Goal: Information Seeking & Learning: Understand process/instructions

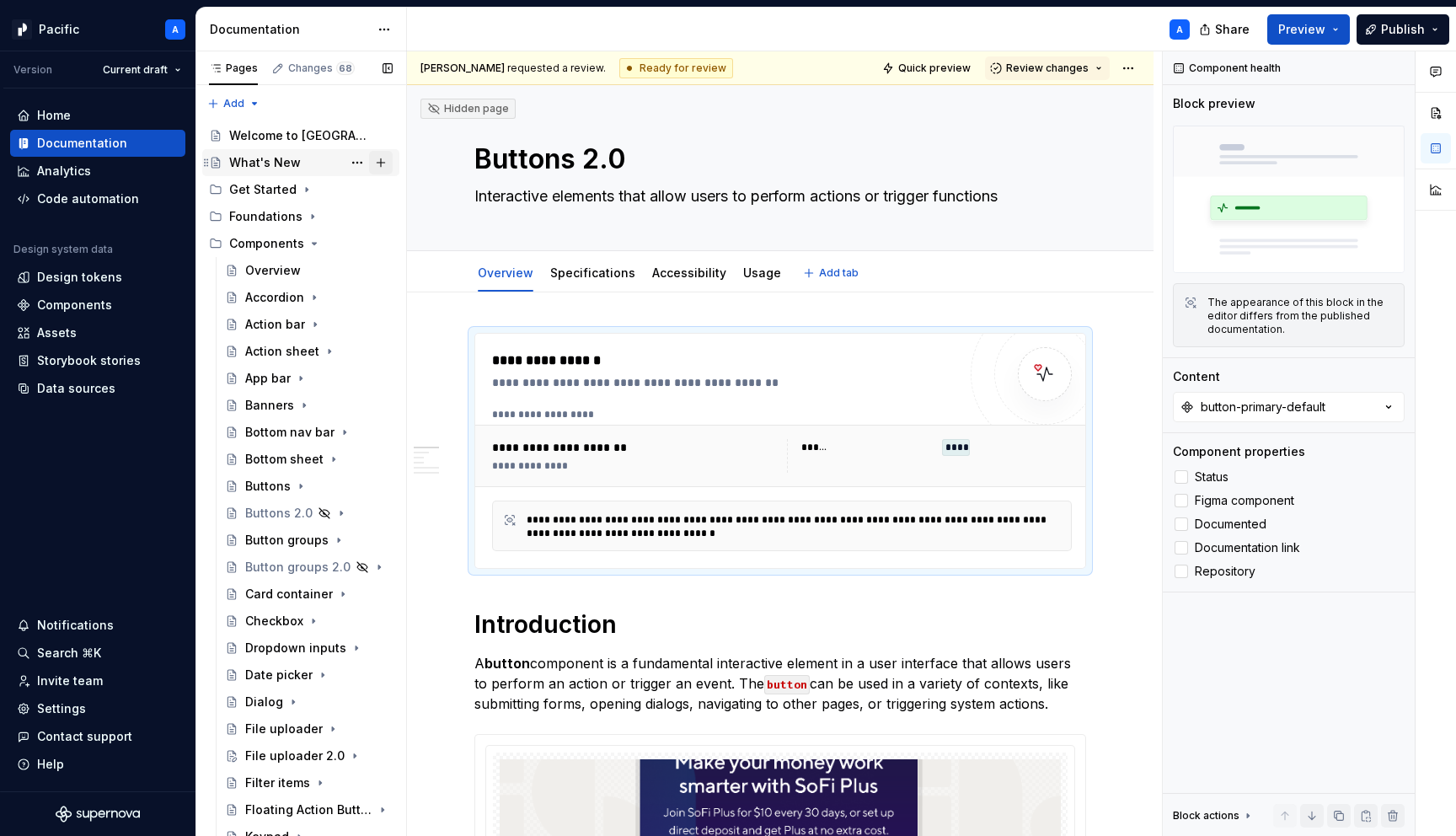
type textarea "*"
click at [109, 394] on div "Data sources" at bounding box center [76, 388] width 79 height 16
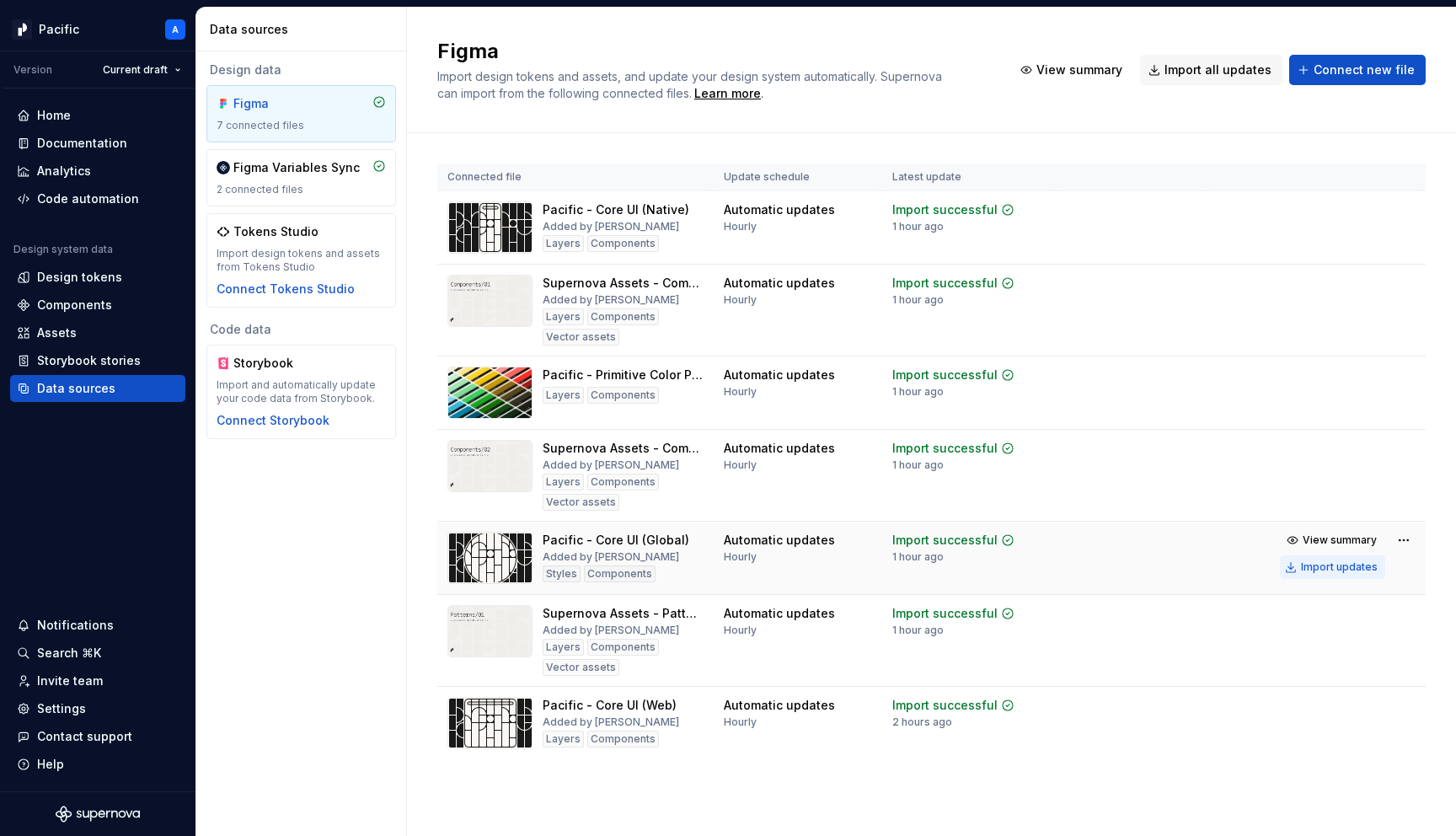
click at [1290, 559] on button "Import updates" at bounding box center [1332, 566] width 106 height 23
click at [1279, 555] on button "Import updates" at bounding box center [1332, 566] width 106 height 23
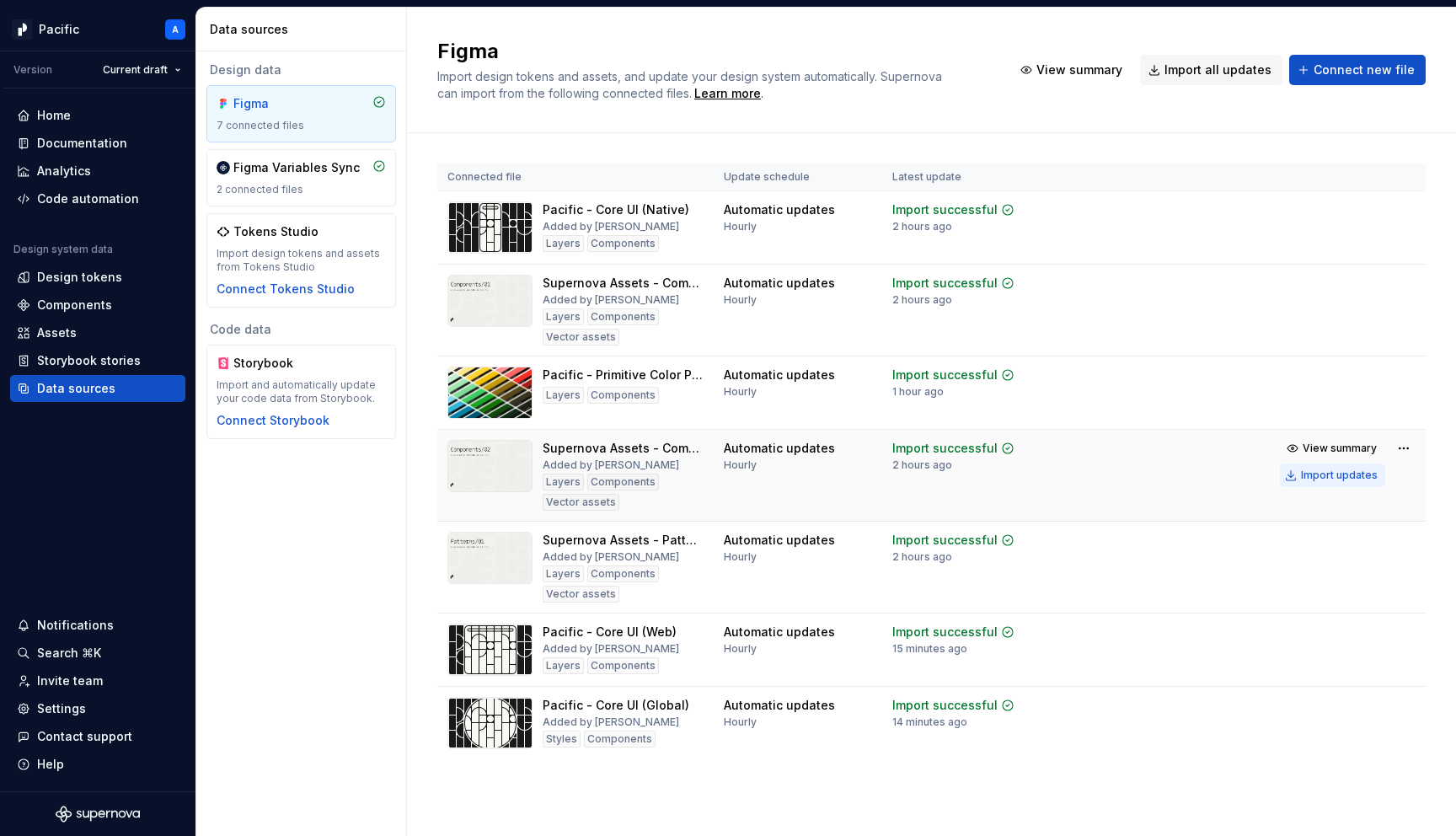
click at [1313, 471] on div "Import updates" at bounding box center [1339, 475] width 77 height 14
click at [1306, 311] on div "Import updates" at bounding box center [1339, 310] width 77 height 14
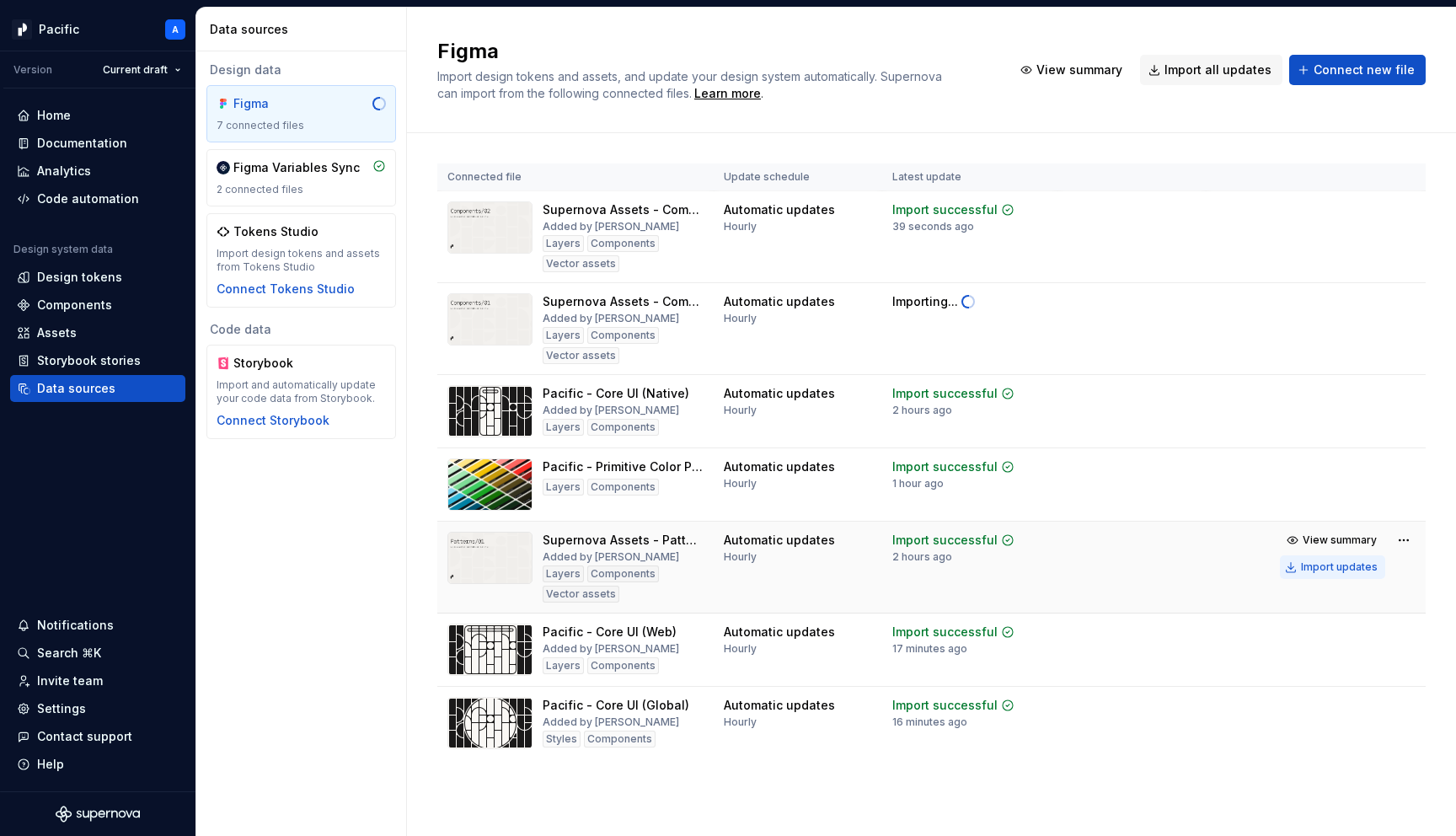
click at [1349, 561] on div "Import updates" at bounding box center [1339, 567] width 77 height 14
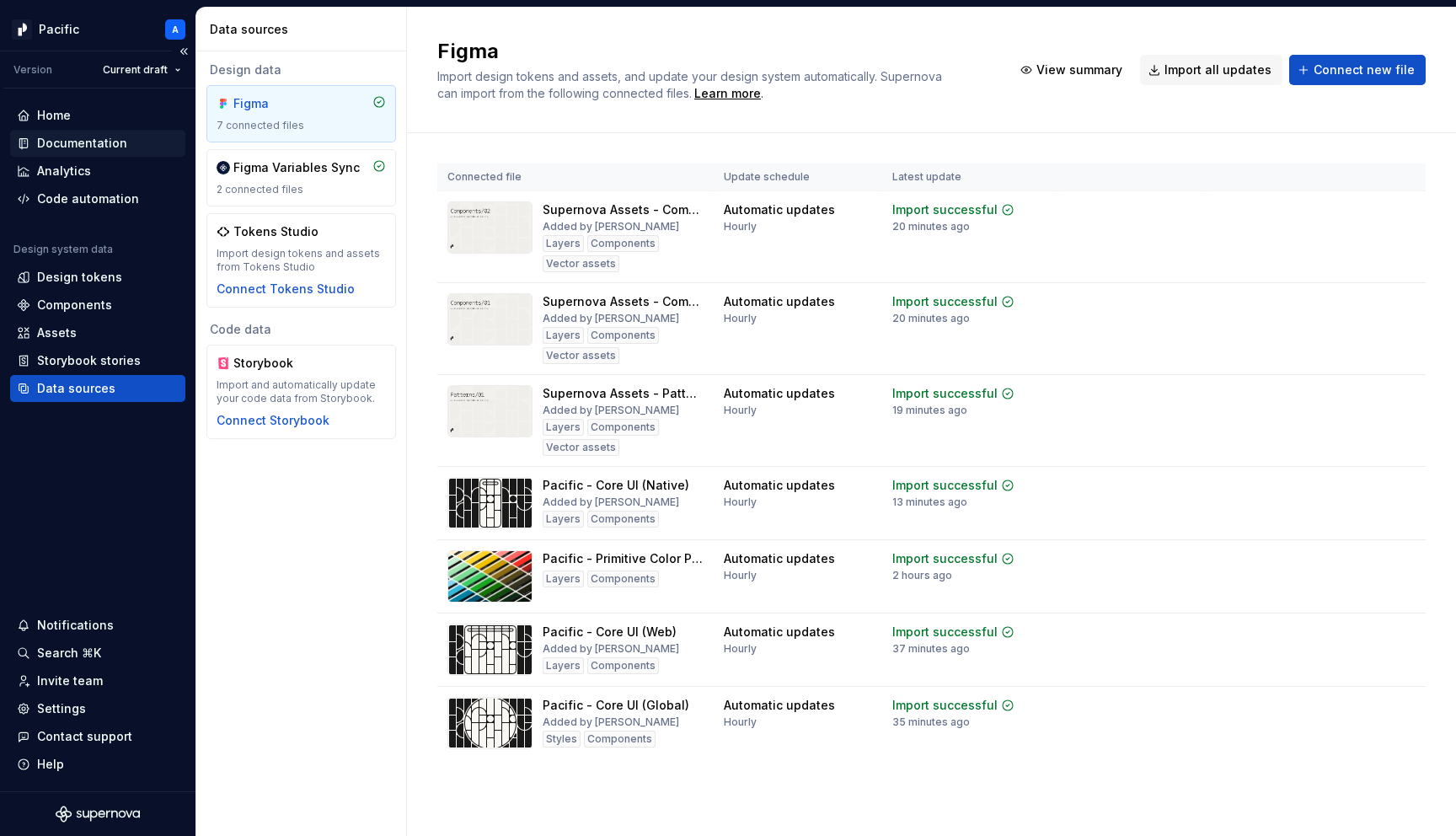
click at [58, 140] on div "Documentation" at bounding box center [81, 143] width 90 height 16
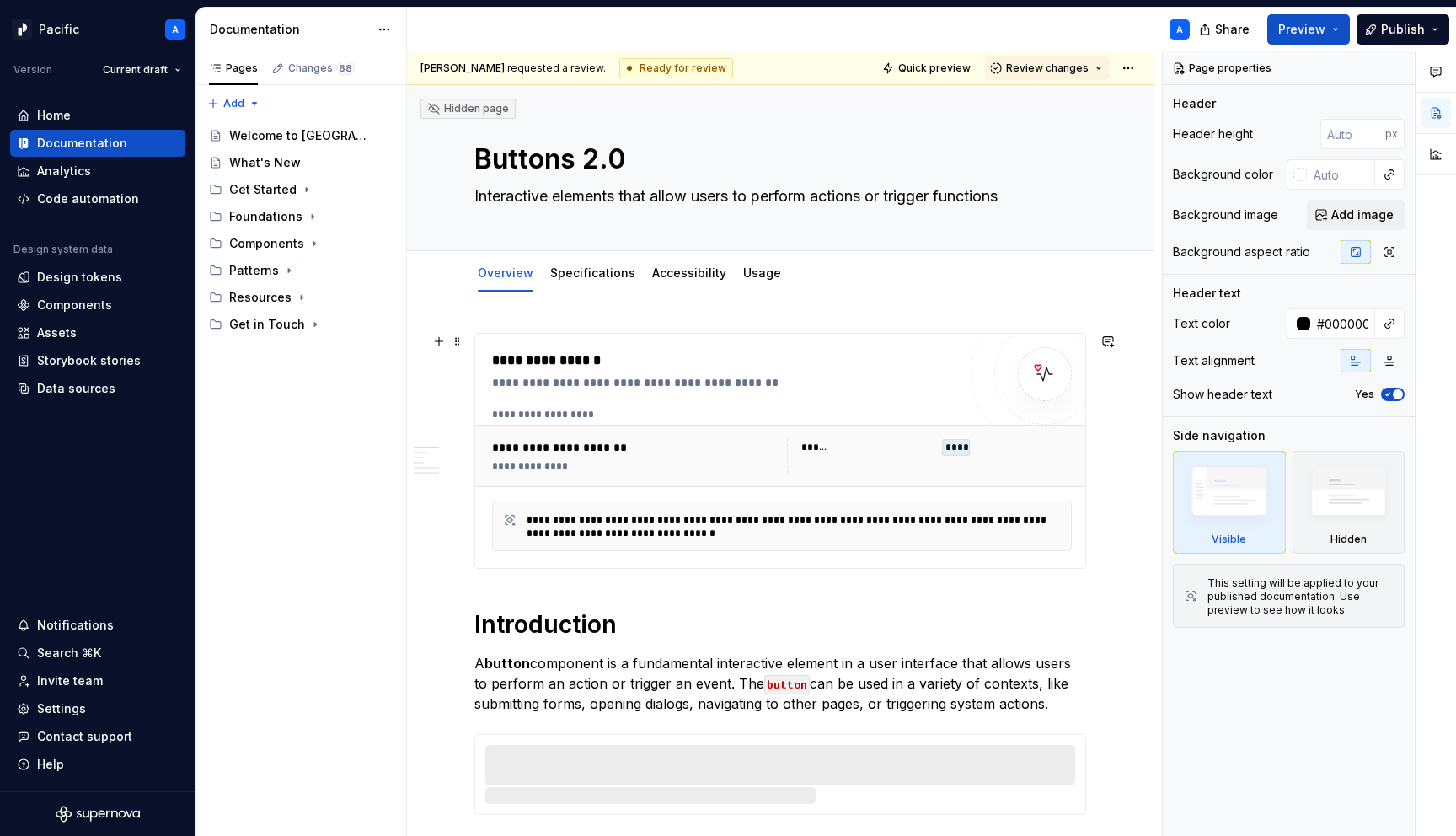
click at [653, 389] on div "**********" at bounding box center [728, 382] width 473 height 16
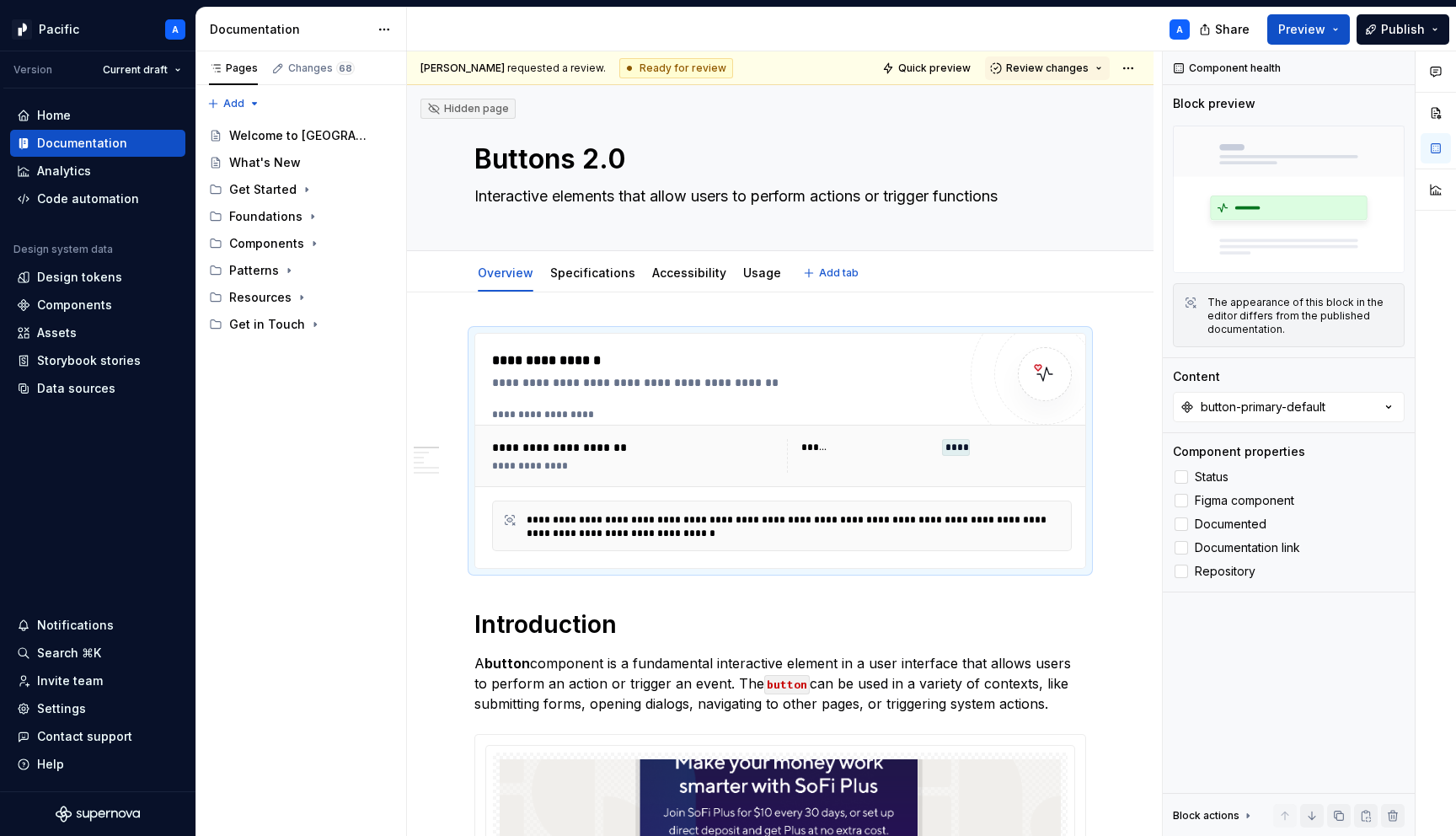
type textarea "*"
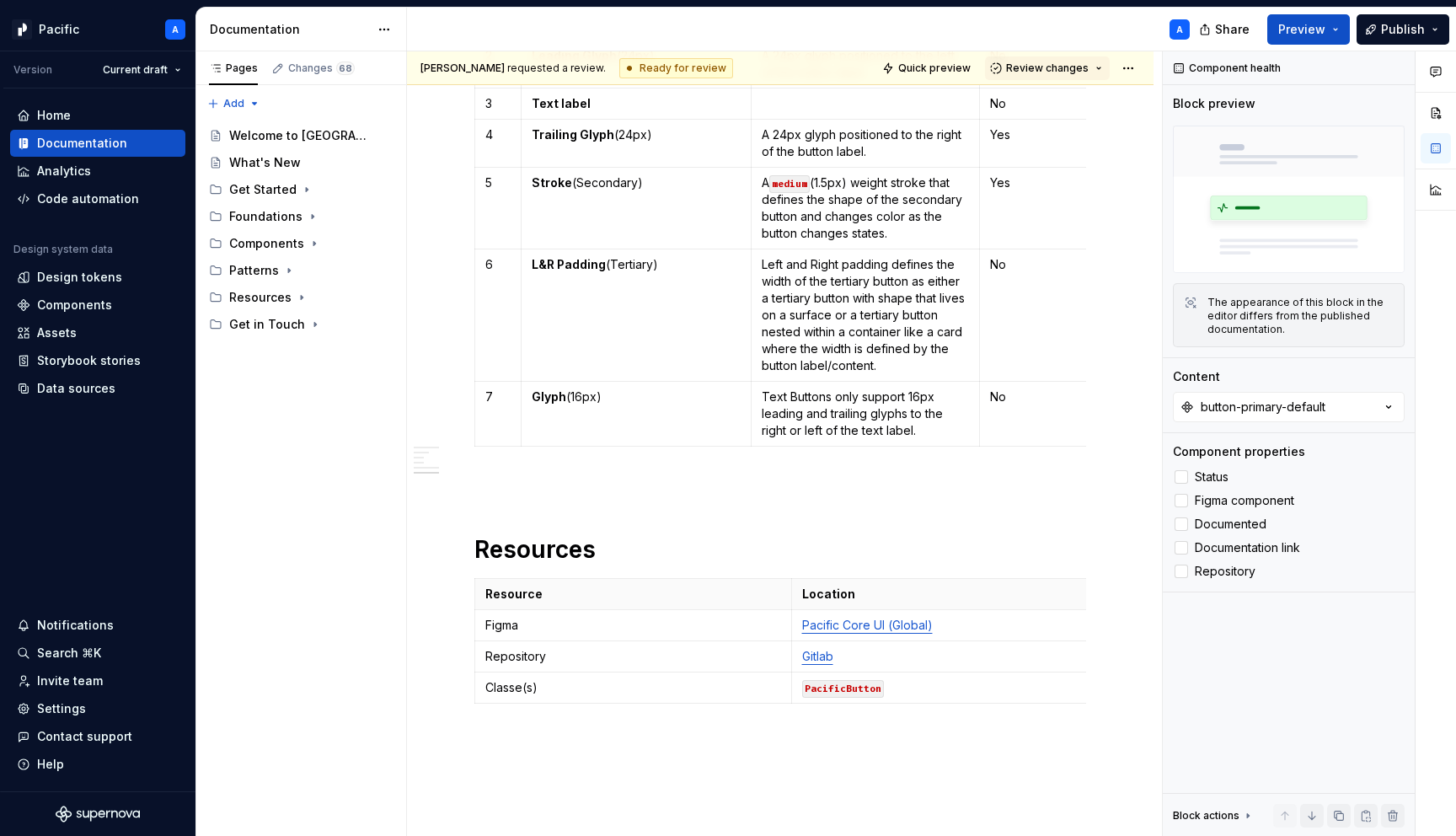
scroll to position [2476, 0]
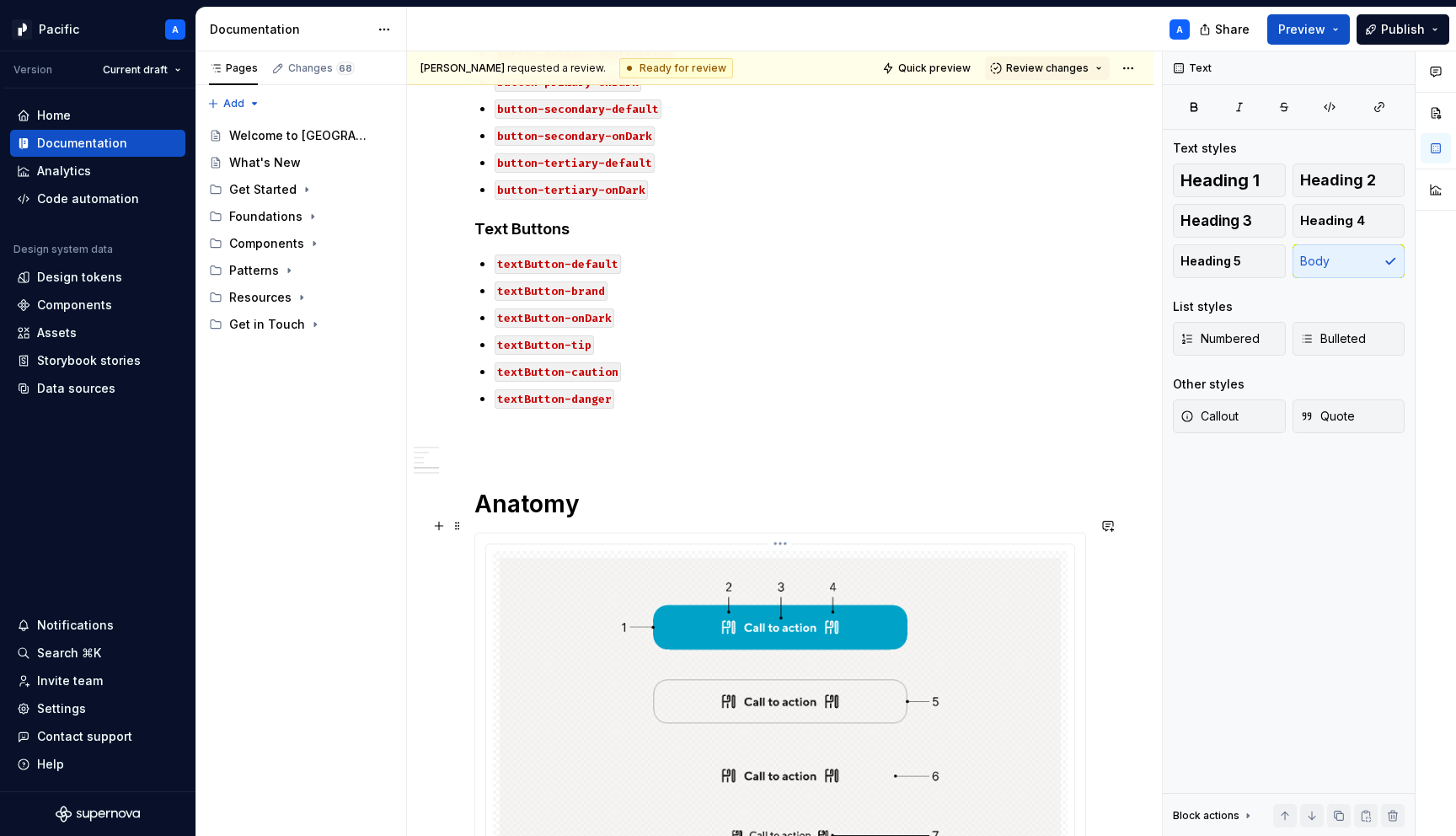
scroll to position [1372, 0]
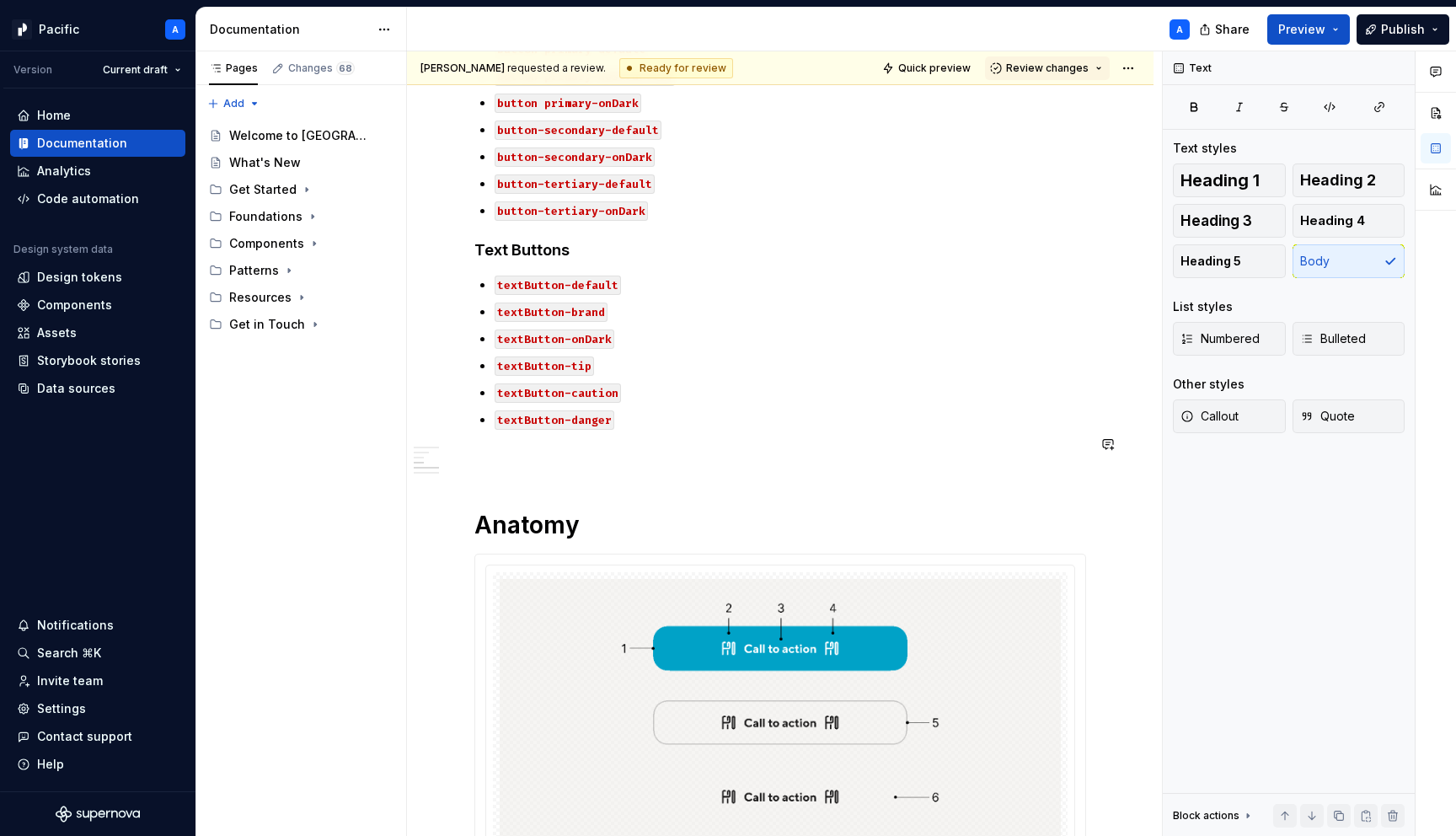
click at [541, 463] on div "**********" at bounding box center [780, 374] width 612 height 2829
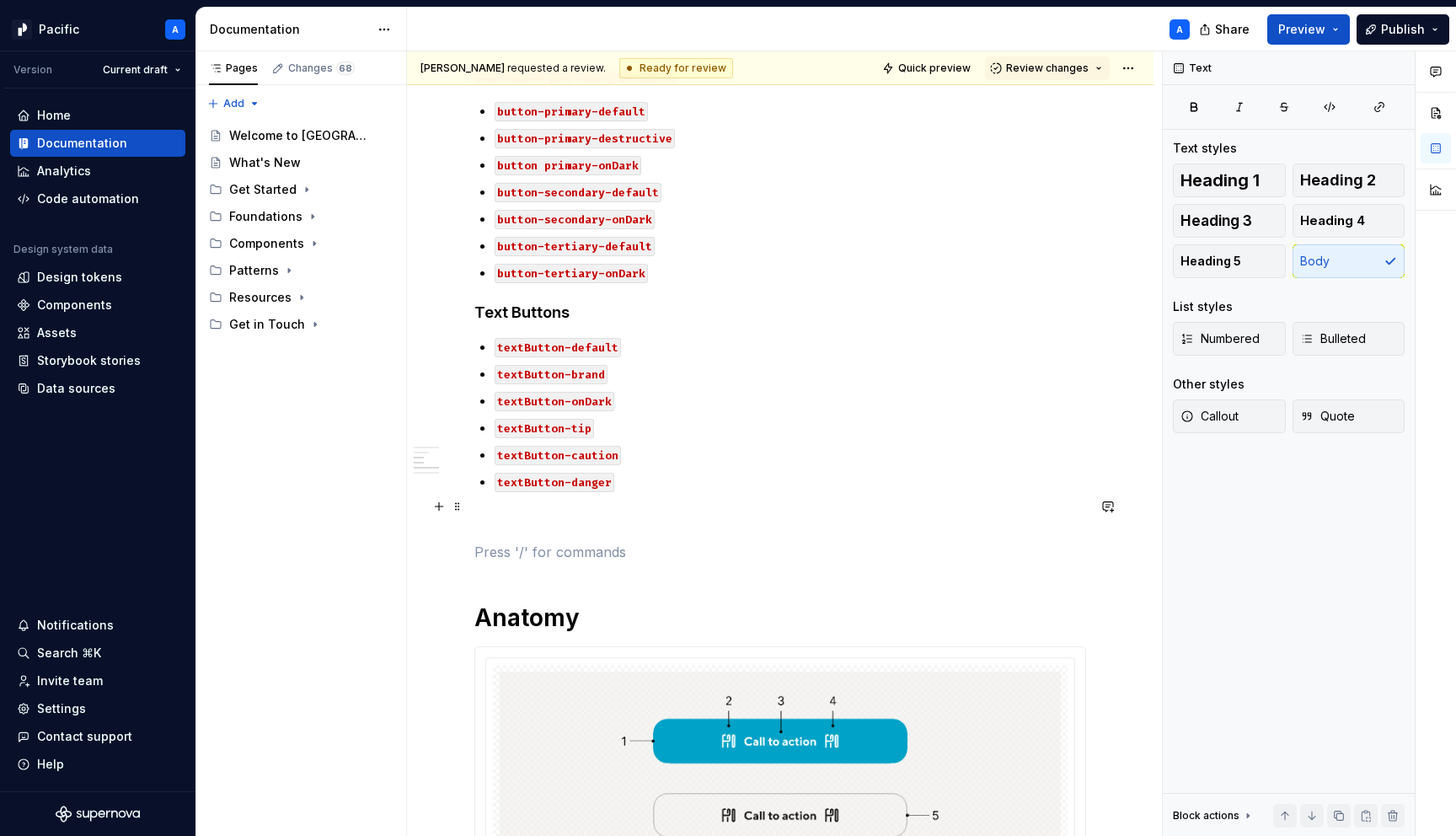
scroll to position [1303, 0]
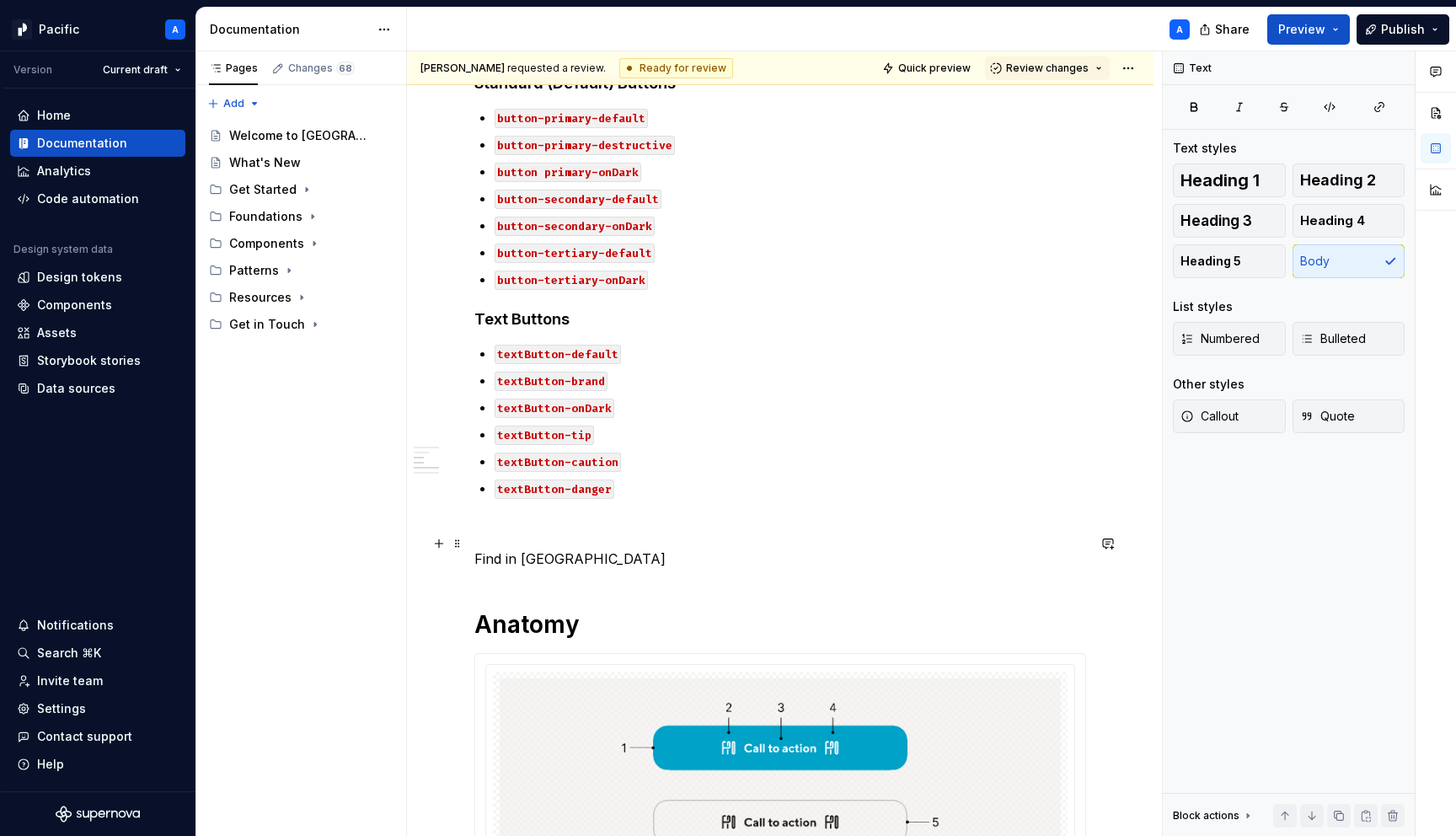
click at [517, 548] on p "Find in [GEOGRAPHIC_DATA]" at bounding box center [780, 558] width 612 height 20
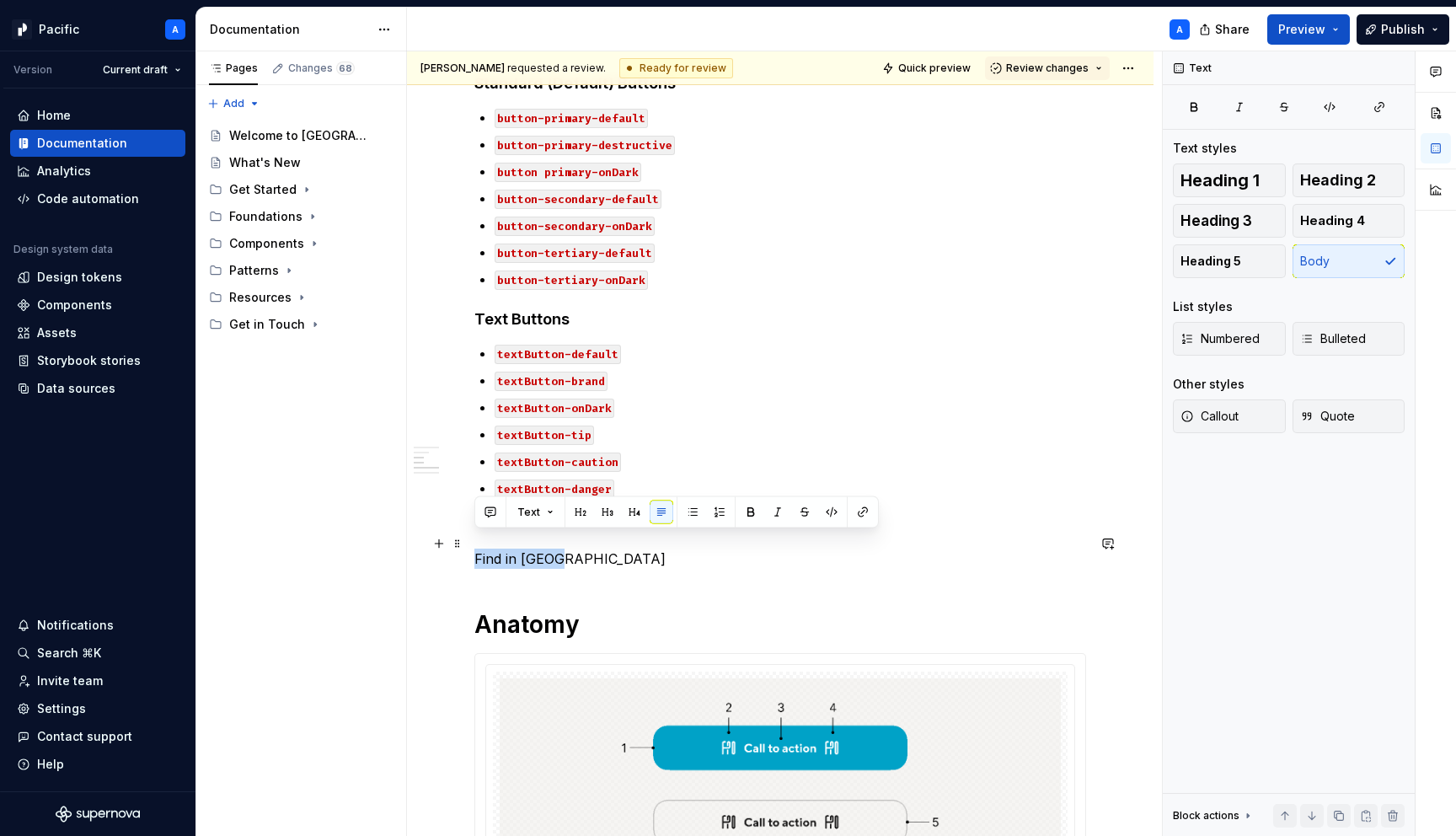
click at [483, 548] on p "Find in [GEOGRAPHIC_DATA]" at bounding box center [780, 558] width 612 height 20
drag, startPoint x: 510, startPoint y: 541, endPoint x: 495, endPoint y: 543, distance: 15.1
click at [495, 548] on p "Use in Figma" at bounding box center [780, 558] width 612 height 20
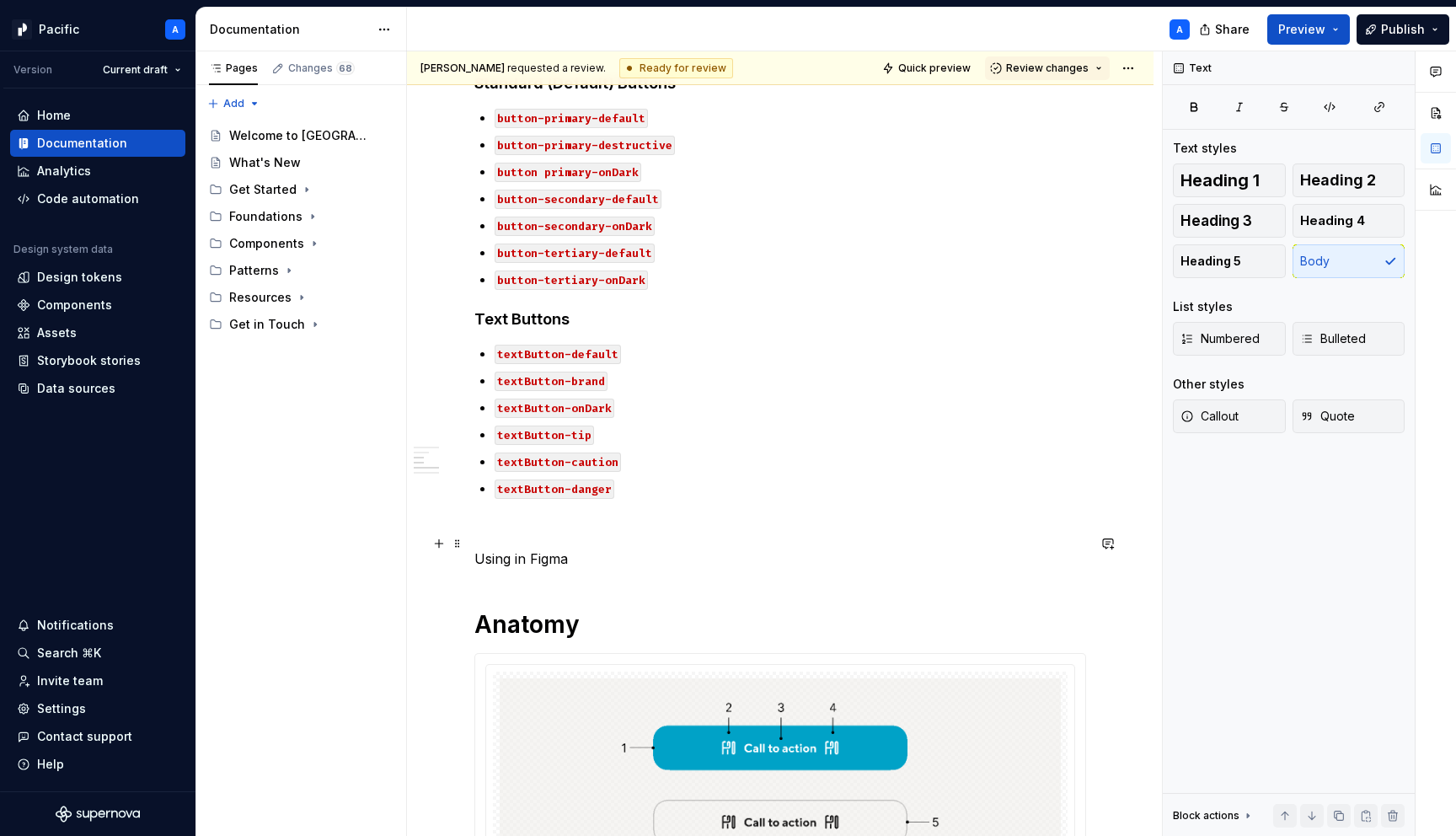
click at [534, 548] on p "Using in Figma" at bounding box center [780, 558] width 612 height 20
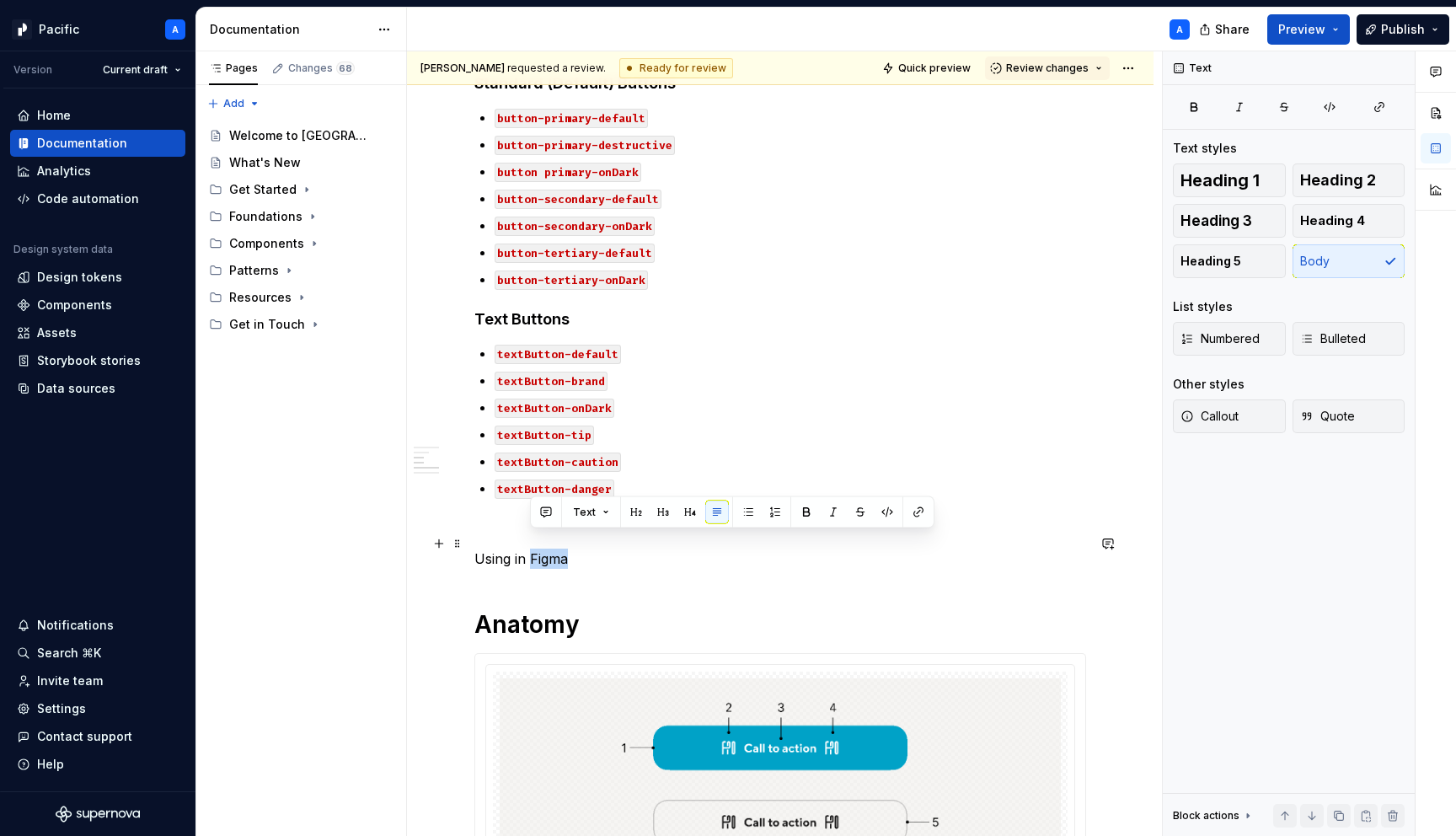
click at [534, 548] on p "Using in Figma" at bounding box center [780, 558] width 612 height 20
click at [605, 511] on button "button" at bounding box center [607, 512] width 23 height 23
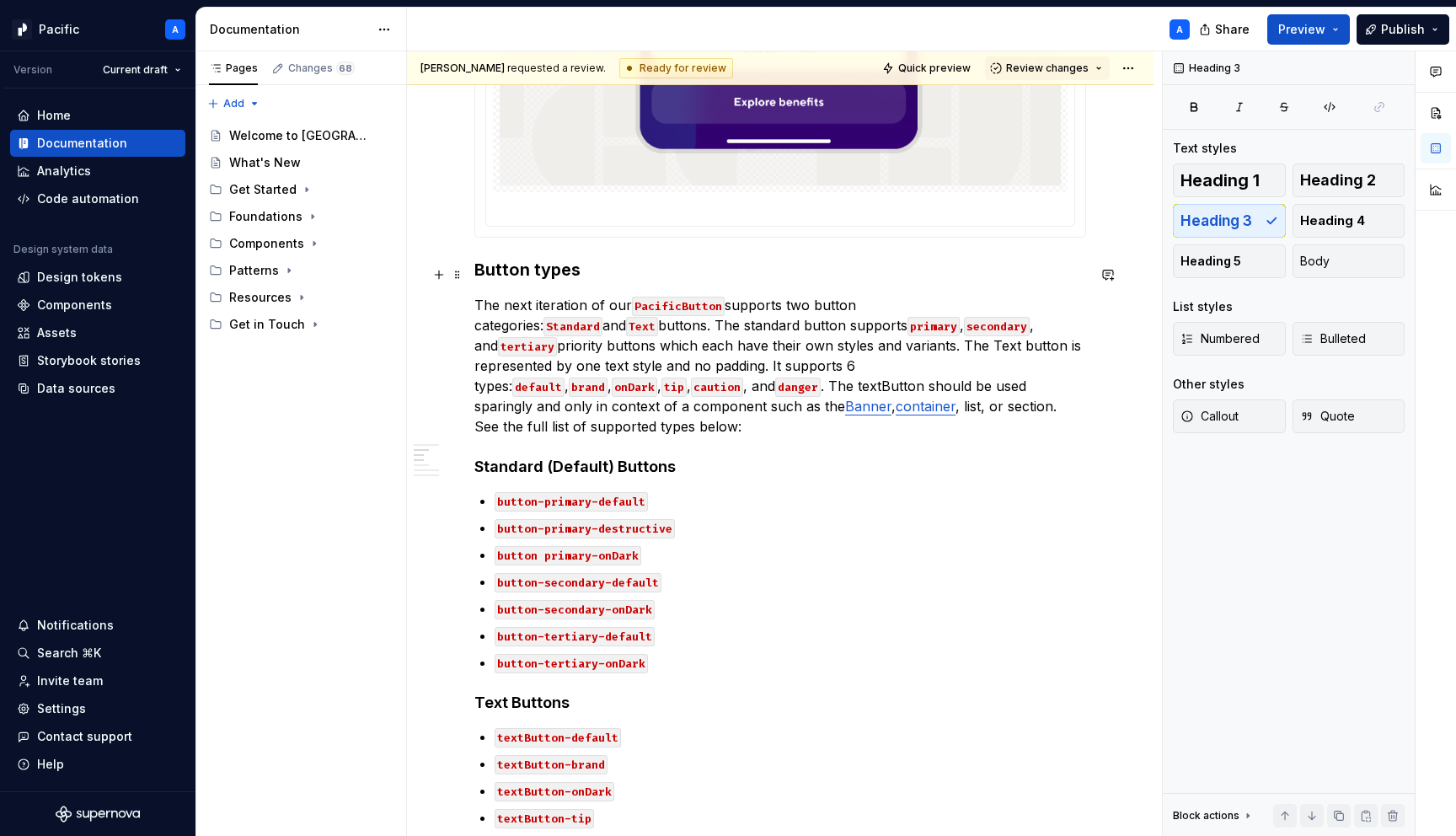
scroll to position [921, 0]
click at [524, 273] on h3 "Button types" at bounding box center [780, 268] width 612 height 23
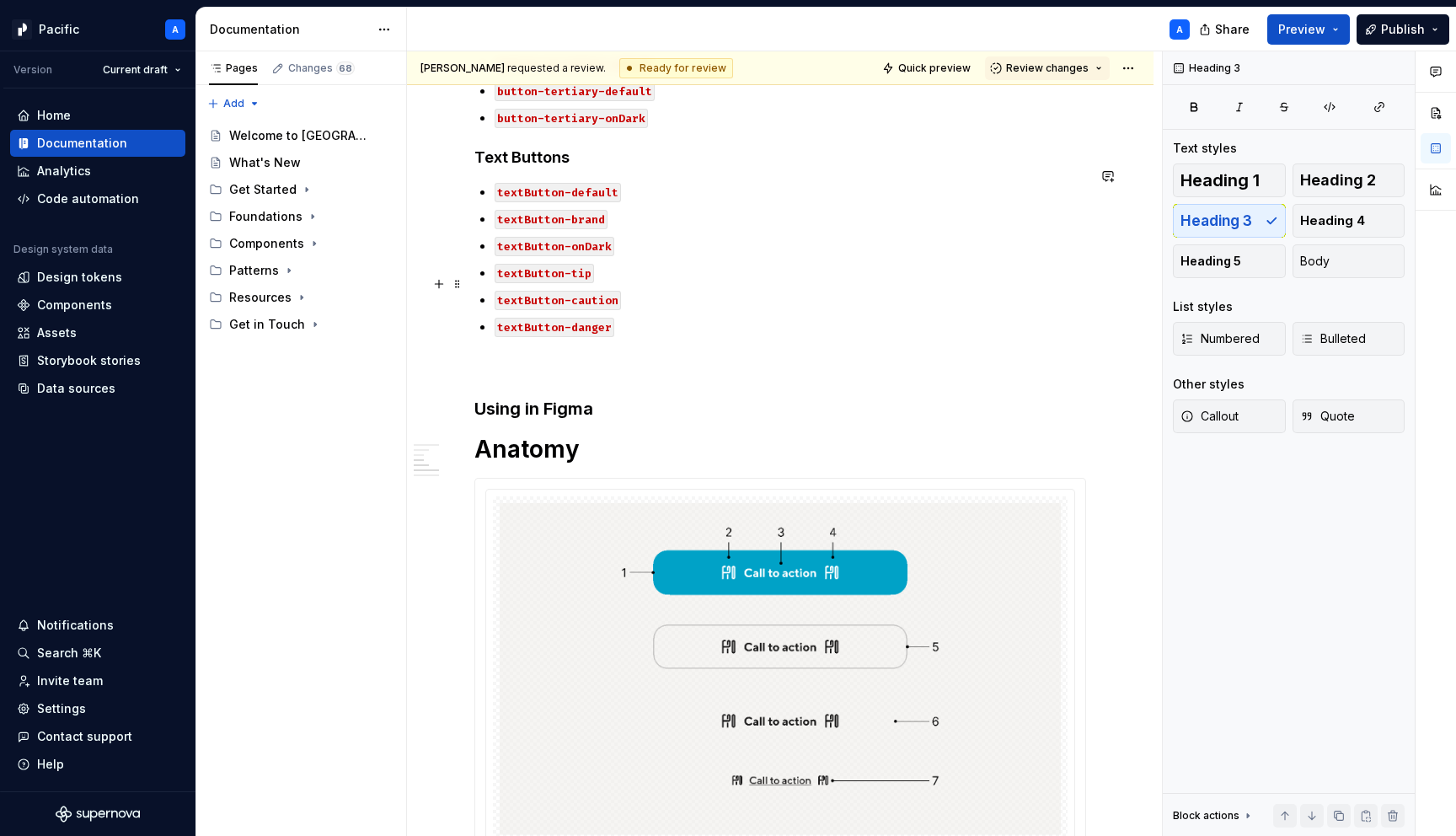
scroll to position [1508, 0]
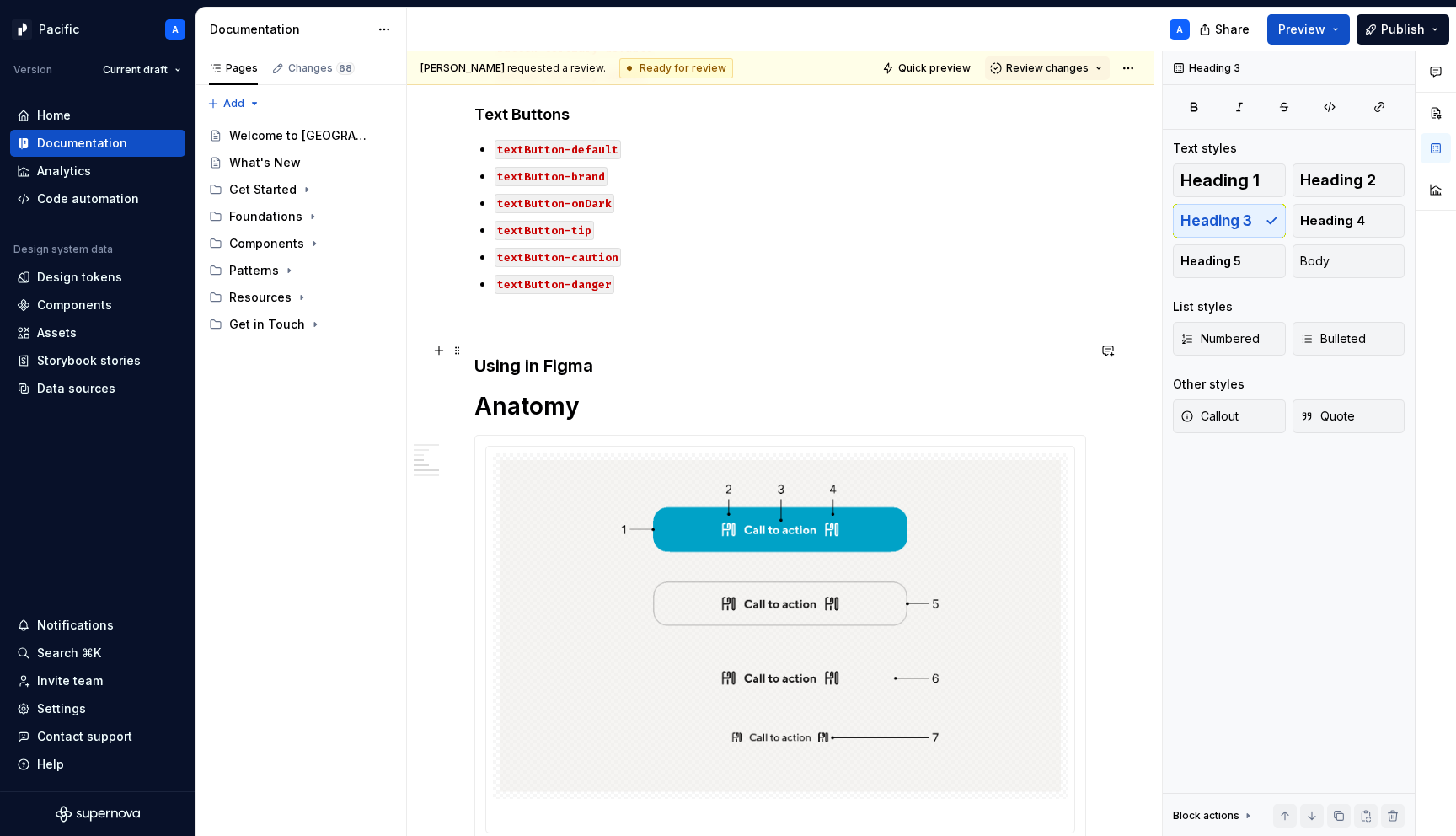
click at [609, 355] on h3 "Using in Figma" at bounding box center [780, 366] width 612 height 23
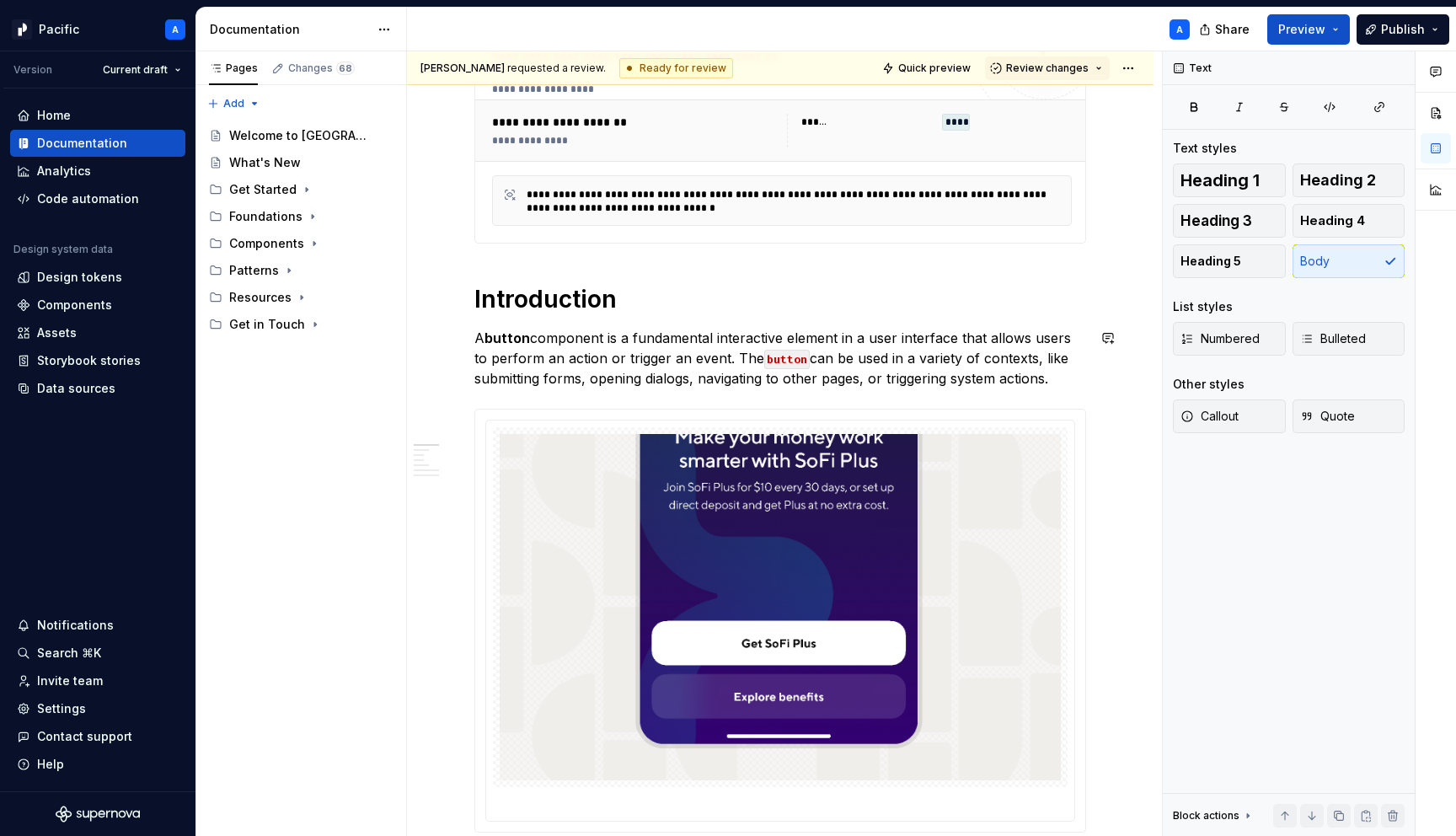
scroll to position [0, 0]
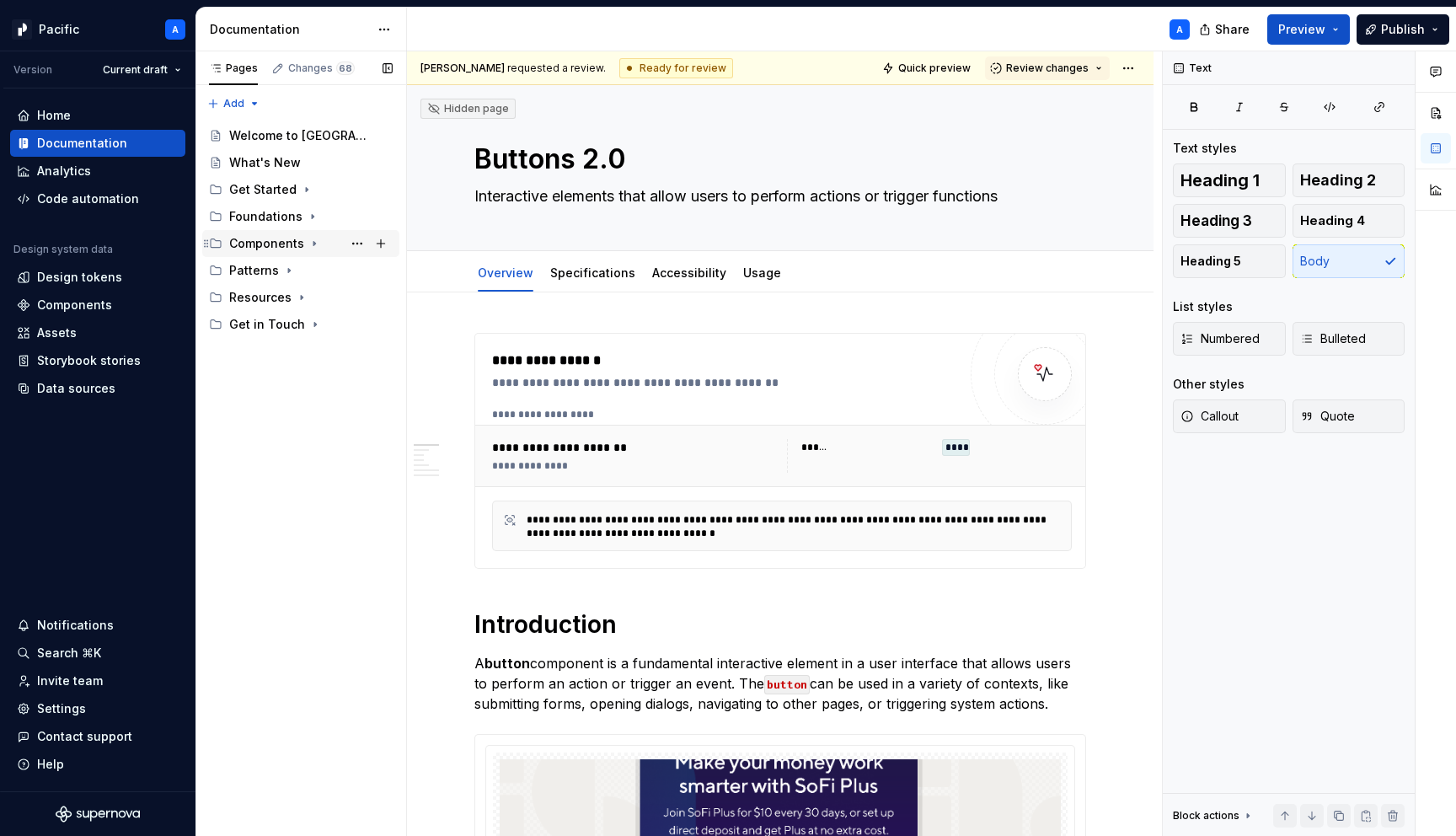
click at [307, 240] on icon "Page tree" at bounding box center [314, 243] width 14 height 14
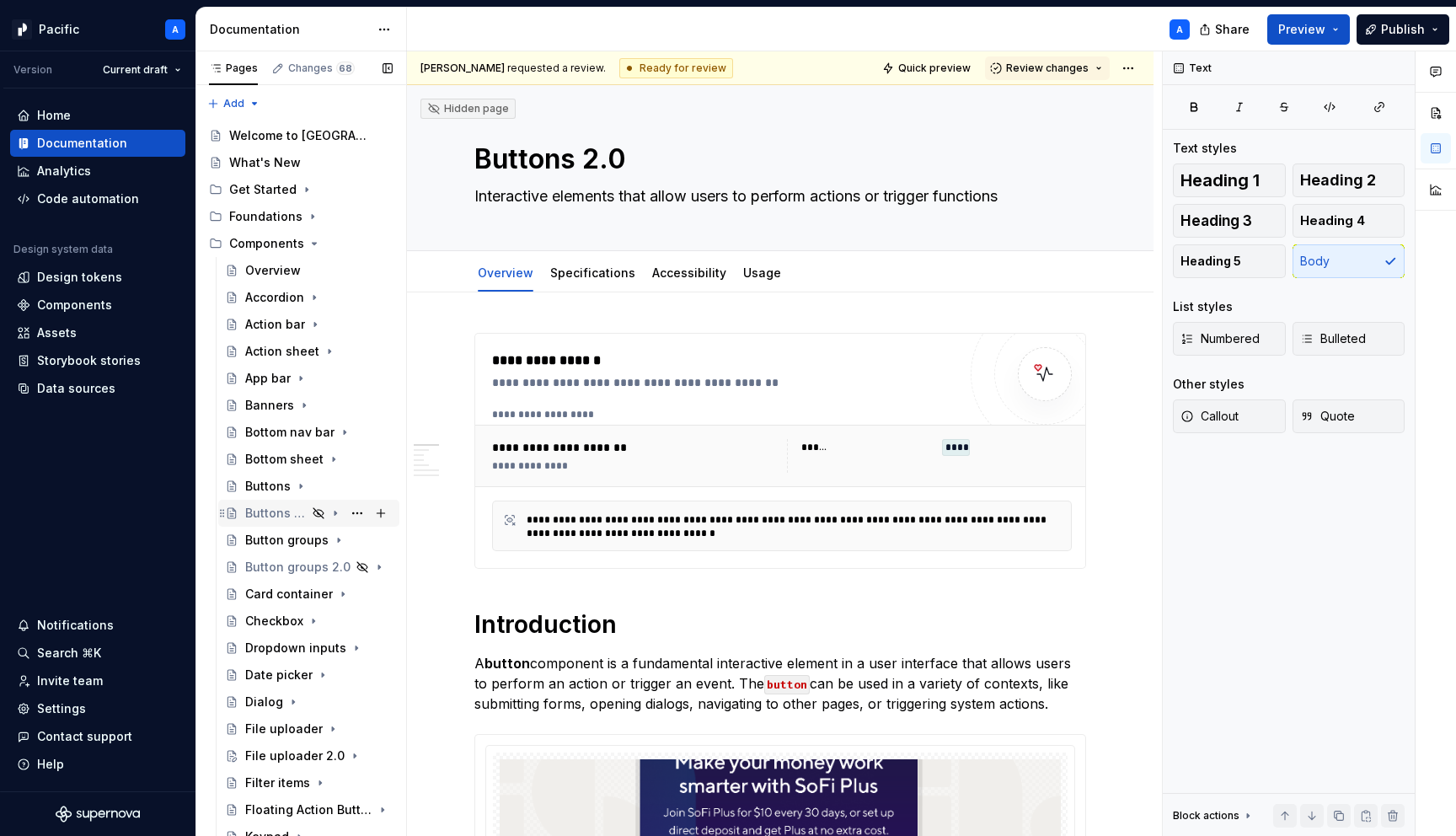
click at [332, 511] on icon "Page tree" at bounding box center [336, 513] width 14 height 14
click at [309, 620] on div "Usage" at bounding box center [326, 621] width 131 height 23
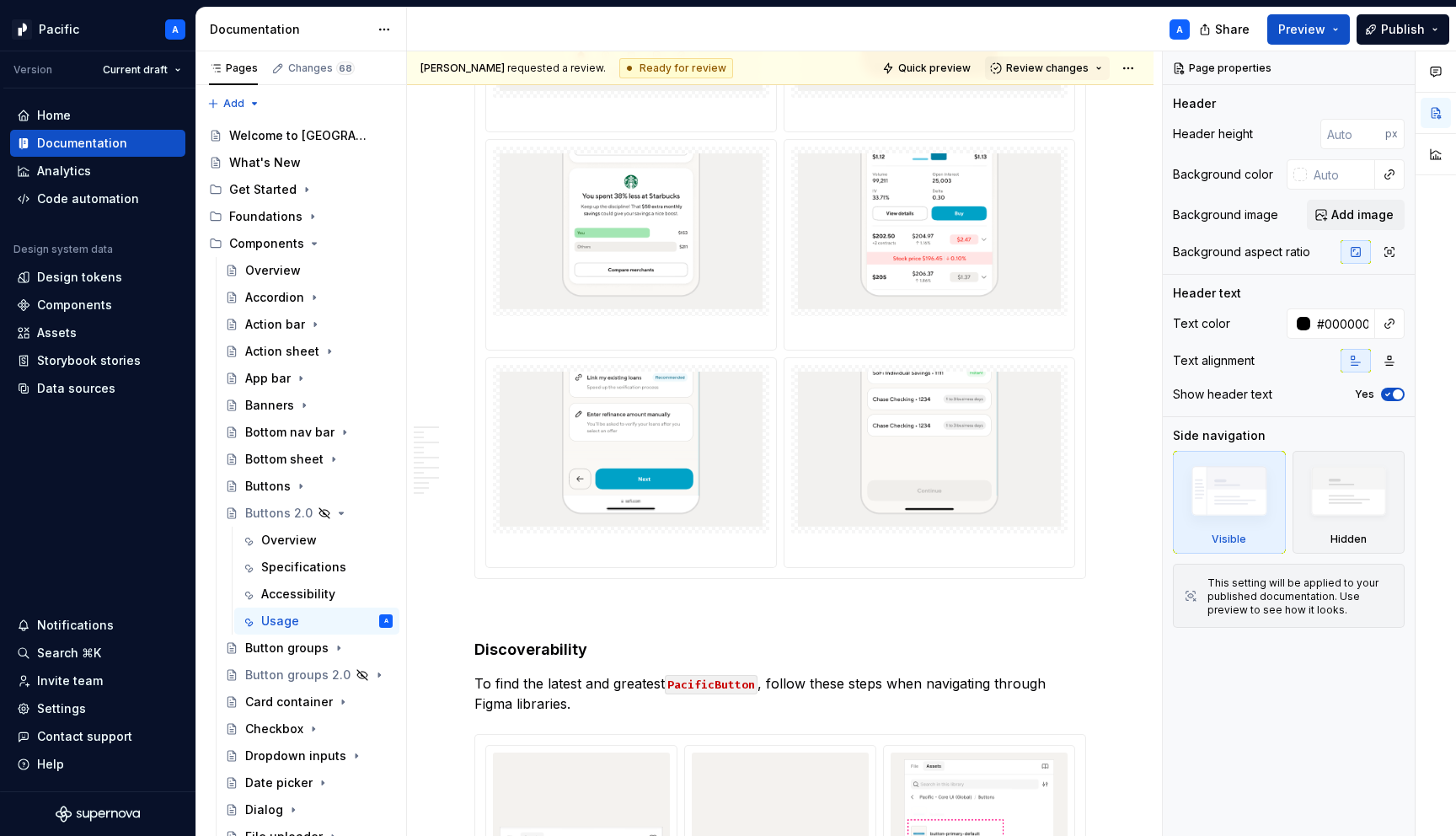
scroll to position [1326, 0]
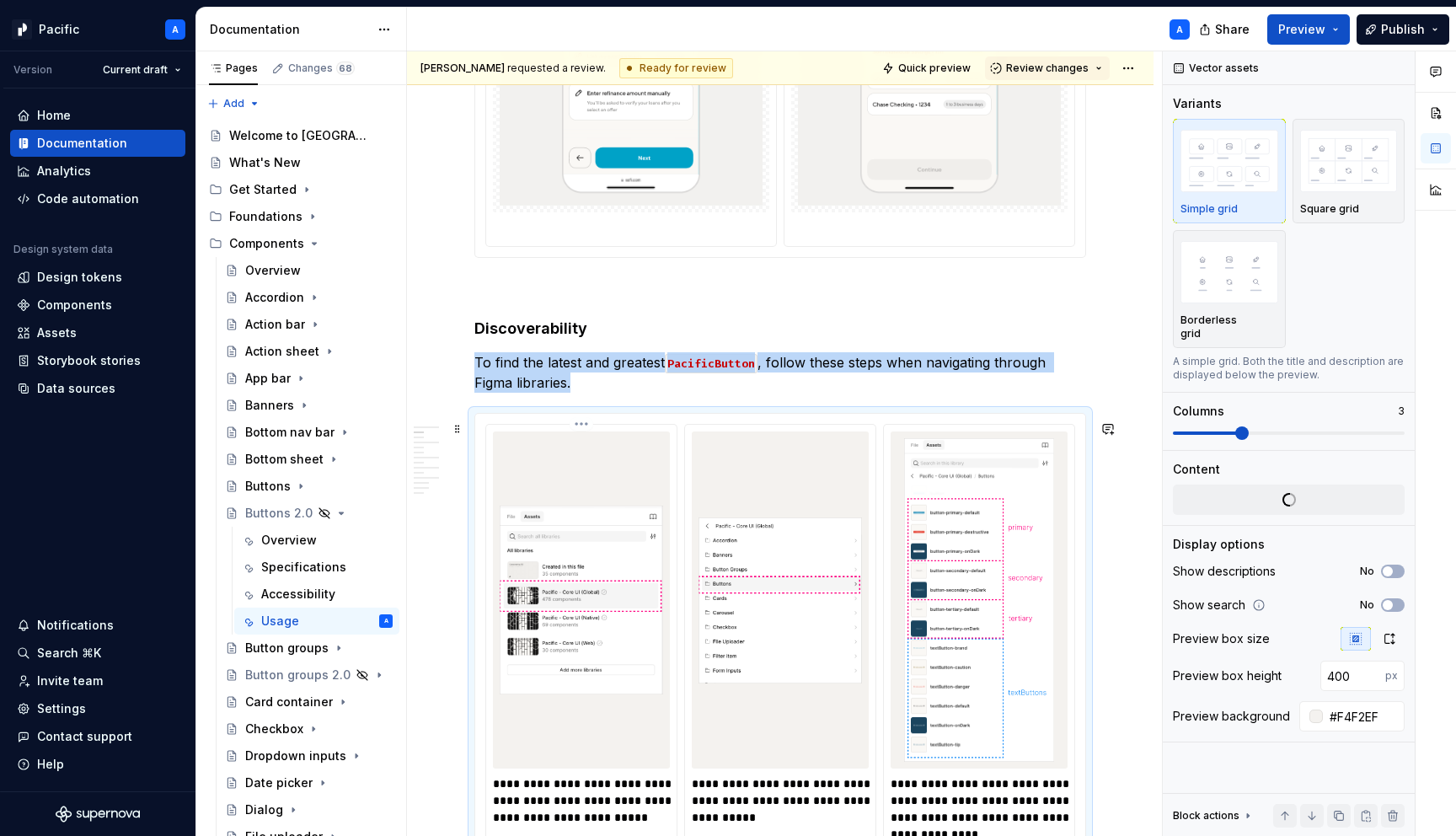
click at [599, 529] on img at bounding box center [581, 600] width 163 height 324
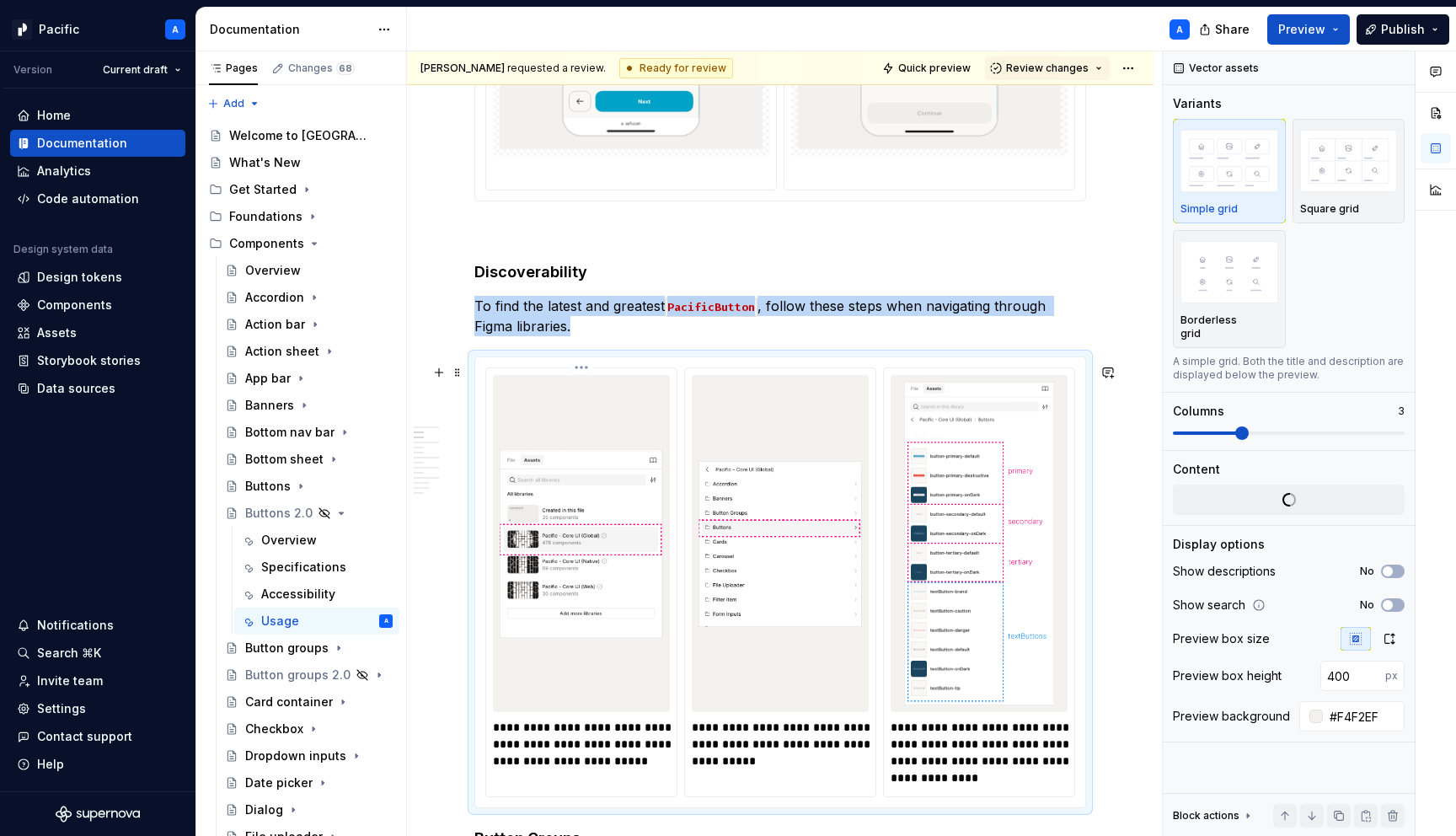
scroll to position [1386, 0]
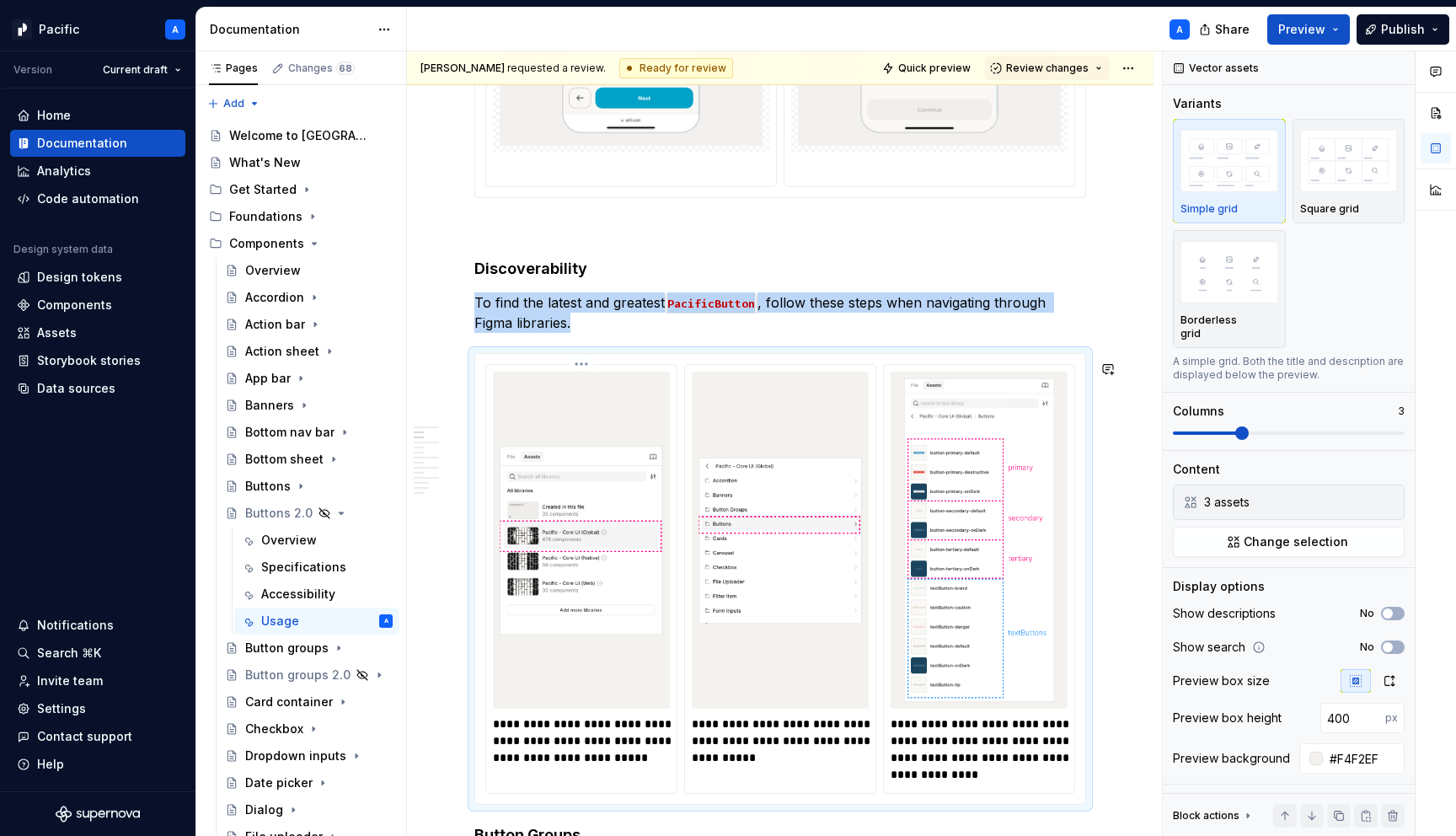
copy p "To find the latest and greatest PacificButton , follow these steps when navigat…"
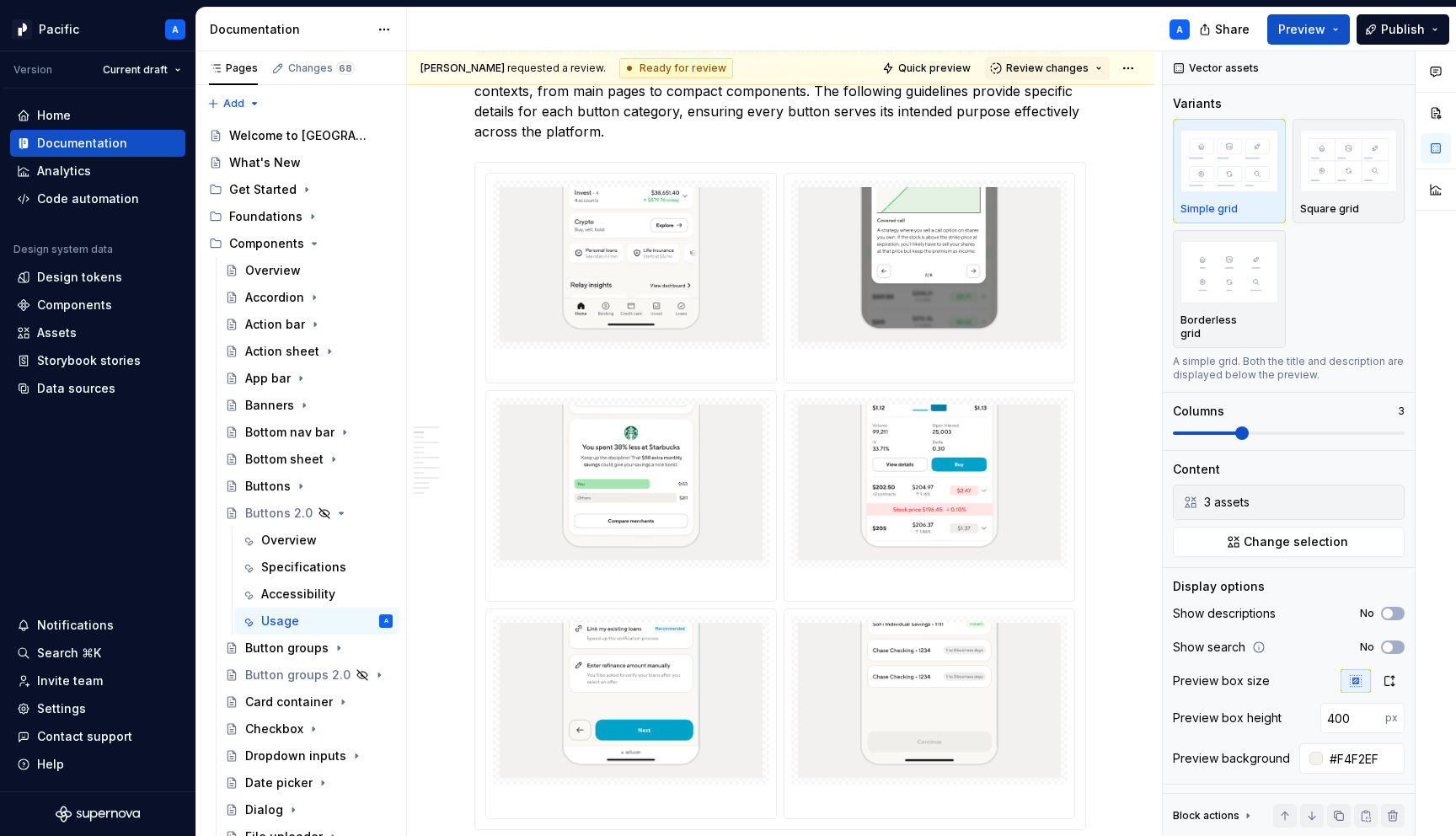
scroll to position [0, 0]
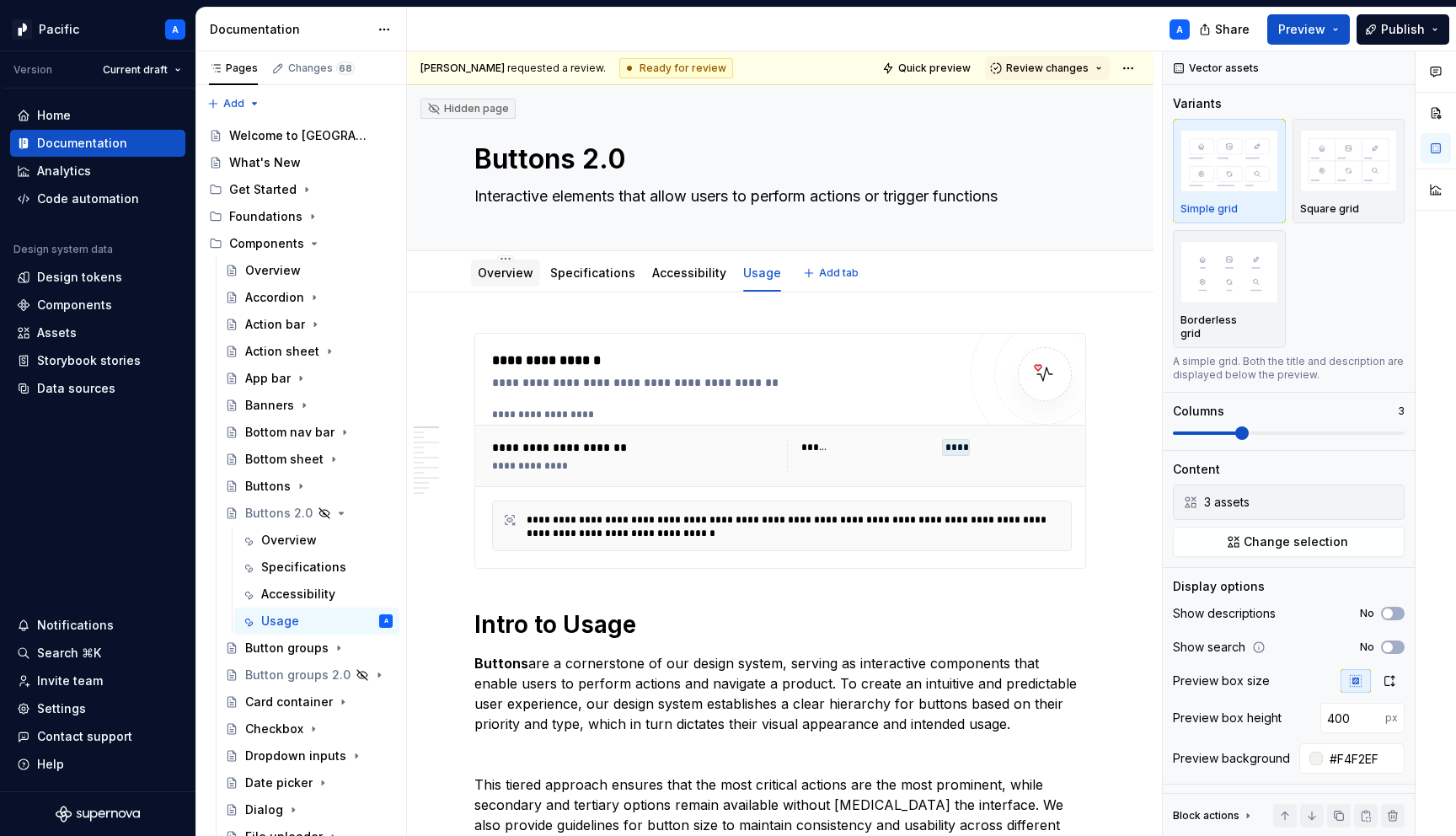
click at [515, 267] on link "Overview" at bounding box center [504, 273] width 55 height 15
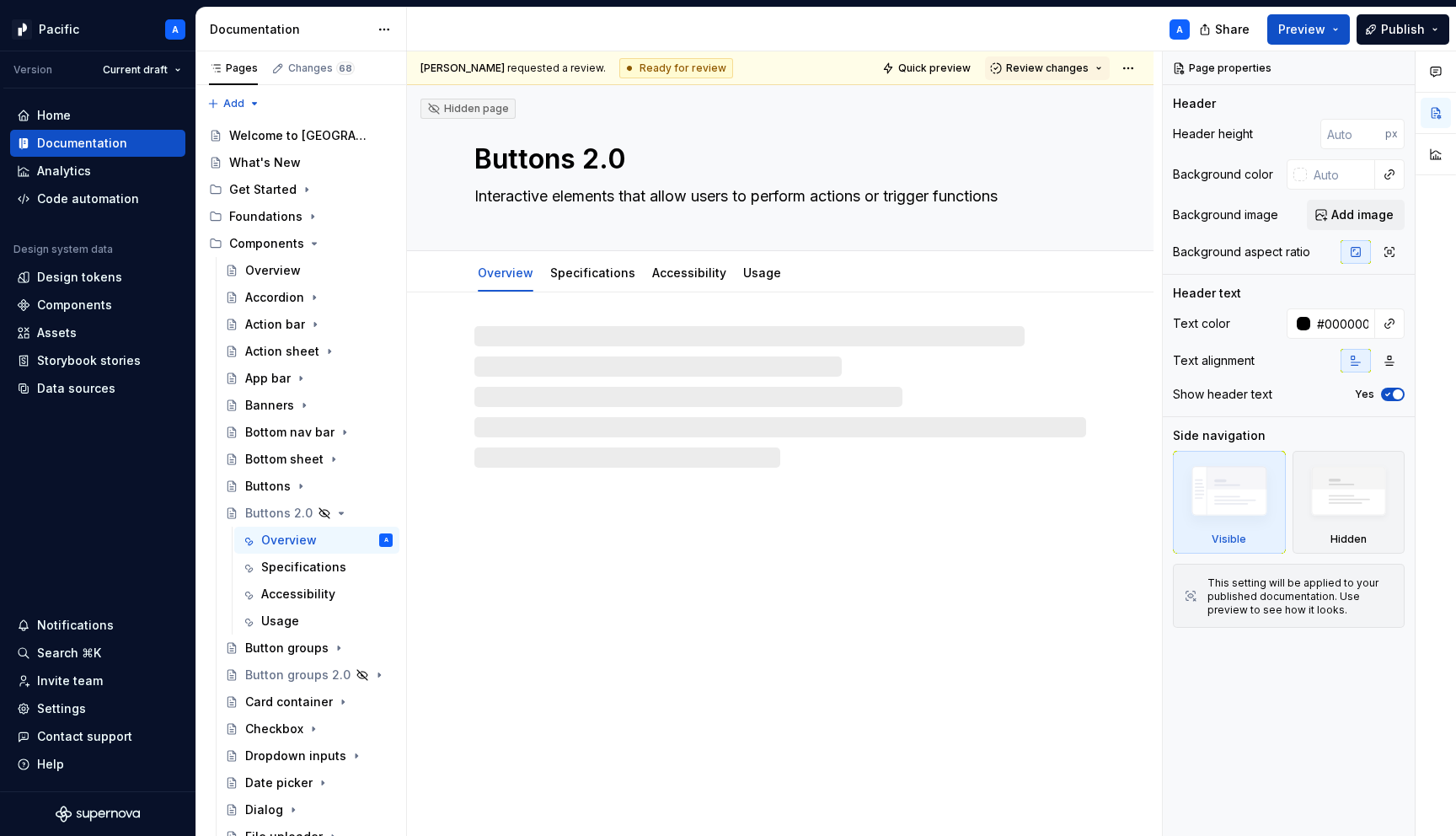
type textarea "*"
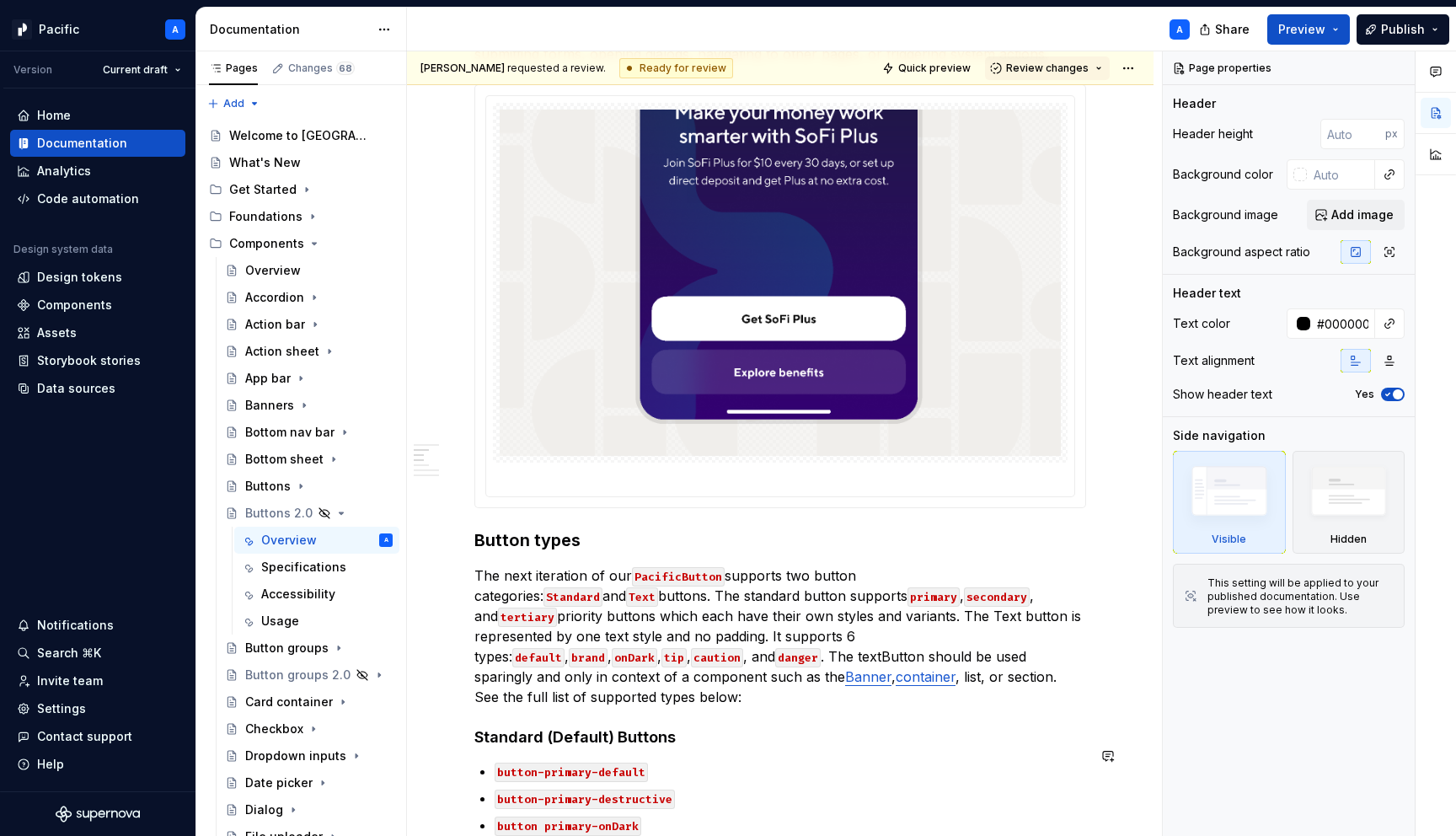
scroll to position [1253, 0]
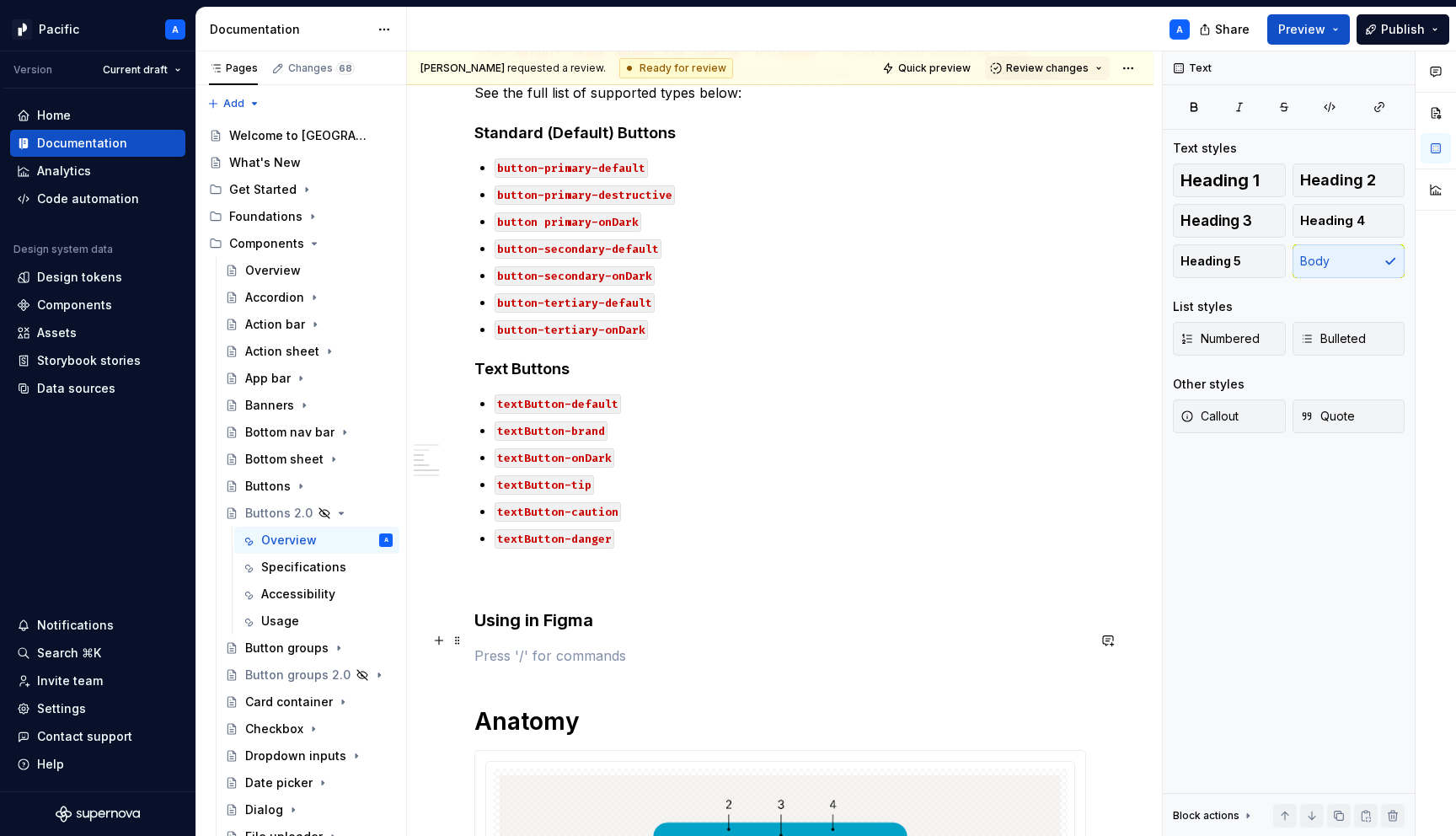
click at [585, 645] on p at bounding box center [780, 655] width 612 height 20
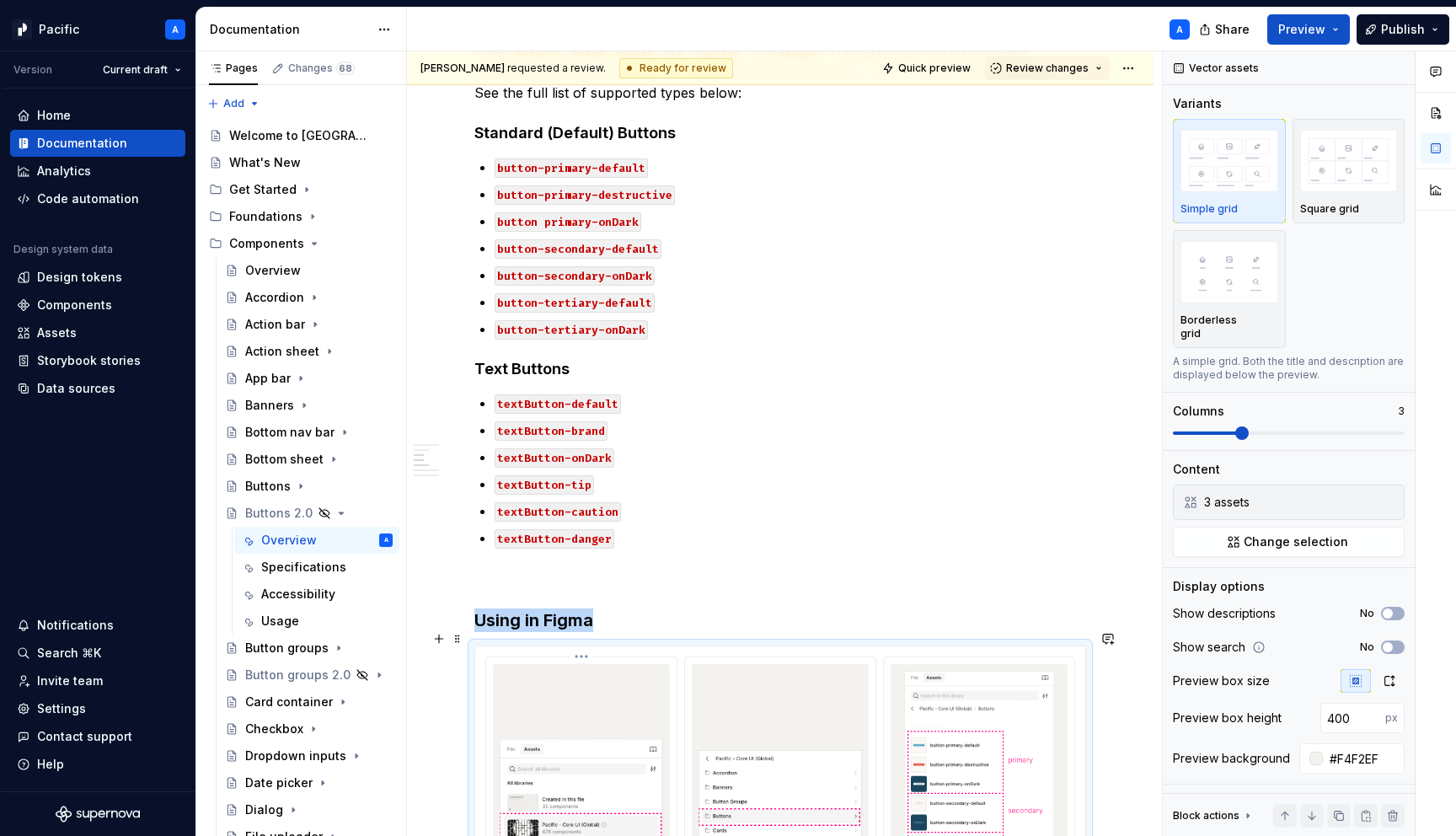
click at [609, 759] on img at bounding box center [581, 832] width 163 height 324
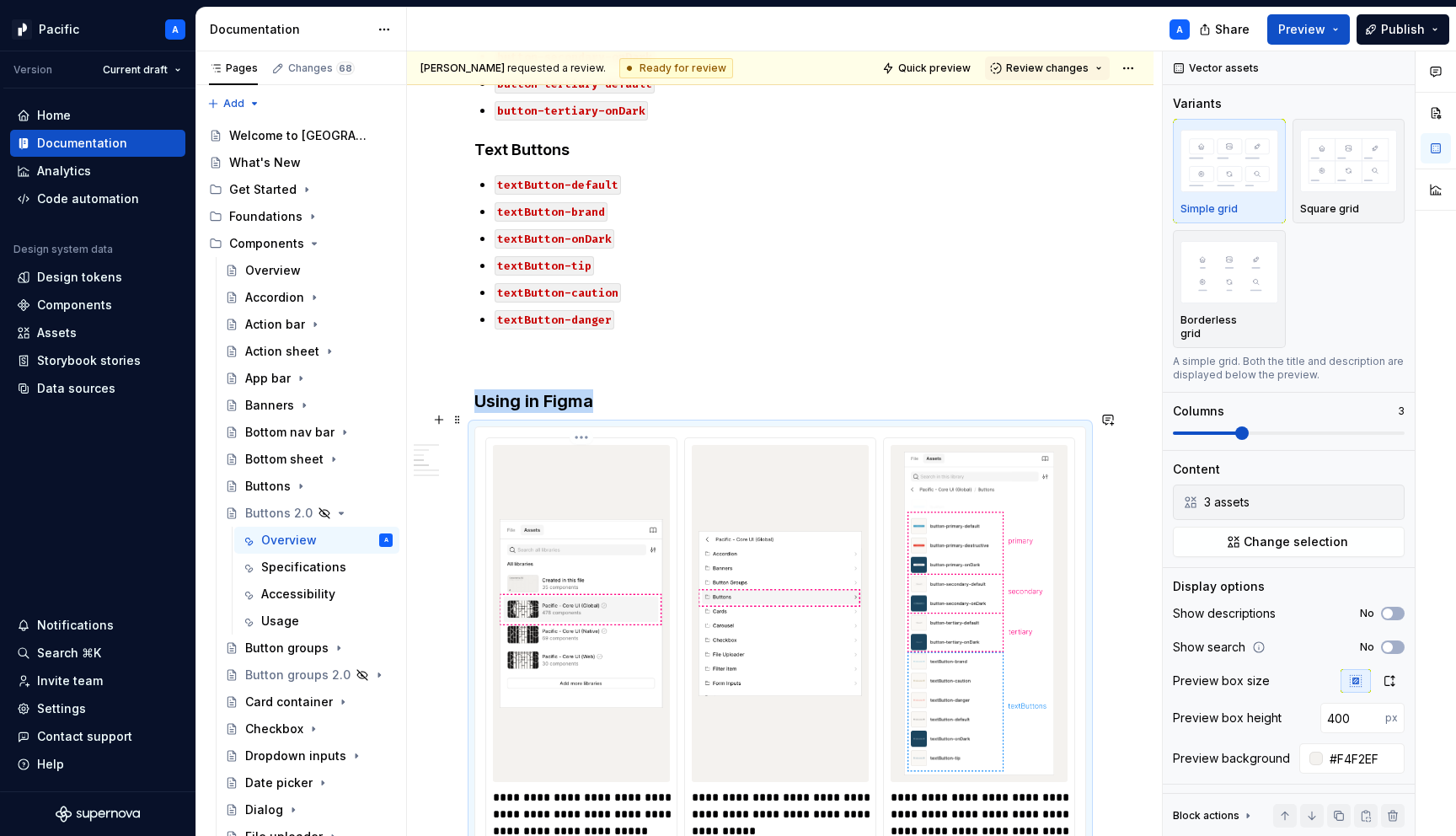
scroll to position [1481, 0]
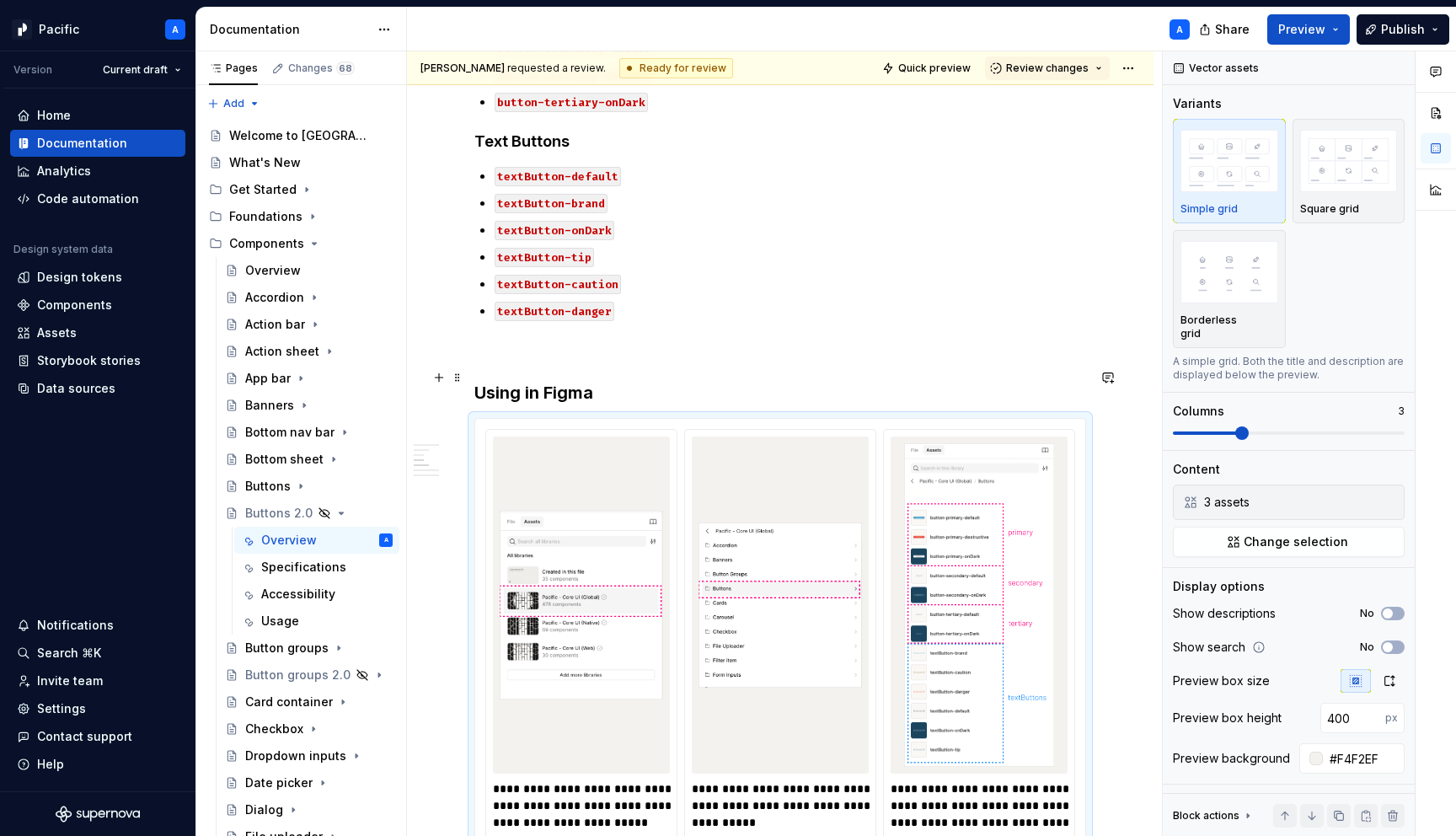
click at [637, 381] on h3 "Using in Figma" at bounding box center [780, 393] width 612 height 23
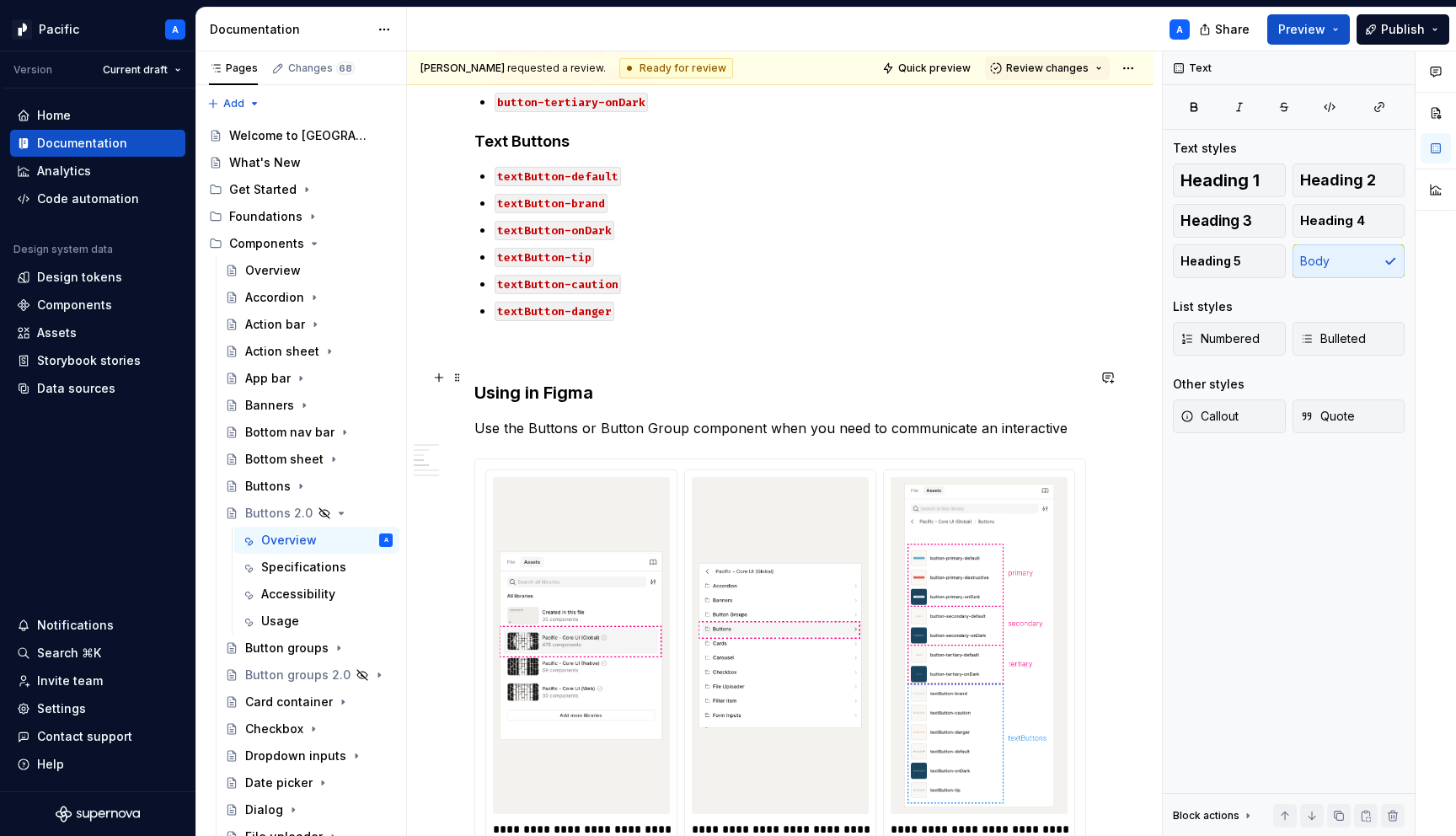
click at [491, 385] on h3 "Using in Figma" at bounding box center [780, 393] width 612 height 23
click at [1063, 420] on p "Use the Buttons or Button Group component when you need to communicate an inter…" at bounding box center [780, 428] width 612 height 20
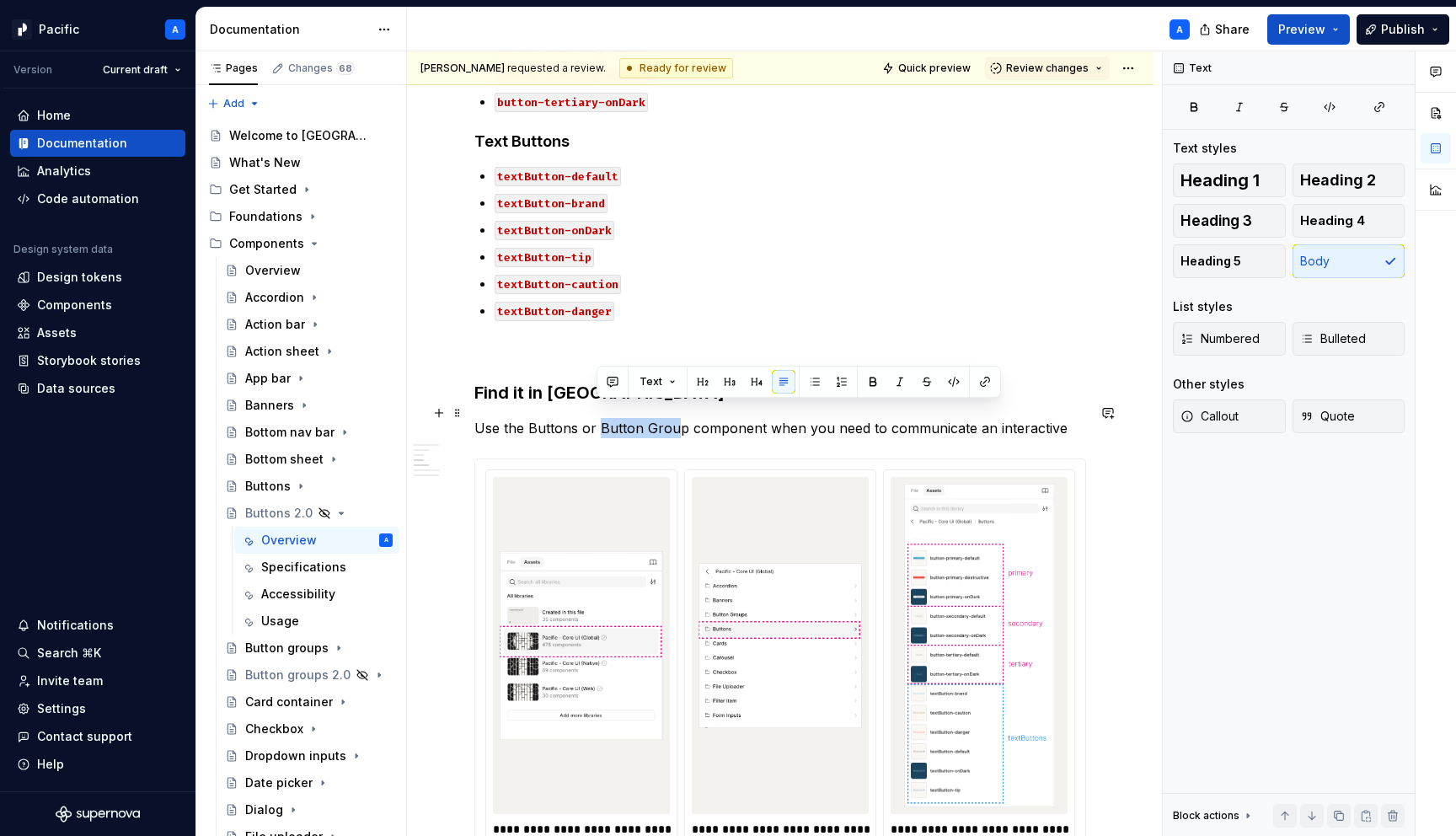
type textarea "*"
drag, startPoint x: 597, startPoint y: 411, endPoint x: 676, endPoint y: 414, distance: 79.1
click at [676, 418] on p "Use the Buttons or Button Group component when you need to communicate an inter…" at bounding box center [780, 428] width 612 height 20
drag, startPoint x: 678, startPoint y: 414, endPoint x: 598, endPoint y: 408, distance: 80.2
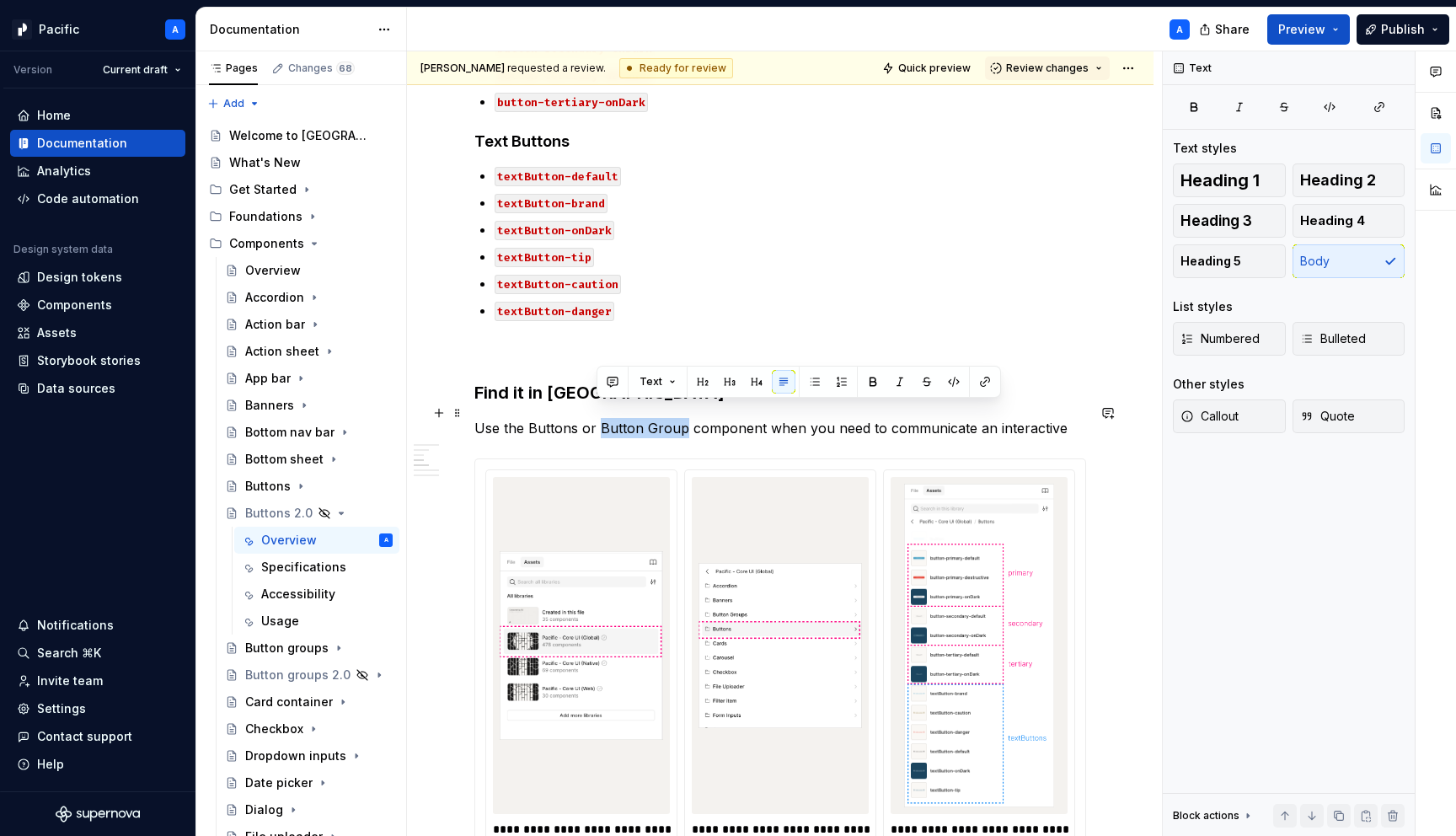
click at [598, 418] on p "Use the Buttons or Button Group component when you need to communicate an inter…" at bounding box center [780, 428] width 612 height 20
click at [984, 388] on button "button" at bounding box center [985, 381] width 23 height 23
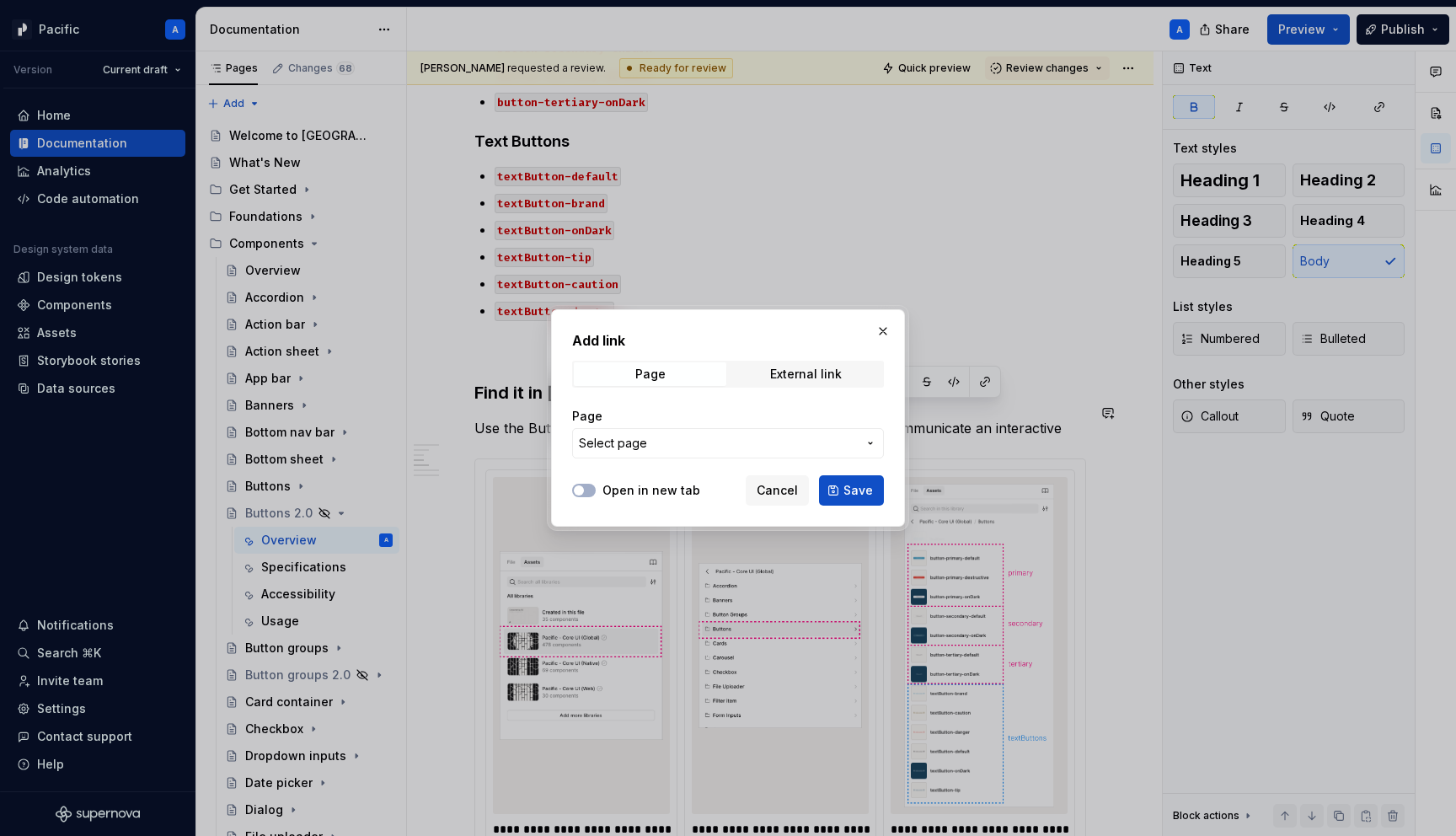
click at [821, 459] on div "Page Select page" at bounding box center [728, 433] width 311 height 71
click at [824, 450] on span "Select page" at bounding box center [718, 442] width 278 height 16
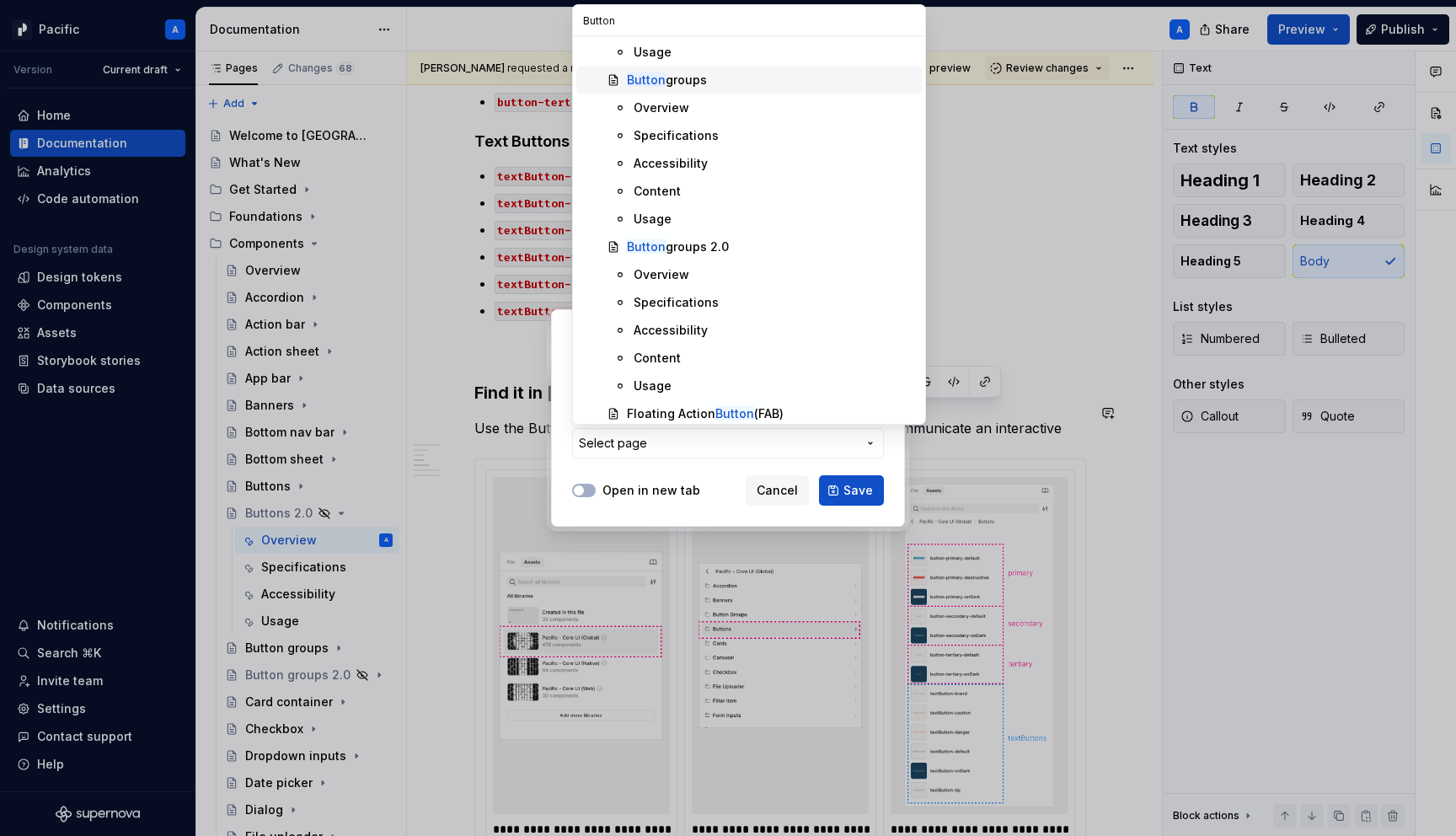
scroll to position [285, 0]
type input "Button"
click at [707, 246] on div "Button groups 2.0" at bounding box center [677, 241] width 102 height 16
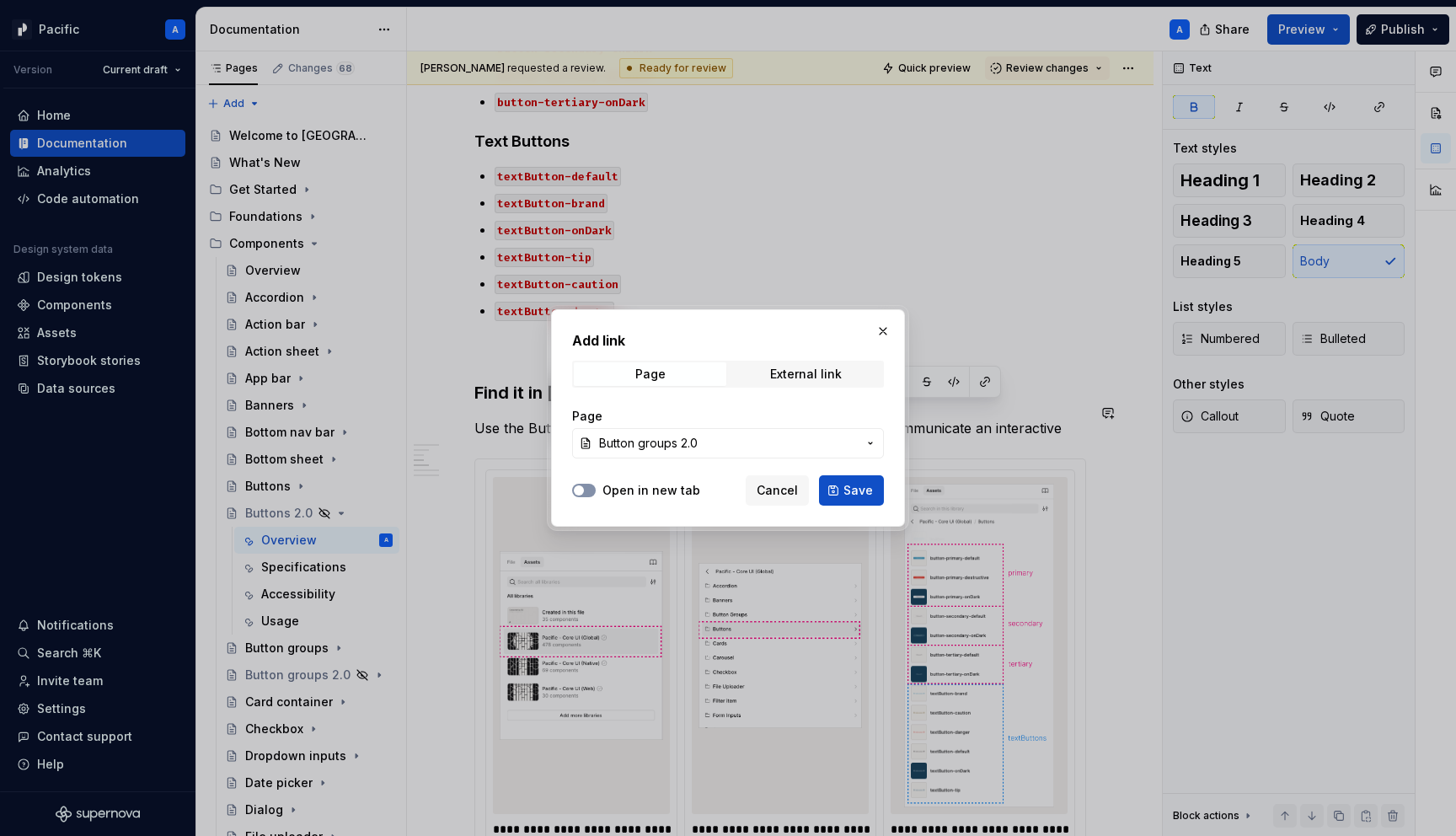
click at [586, 496] on button "Open in new tab" at bounding box center [584, 491] width 23 height 14
click at [853, 486] on span "Save" at bounding box center [857, 490] width 29 height 16
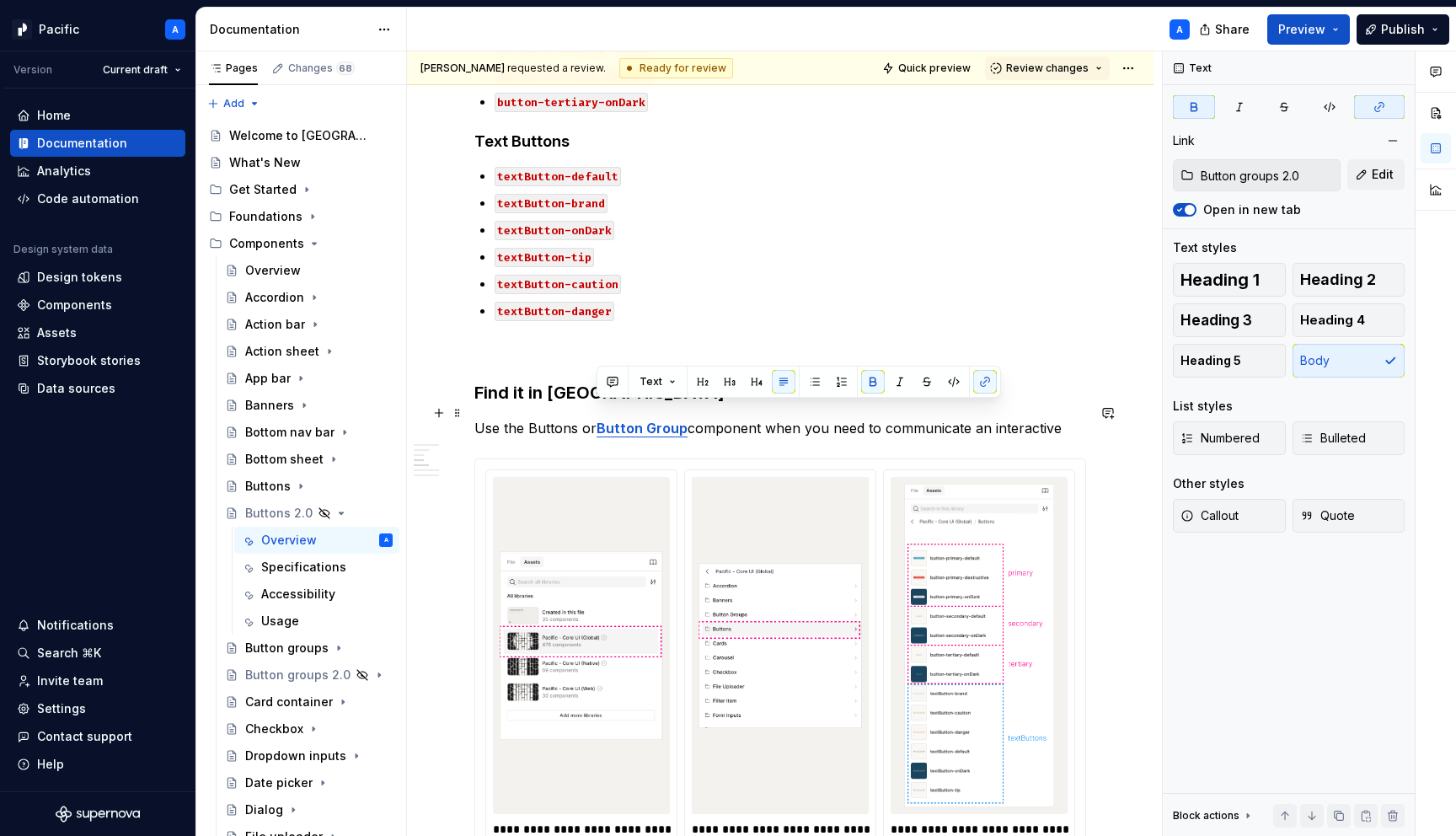
click at [537, 418] on p "Use the Buttons or Button Group component when you need to communicate an inter…" at bounding box center [780, 428] width 612 height 20
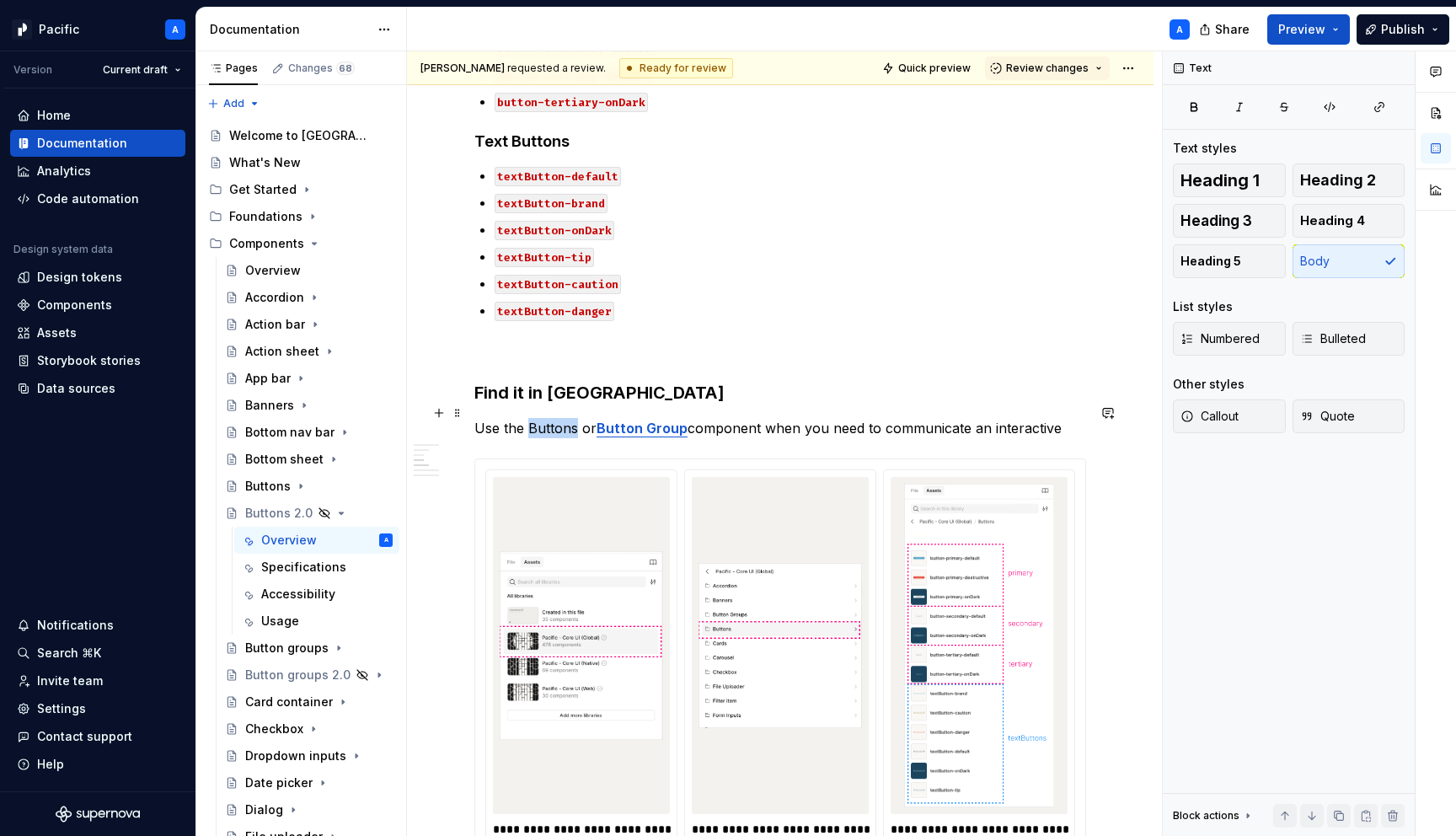
click at [537, 418] on p "Use the Buttons or Button Group component when you need to communicate an inter…" at bounding box center [780, 428] width 612 height 20
click at [753, 418] on p "Use the Buttons or Button Group component when you need to communicate an inter…" at bounding box center [780, 428] width 612 height 20
click at [552, 421] on p "Use the Buttons or Button Group component when you need to communicate an inter…" at bounding box center [780, 428] width 612 height 20
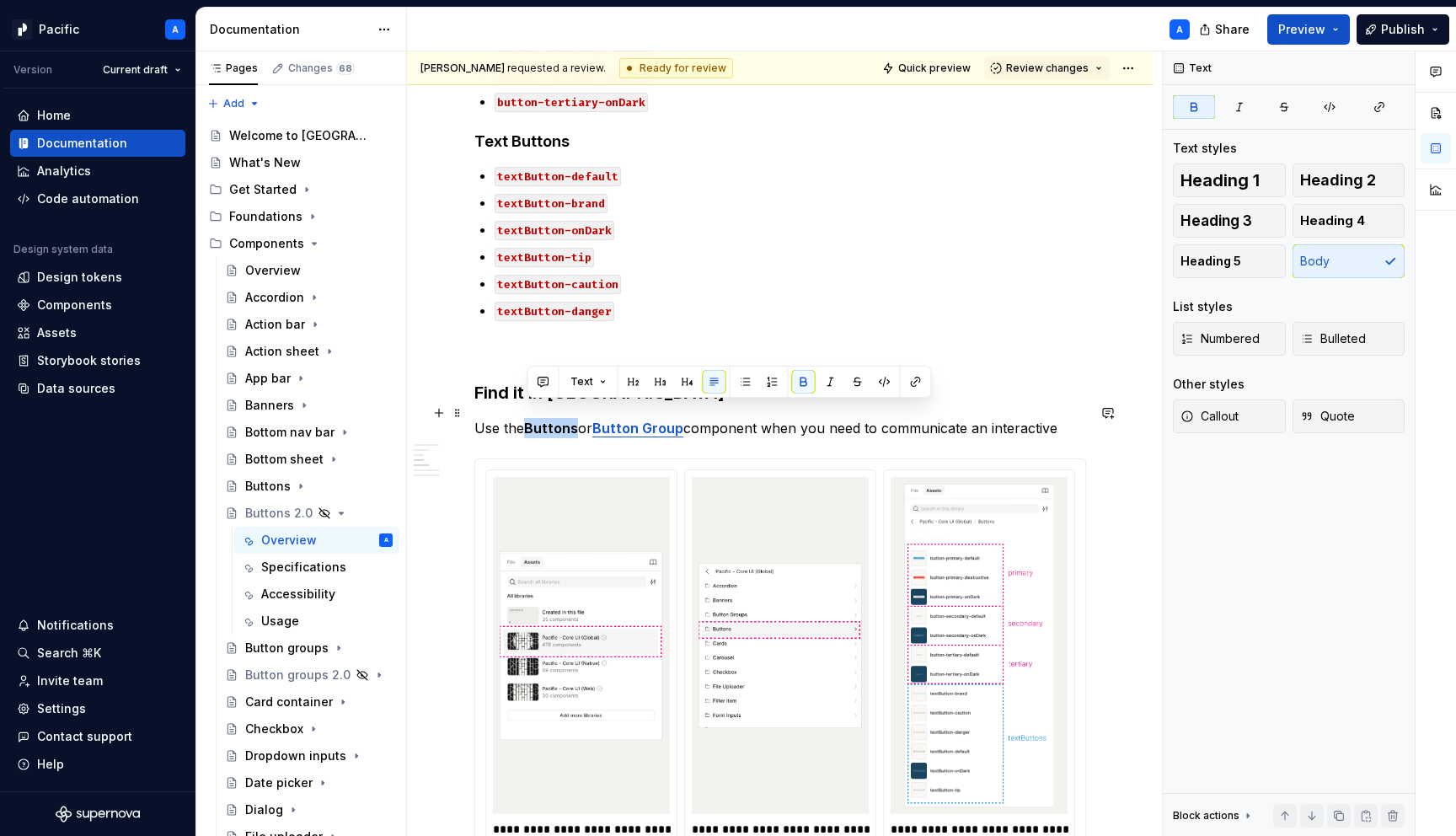
click at [552, 421] on p "Use the Buttons or Button Group component when you need to communicate an inter…" at bounding box center [780, 428] width 612 height 20
click at [682, 420] on strong "Button Group" at bounding box center [638, 428] width 91 height 16
click at [663, 420] on strong "Button Group" at bounding box center [638, 428] width 91 height 16
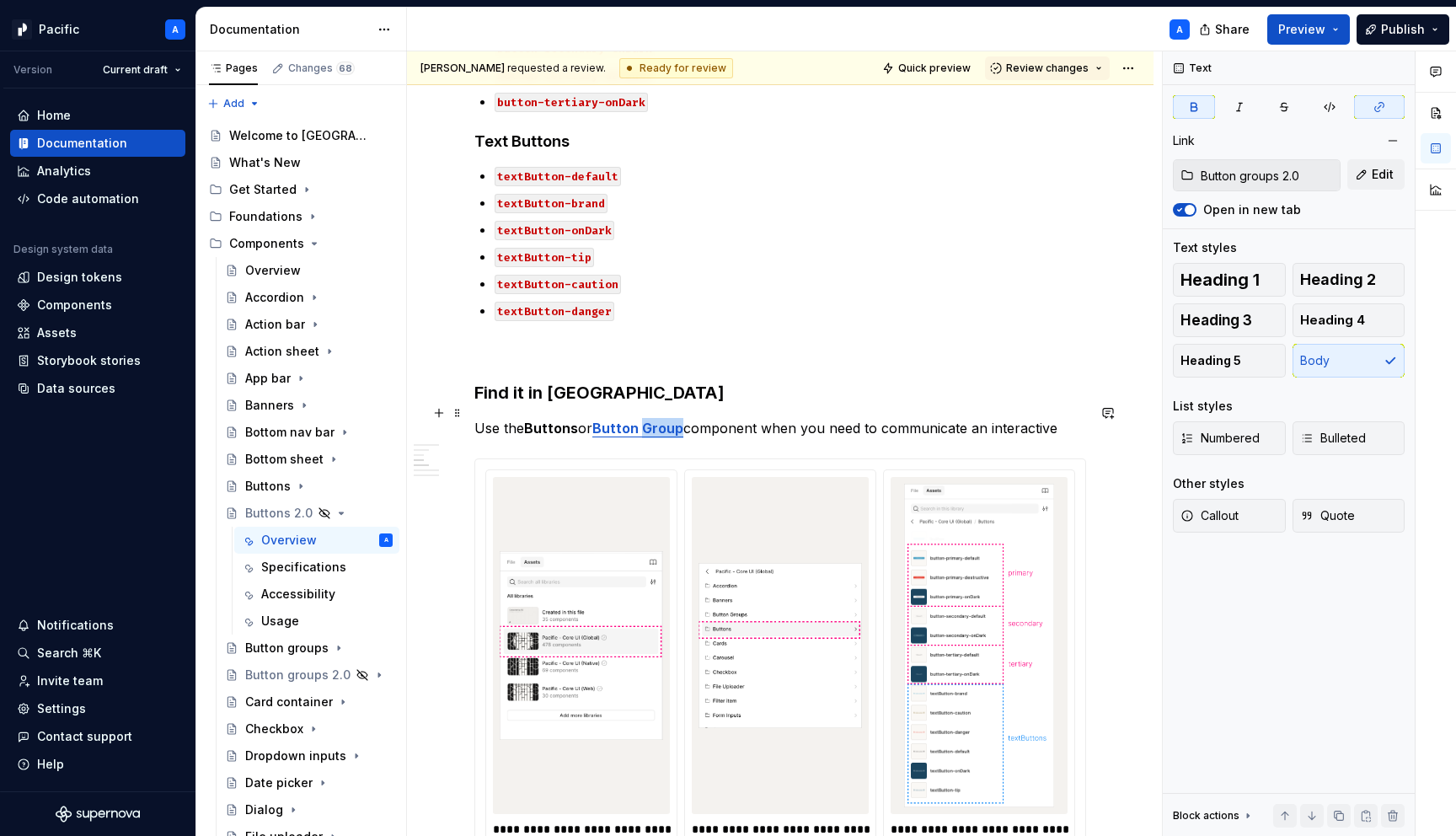
click at [663, 420] on strong "Button Group" at bounding box center [638, 428] width 91 height 16
click at [868, 423] on div "**********" at bounding box center [780, 541] width 612 height 3379
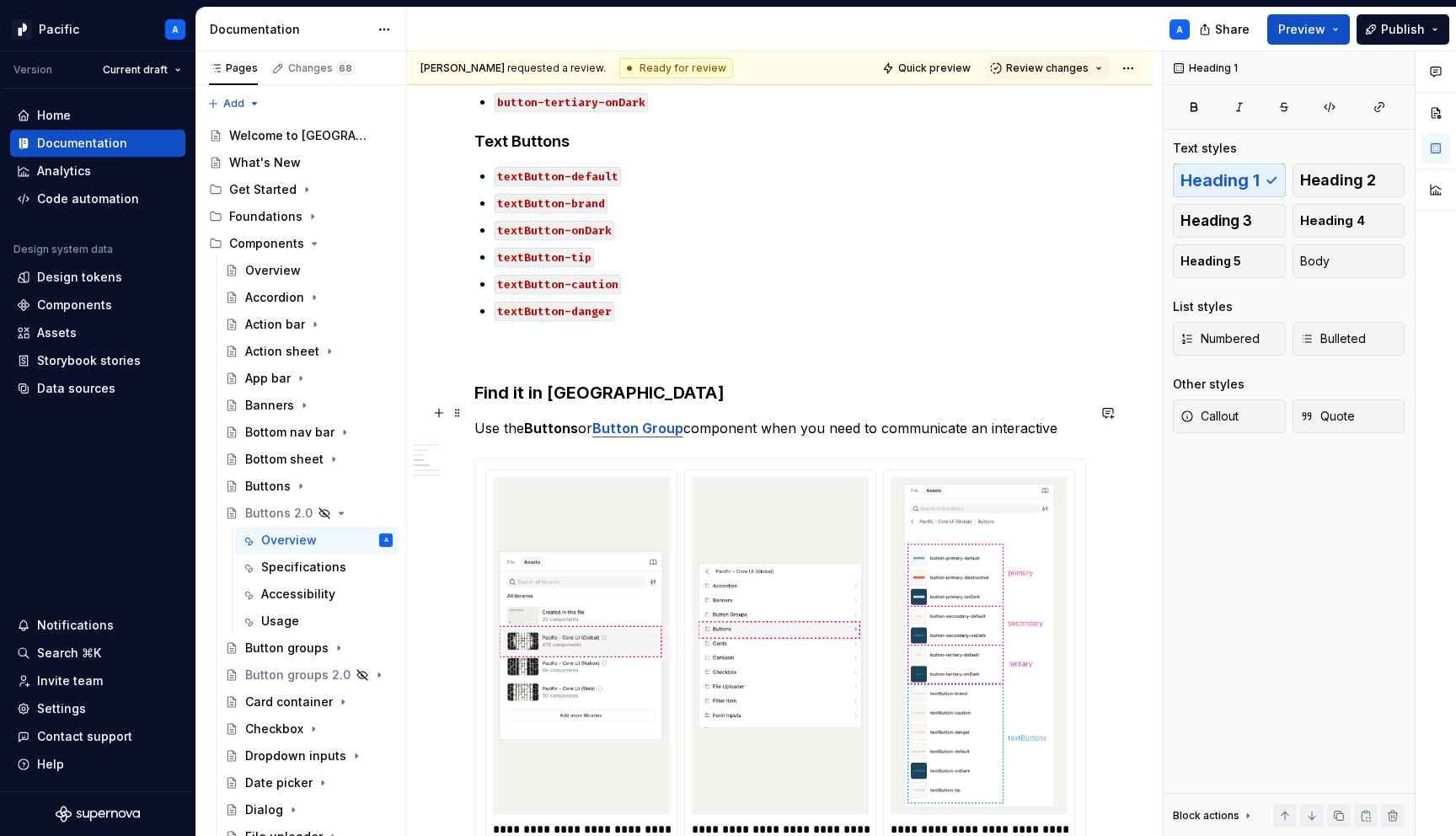
click at [638, 420] on strong "Button Group" at bounding box center [638, 428] width 91 height 16
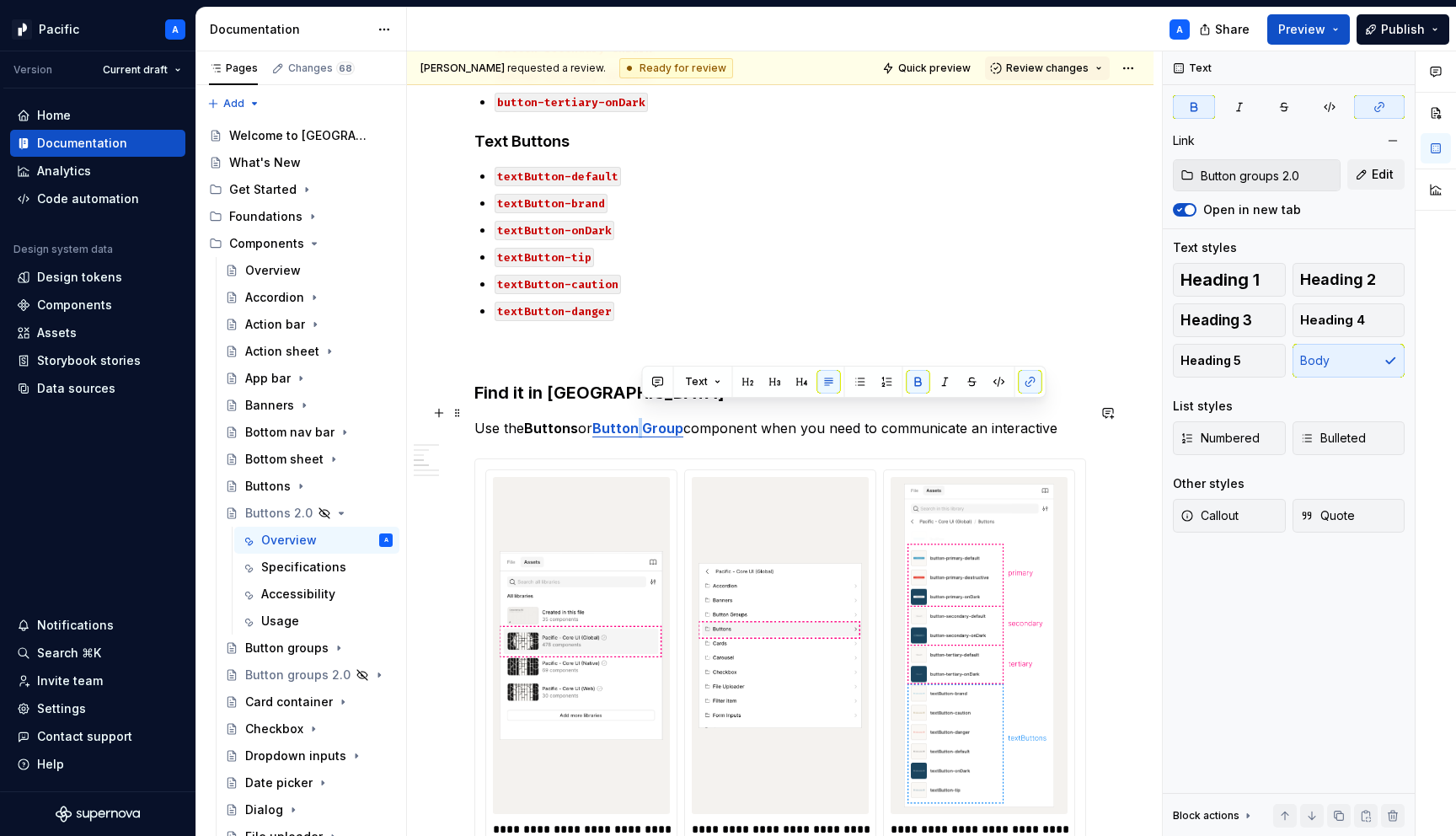
click at [638, 420] on strong "Button Group" at bounding box center [638, 428] width 91 height 16
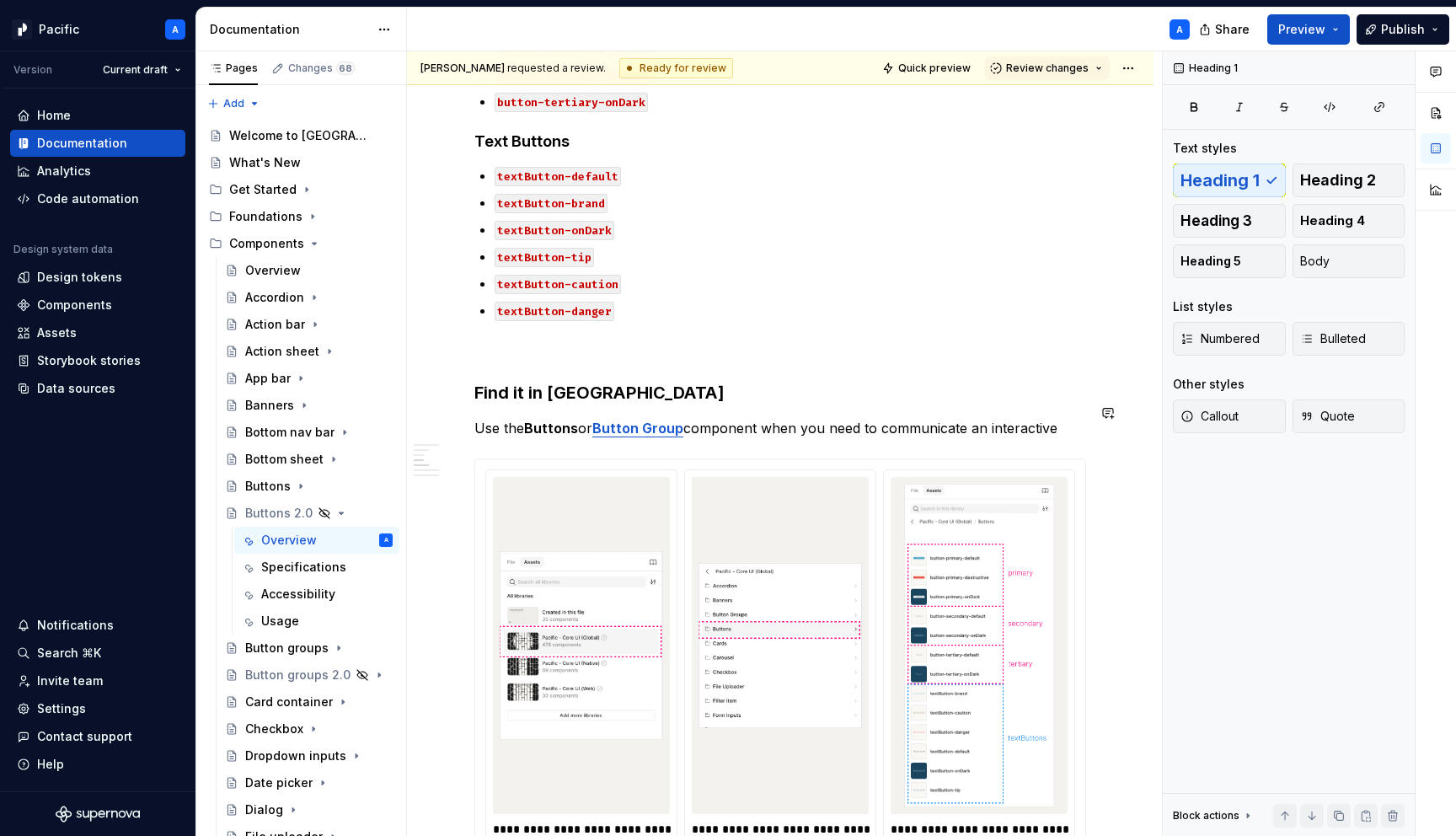
click at [859, 426] on div "**********" at bounding box center [780, 541] width 612 height 3379
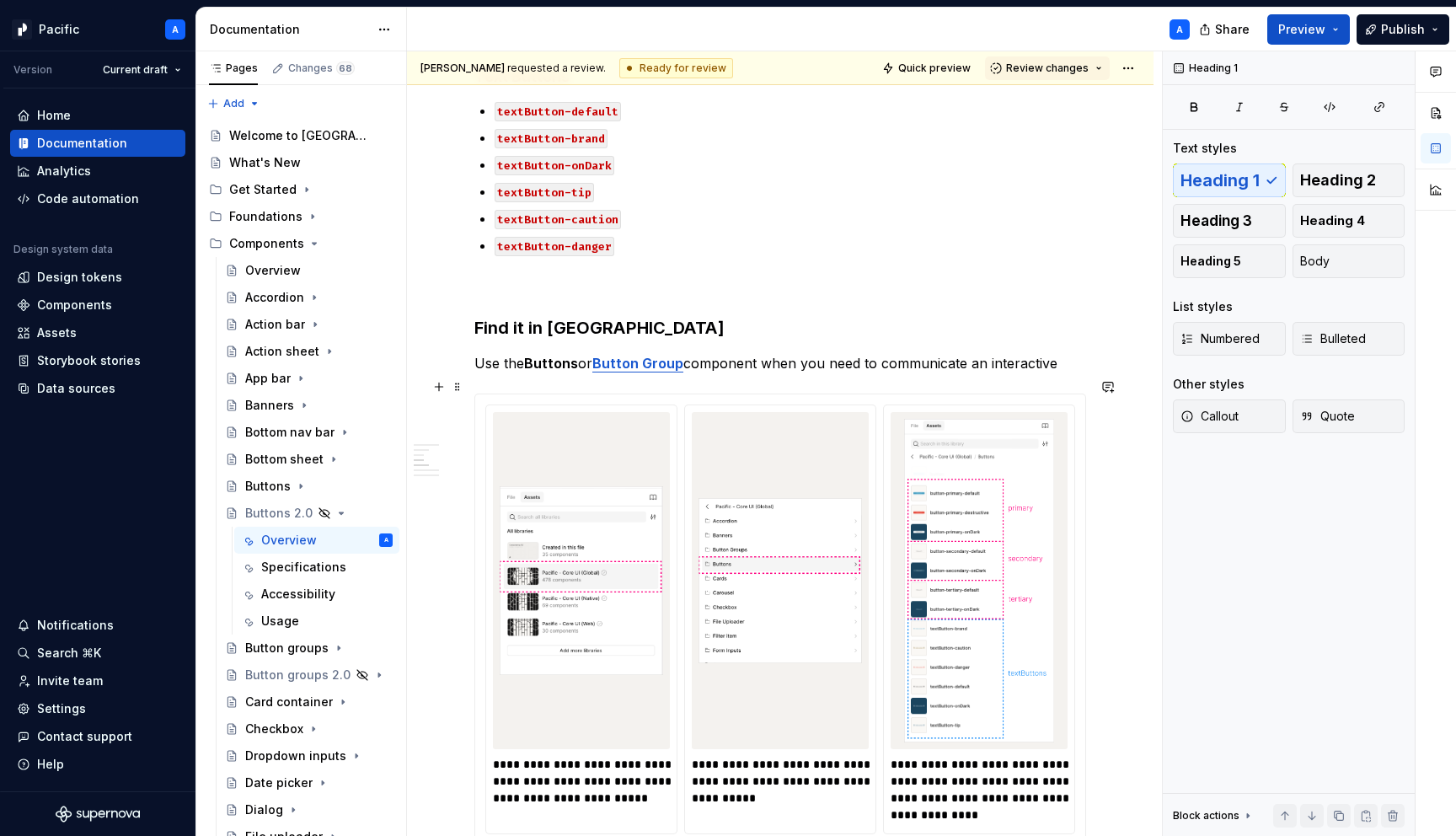
scroll to position [1559, 0]
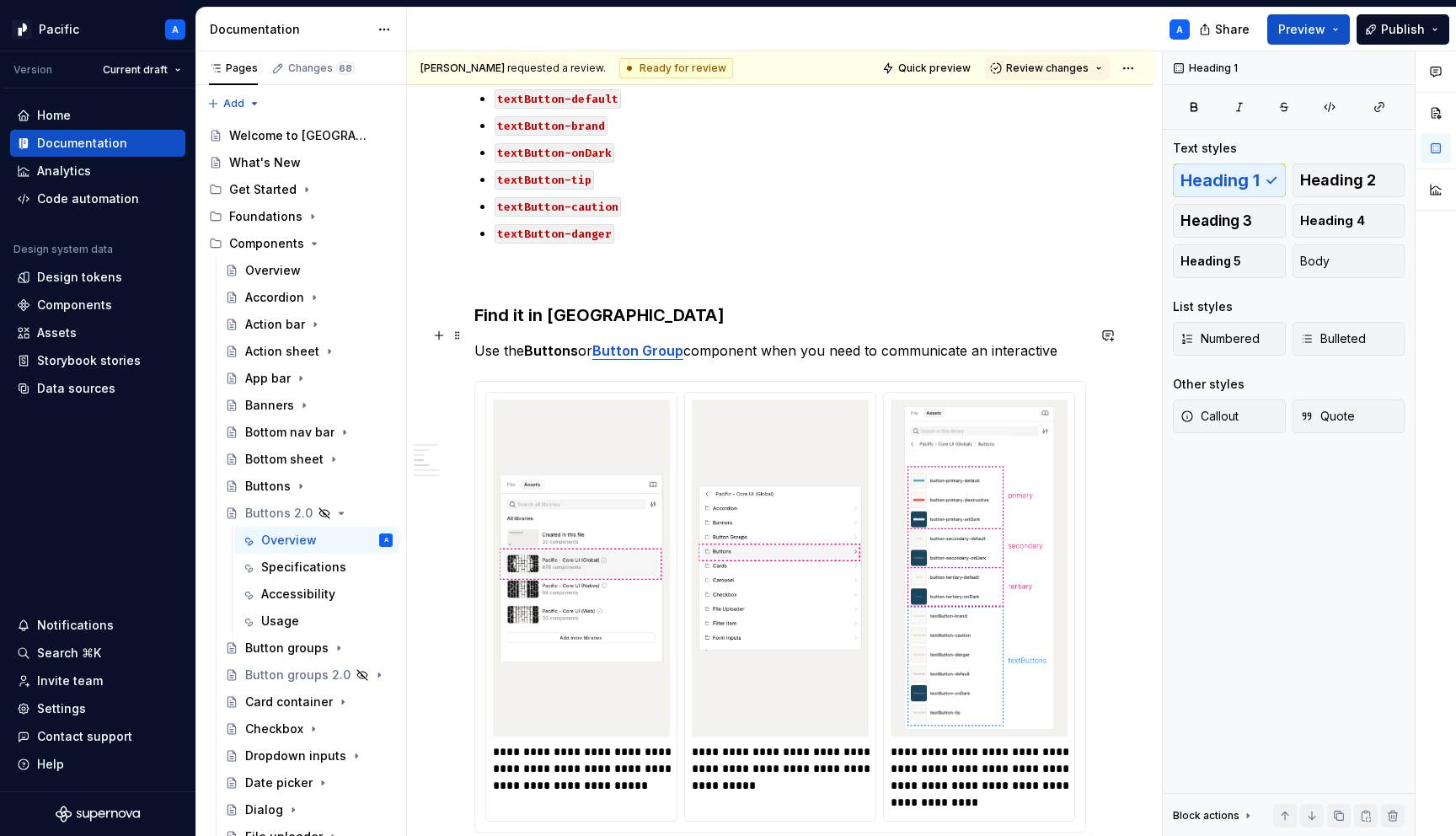
click at [1062, 340] on p "Use the Buttons or Button Group component when you need to communicate an inter…" at bounding box center [780, 350] width 612 height 20
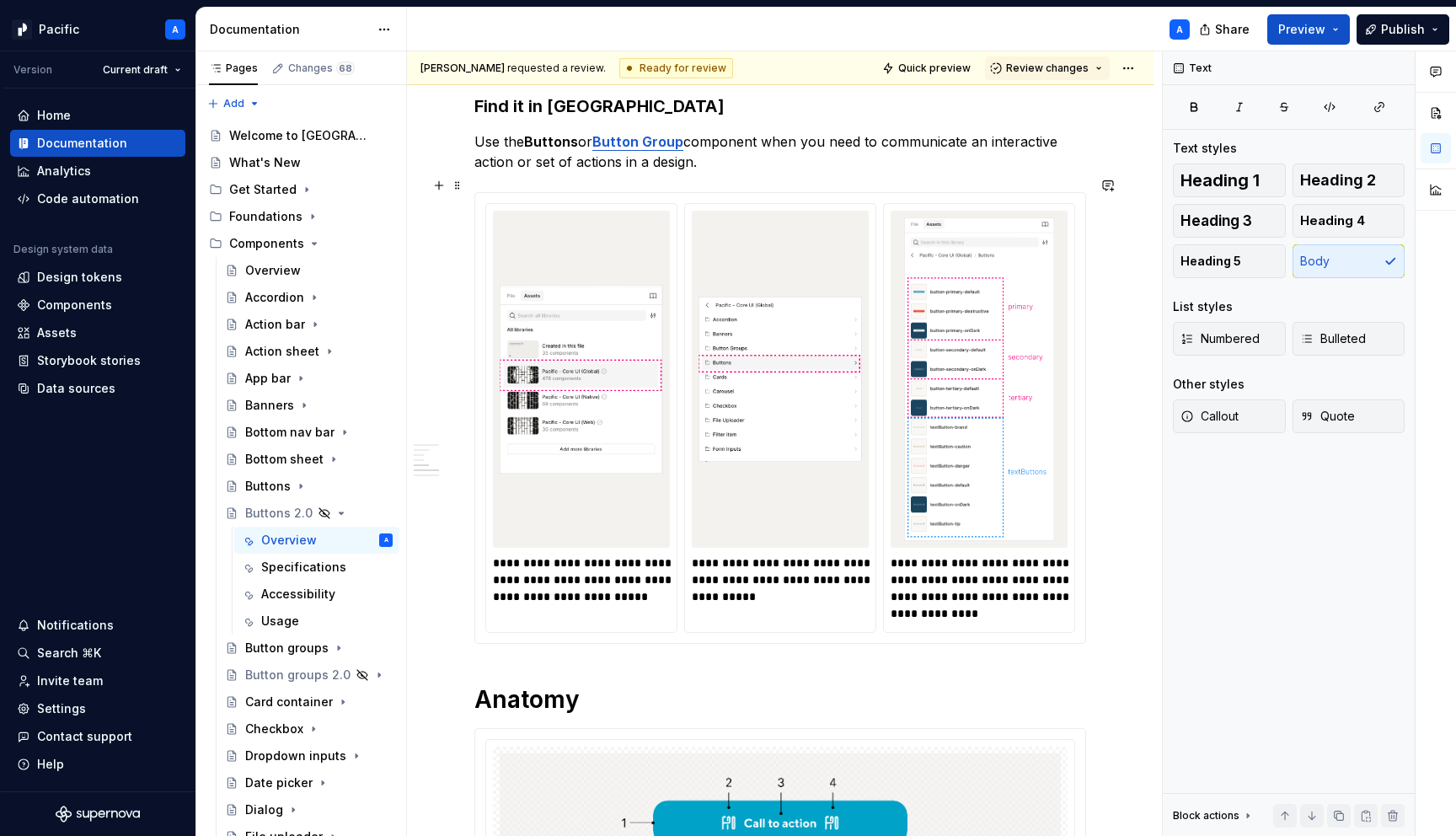
scroll to position [1773, 0]
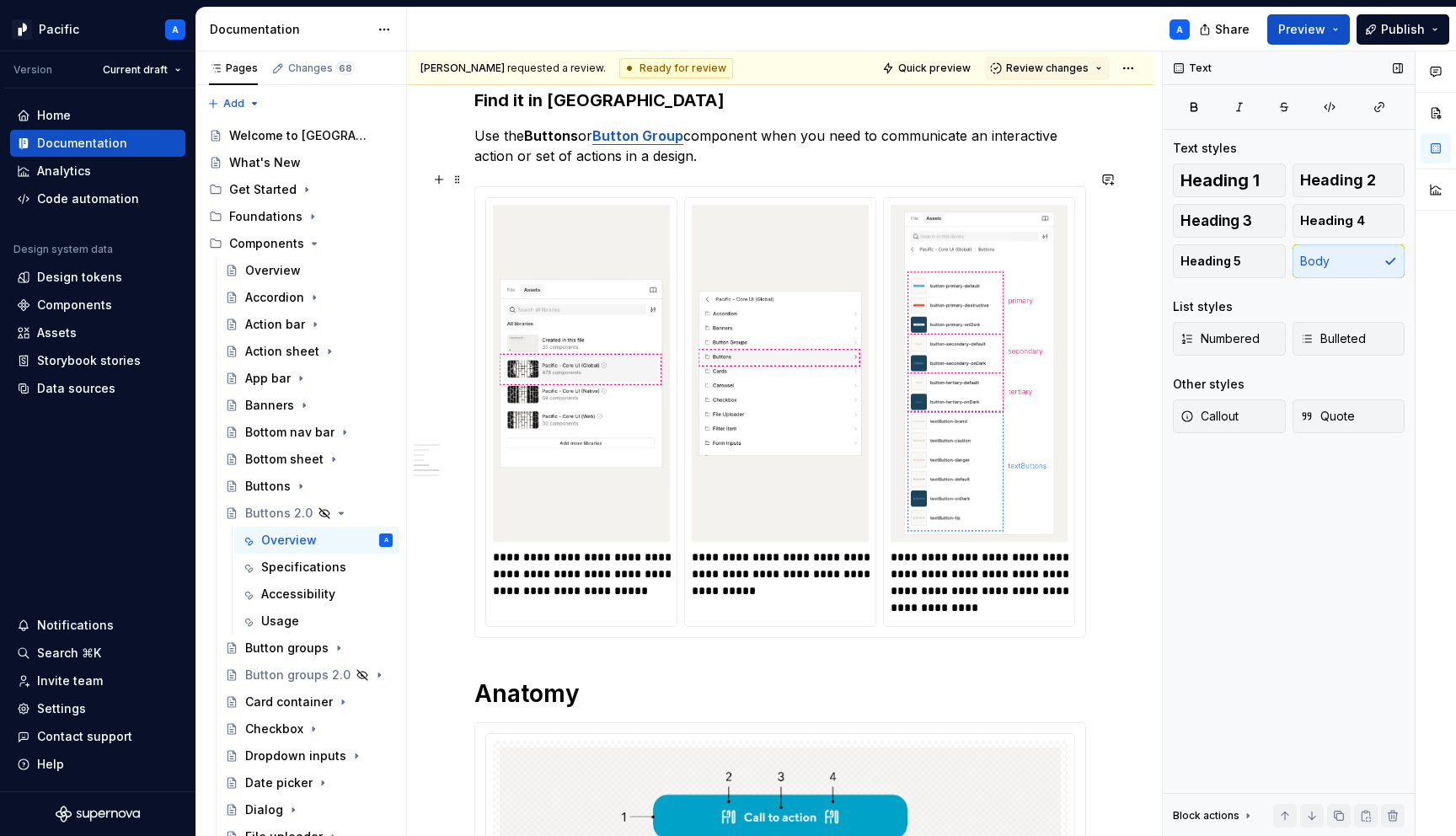
click at [1171, 377] on div "Text Text styles Heading 1 Heading 2 Heading 3 Heading 4 Heading 5 Body List st…" at bounding box center [1289, 443] width 252 height 785
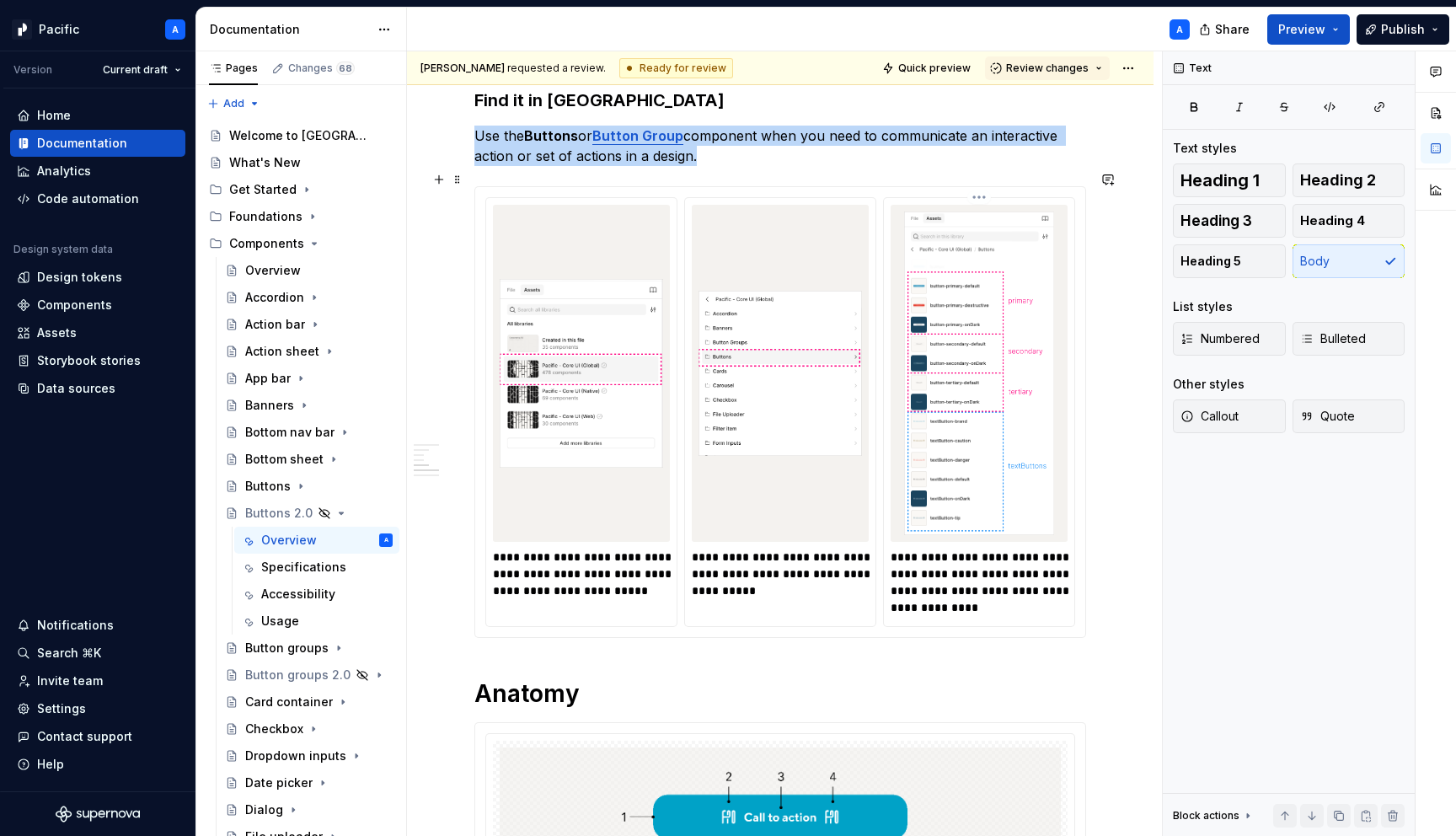
click at [957, 381] on img at bounding box center [979, 373] width 163 height 324
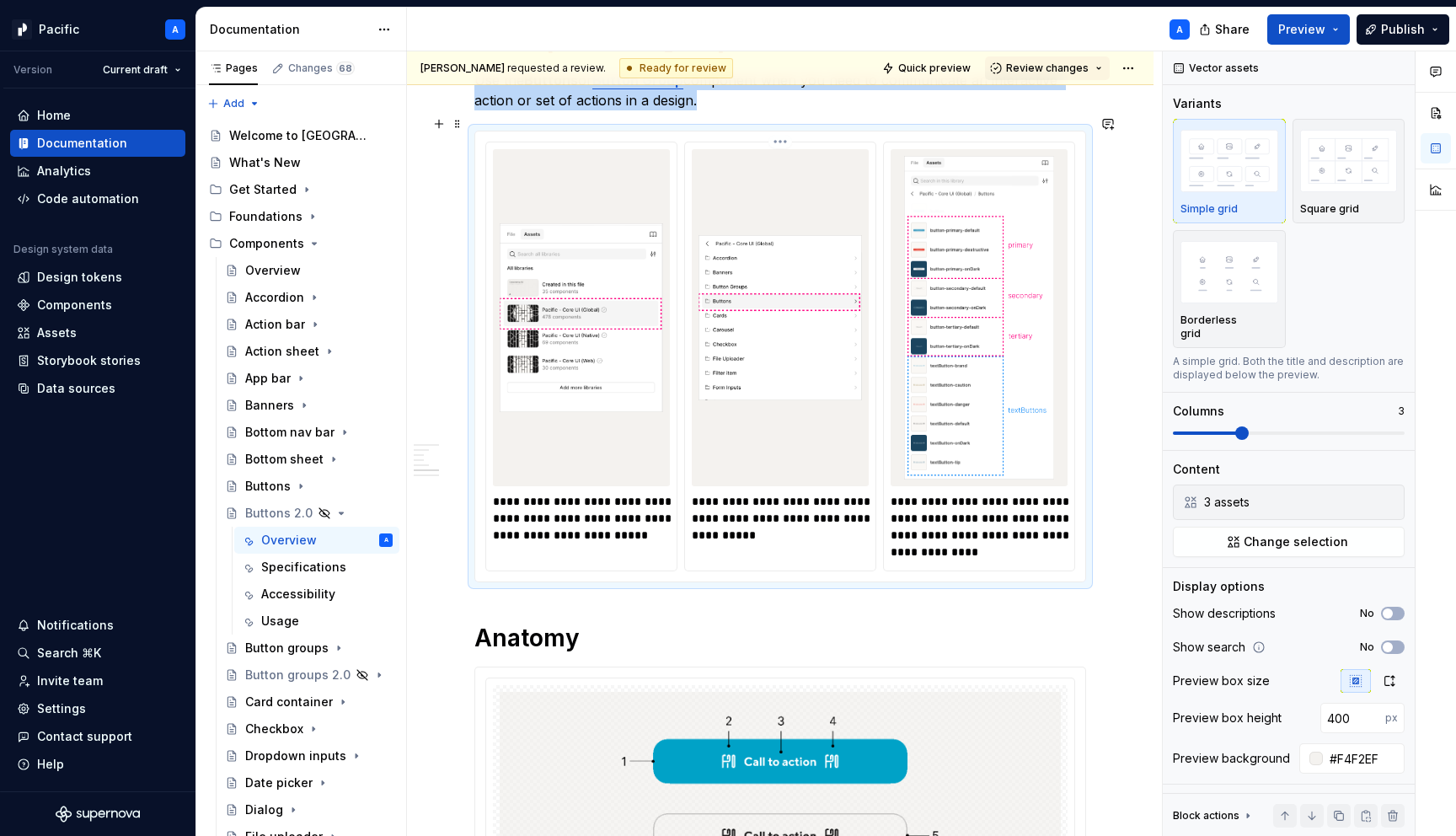
scroll to position [1844, 0]
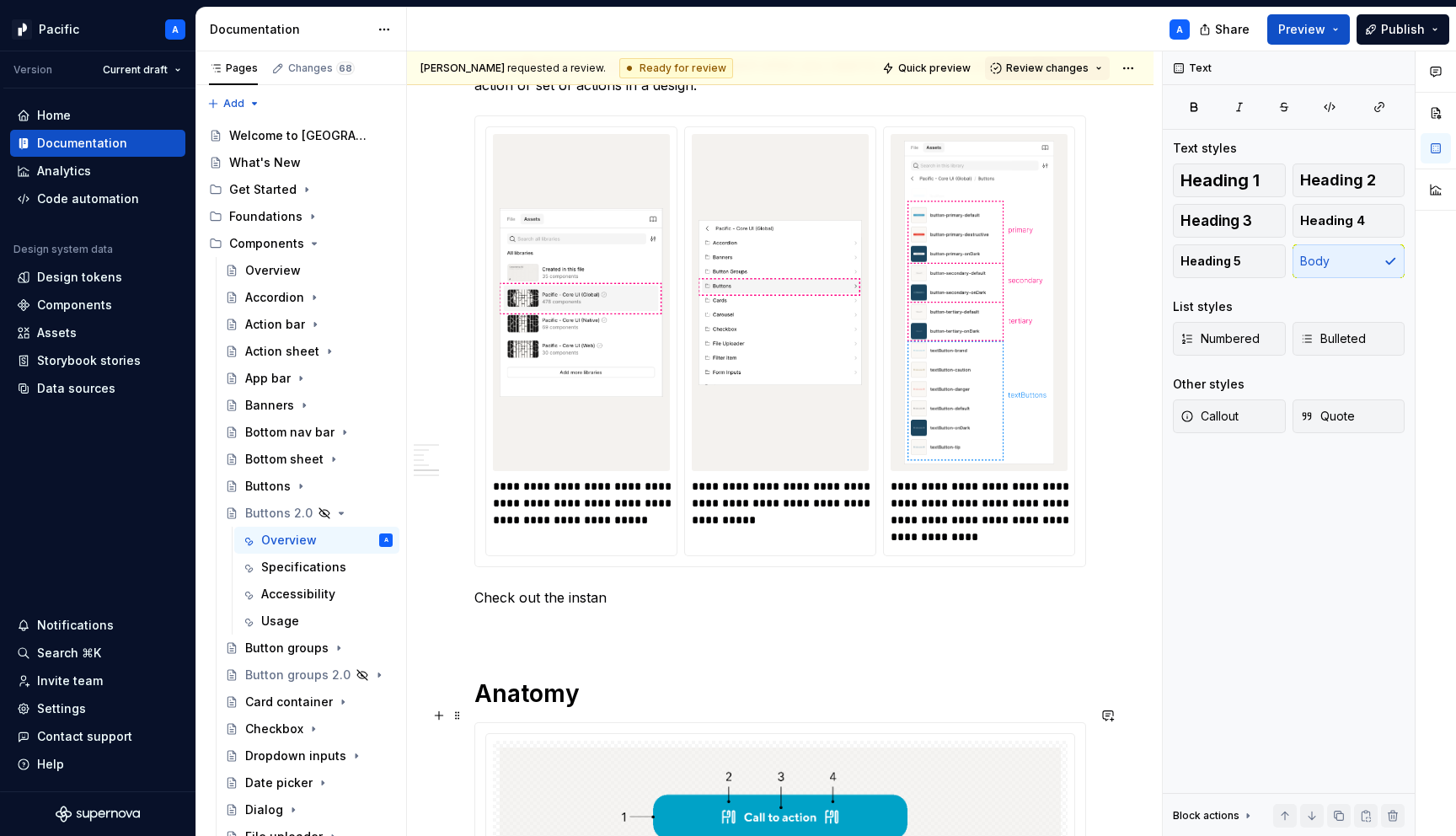
type textarea "*"
drag, startPoint x: 545, startPoint y: 579, endPoint x: 603, endPoint y: 574, distance: 58.2
click at [603, 587] on p "Check out the instan" at bounding box center [780, 596] width 612 height 20
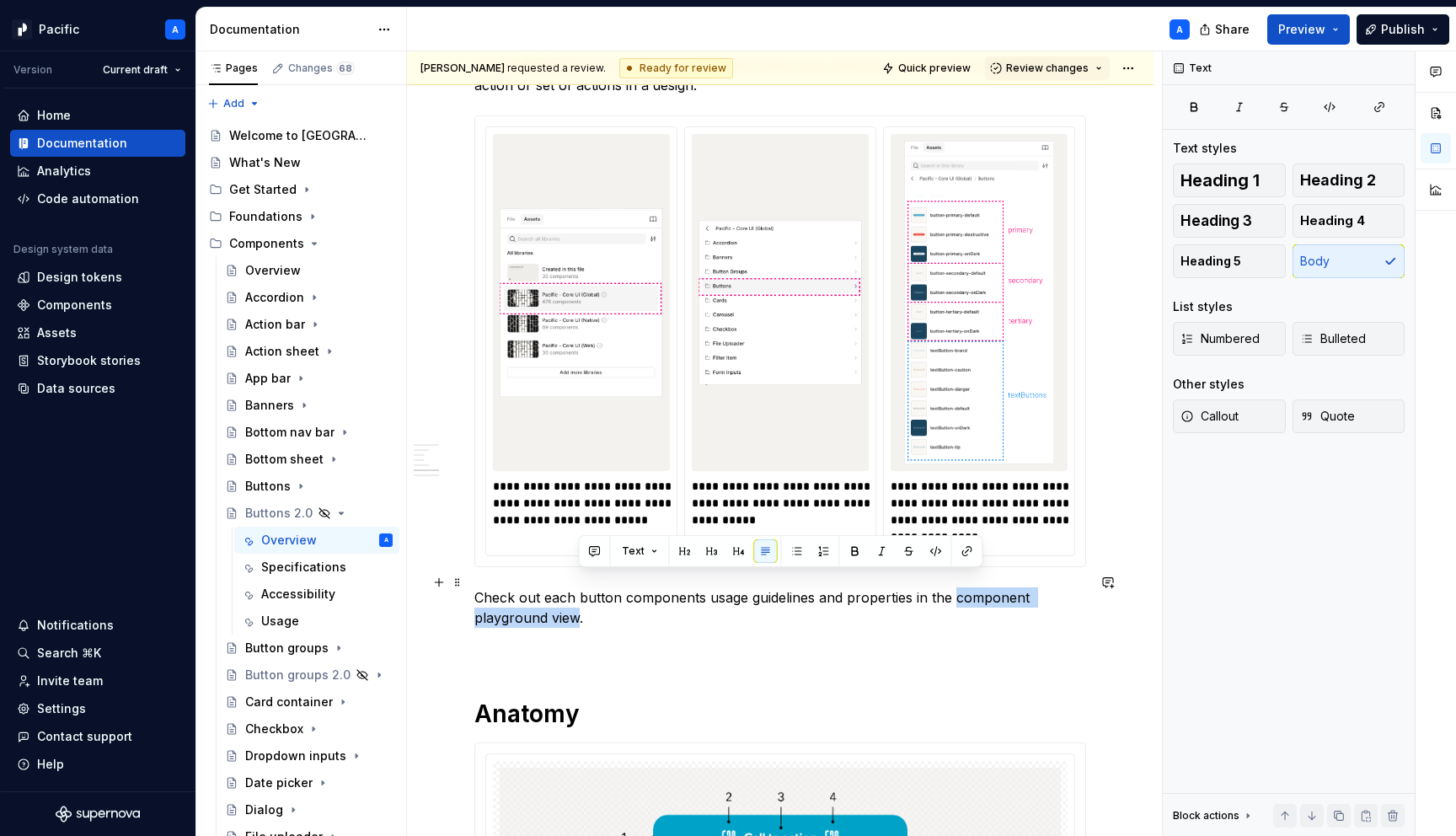
drag, startPoint x: 579, startPoint y: 602, endPoint x: 953, endPoint y: 577, distance: 374.8
click at [953, 587] on p "Check out each button components usage guidelines and properties in the compone…" at bounding box center [780, 607] width 612 height 41
click at [960, 548] on button "button" at bounding box center [967, 551] width 23 height 23
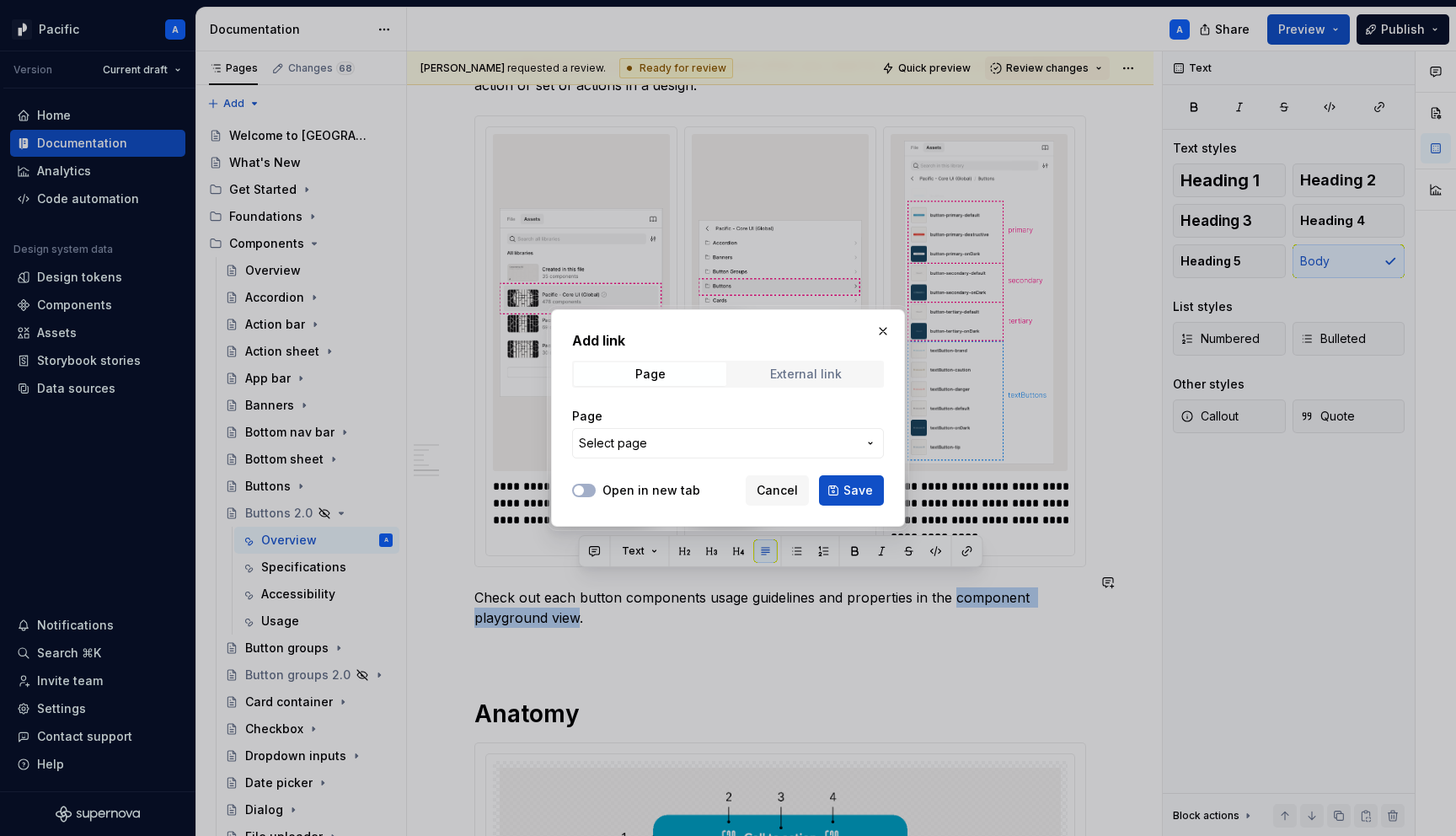
click at [790, 379] on div "External link" at bounding box center [806, 374] width 72 height 14
click at [810, 440] on input "URL" at bounding box center [728, 442] width 311 height 30
paste input "[URL][DOMAIN_NAME]"
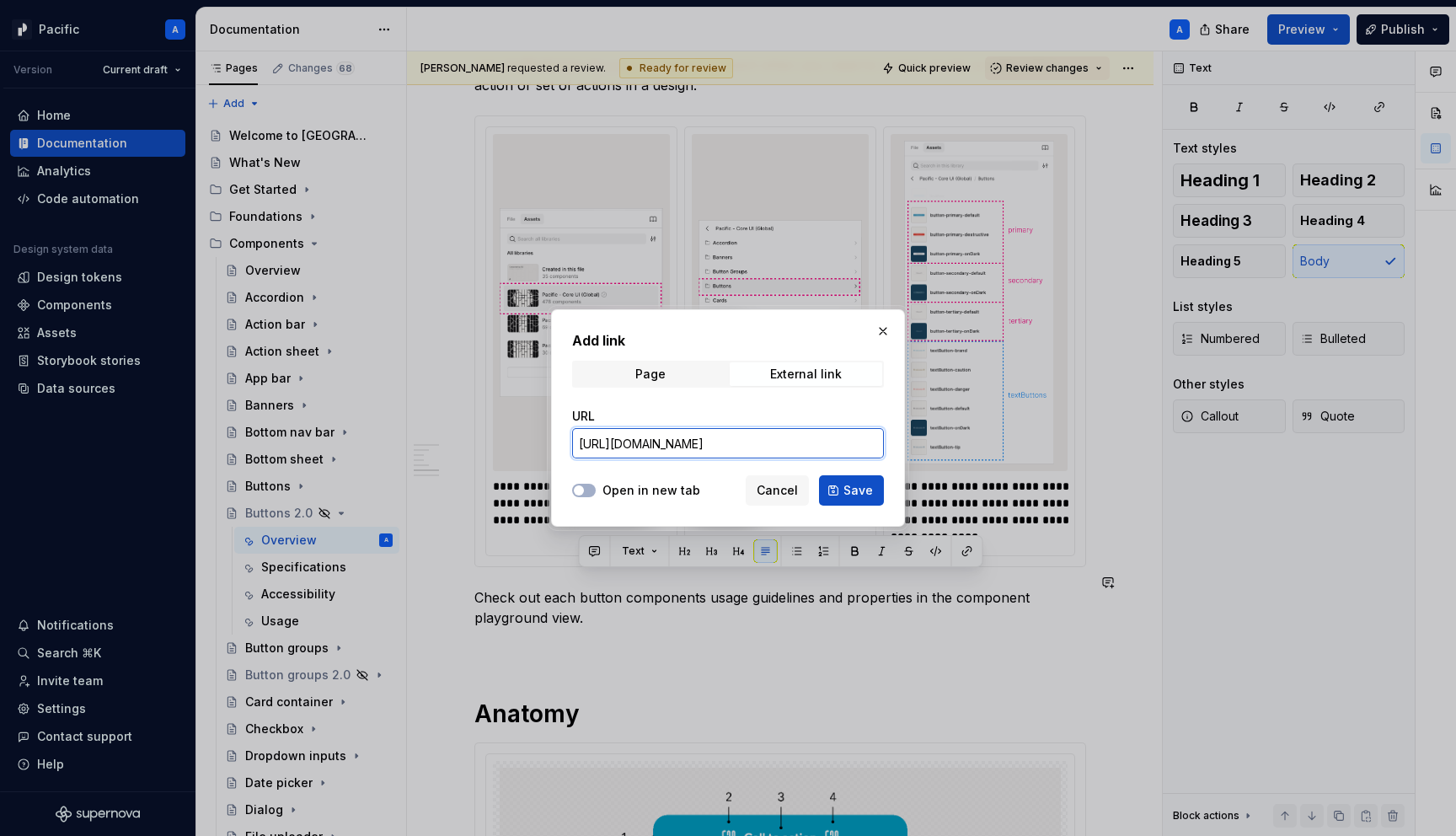
scroll to position [0, 455]
type input "[URL][DOMAIN_NAME]"
click at [580, 488] on span "button" at bounding box center [578, 490] width 10 height 10
click at [867, 477] on button "Save" at bounding box center [851, 490] width 65 height 30
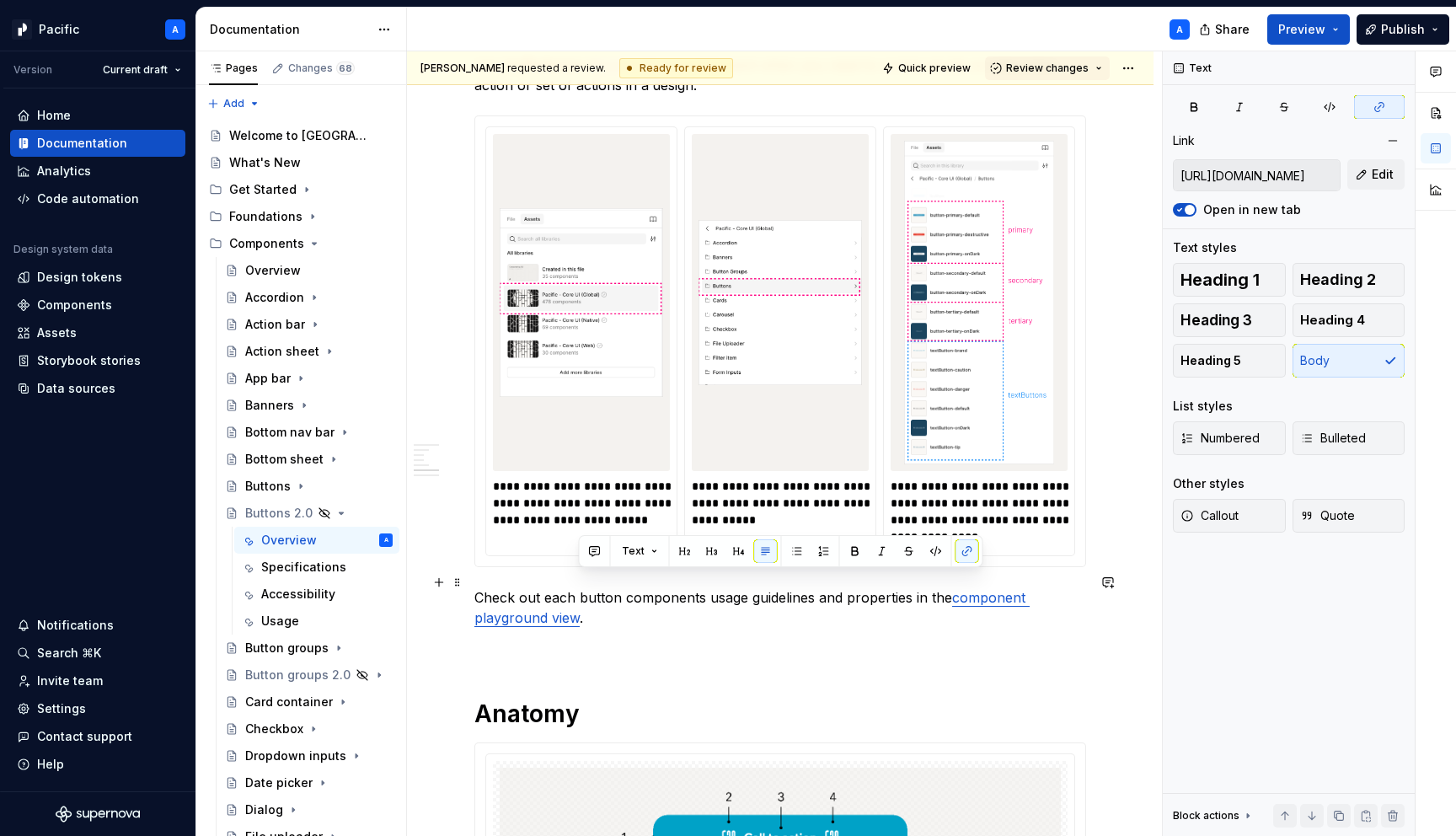
click at [654, 587] on p "Check out each button components usage guidelines and properties in the compone…" at bounding box center [780, 607] width 612 height 41
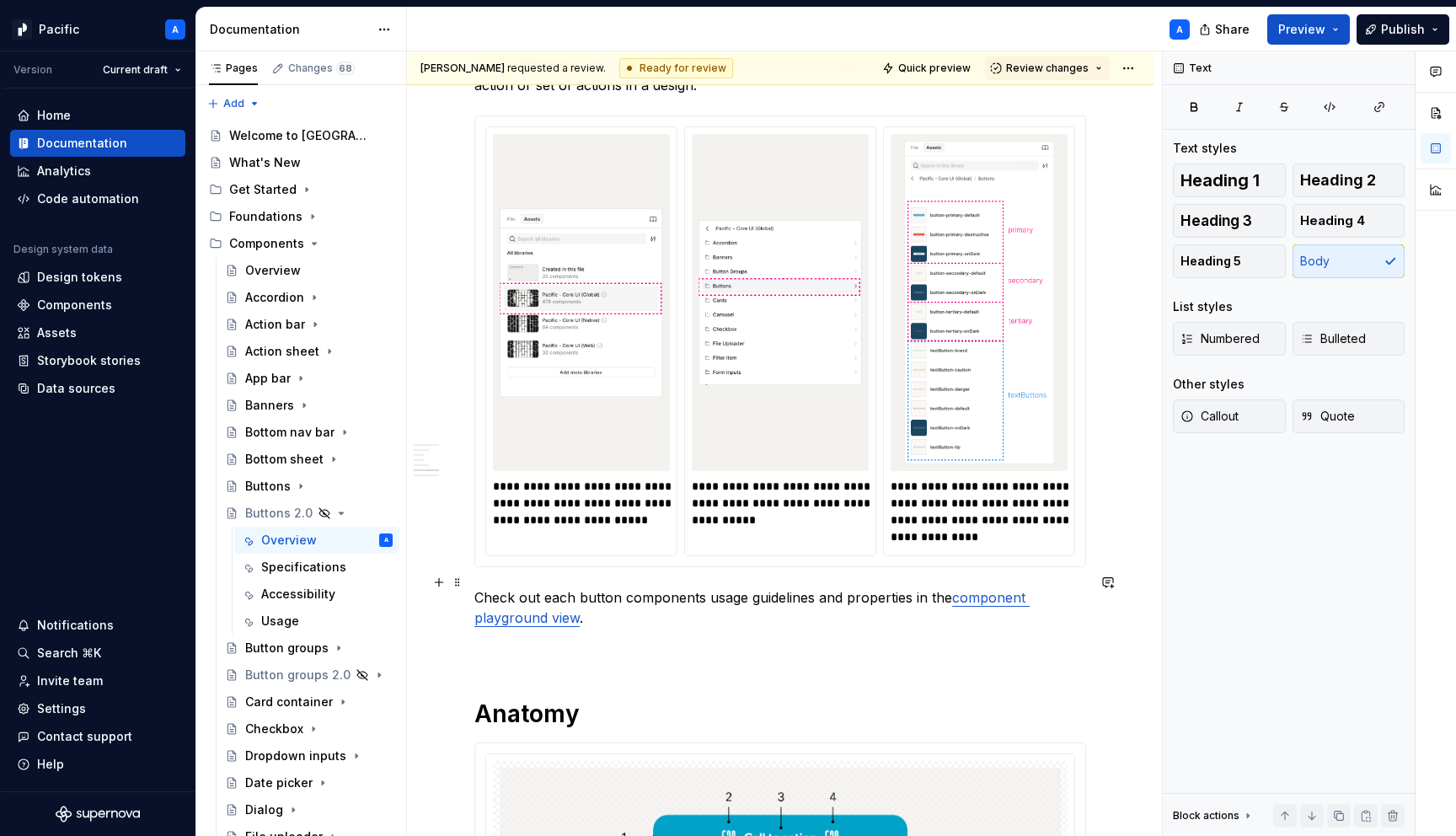
click at [644, 597] on p "Check out each button components usage guidelines and properties in the compone…" at bounding box center [780, 607] width 612 height 41
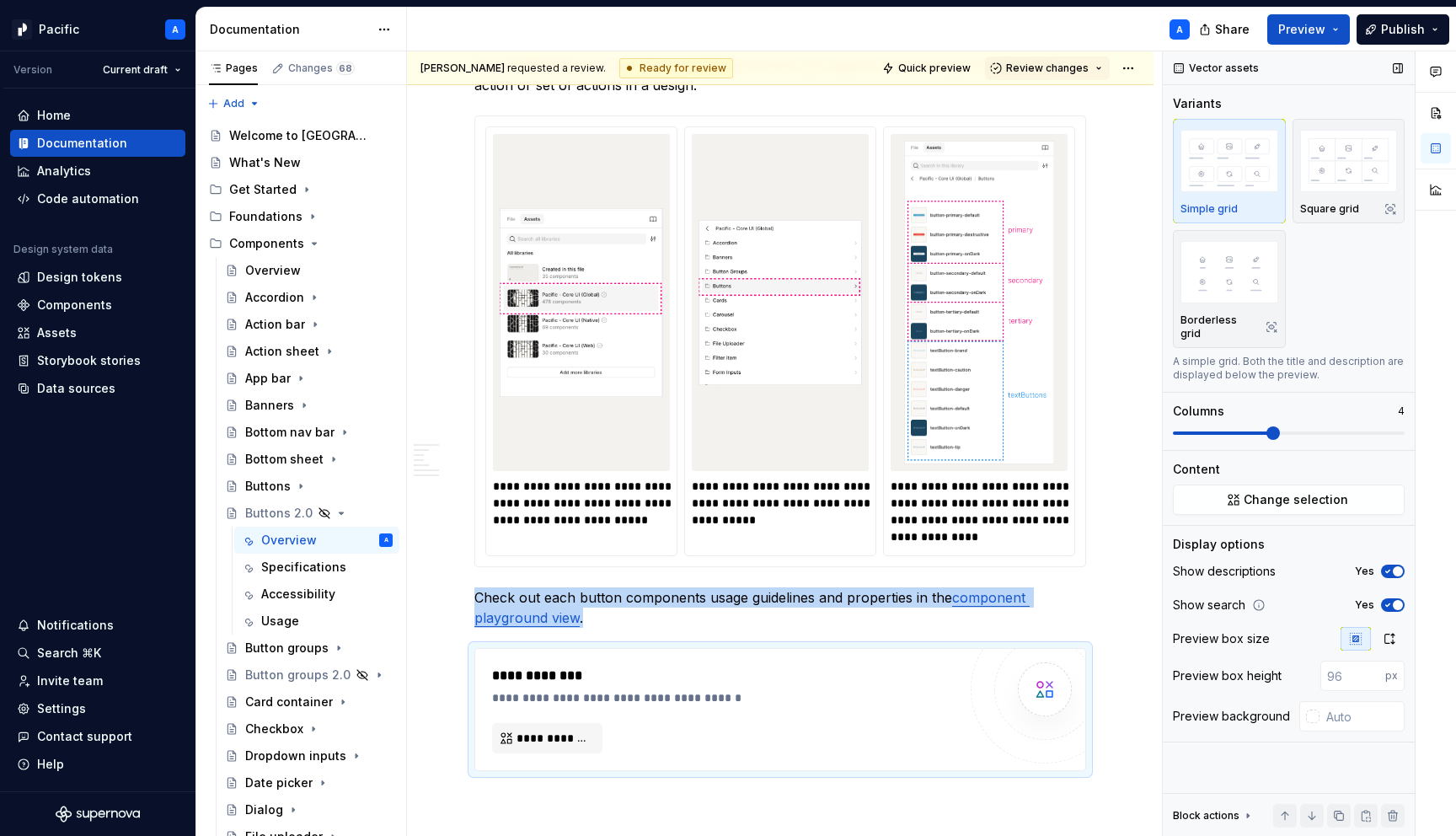
click at [1393, 599] on span "button" at bounding box center [1398, 604] width 10 height 10
click at [1392, 566] on icon "button" at bounding box center [1387, 571] width 14 height 10
click at [1266, 439] on span at bounding box center [1273, 433] width 14 height 14
click at [1389, 631] on icon "button" at bounding box center [1389, 638] width 14 height 14
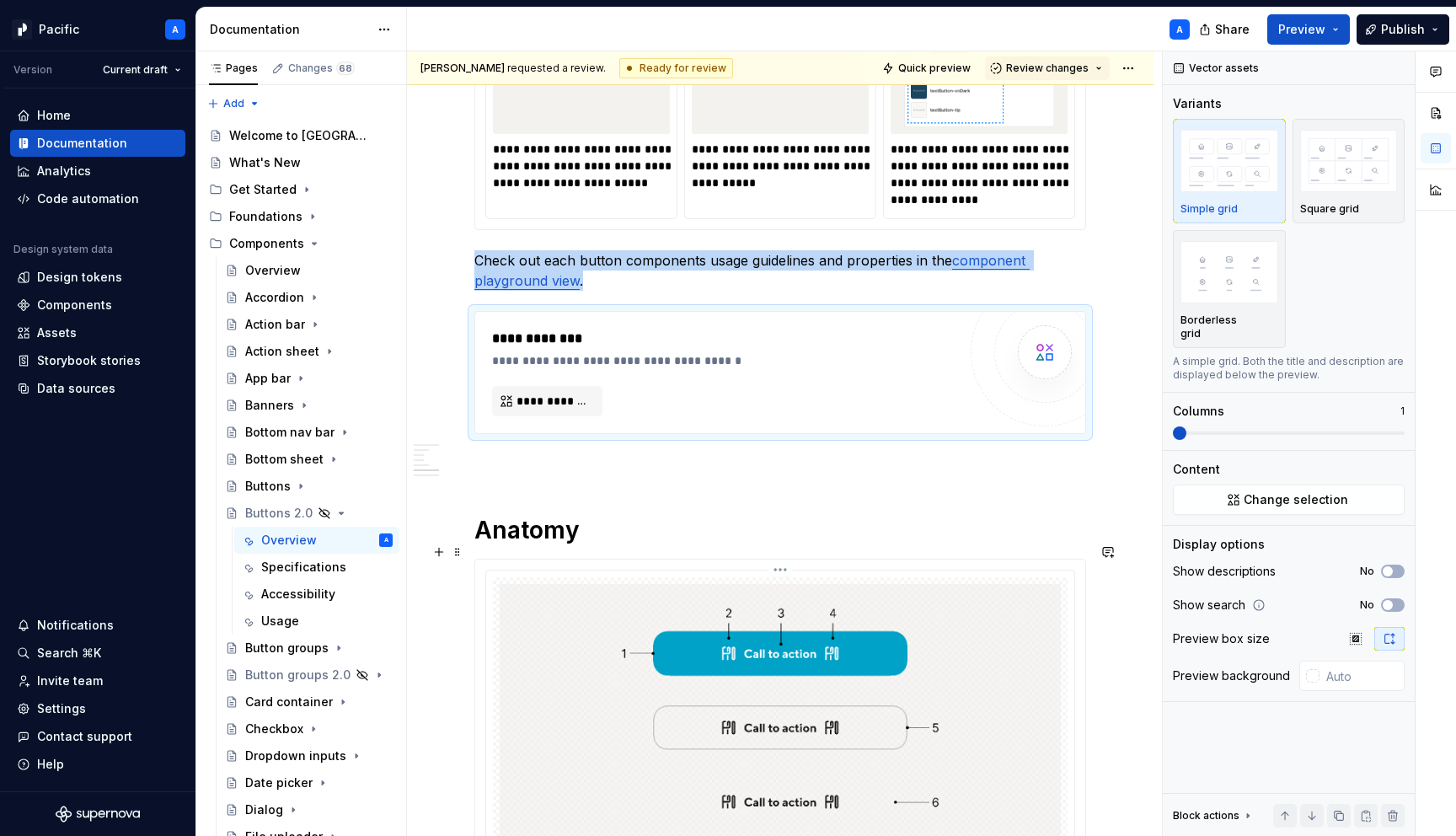
scroll to position [2226, 0]
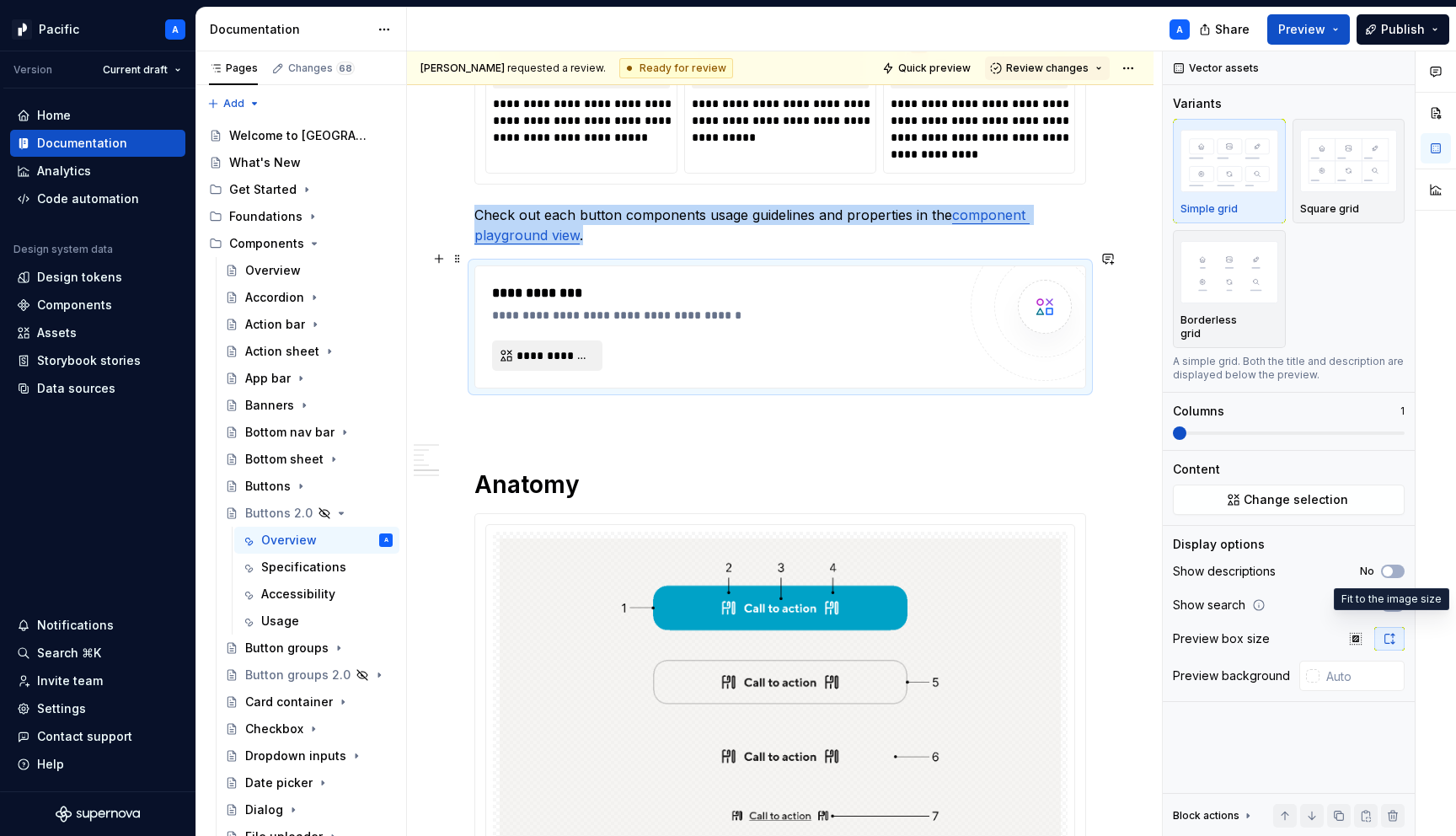
click at [558, 349] on button "**********" at bounding box center [547, 355] width 111 height 30
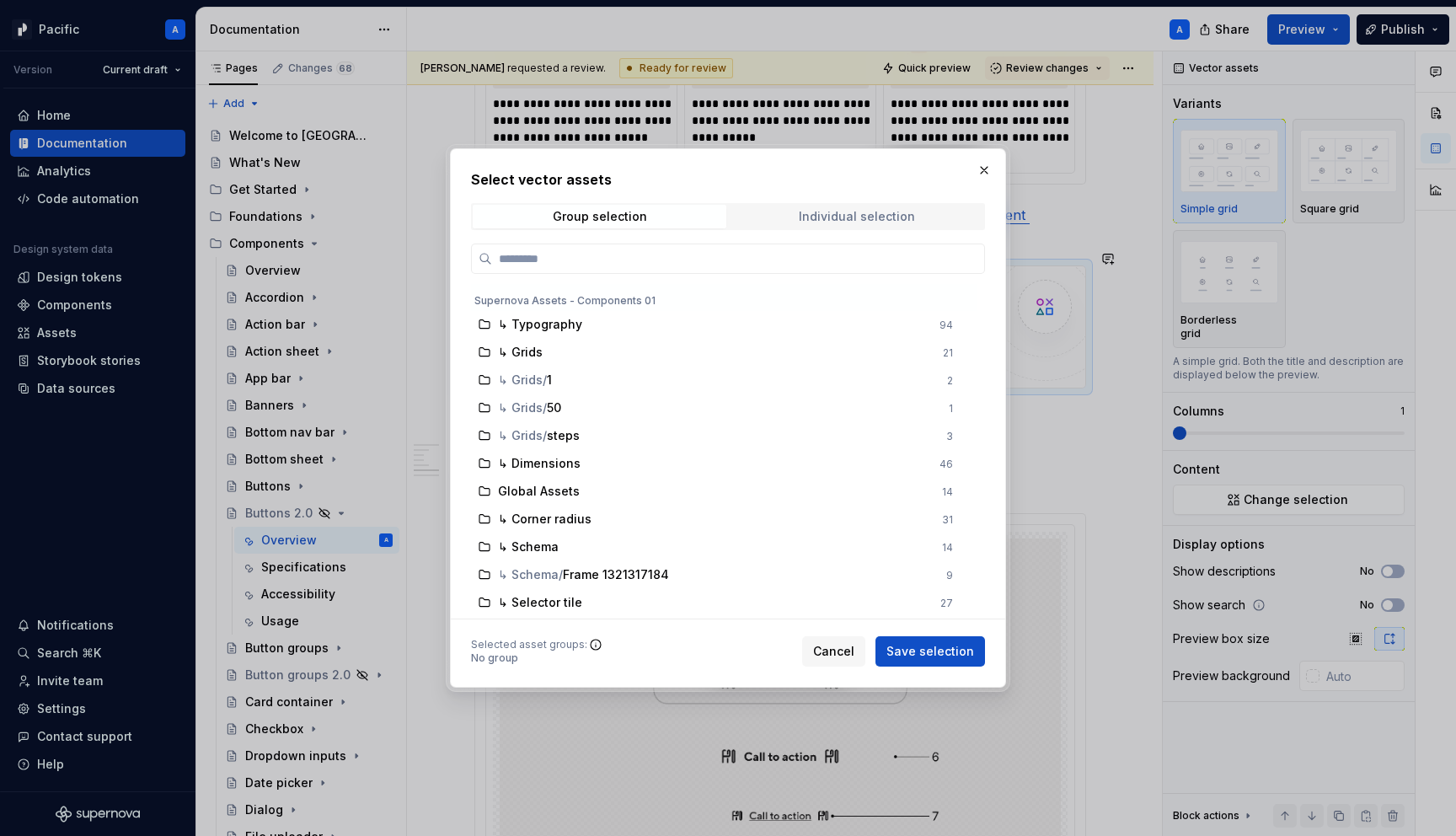
click at [809, 215] on div "Individual selection" at bounding box center [857, 216] width 116 height 14
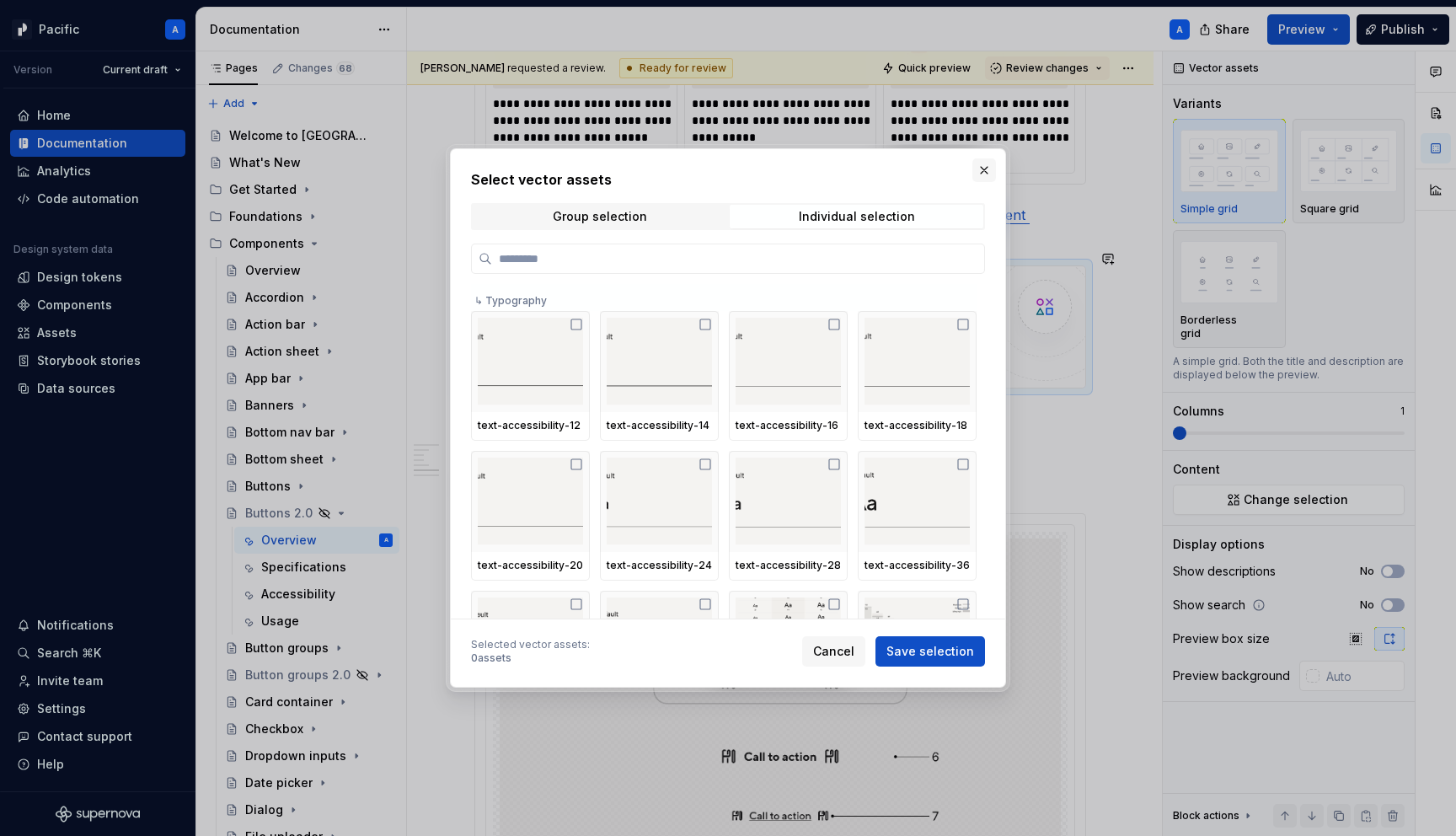
click at [981, 173] on button "button" at bounding box center [984, 170] width 23 height 23
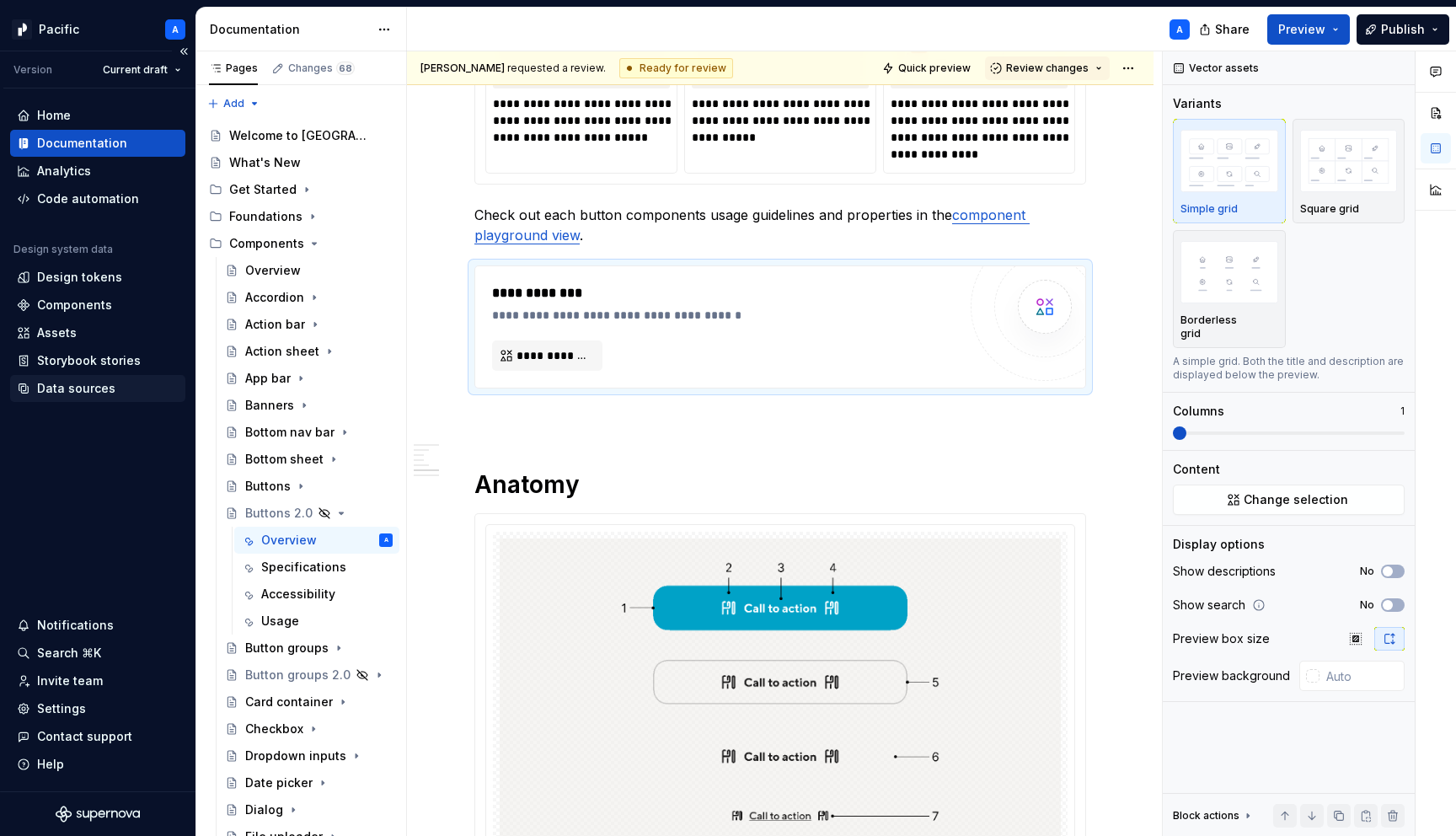
click at [70, 380] on div "Data sources" at bounding box center [76, 388] width 79 height 16
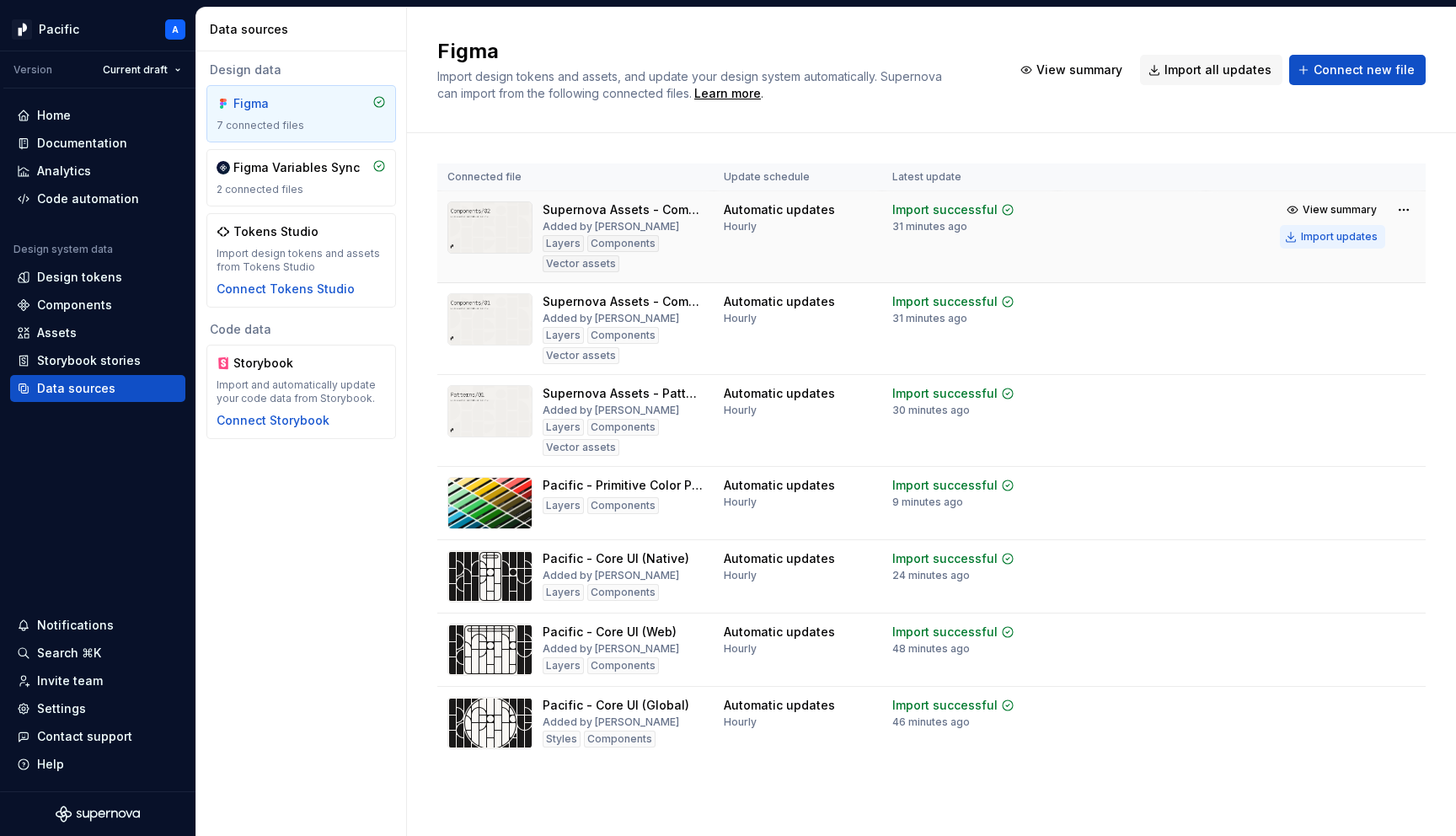
click at [1349, 238] on div "Import updates" at bounding box center [1339, 237] width 77 height 14
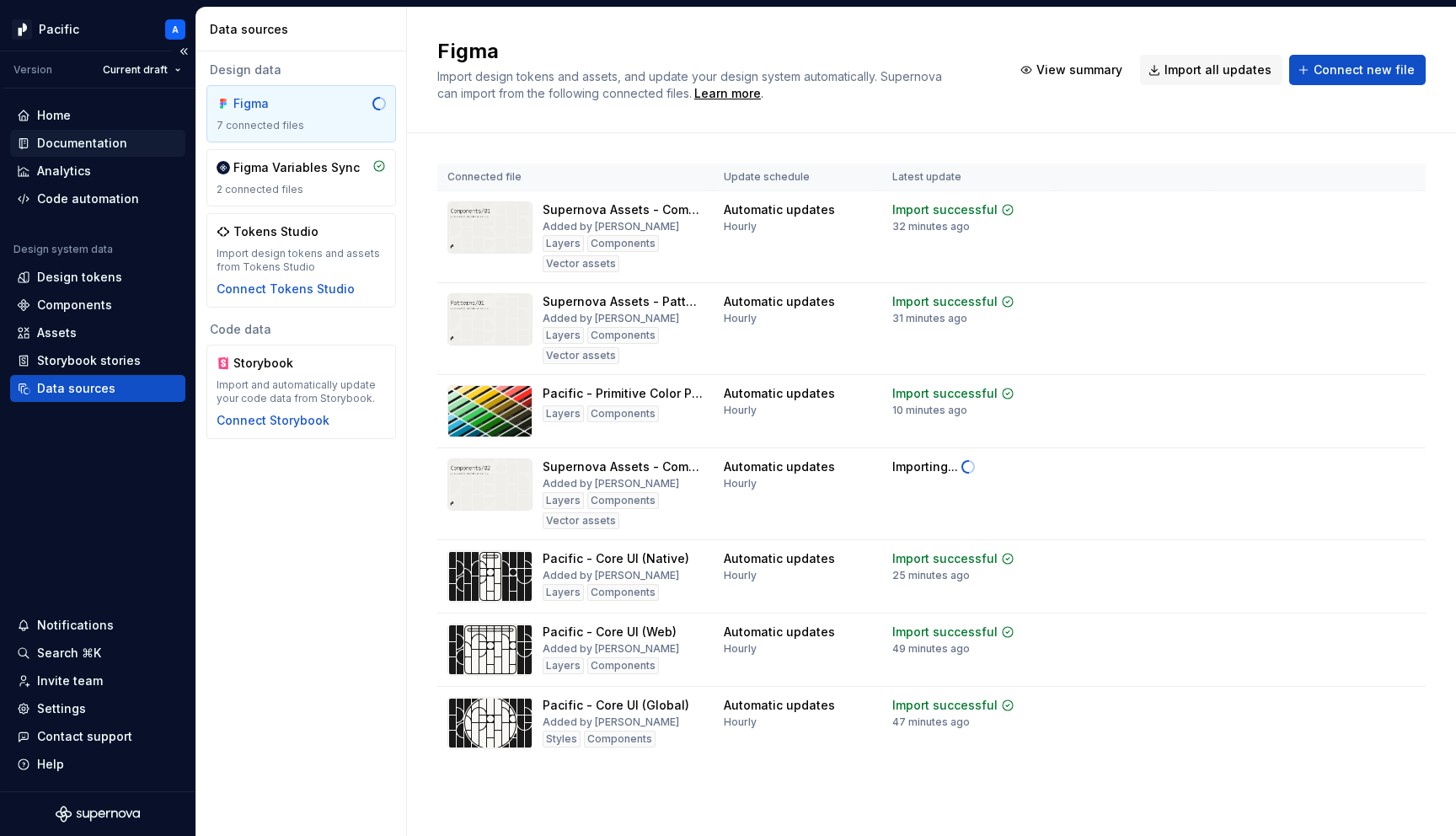
click at [115, 137] on div "Documentation" at bounding box center [81, 143] width 90 height 16
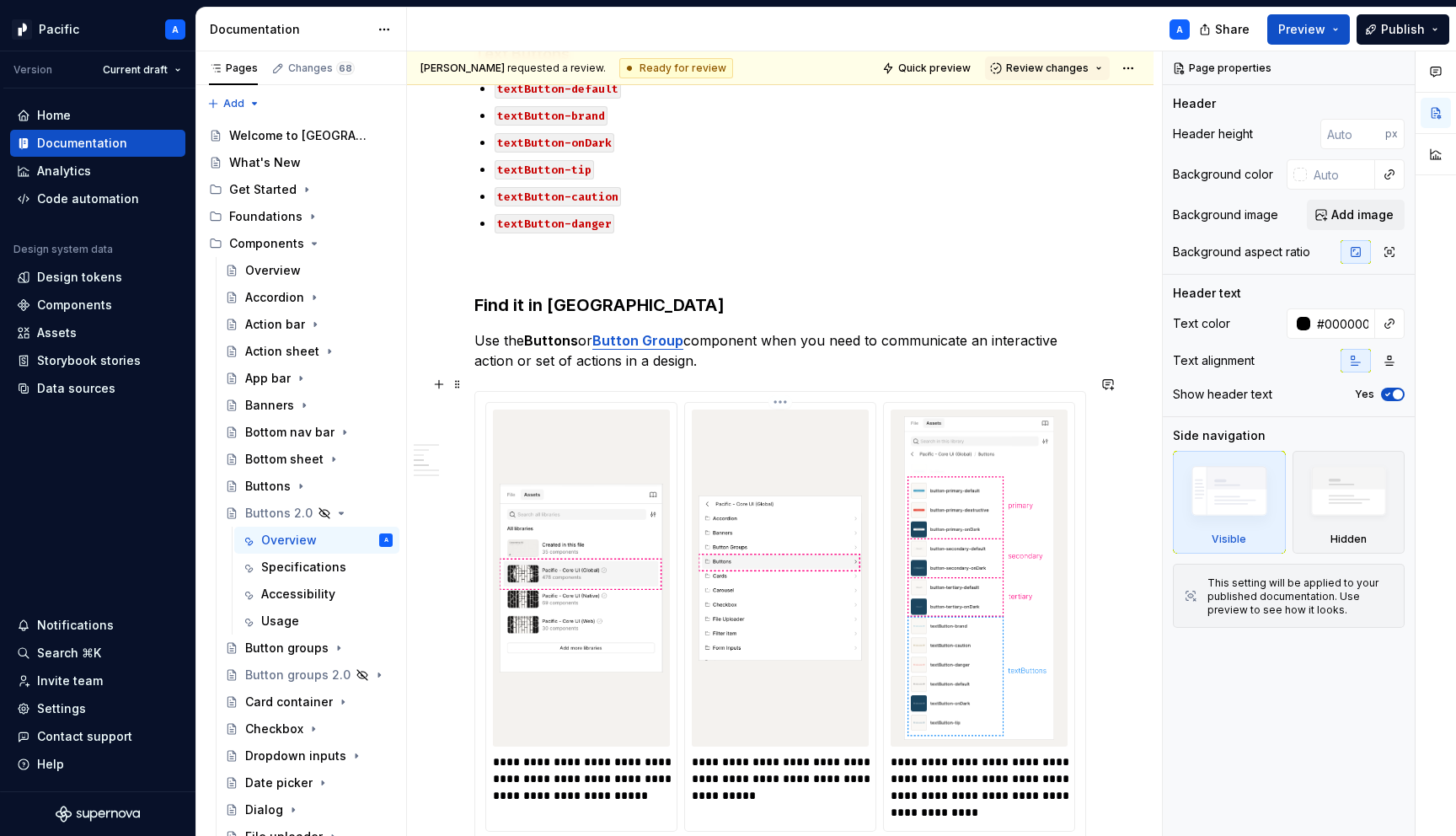
scroll to position [1554, 0]
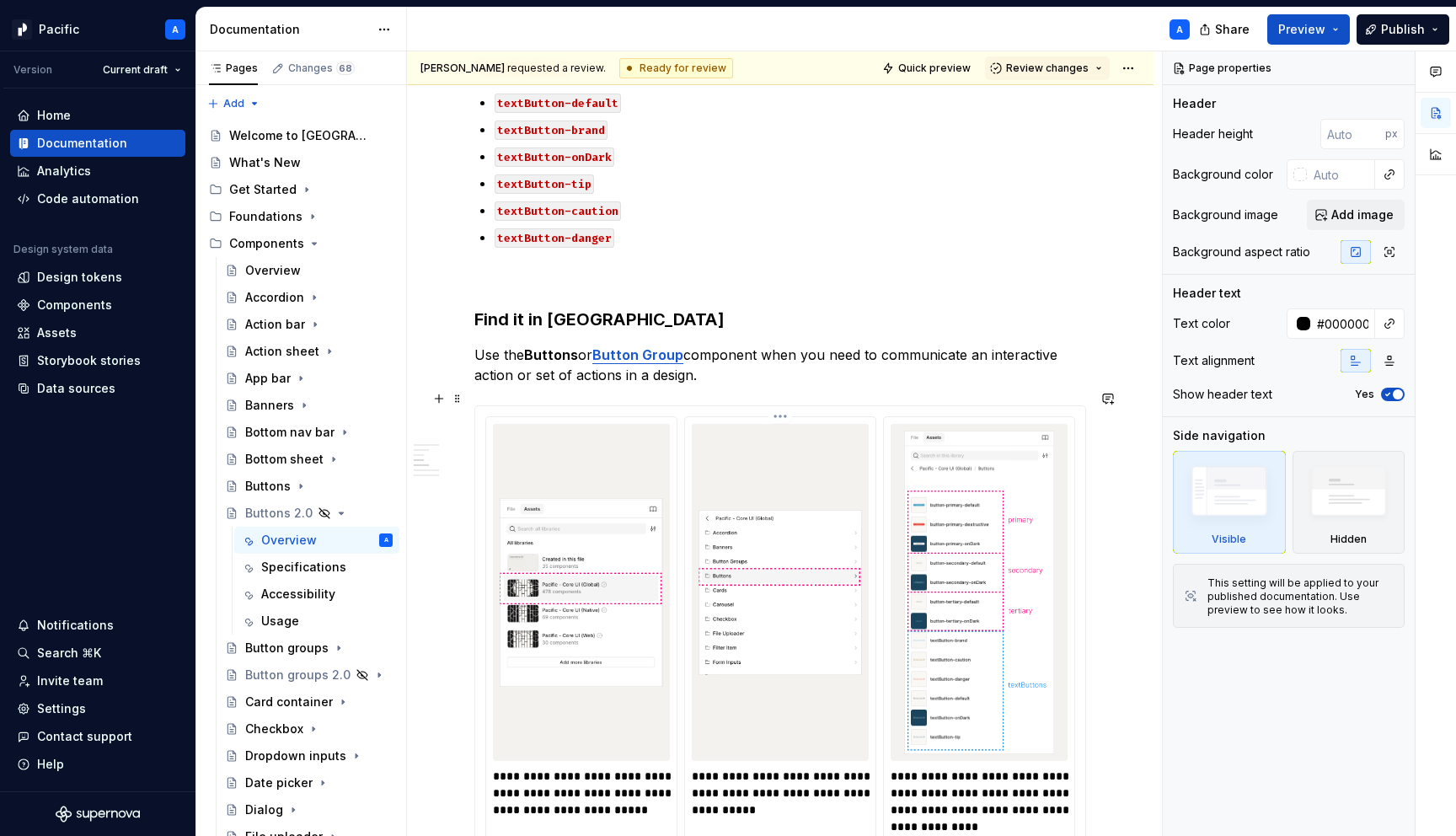
type textarea "*"
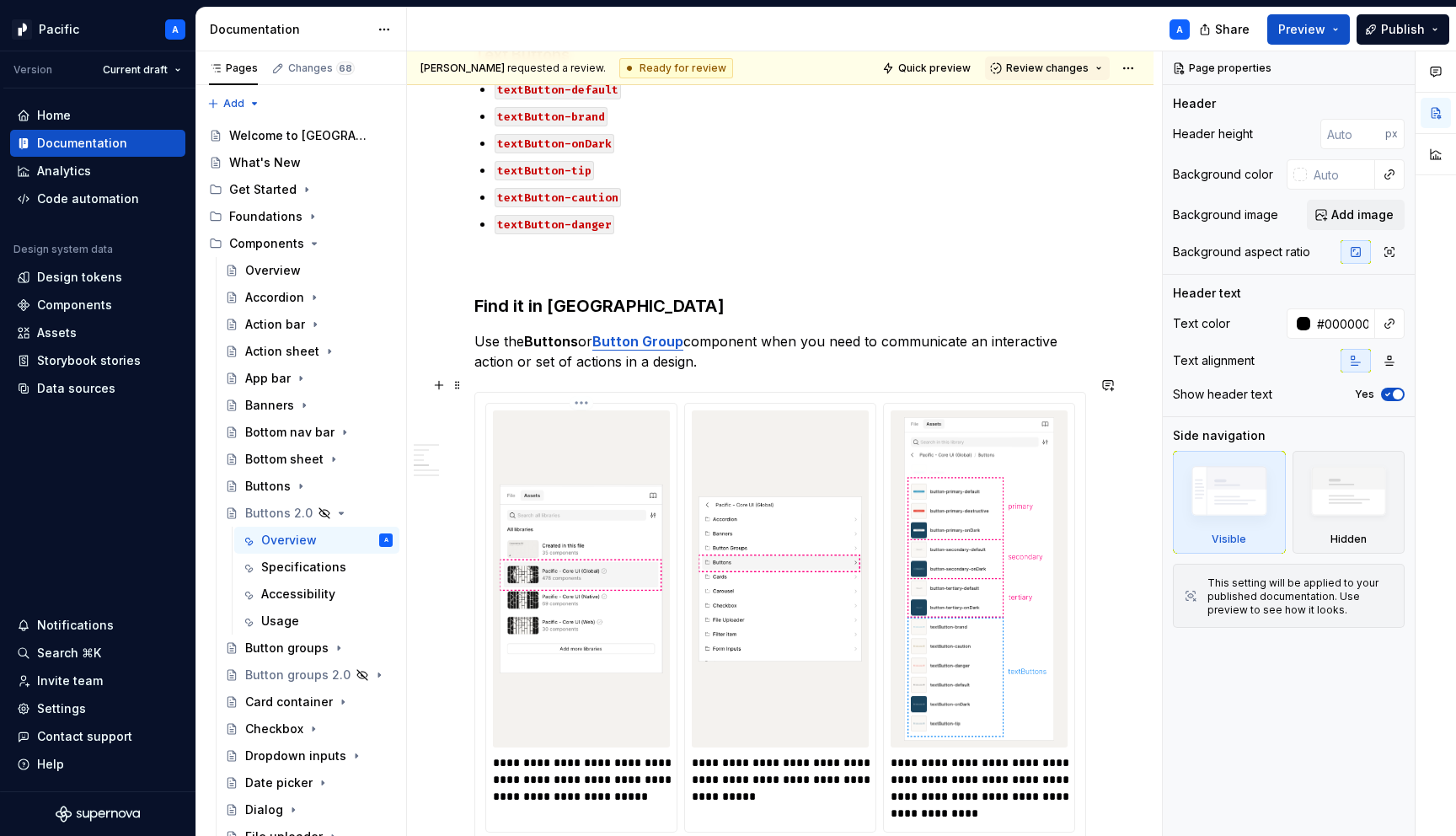
scroll to position [1566, 0]
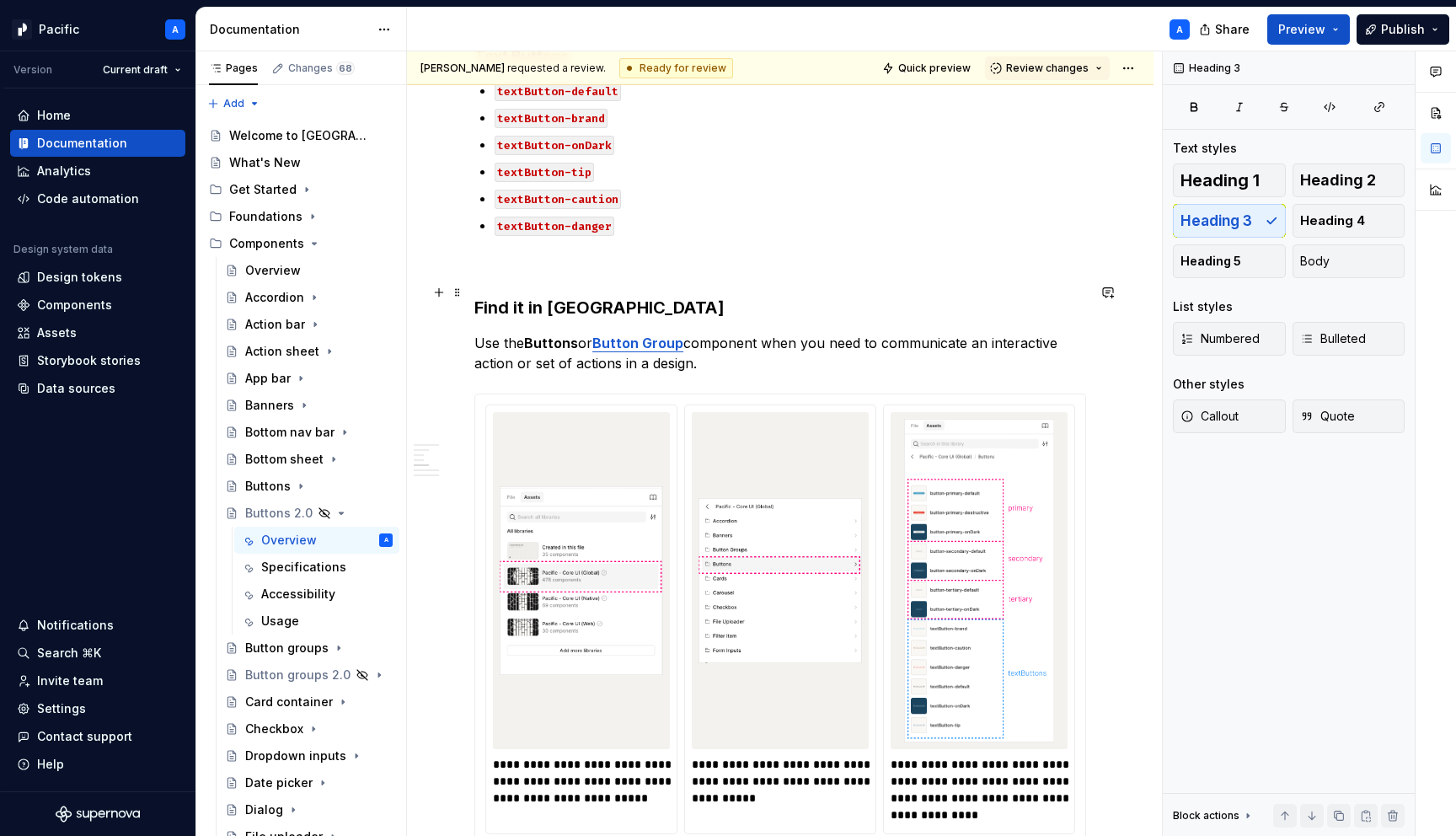
click at [509, 296] on h3 "Find it in [GEOGRAPHIC_DATA]" at bounding box center [780, 307] width 612 height 23
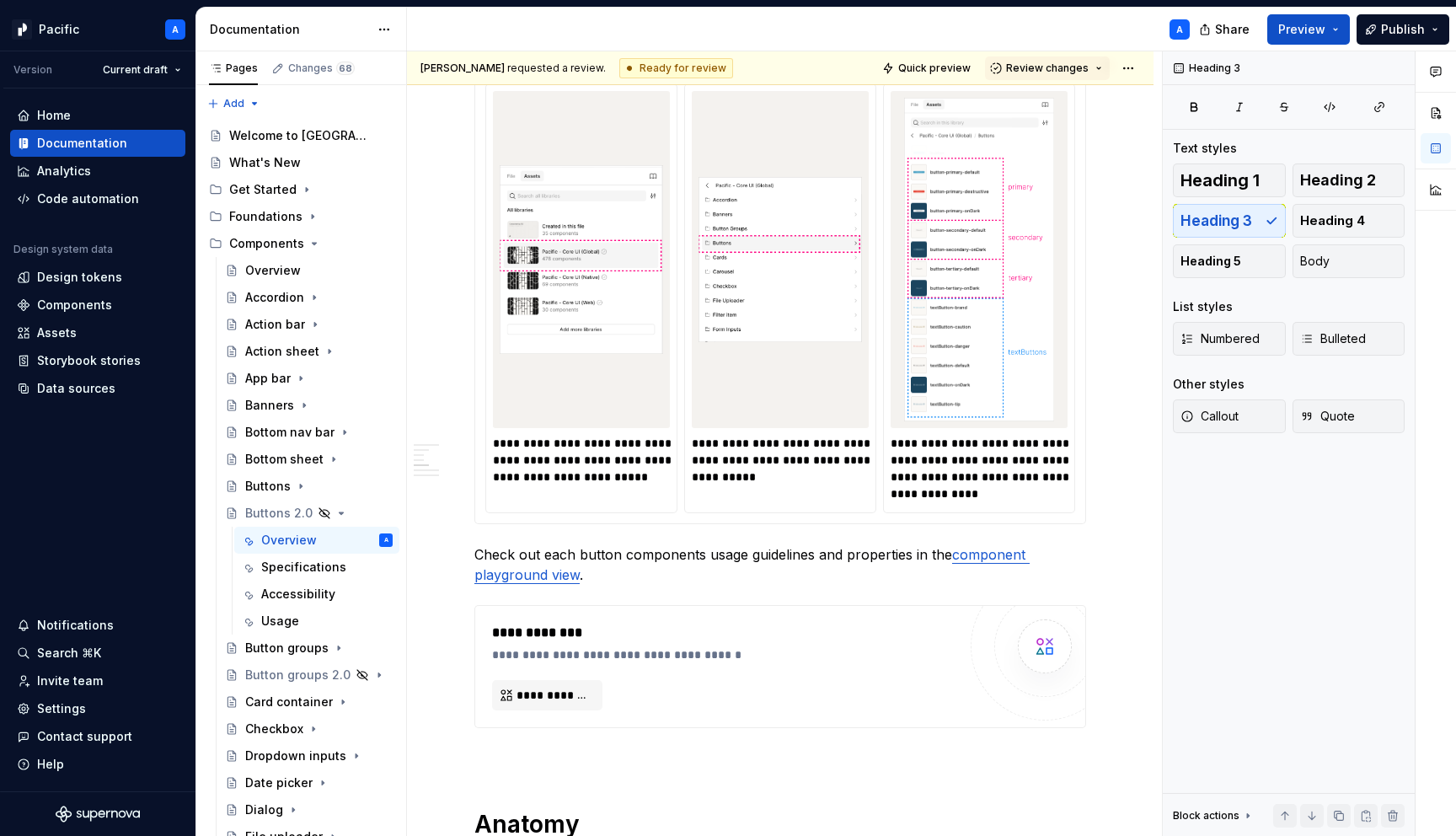
scroll to position [1899, 0]
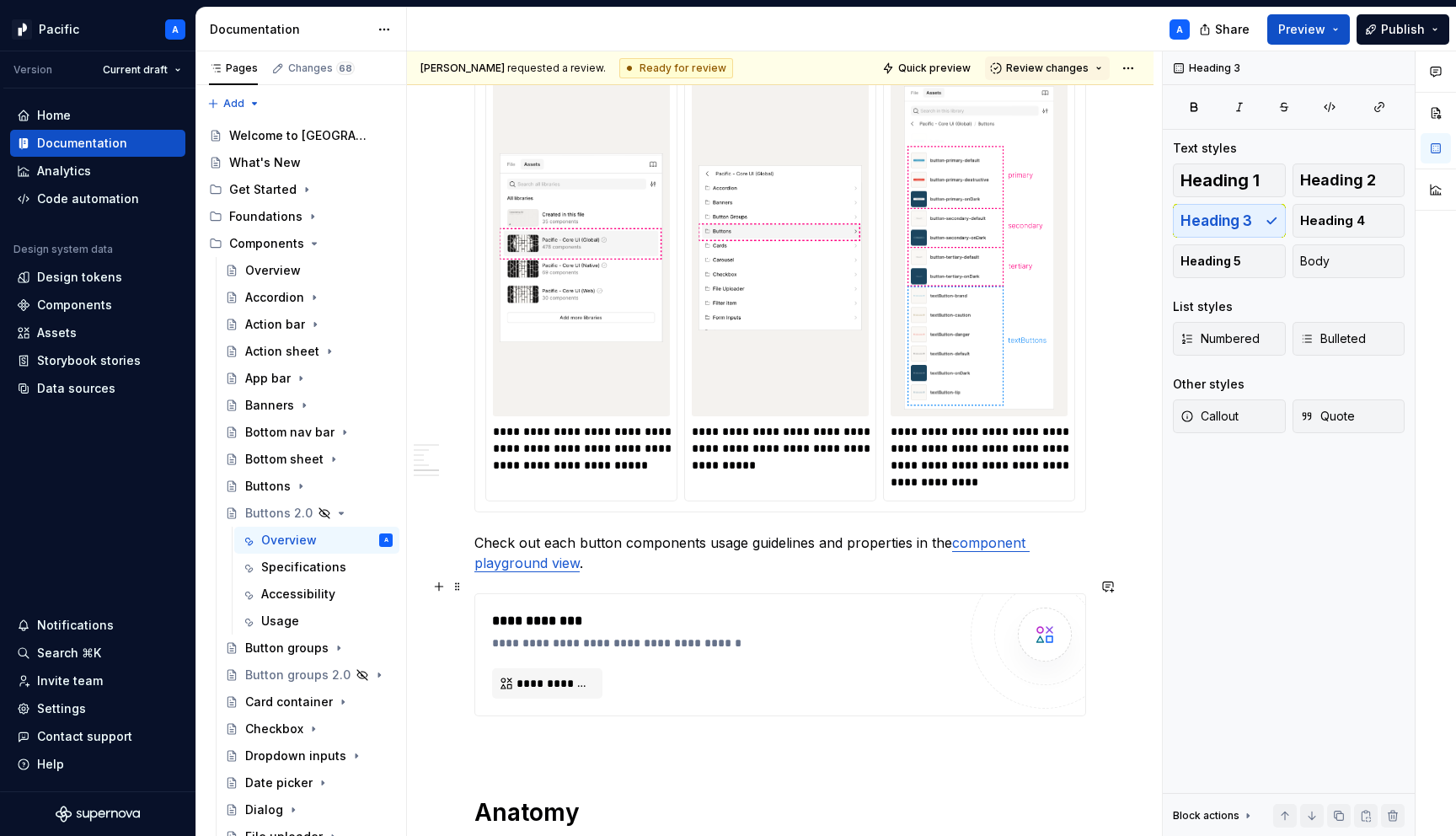
click at [700, 639] on div "**********" at bounding box center [724, 655] width 465 height 87
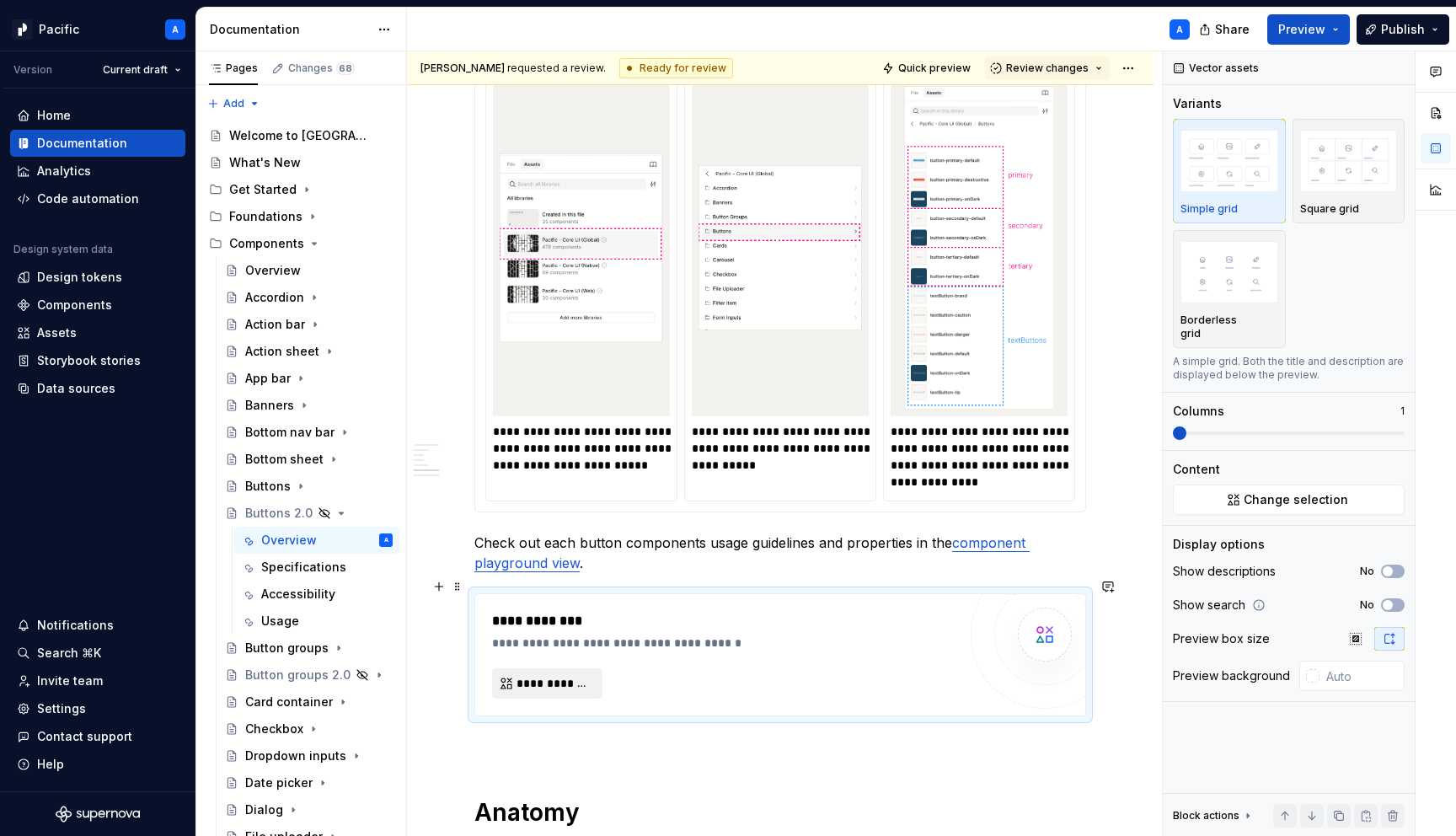
click at [557, 675] on span "**********" at bounding box center [553, 683] width 75 height 16
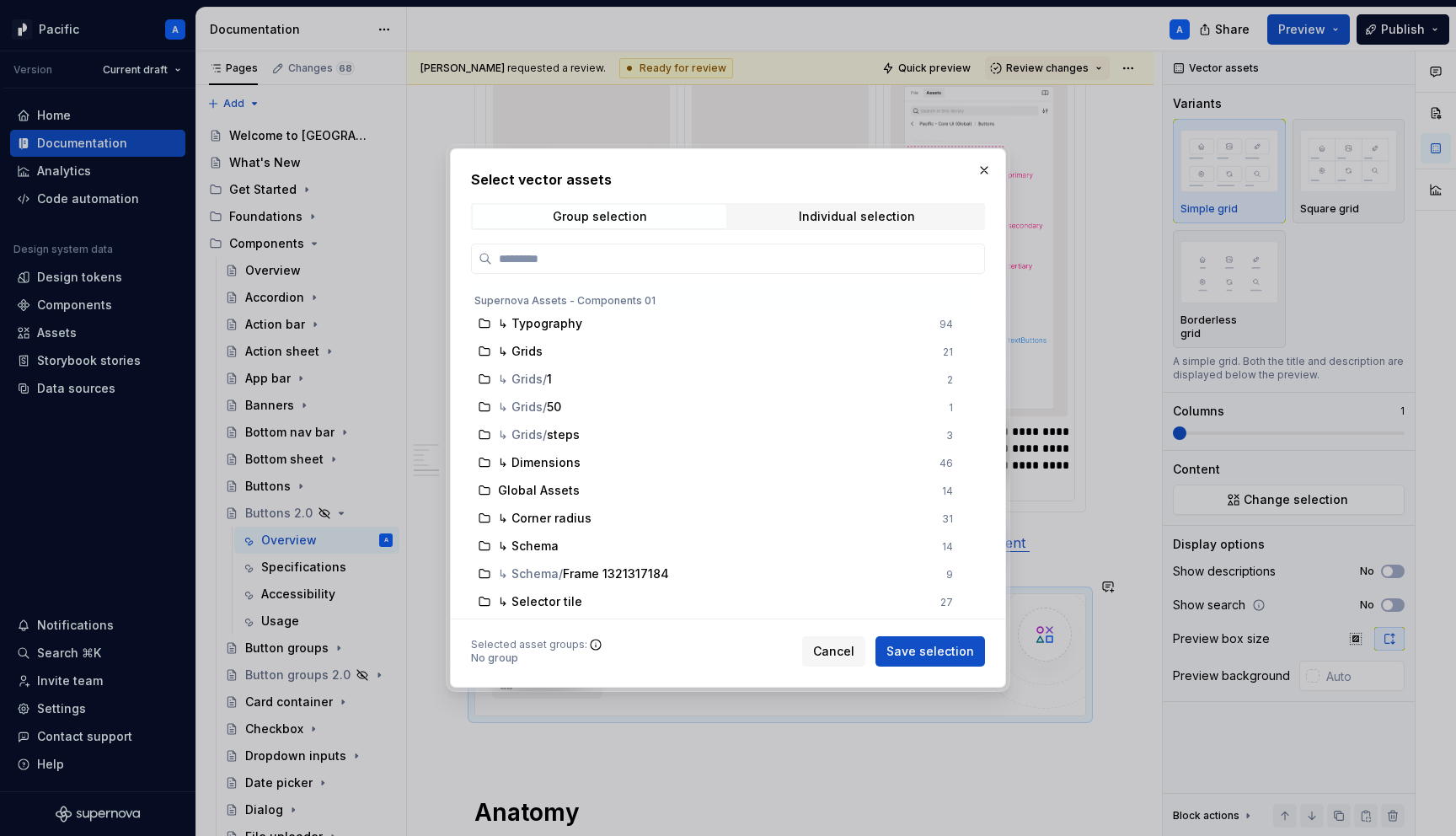
click at [873, 229] on div "Group selection Individual selection" at bounding box center [728, 216] width 514 height 27
click at [839, 650] on span "Cancel" at bounding box center [833, 651] width 42 height 16
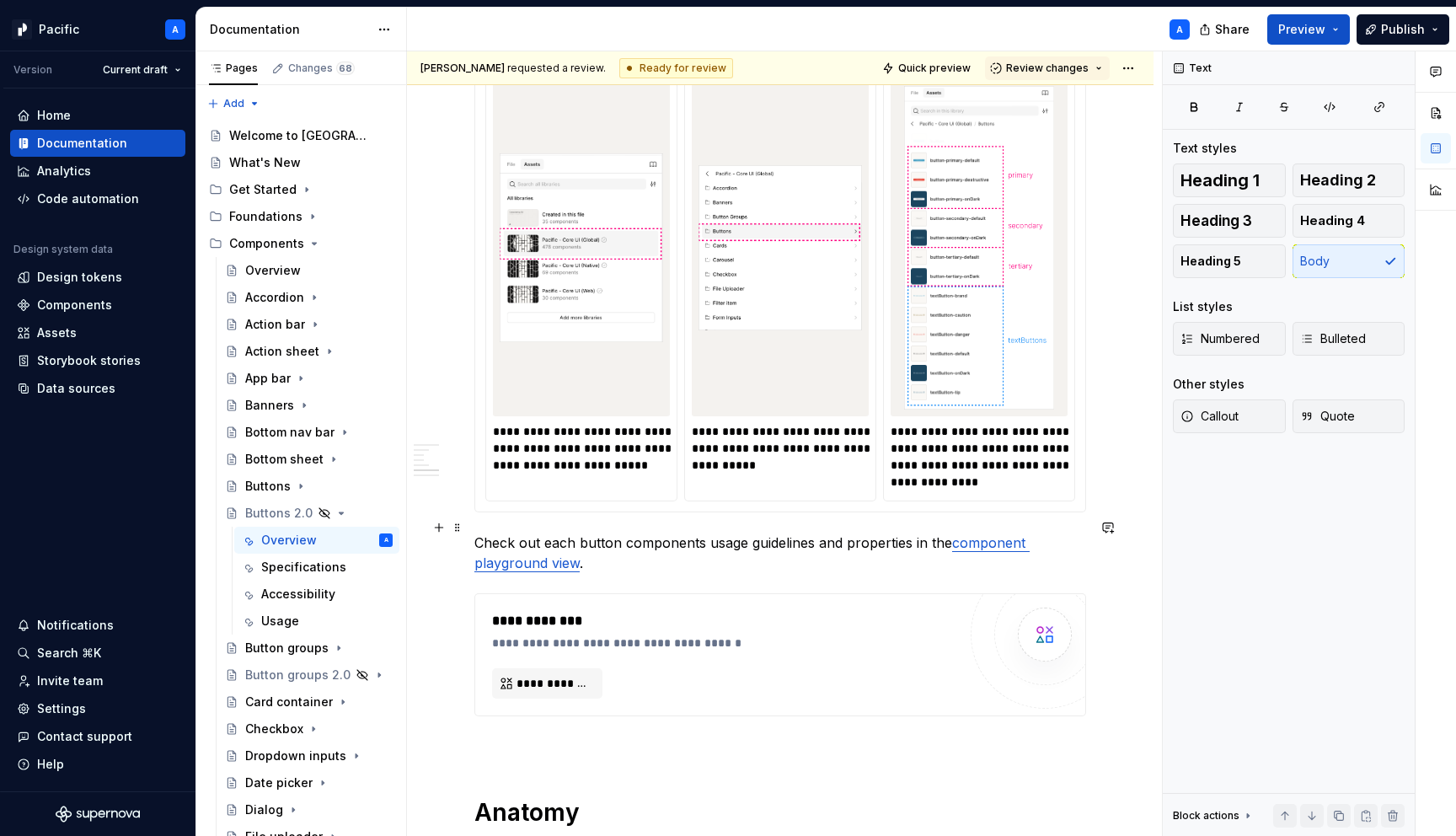
click at [698, 532] on p "Check out each button components usage guidelines and properties in the compone…" at bounding box center [780, 553] width 612 height 41
click at [696, 532] on p "Check out each button component usage guidelines and properties in the componen…" at bounding box center [780, 553] width 612 height 41
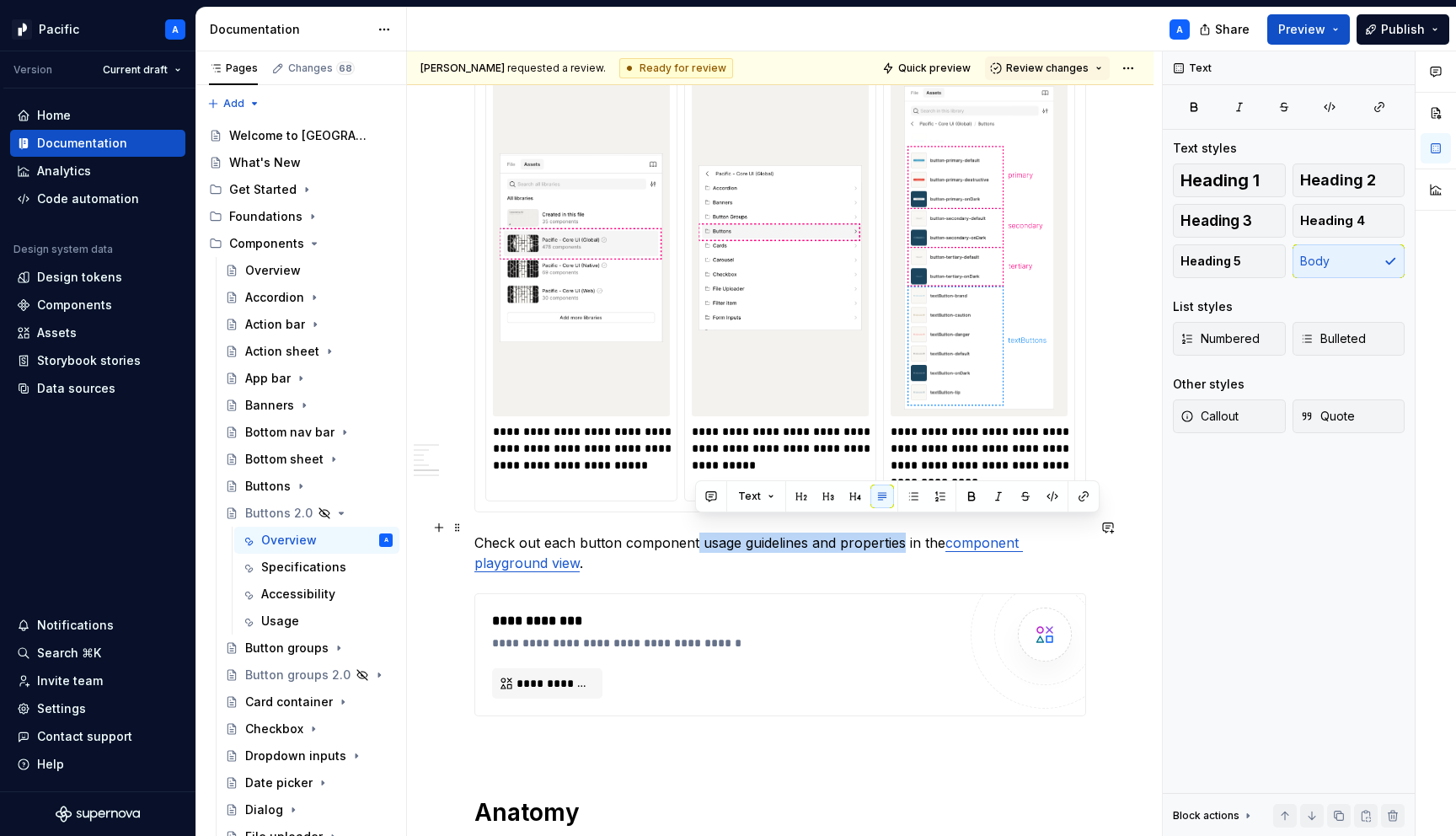
drag, startPoint x: 696, startPoint y: 528, endPoint x: 903, endPoint y: 522, distance: 207.1
click at [903, 532] on p "Check out each button component usage guidelines and properties in the componen…" at bounding box center [780, 553] width 612 height 41
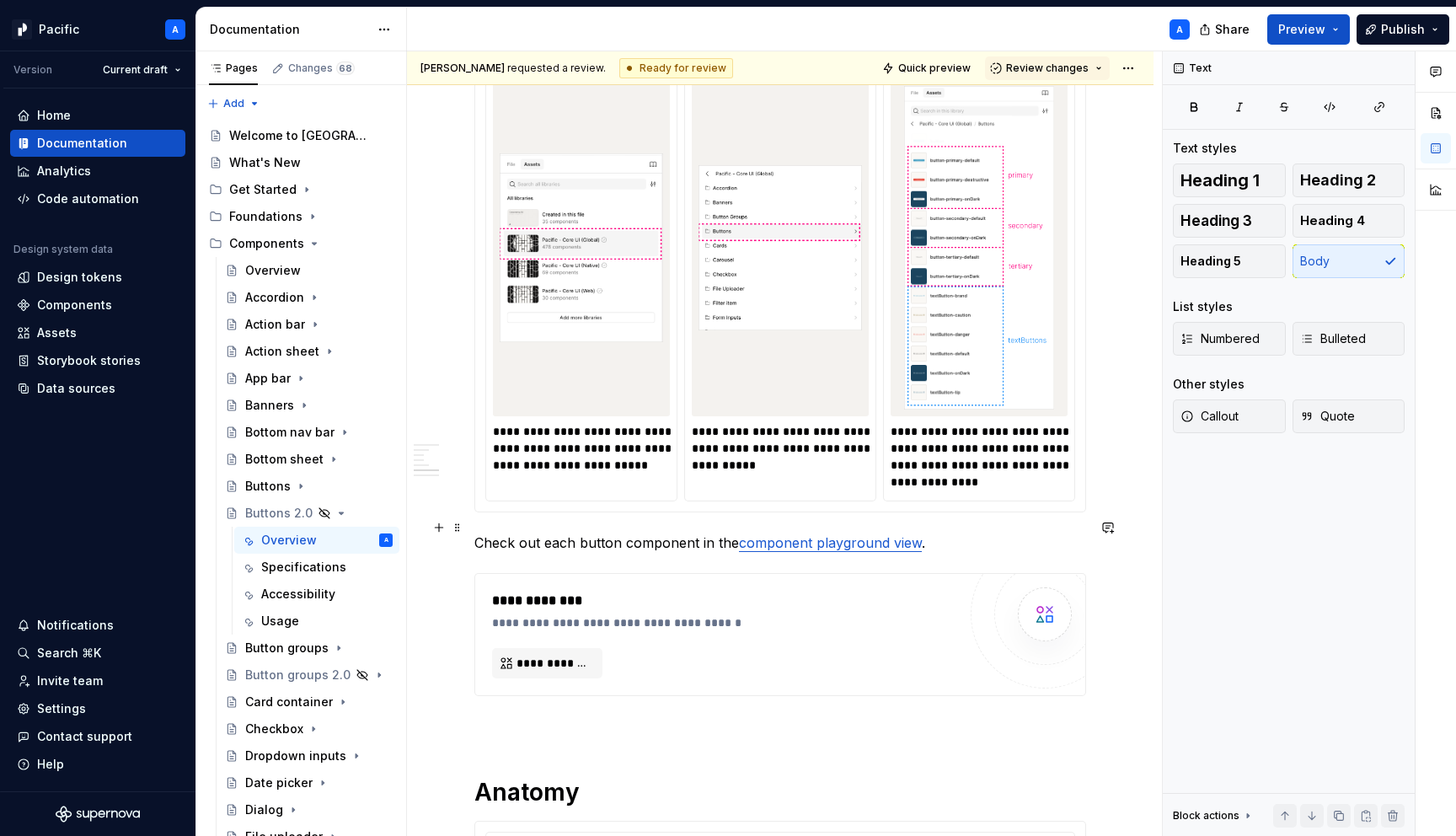
click at [1016, 532] on p "Check out each button component in the component playground view ." at bounding box center [780, 542] width 612 height 20
click at [964, 532] on p "Check out each button component in the component playground view to see propert…" at bounding box center [780, 542] width 612 height 20
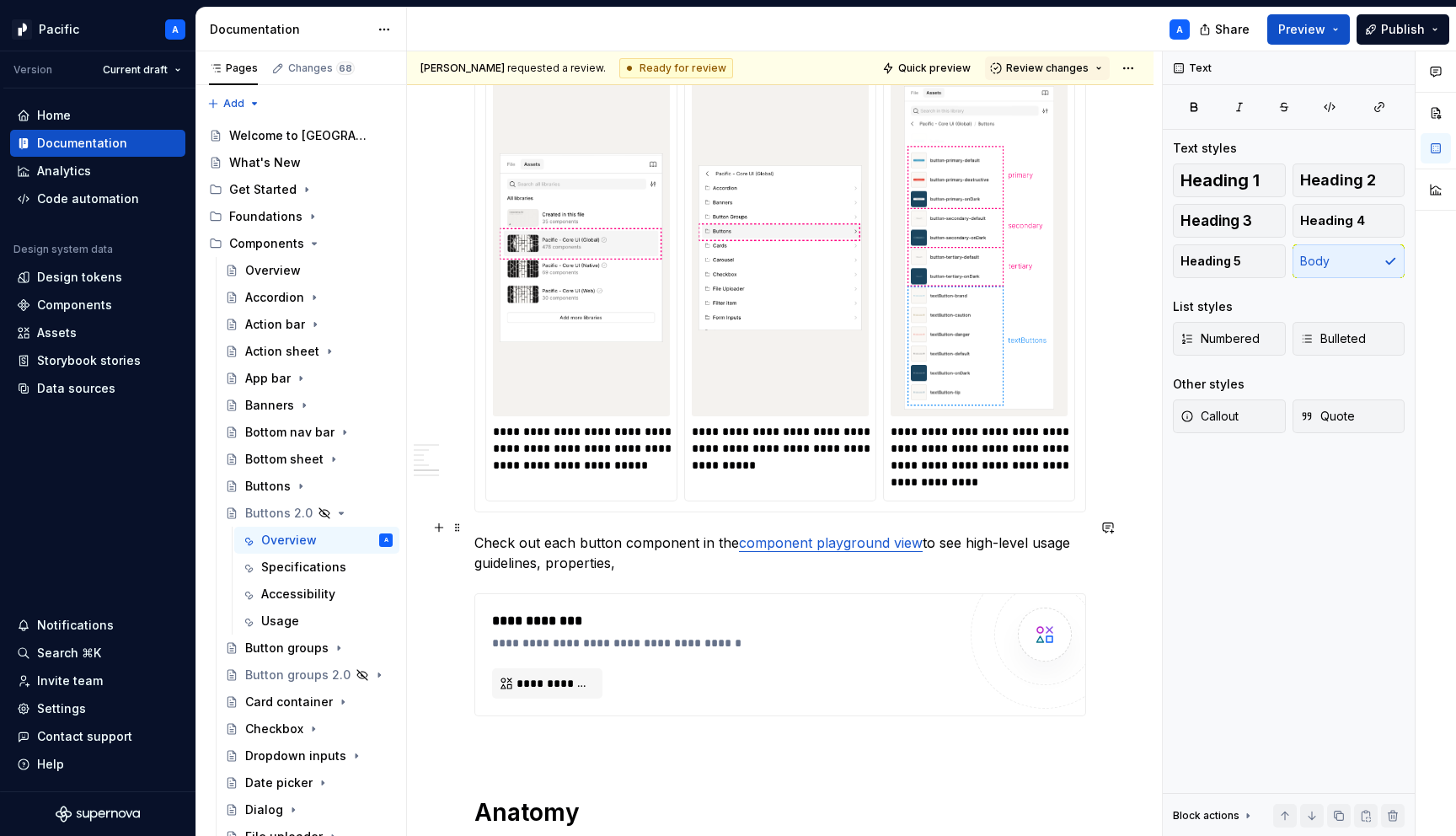
click at [693, 545] on p "Check out each button component in the component playground view to see high-le…" at bounding box center [780, 553] width 612 height 41
click at [614, 634] on div "**********" at bounding box center [728, 642] width 473 height 16
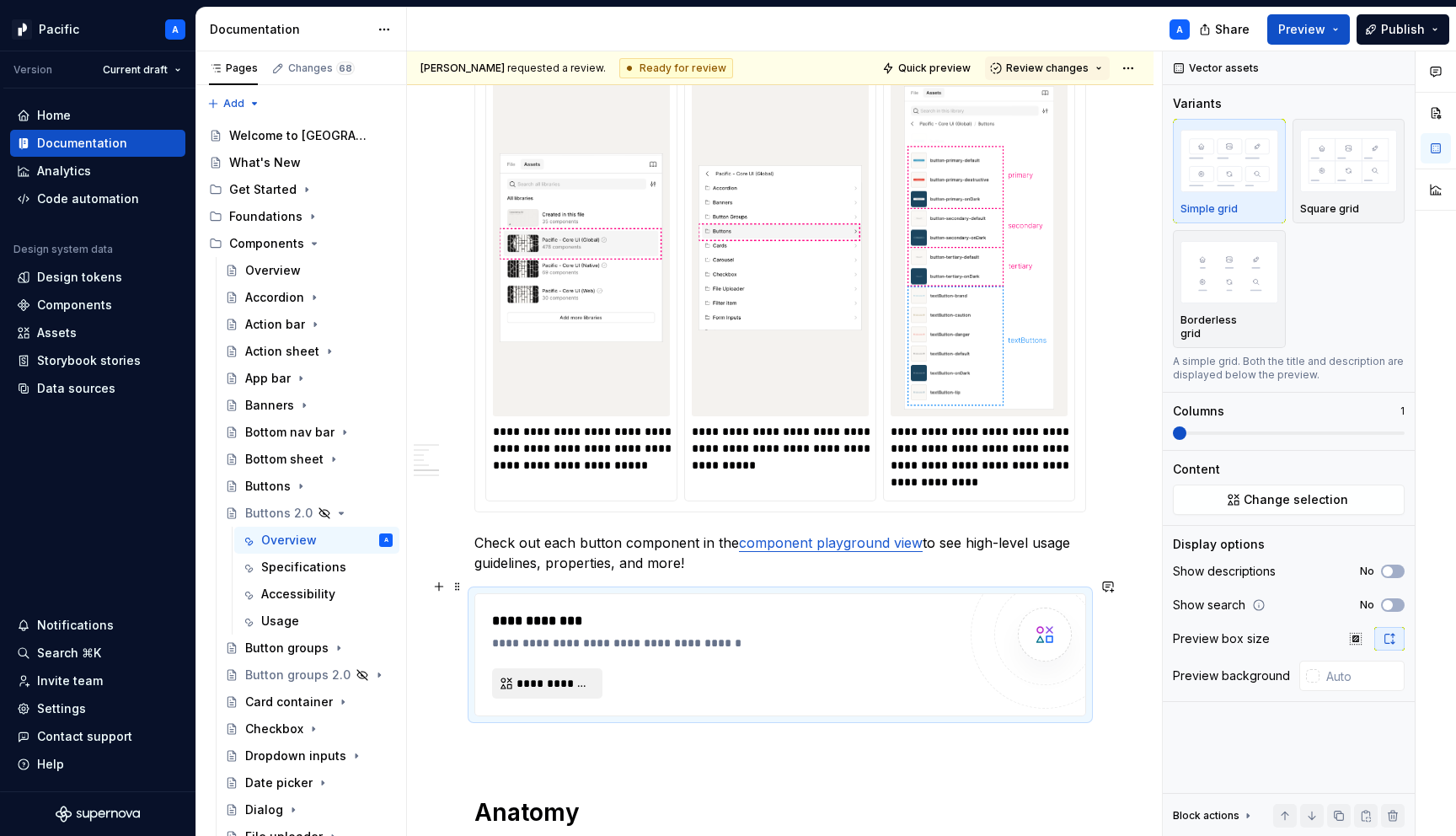
click at [565, 675] on span "**********" at bounding box center [553, 683] width 75 height 16
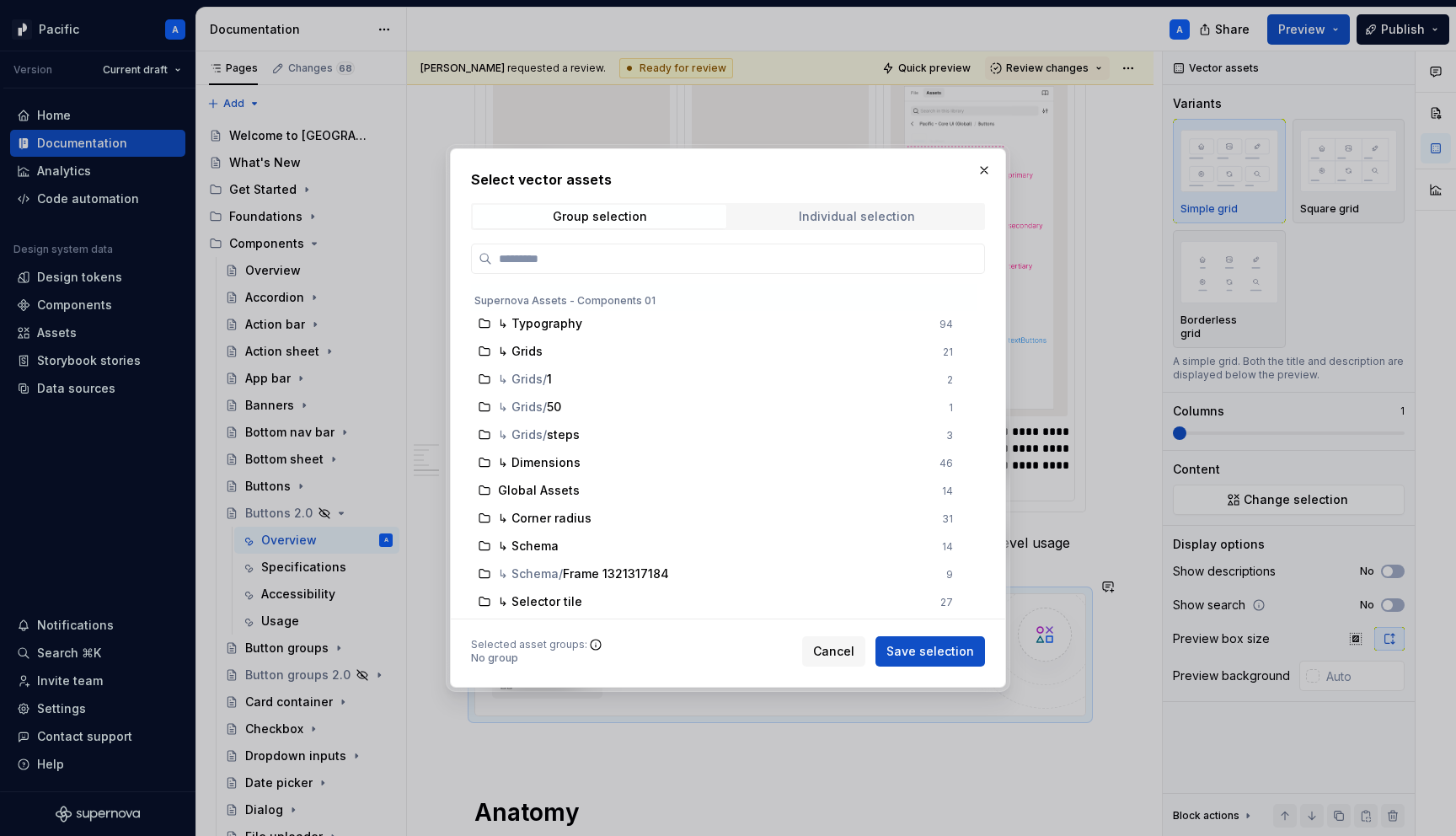
click at [916, 213] on span "Individual selection" at bounding box center [856, 216] width 253 height 23
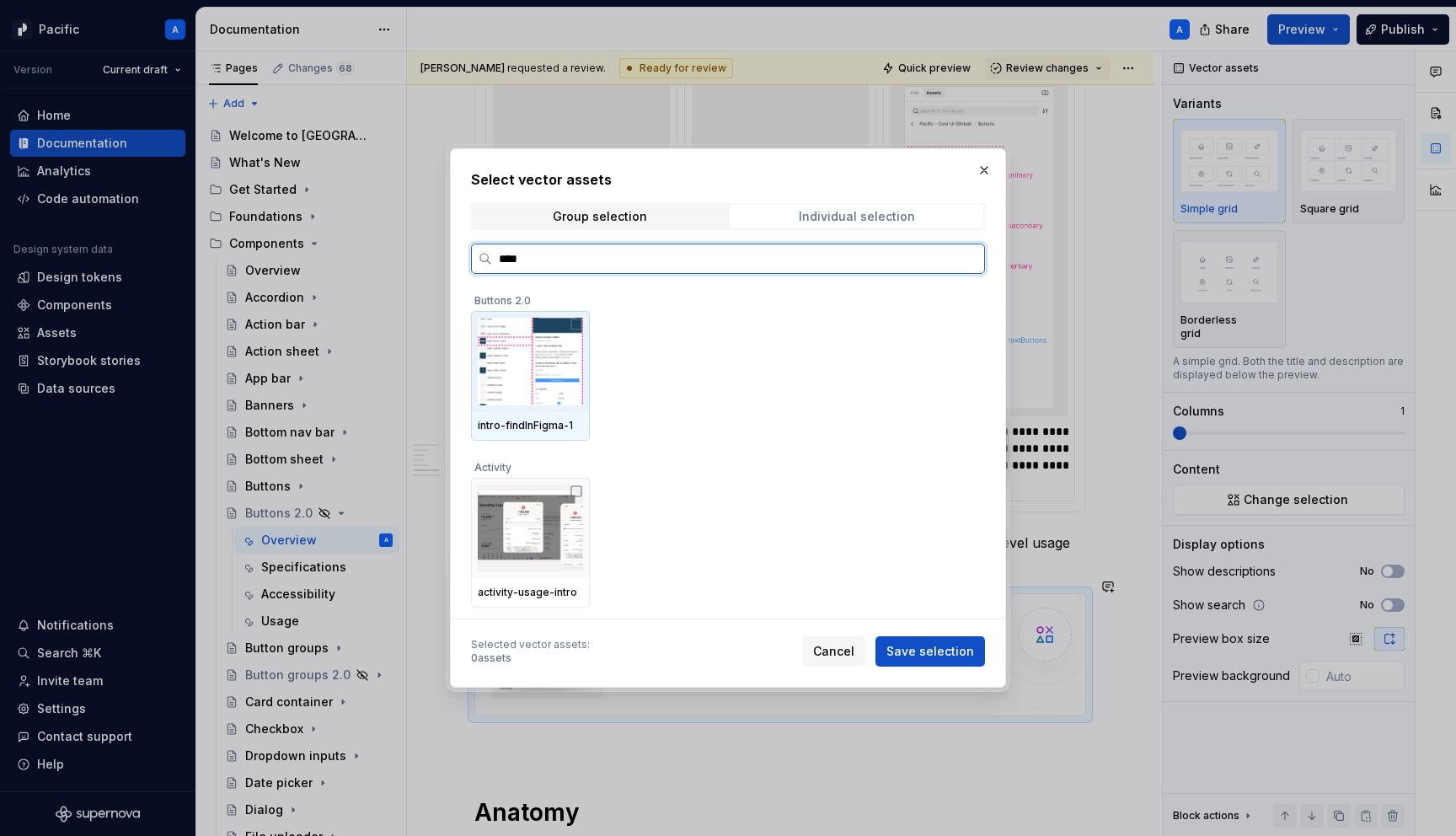
type input "*****"
click at [586, 360] on div at bounding box center [530, 361] width 118 height 101
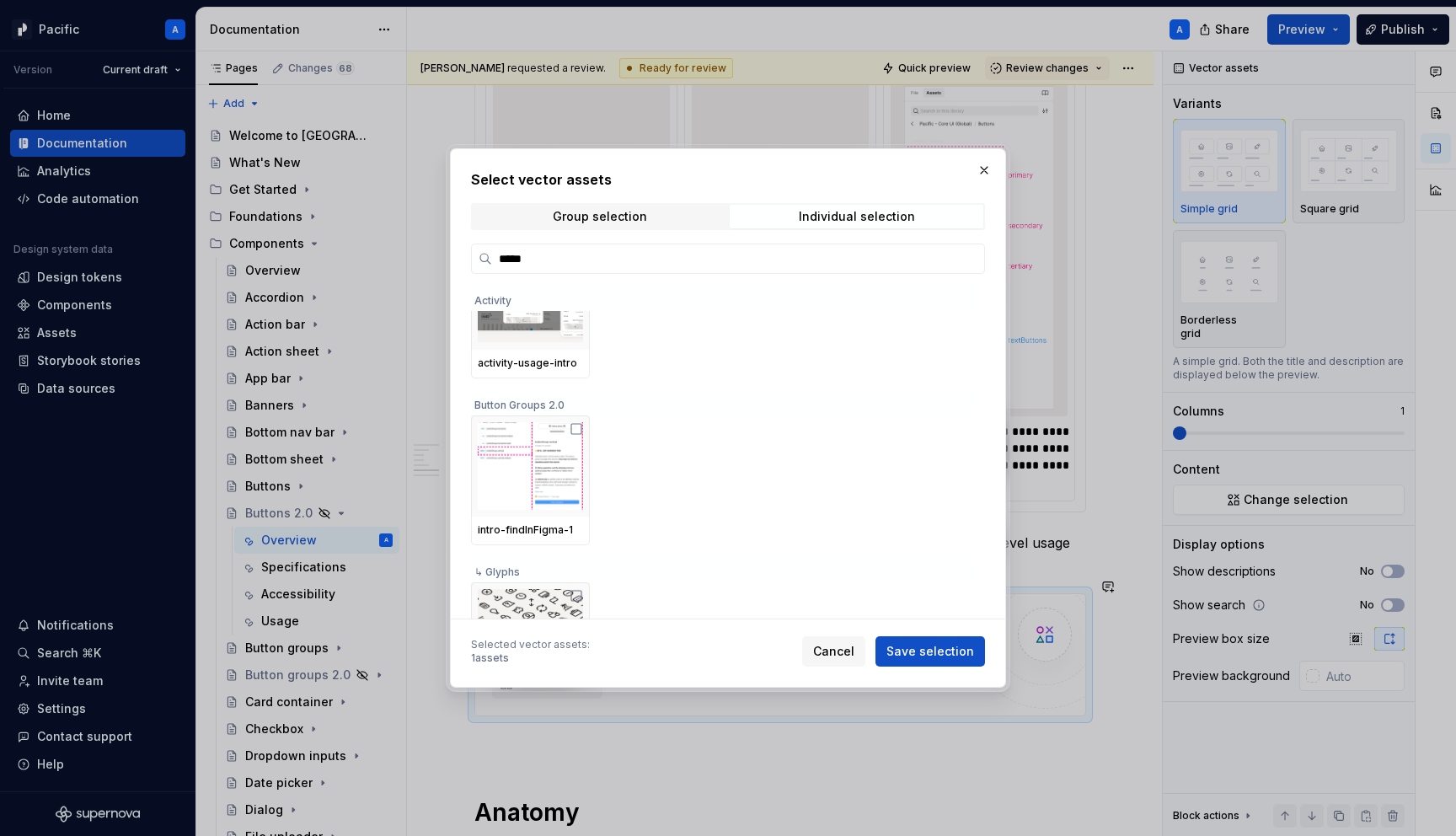
scroll to position [225, 0]
click at [918, 649] on span "Save selection" at bounding box center [930, 651] width 87 height 16
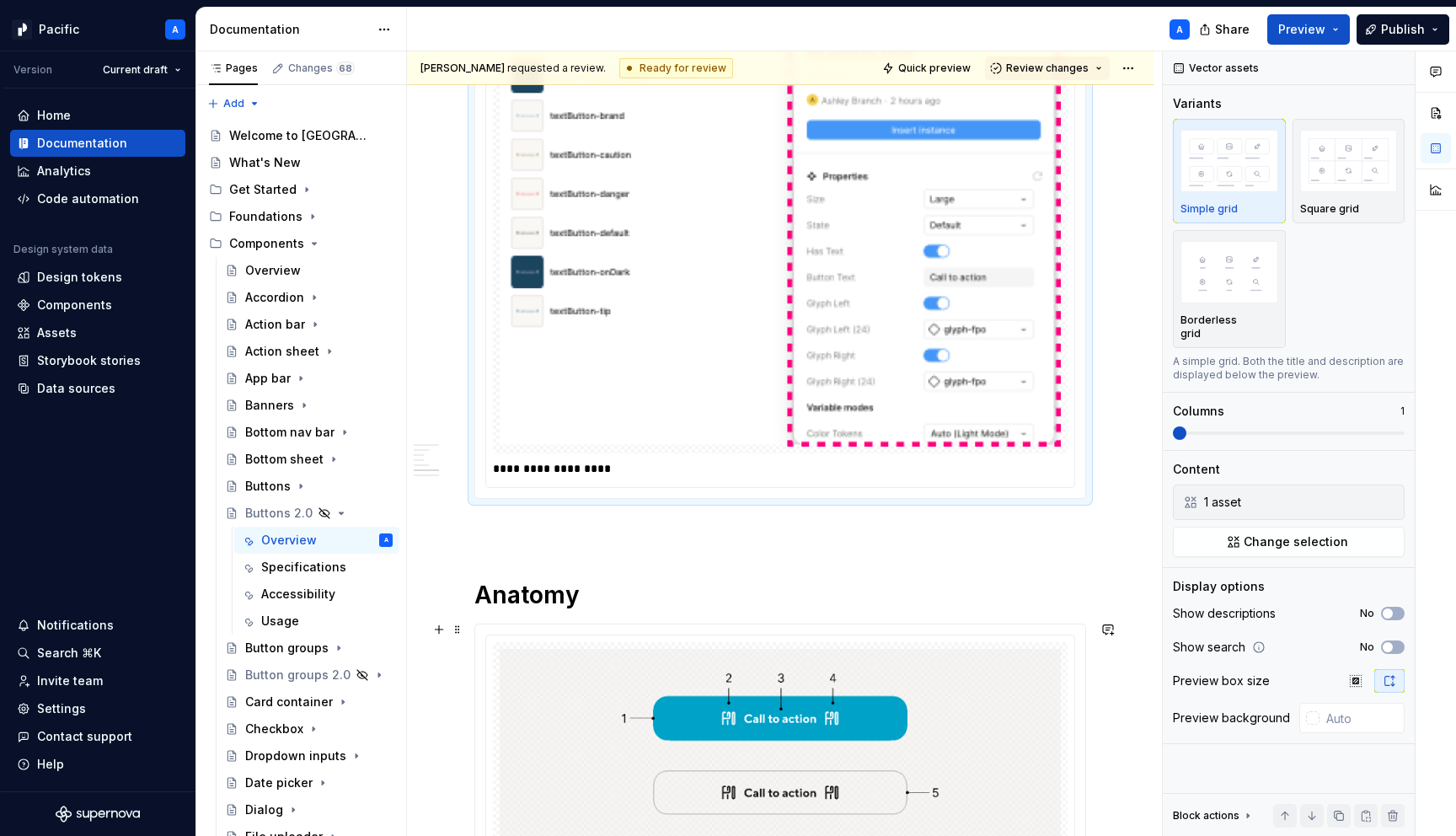
scroll to position [2850, 0]
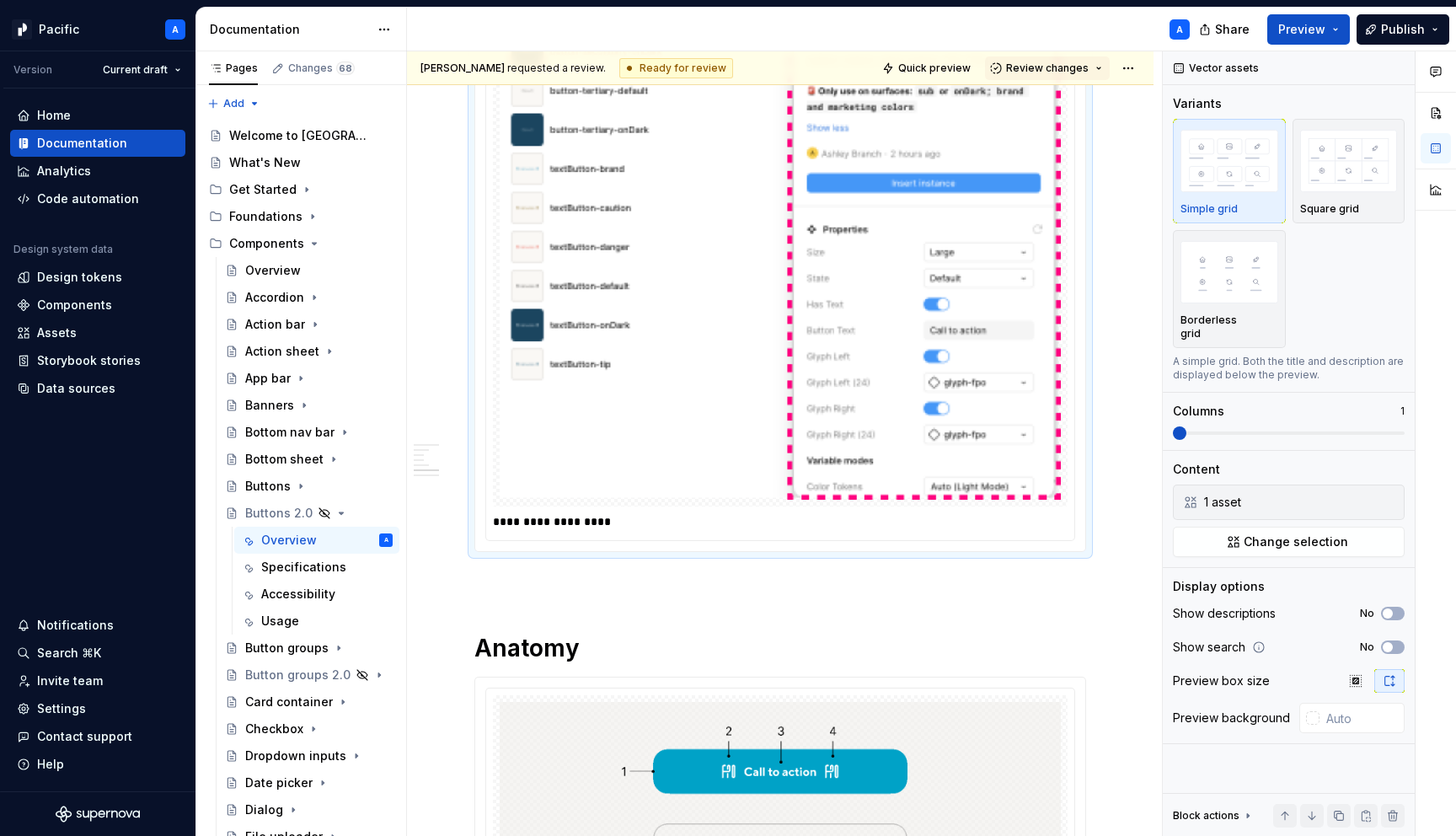
click at [682, 522] on p "**********" at bounding box center [784, 521] width 583 height 16
type textarea "*"
click at [682, 522] on p "**********" at bounding box center [784, 521] width 583 height 16
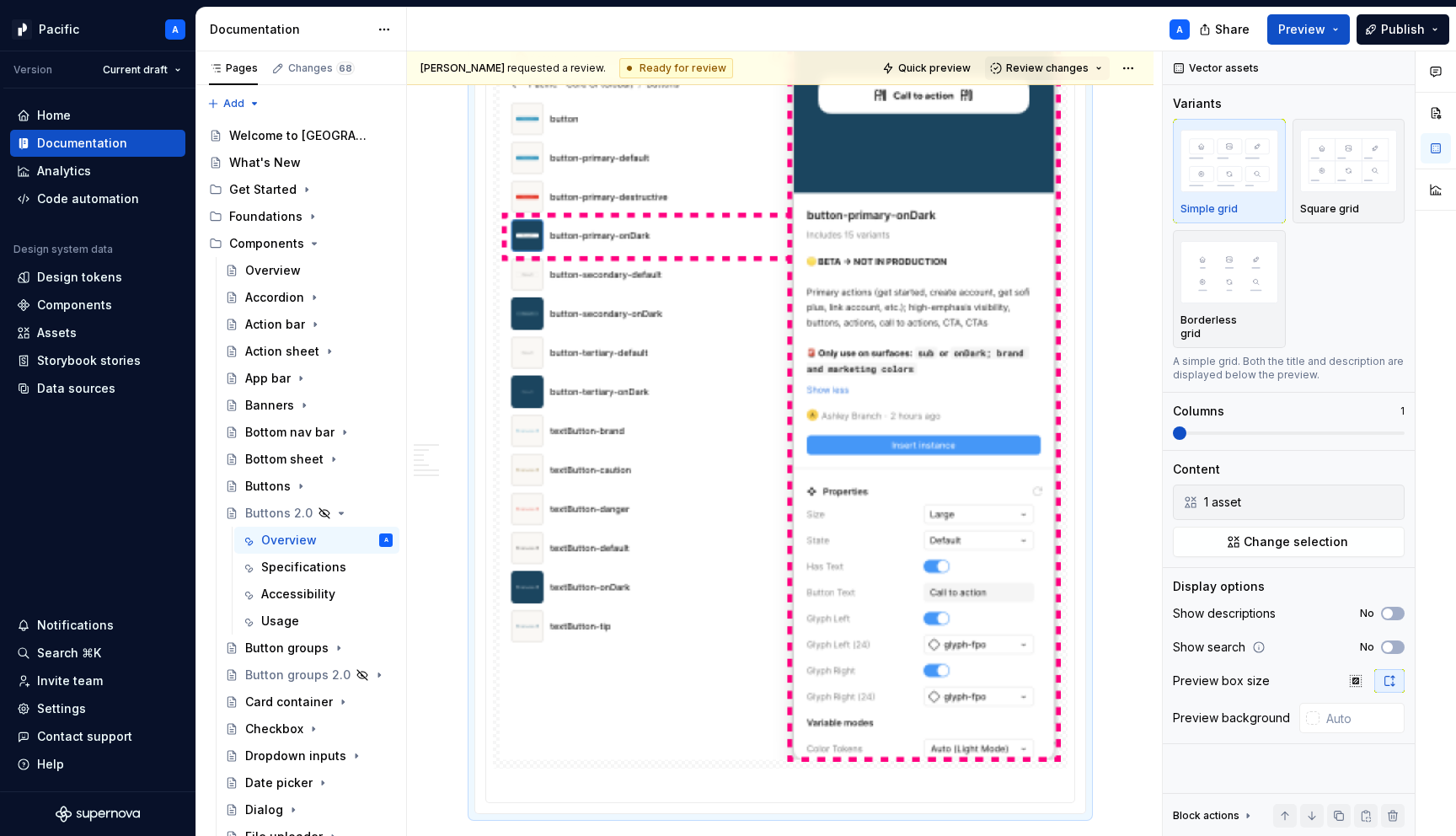
scroll to position [2594, 0]
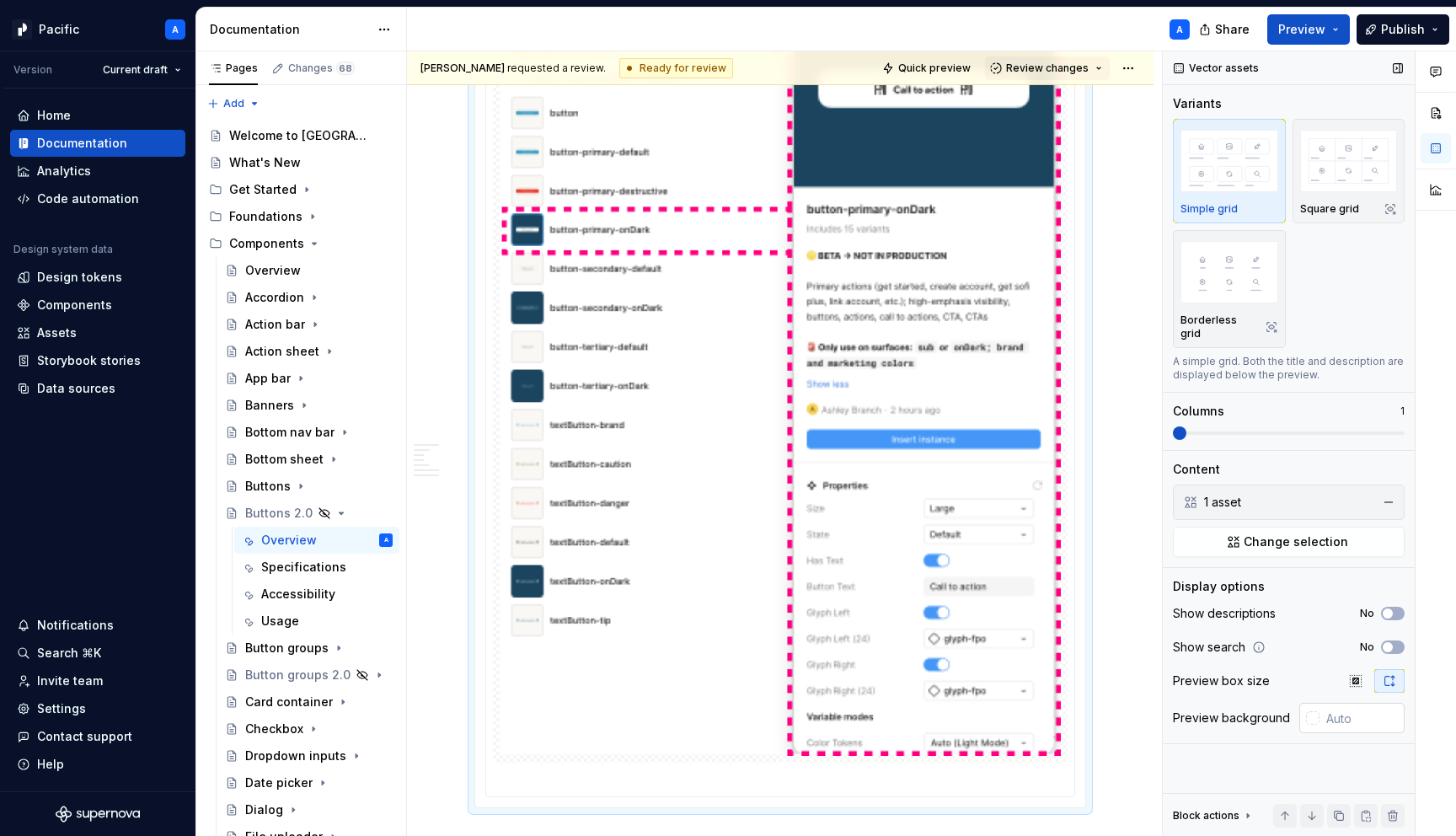
click at [1340, 707] on input "text" at bounding box center [1362, 717] width 85 height 30
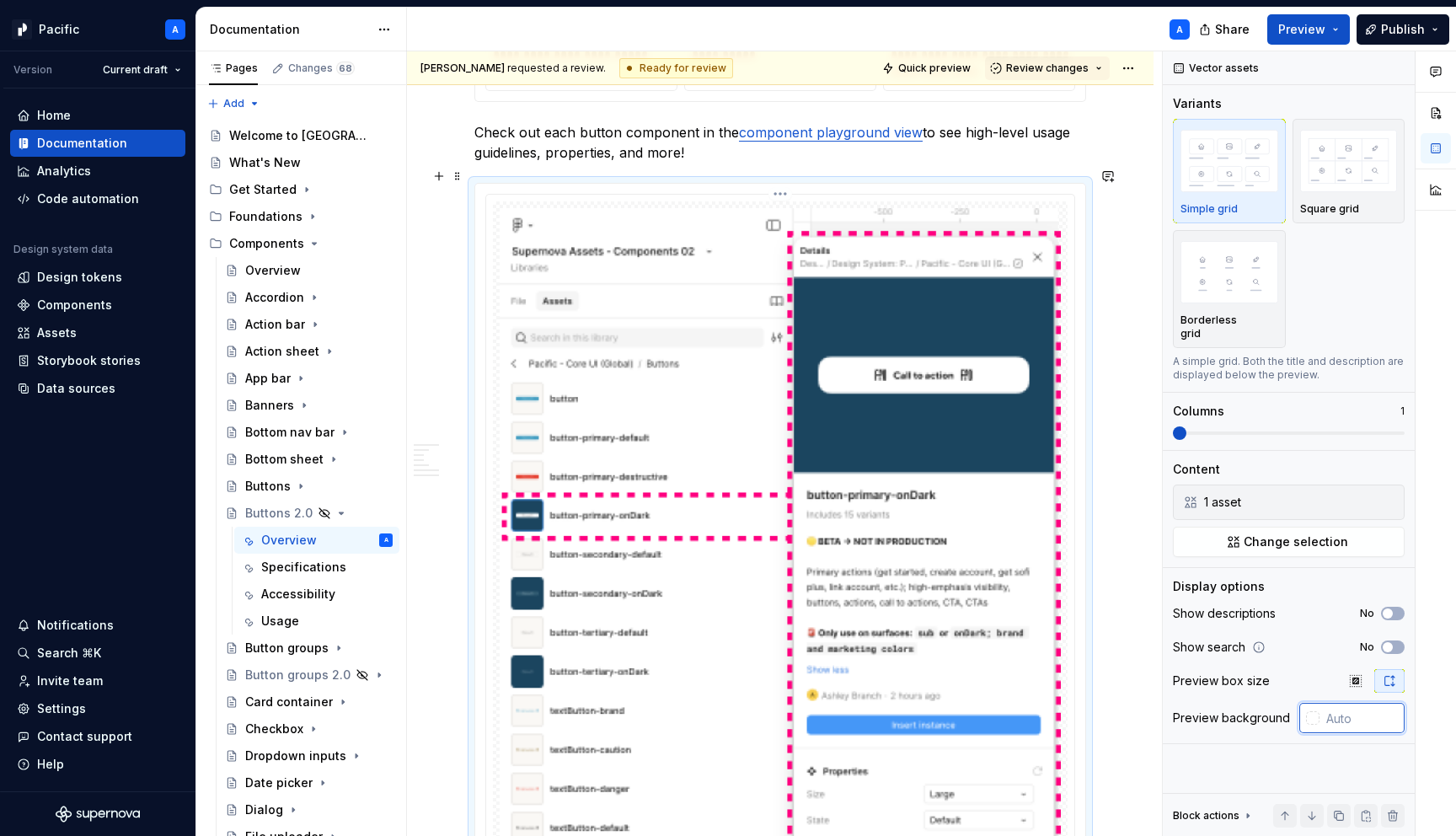
scroll to position [2300, 0]
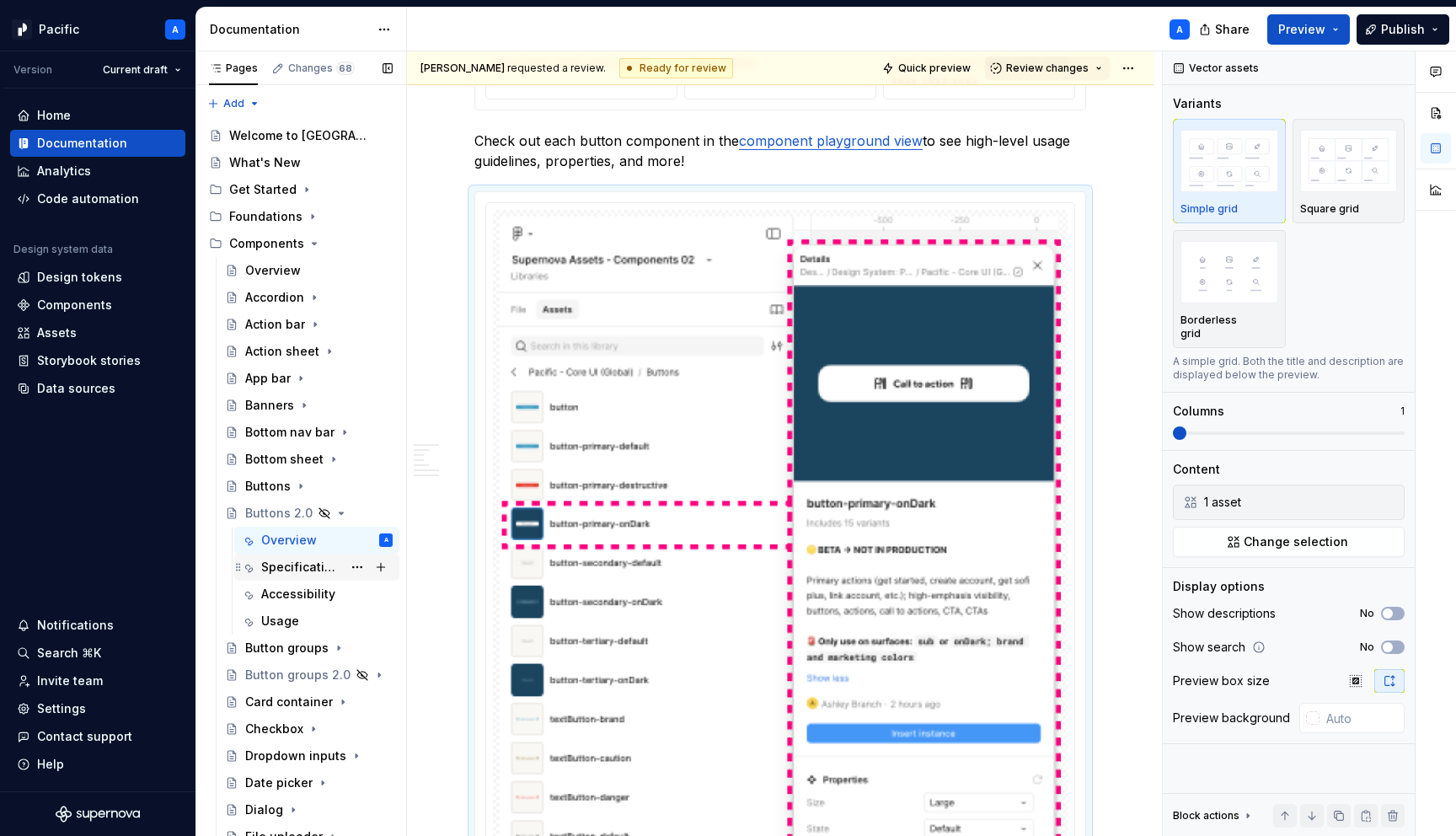
click at [307, 555] on div "Specifications" at bounding box center [326, 566] width 131 height 23
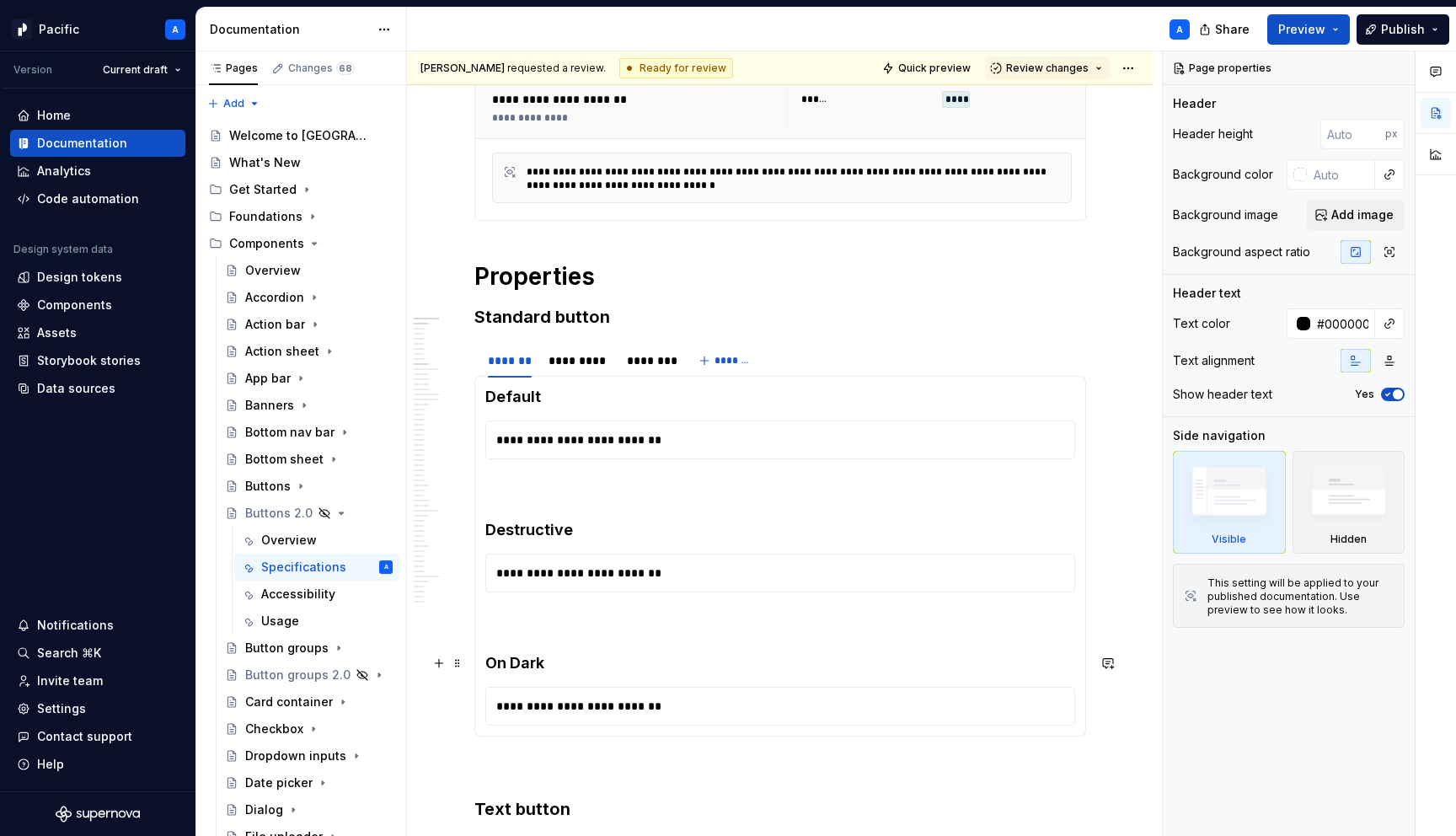
scroll to position [381, 0]
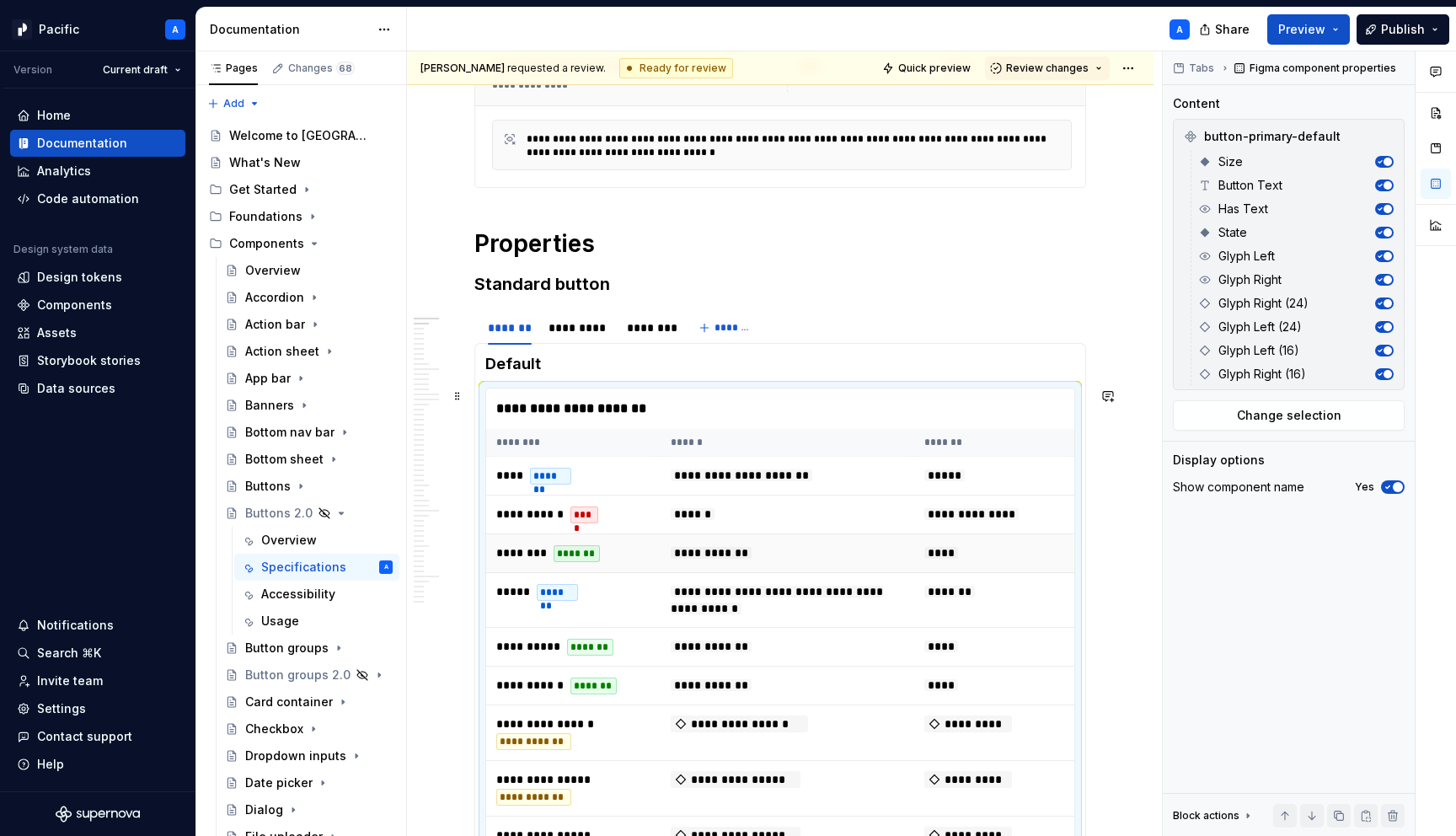
click at [752, 548] on span "**********" at bounding box center [710, 553] width 81 height 12
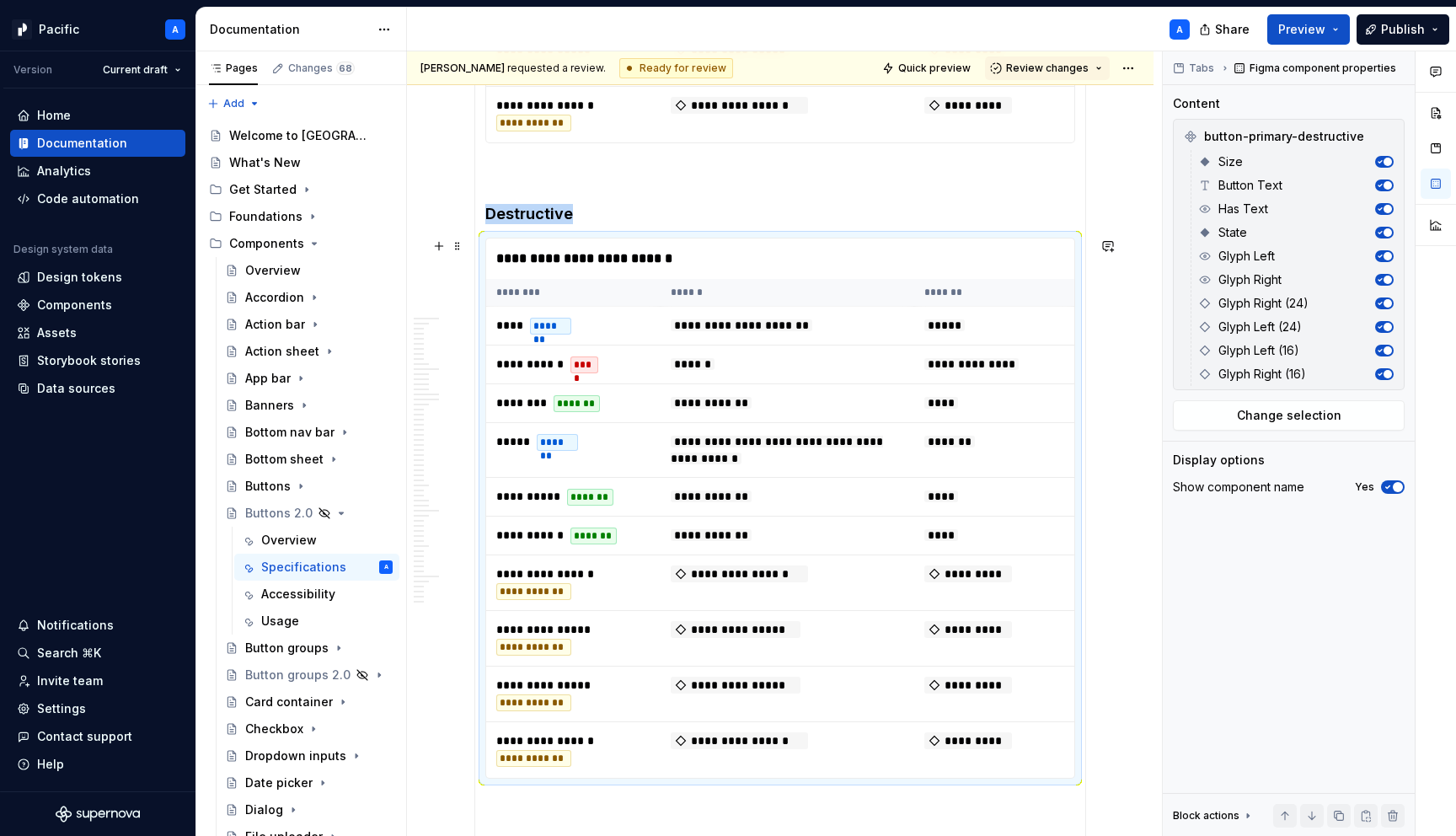
click at [760, 548] on td "**********" at bounding box center [787, 535] width 253 height 39
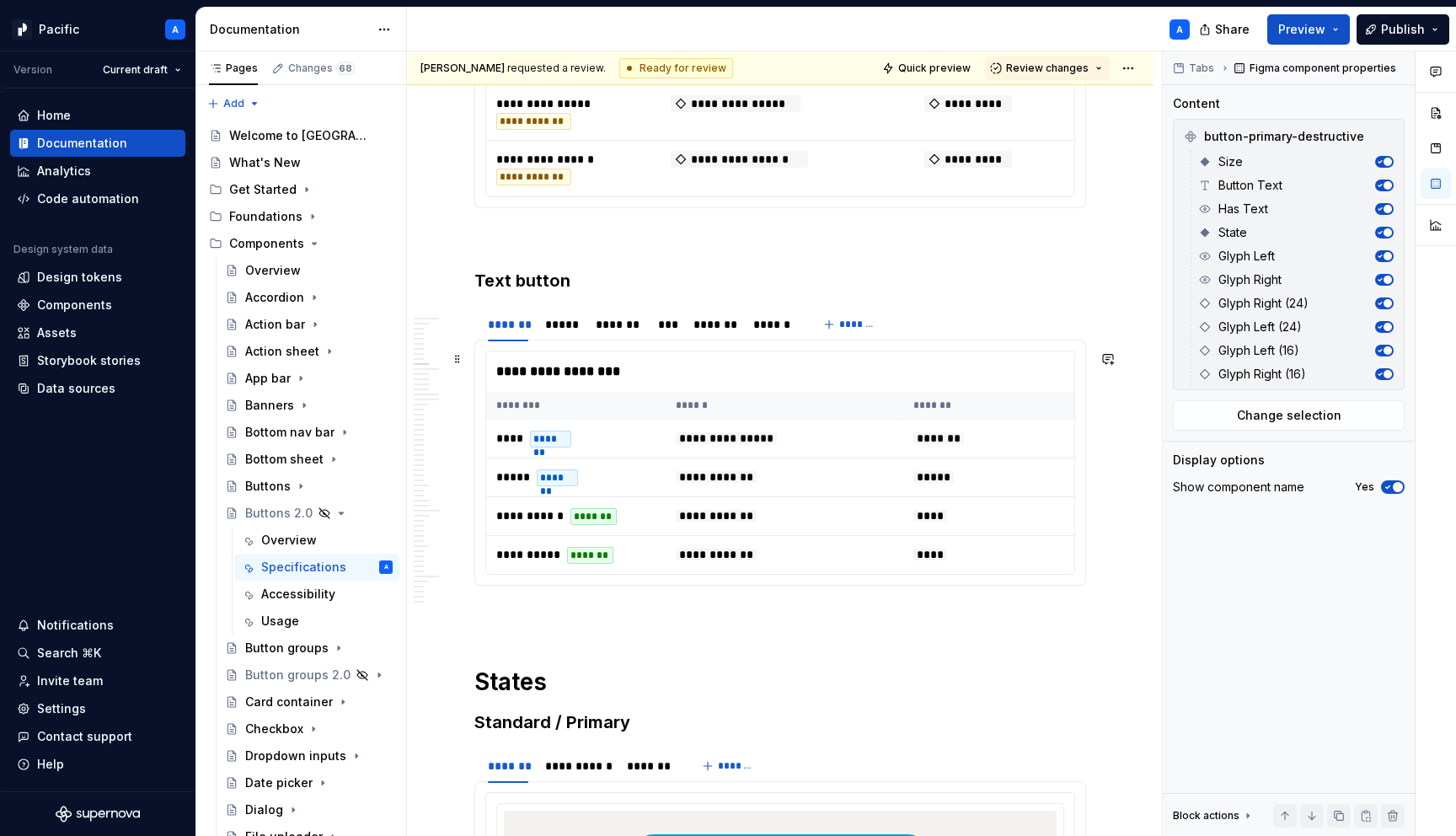
scroll to position [2667, 0]
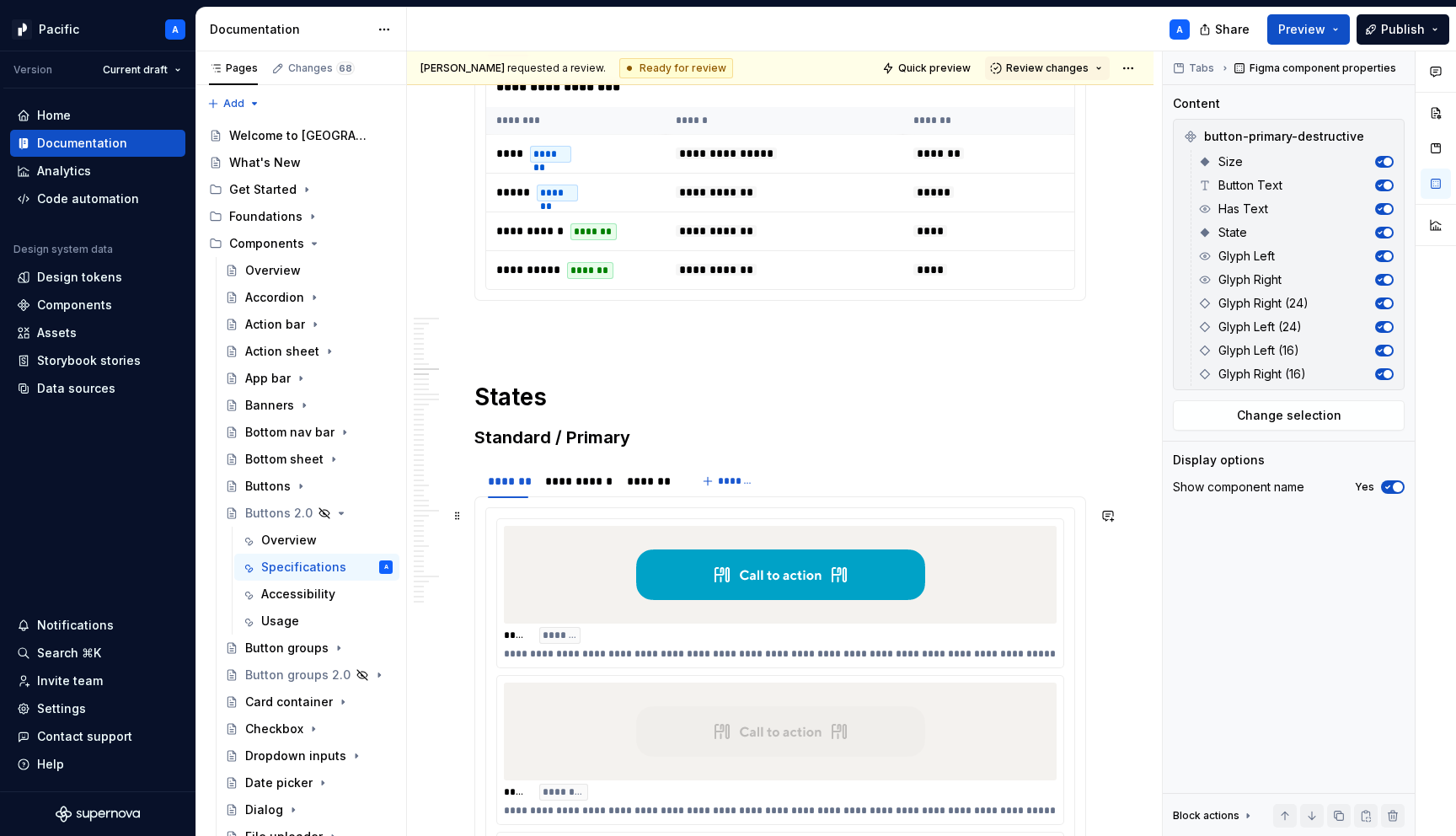
click at [754, 561] on img at bounding box center [781, 574] width 289 height 84
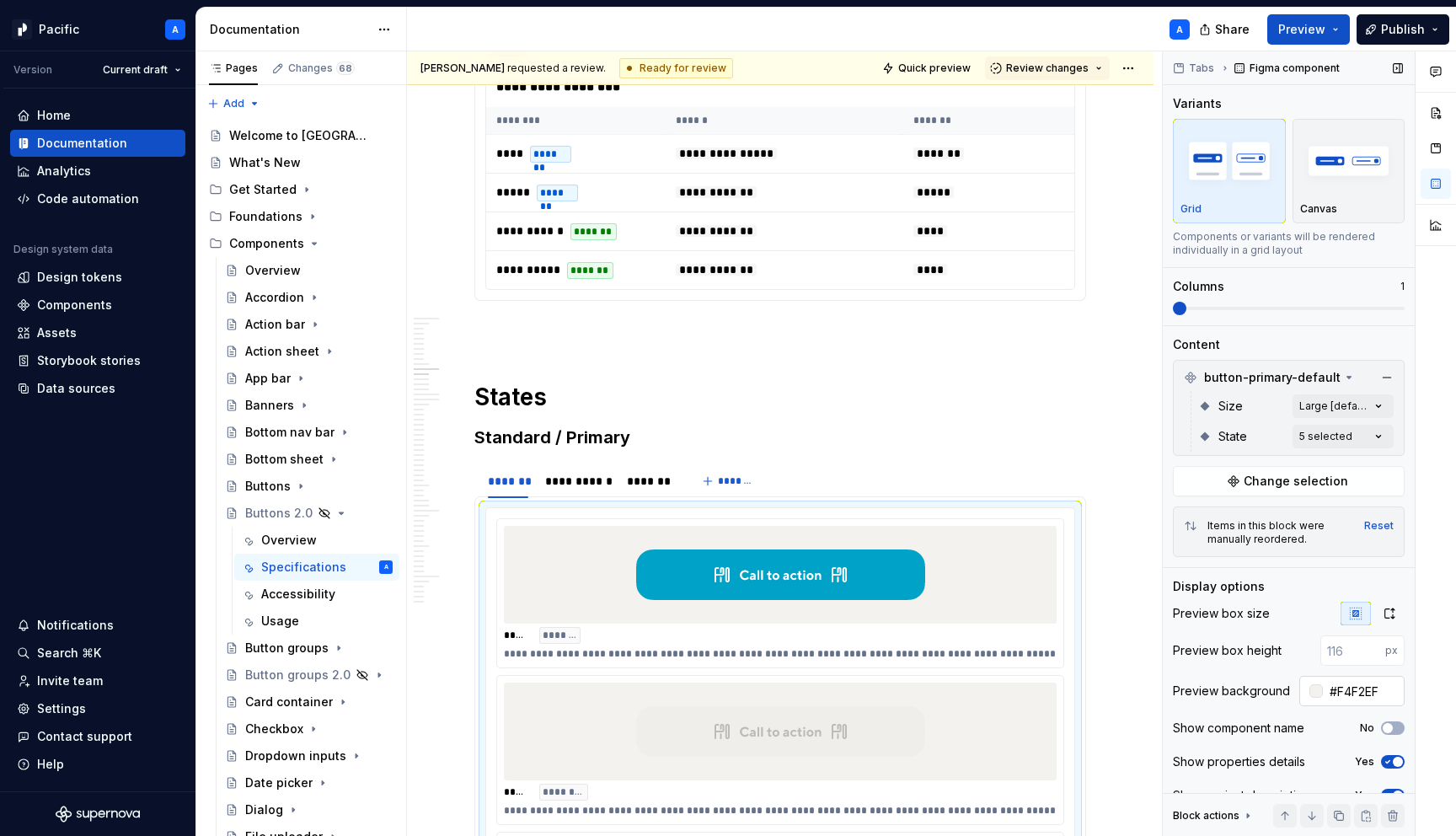
click at [1377, 686] on input "#F4F2EF" at bounding box center [1364, 691] width 81 height 30
click at [291, 542] on div "Overview" at bounding box center [288, 539] width 55 height 16
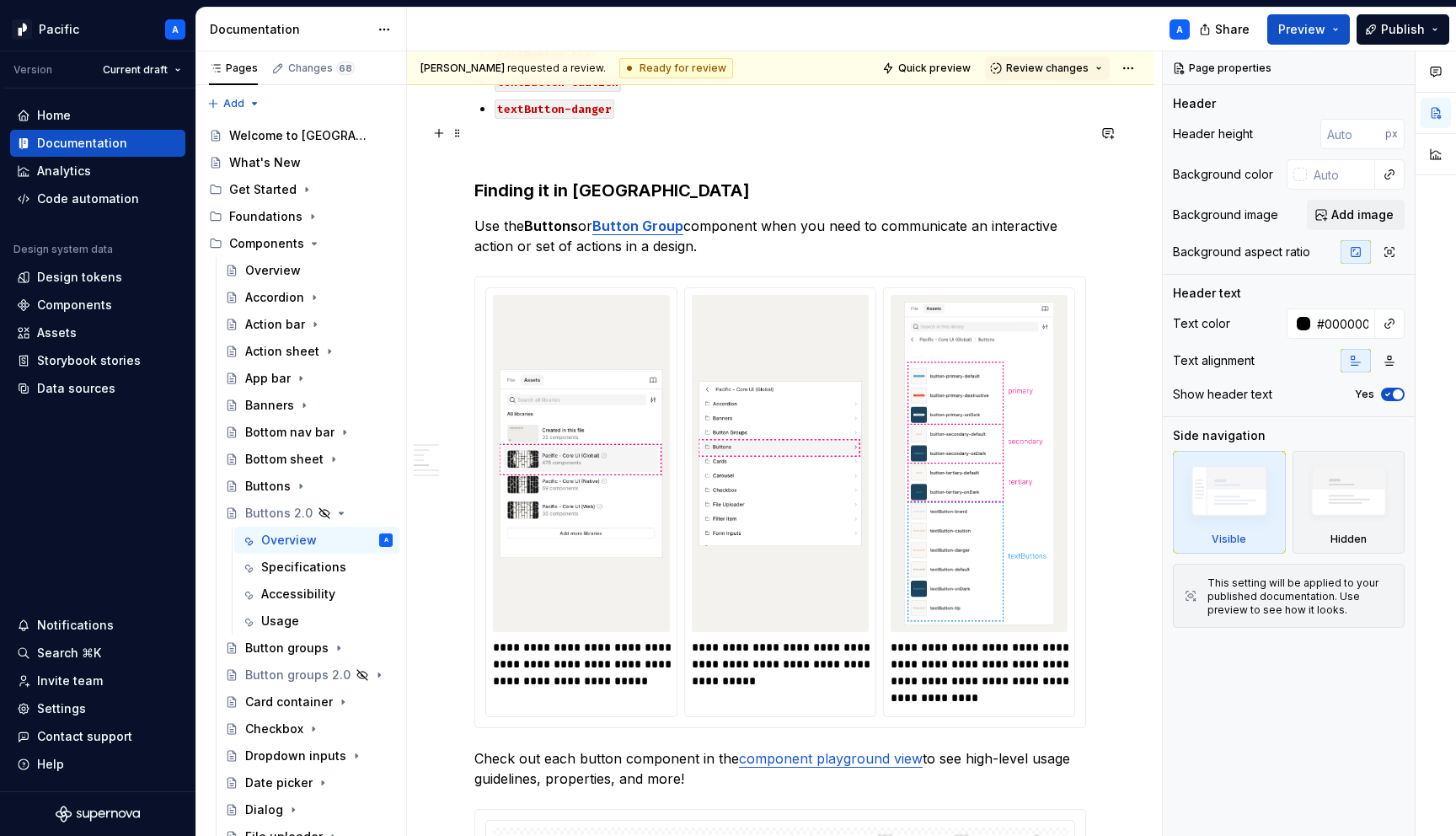
scroll to position [1688, 0]
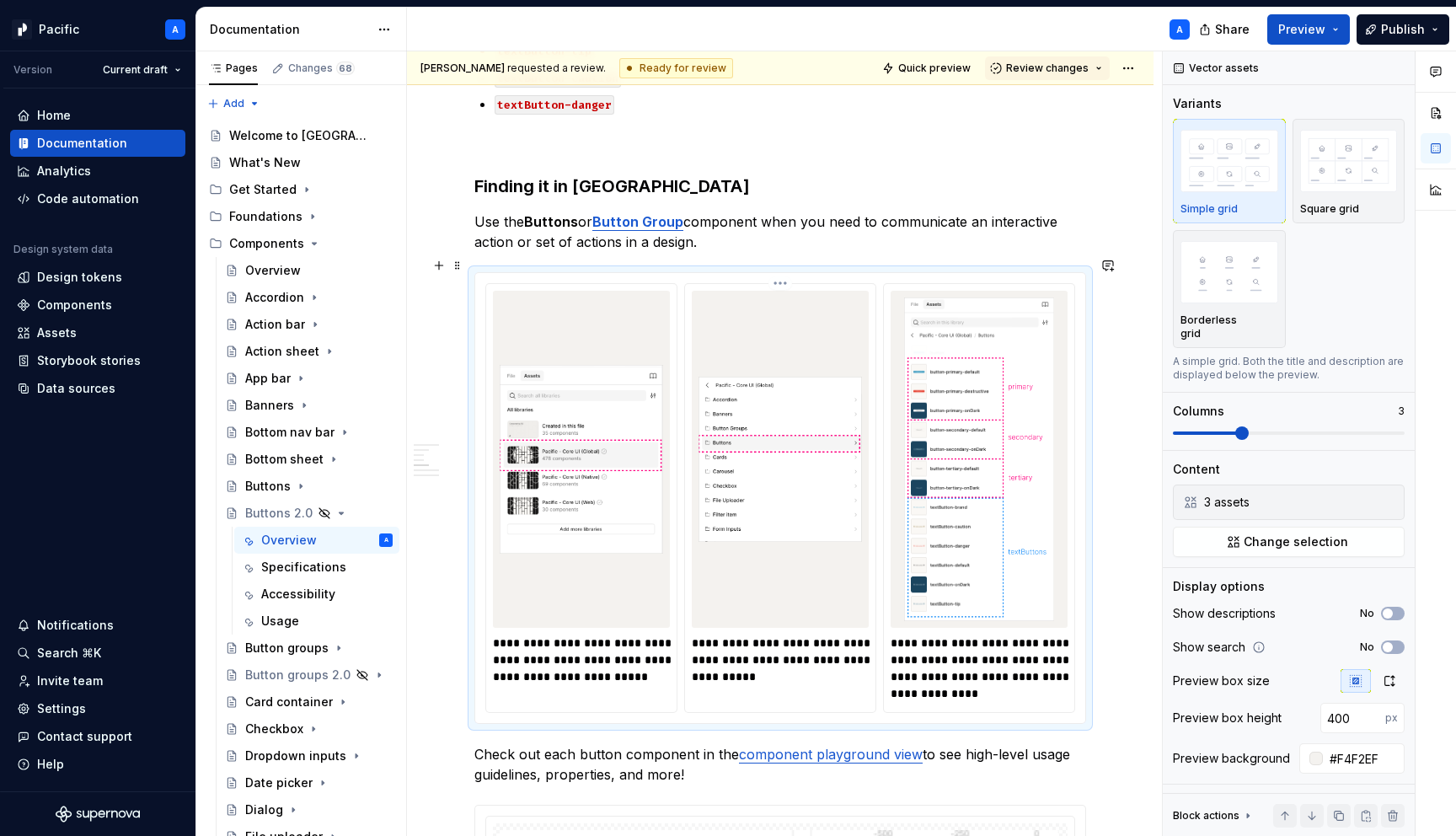
type textarea "*"
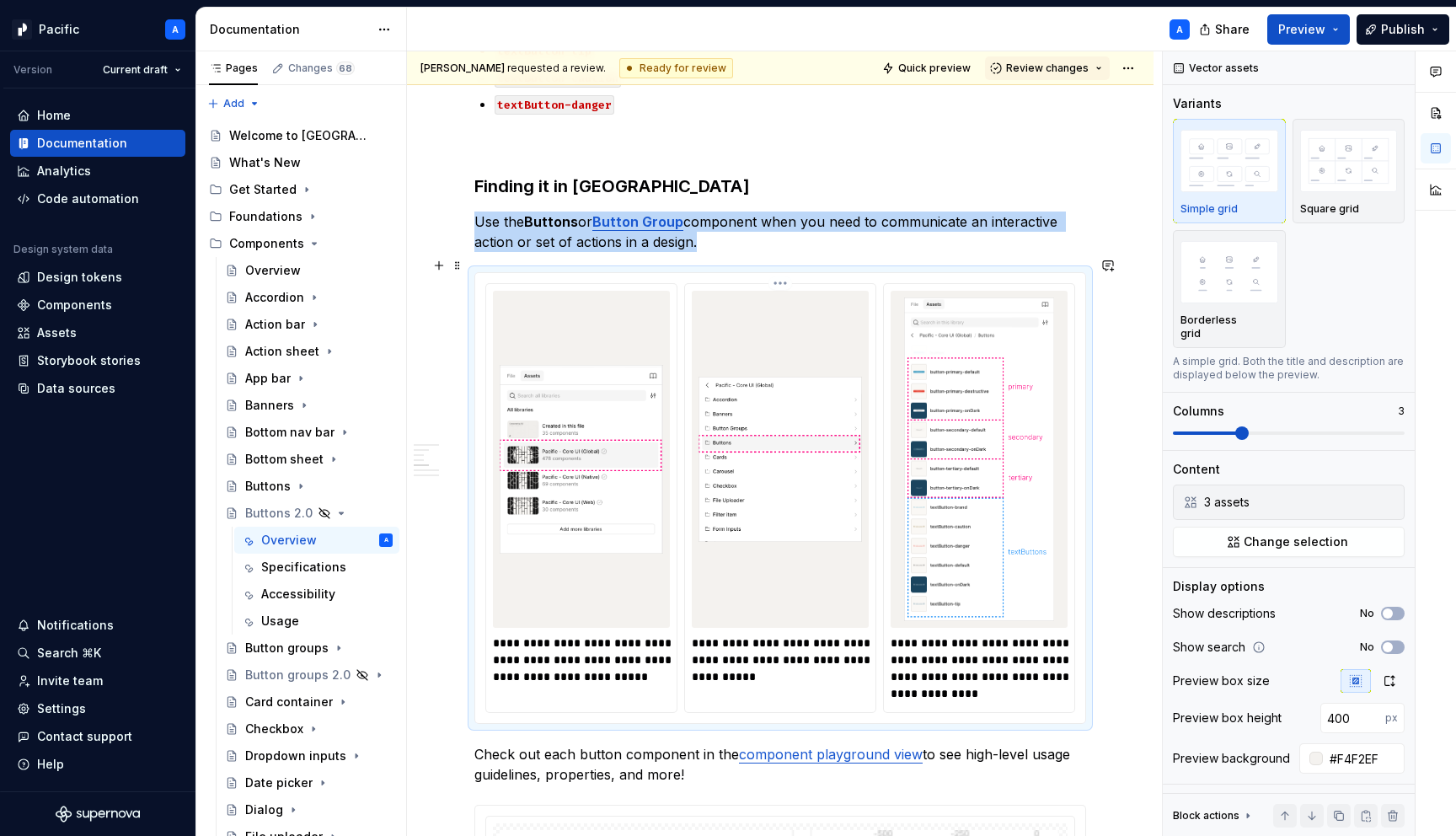
click at [868, 346] on div at bounding box center [780, 459] width 177 height 337
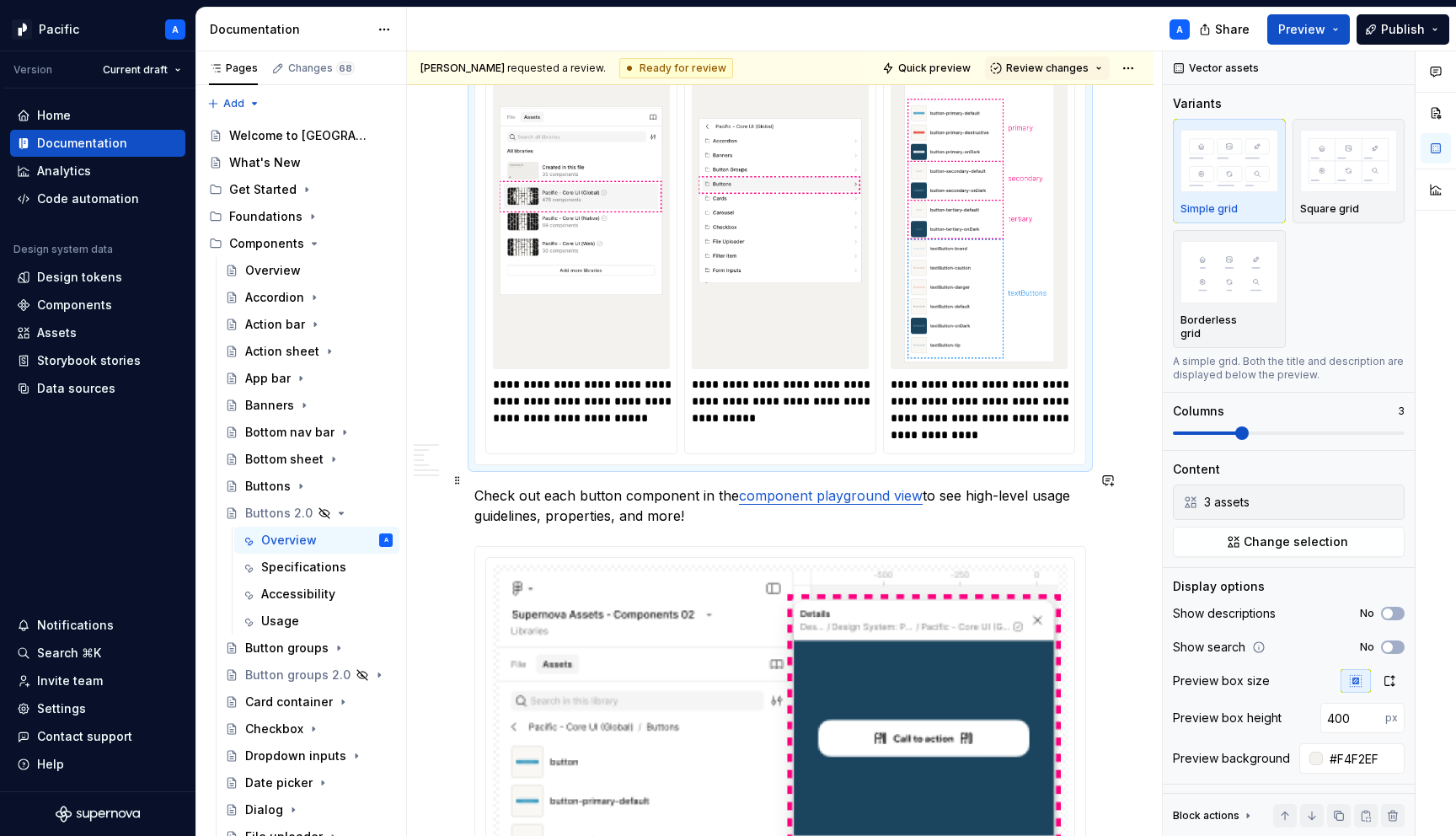
scroll to position [1956, 0]
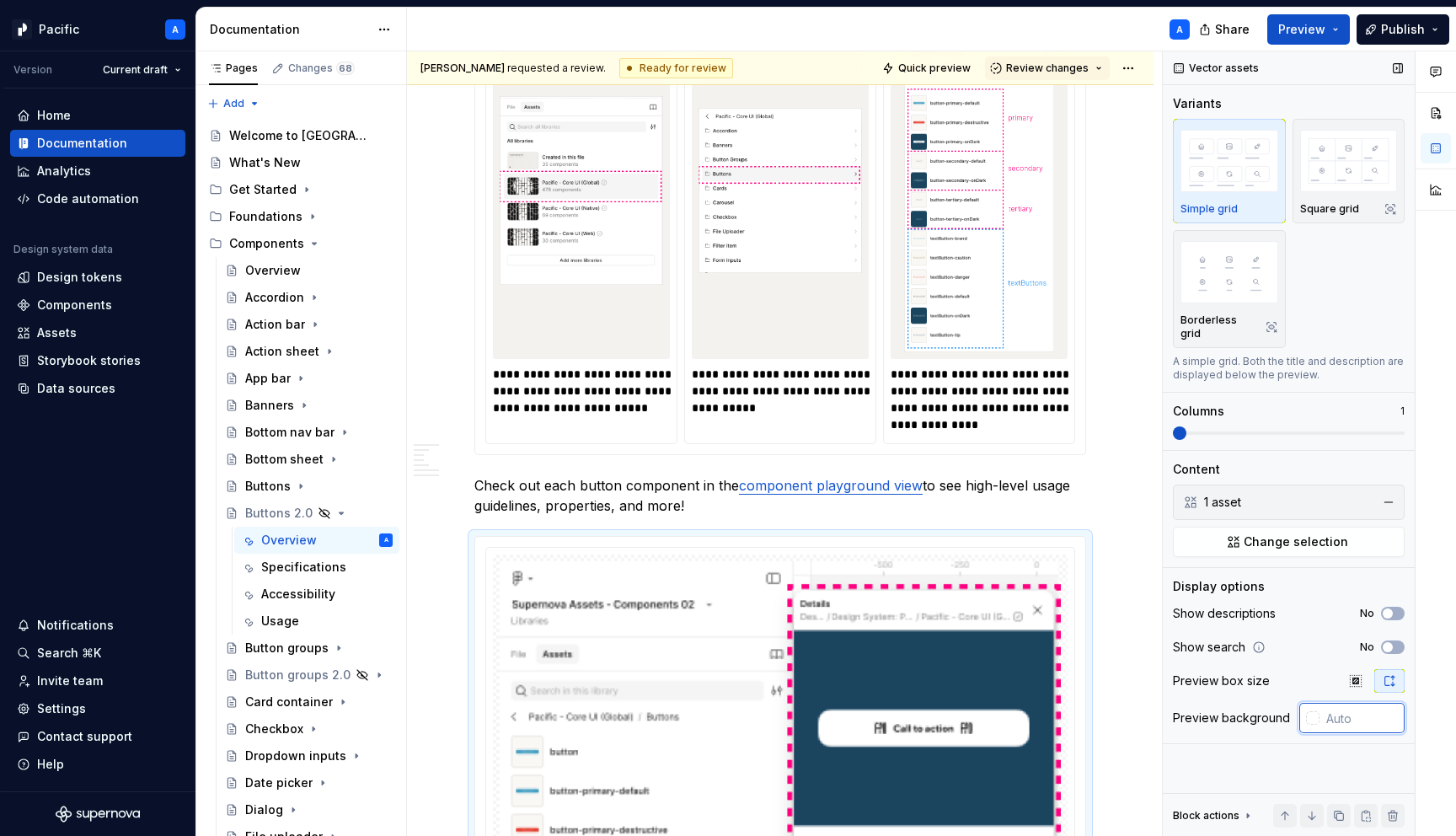
click at [1338, 709] on input "text" at bounding box center [1362, 717] width 85 height 30
paste input "#F4F2EF"
type input "#F4F2EF"
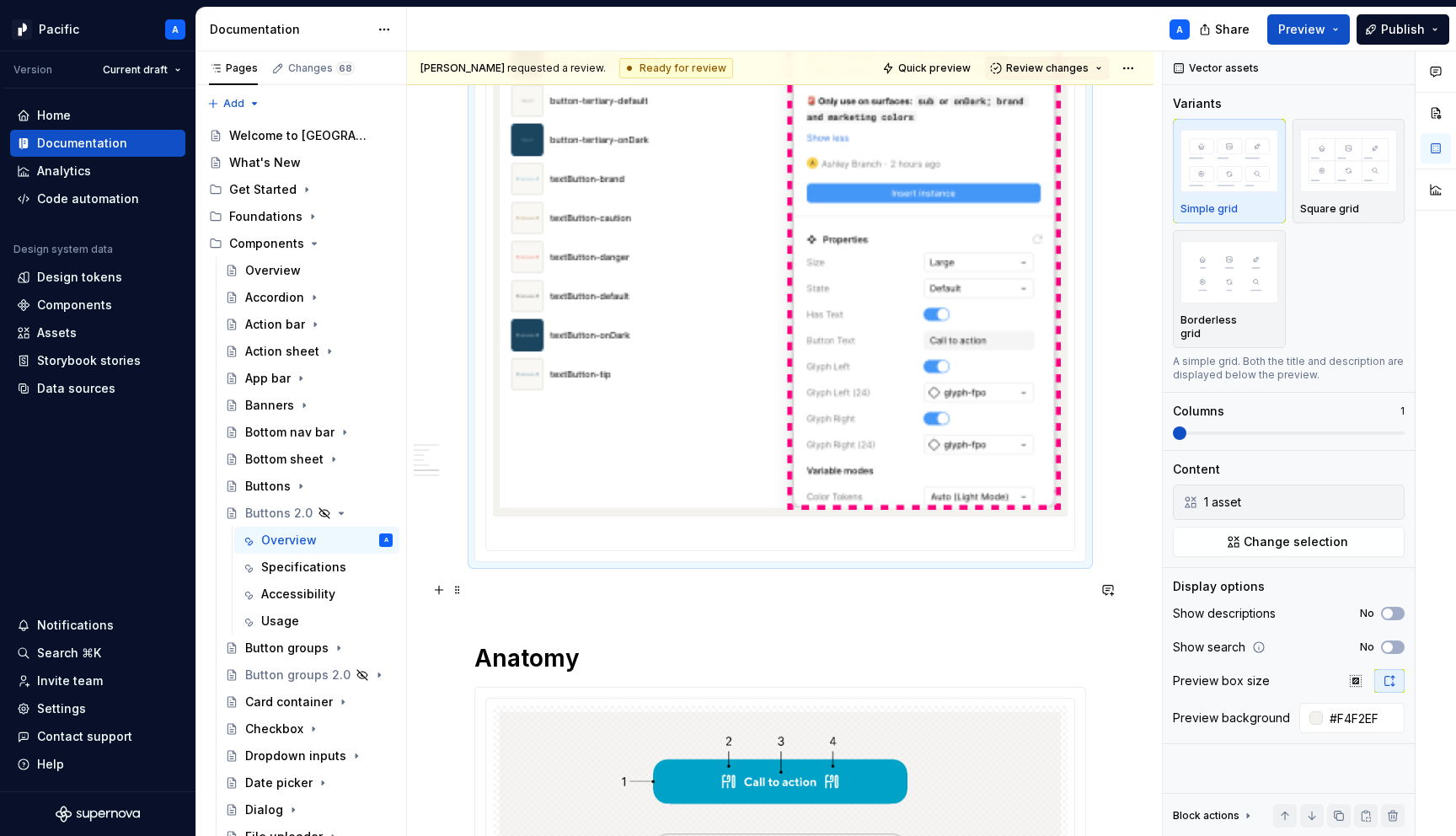
scroll to position [2845, 0]
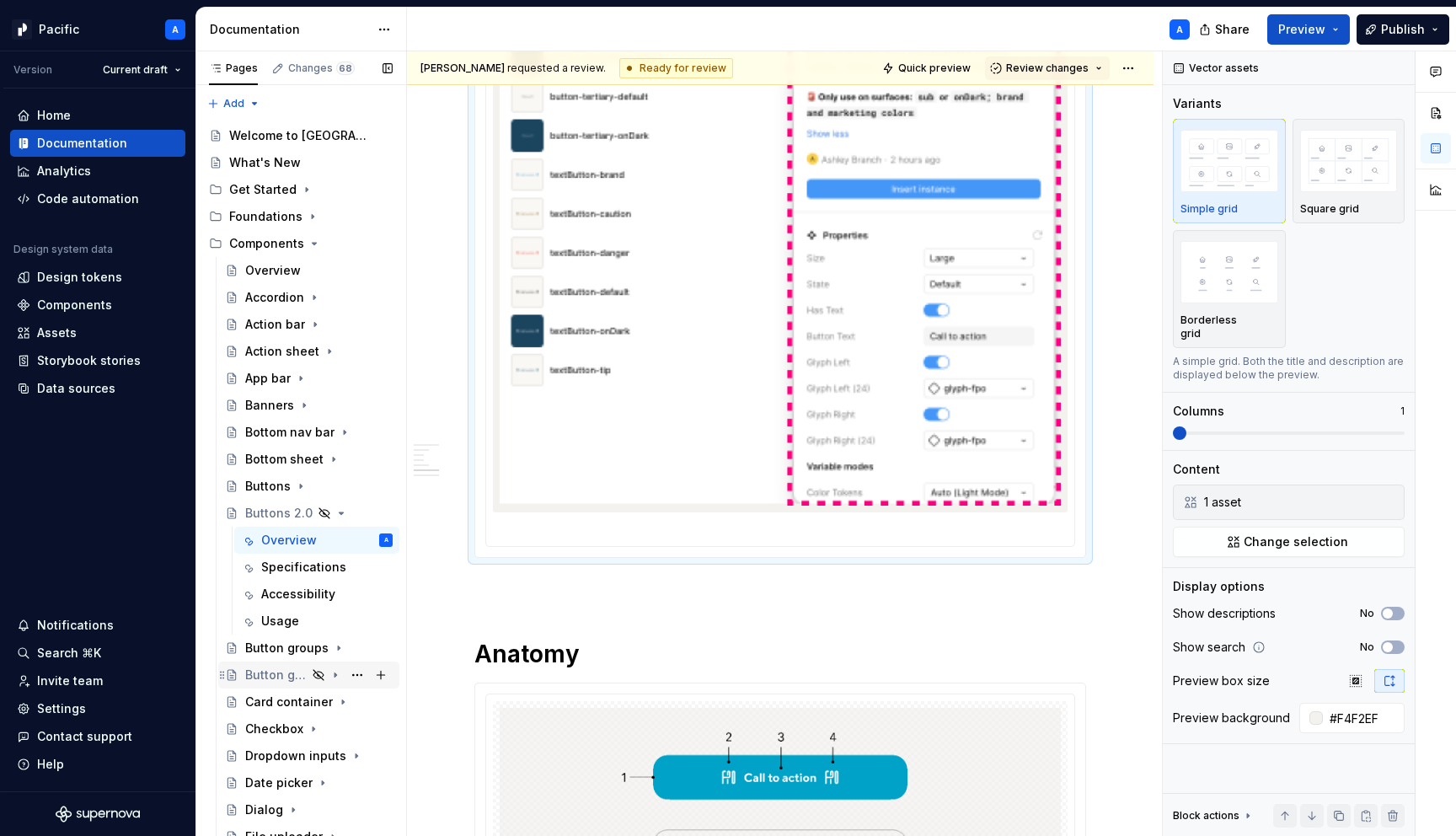
click at [330, 674] on icon "Page tree" at bounding box center [336, 675] width 14 height 14
click at [301, 704] on div "Overview" at bounding box center [288, 701] width 55 height 16
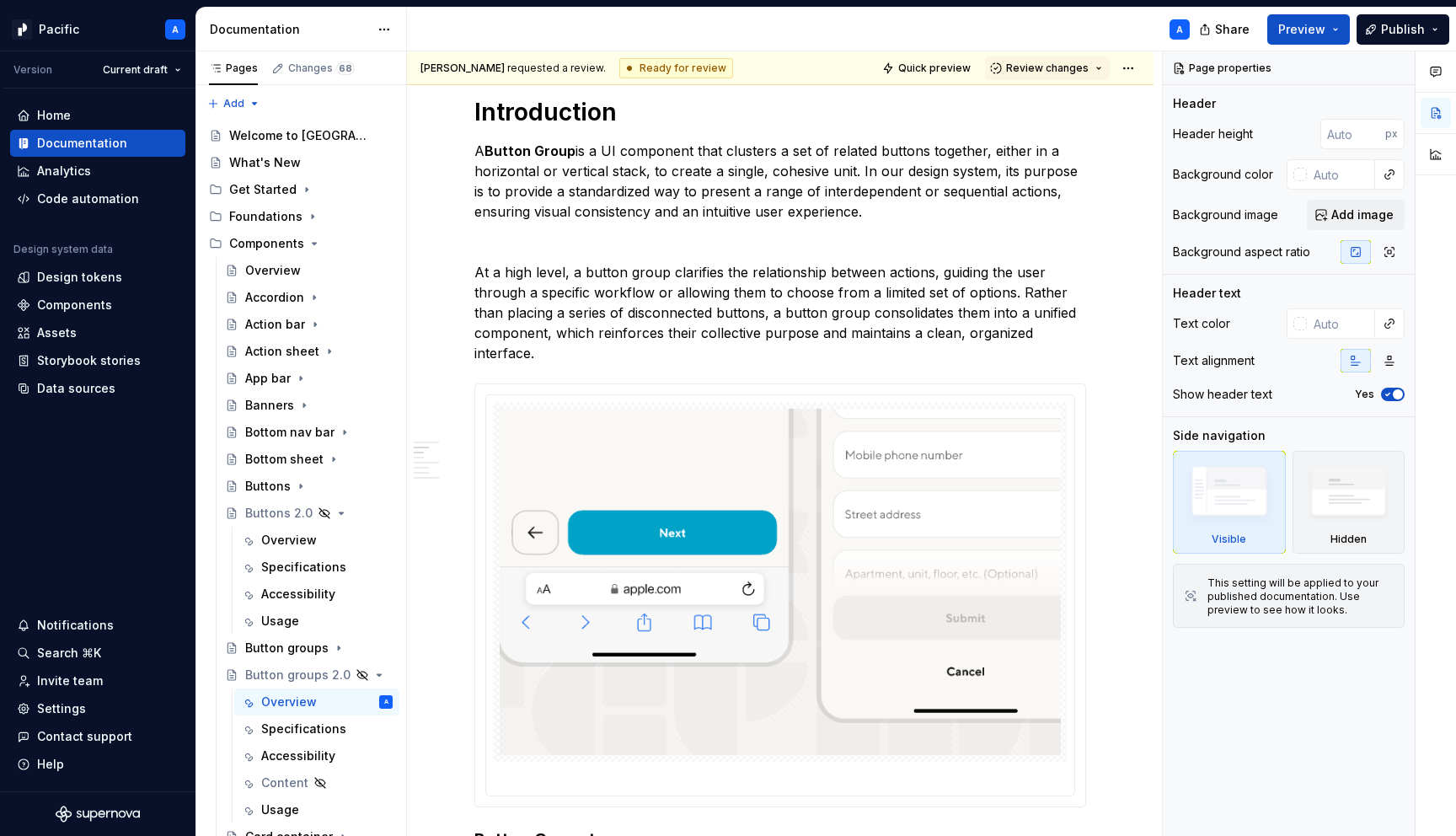
scroll to position [873, 0]
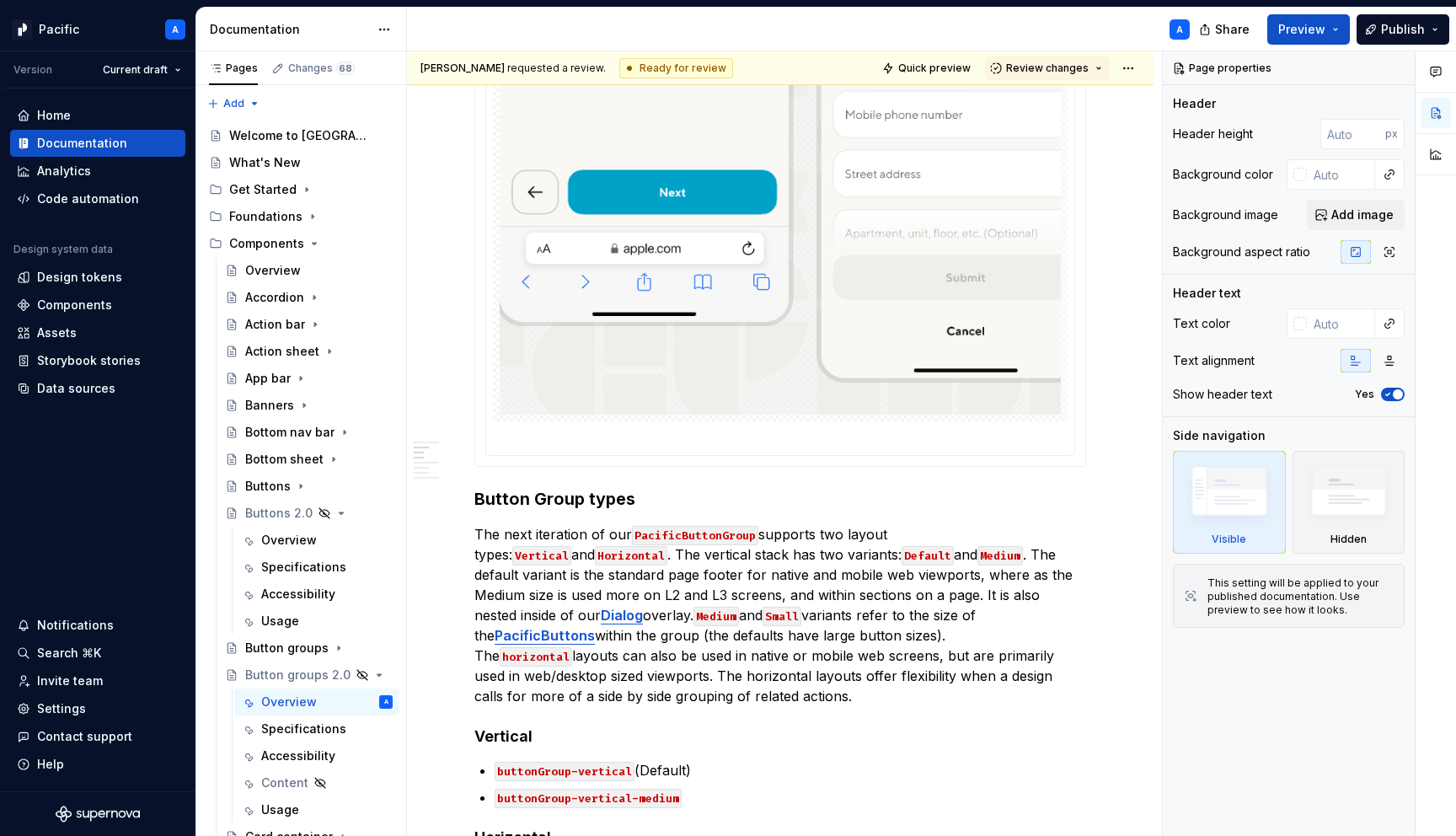
click at [792, 367] on img at bounding box center [780, 241] width 561 height 346
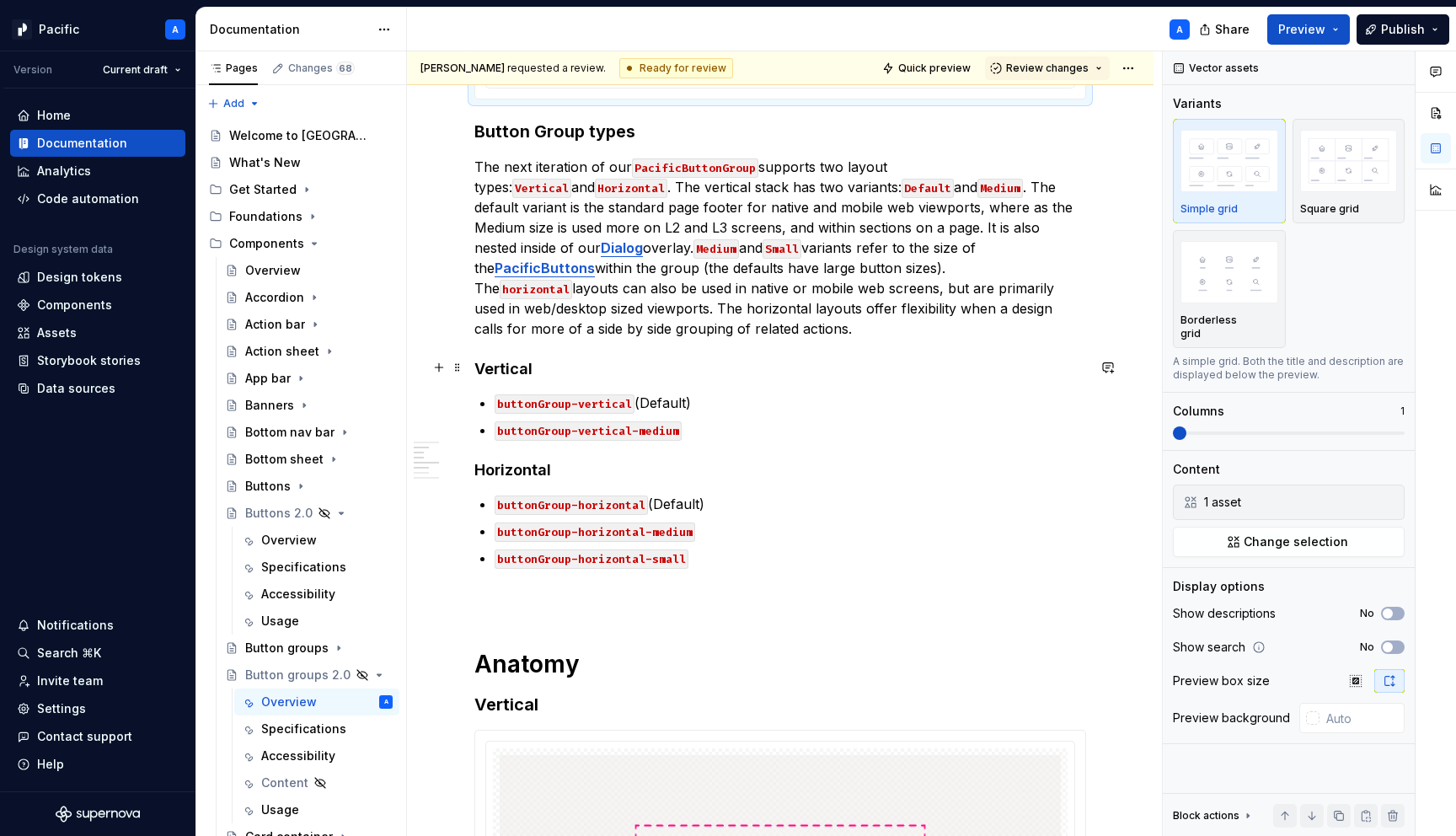
scroll to position [1240, 0]
click at [279, 568] on div "Specifications" at bounding box center [301, 566] width 81 height 16
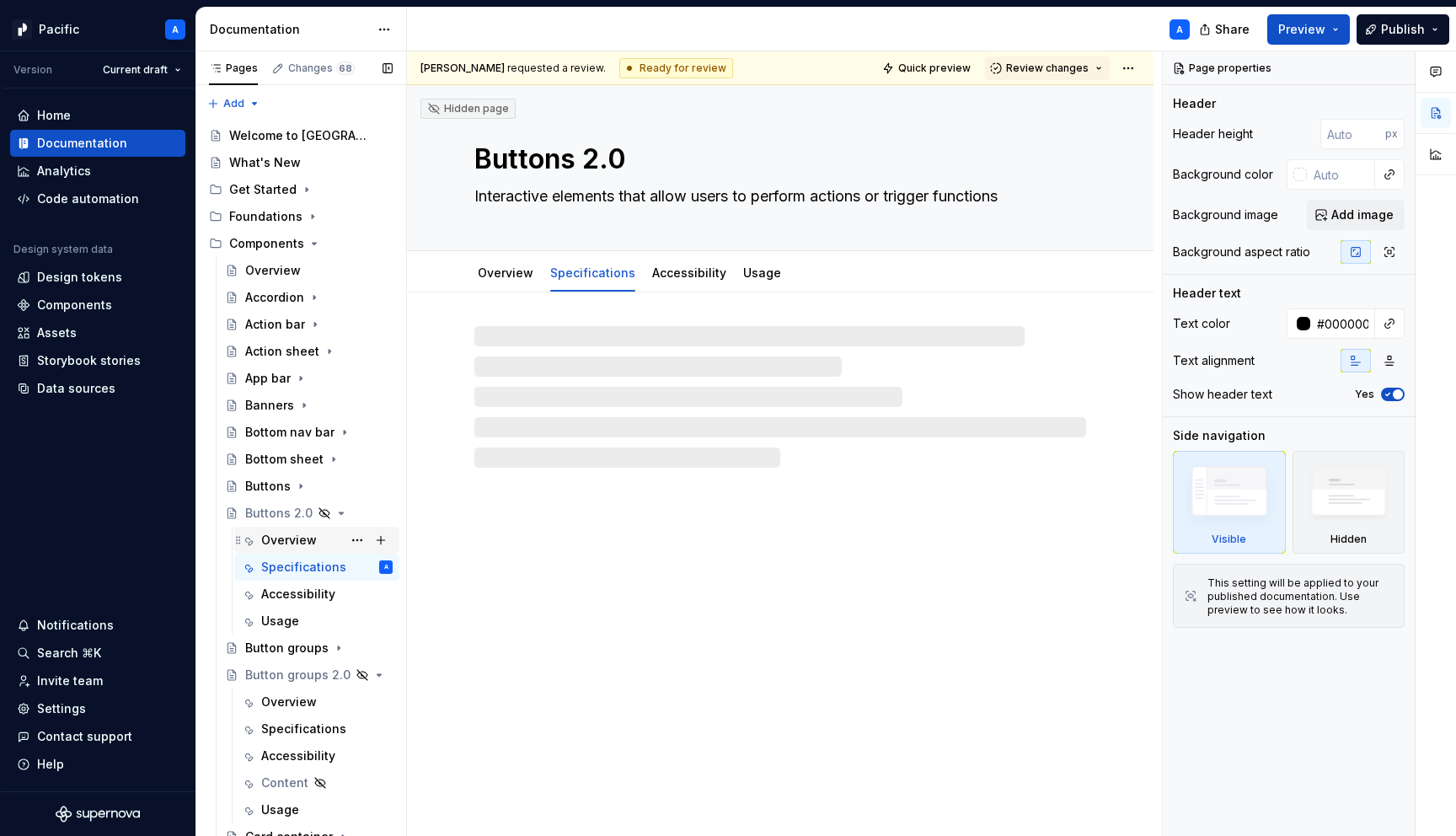
click at [290, 541] on div "Overview" at bounding box center [288, 539] width 55 height 16
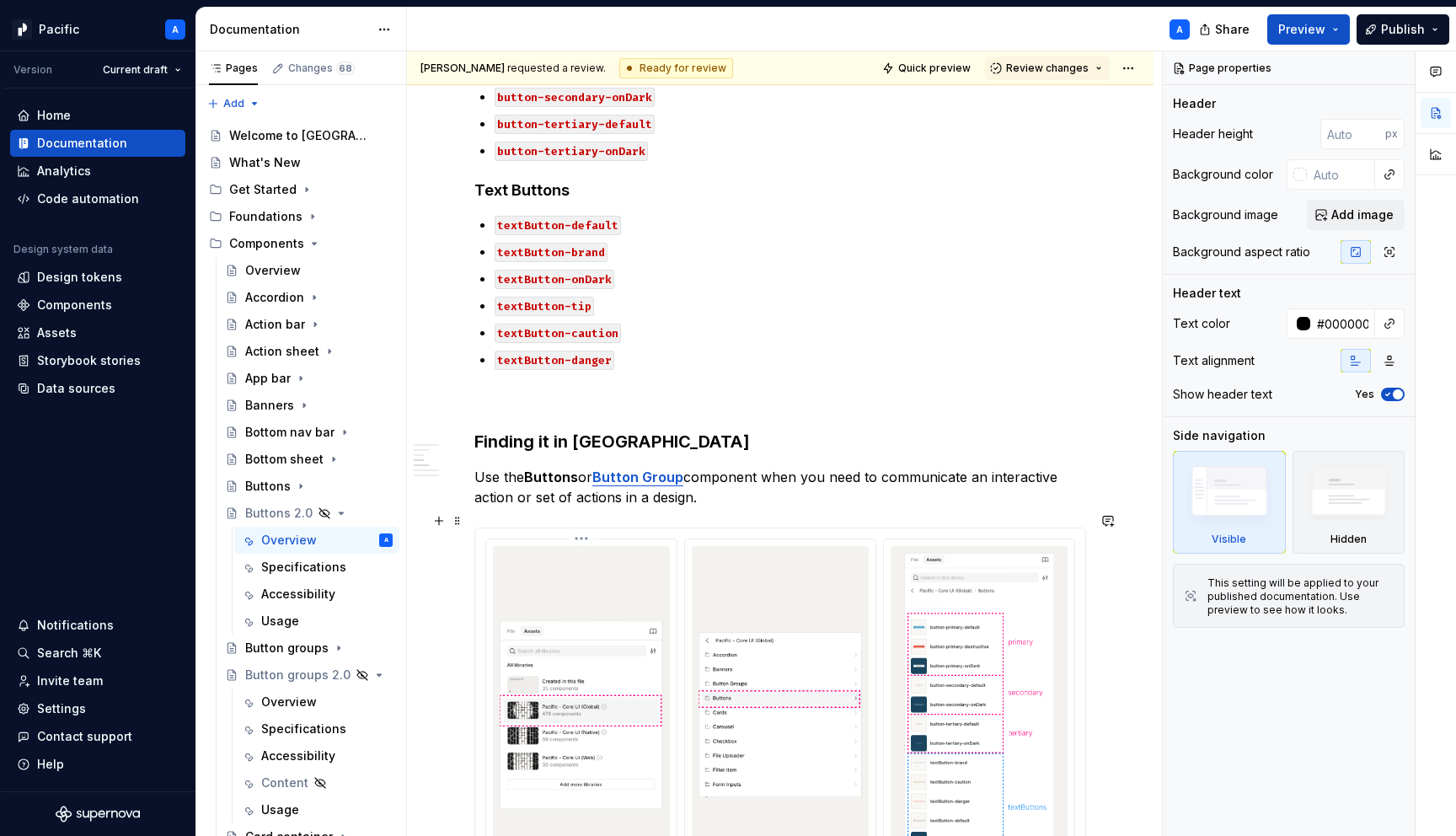
scroll to position [1462, 0]
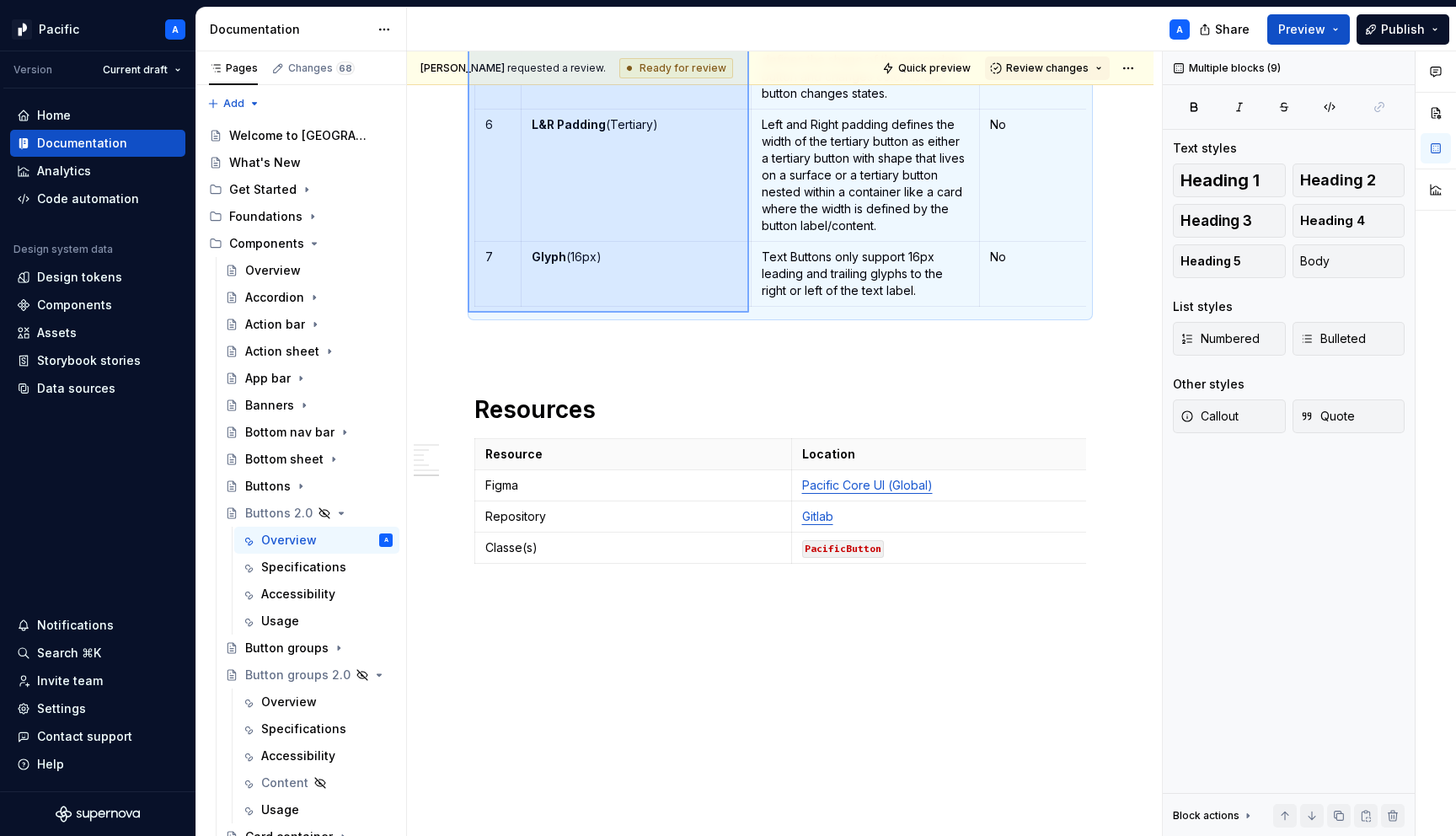
drag, startPoint x: 468, startPoint y: 366, endPoint x: 749, endPoint y: 312, distance: 286.1
click at [749, 312] on div "**********" at bounding box center [784, 443] width 755 height 785
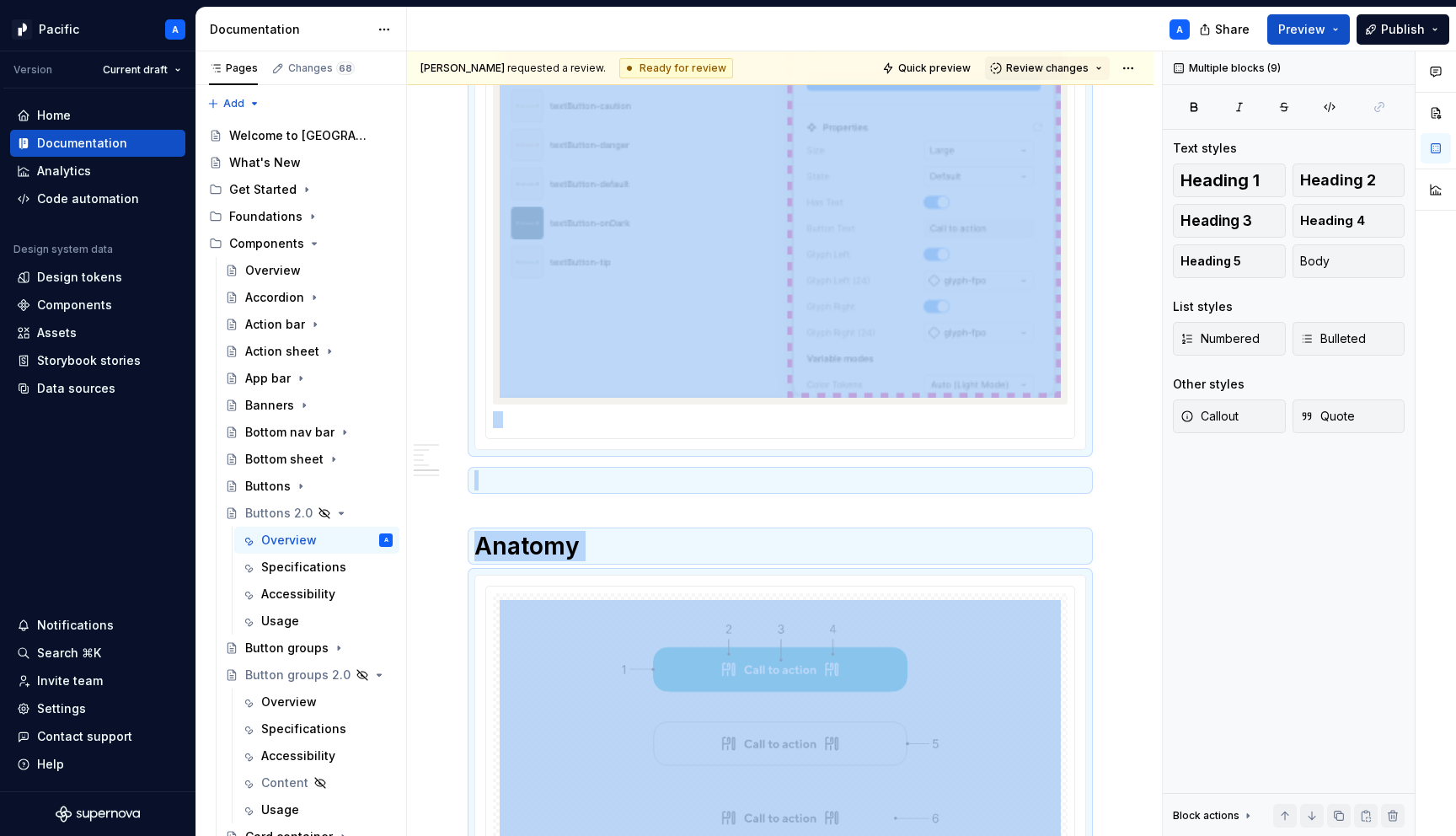
scroll to position [2944, 0]
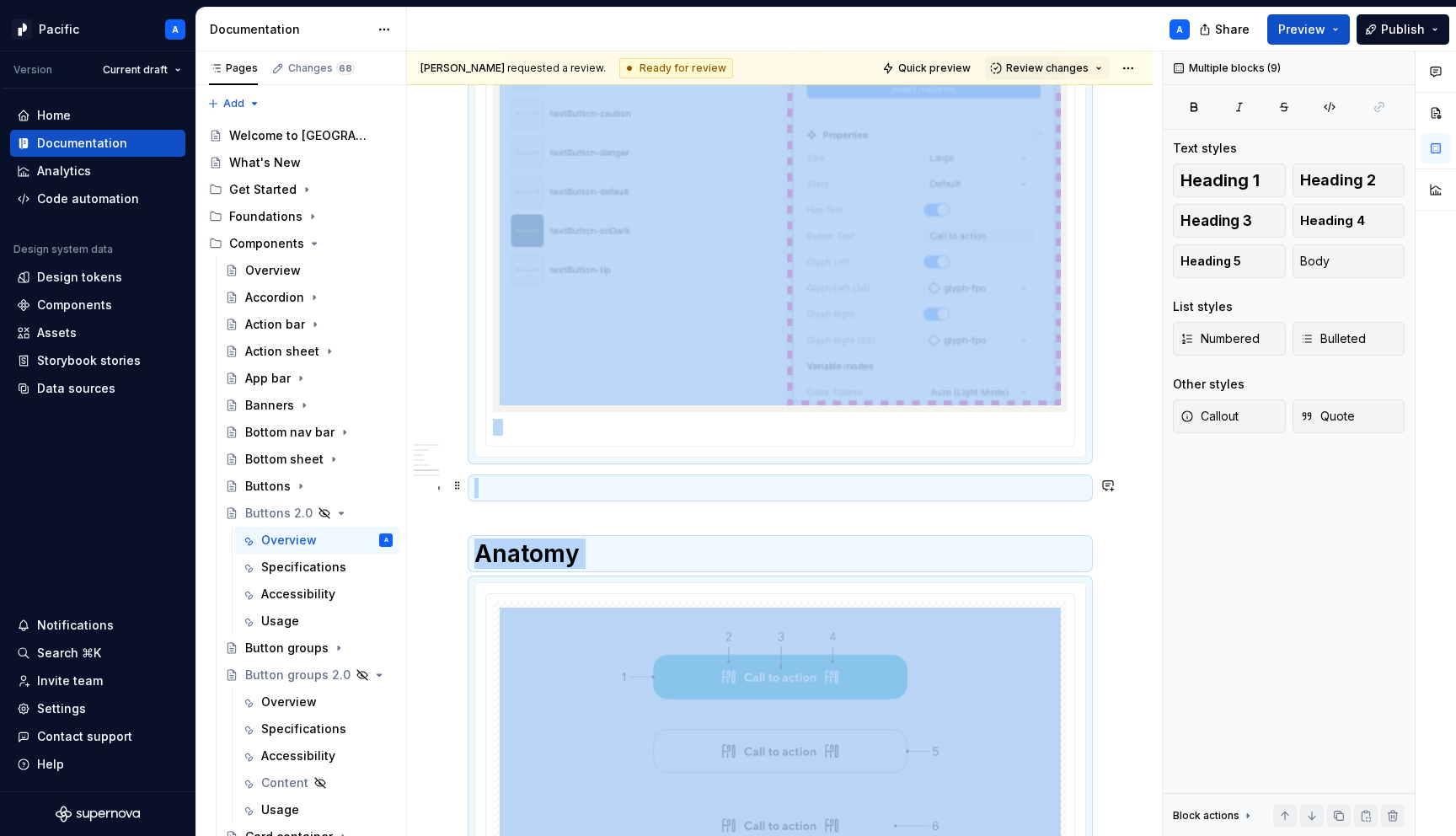
click at [681, 488] on p at bounding box center [780, 487] width 612 height 20
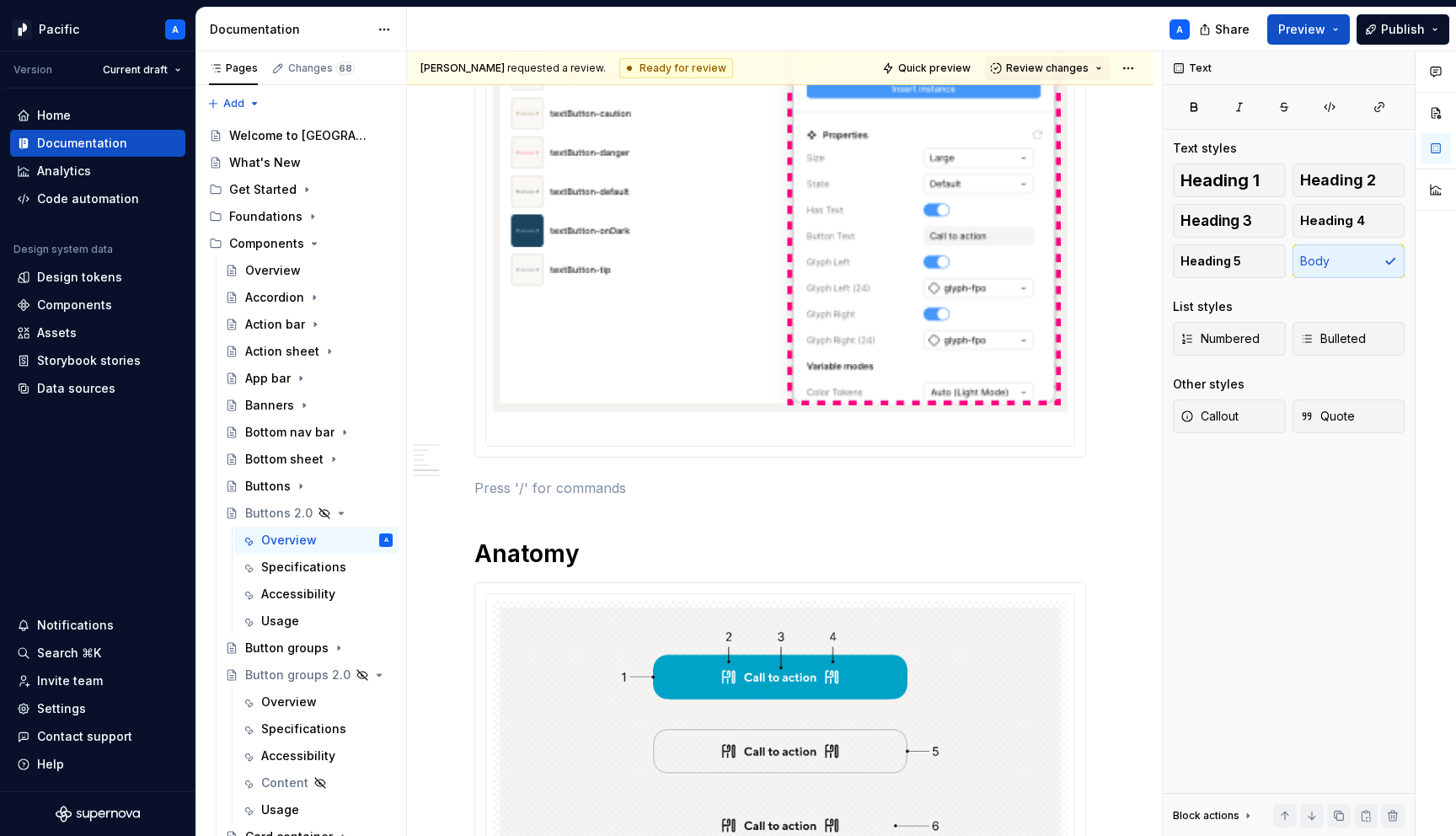
drag, startPoint x: 817, startPoint y: 478, endPoint x: 701, endPoint y: 246, distance: 259.4
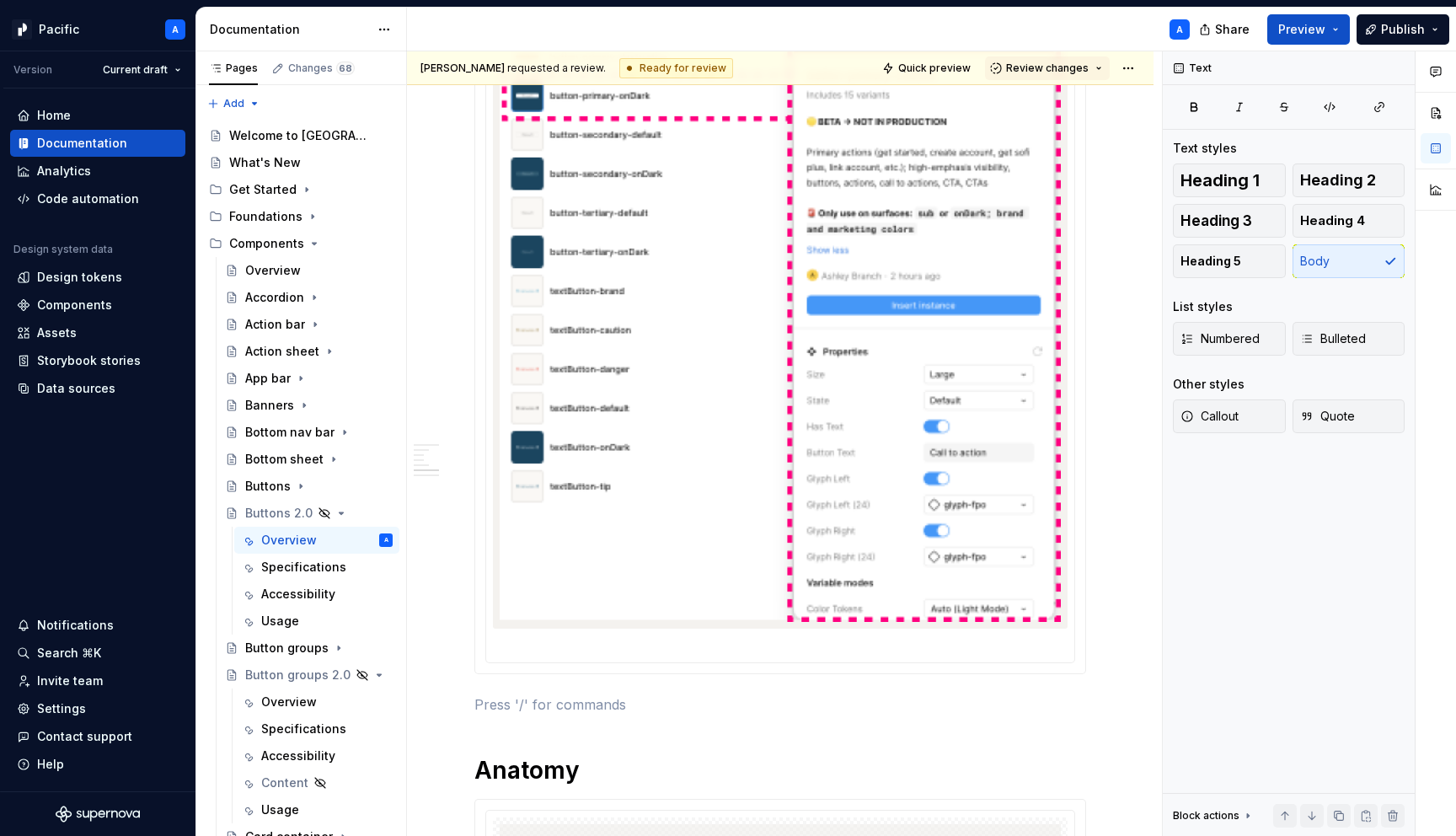
click at [701, 246] on img at bounding box center [780, 205] width 561 height 833
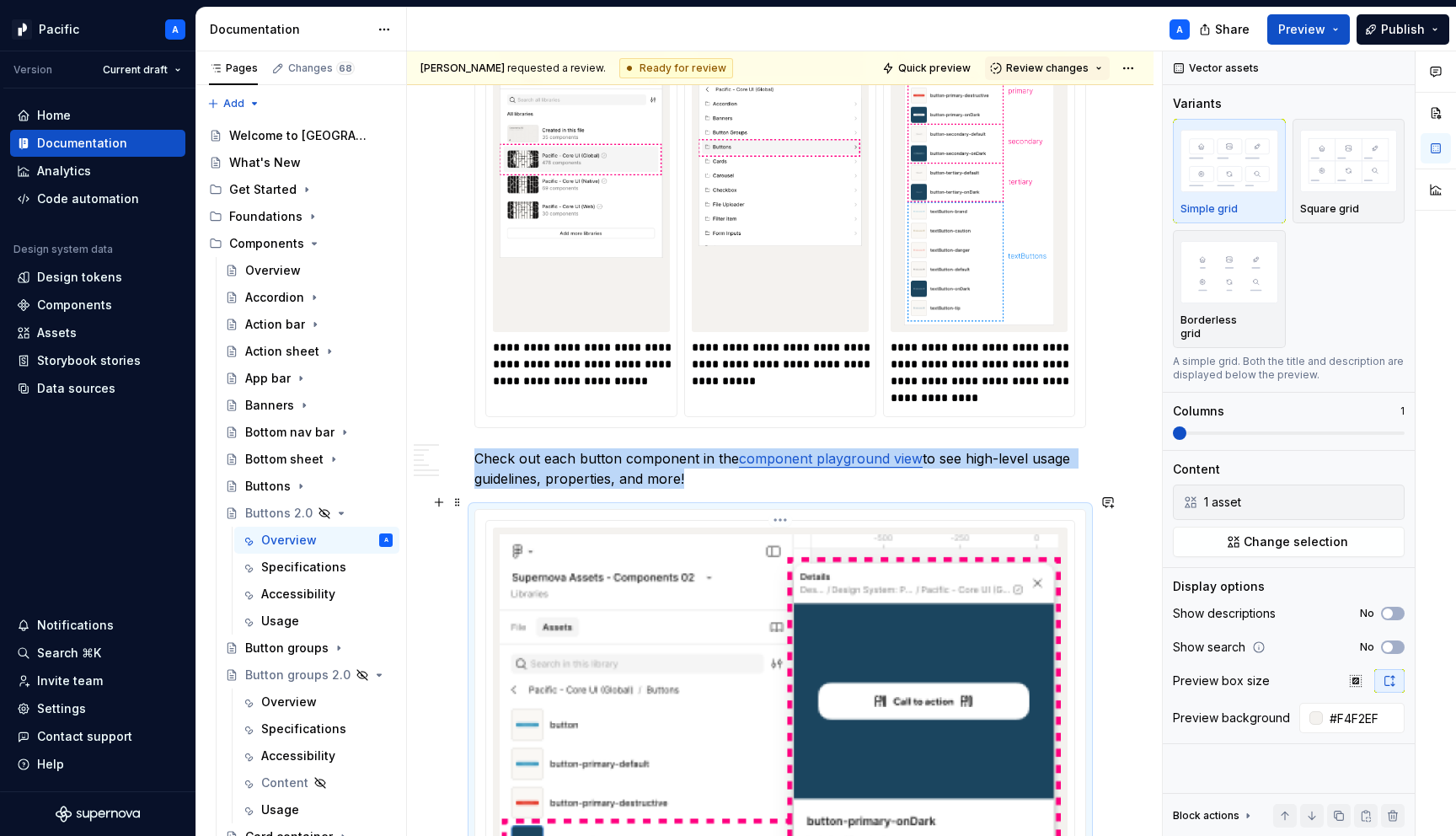
scroll to position [1955, 0]
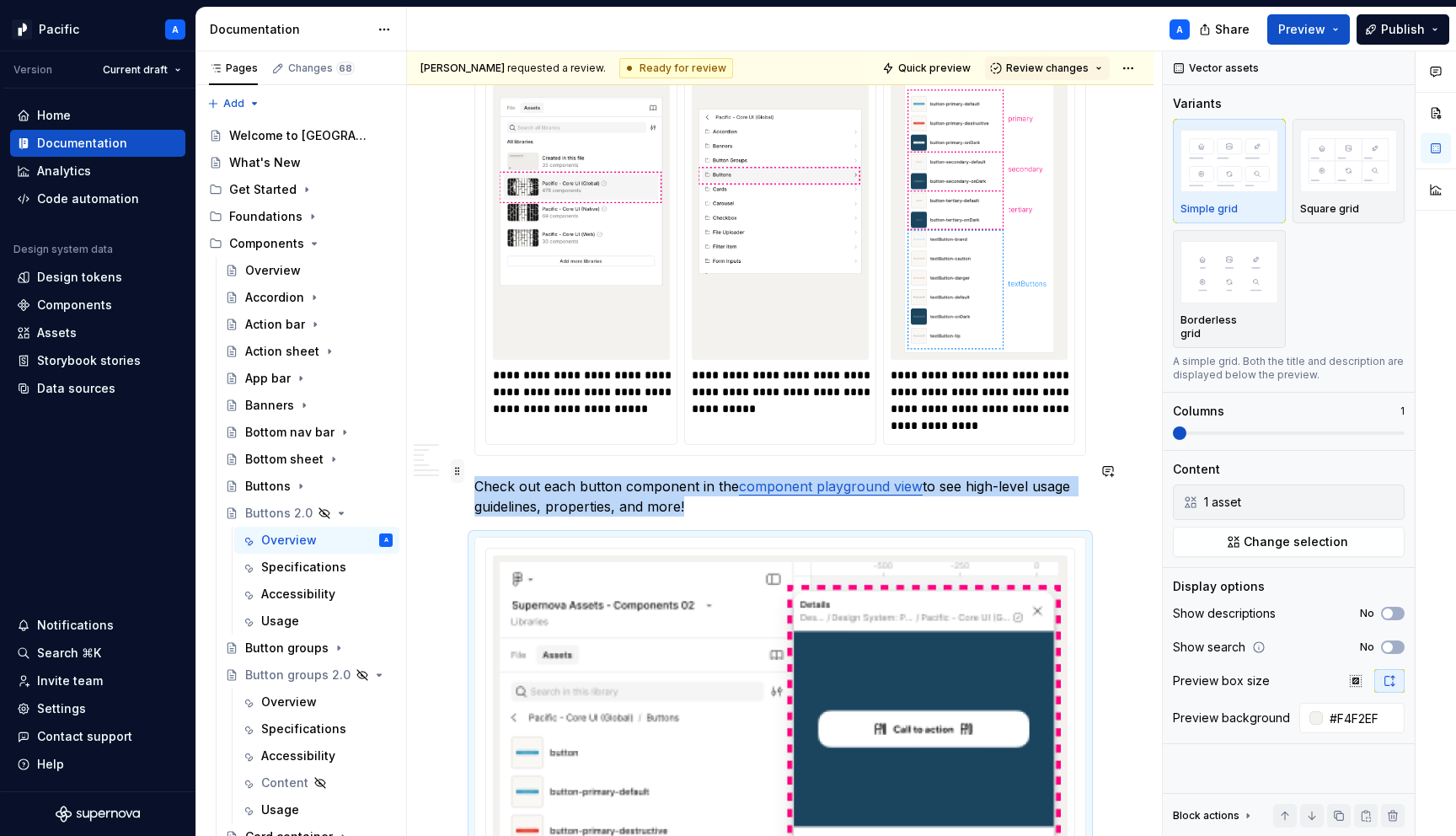
click at [457, 475] on span at bounding box center [458, 470] width 14 height 23
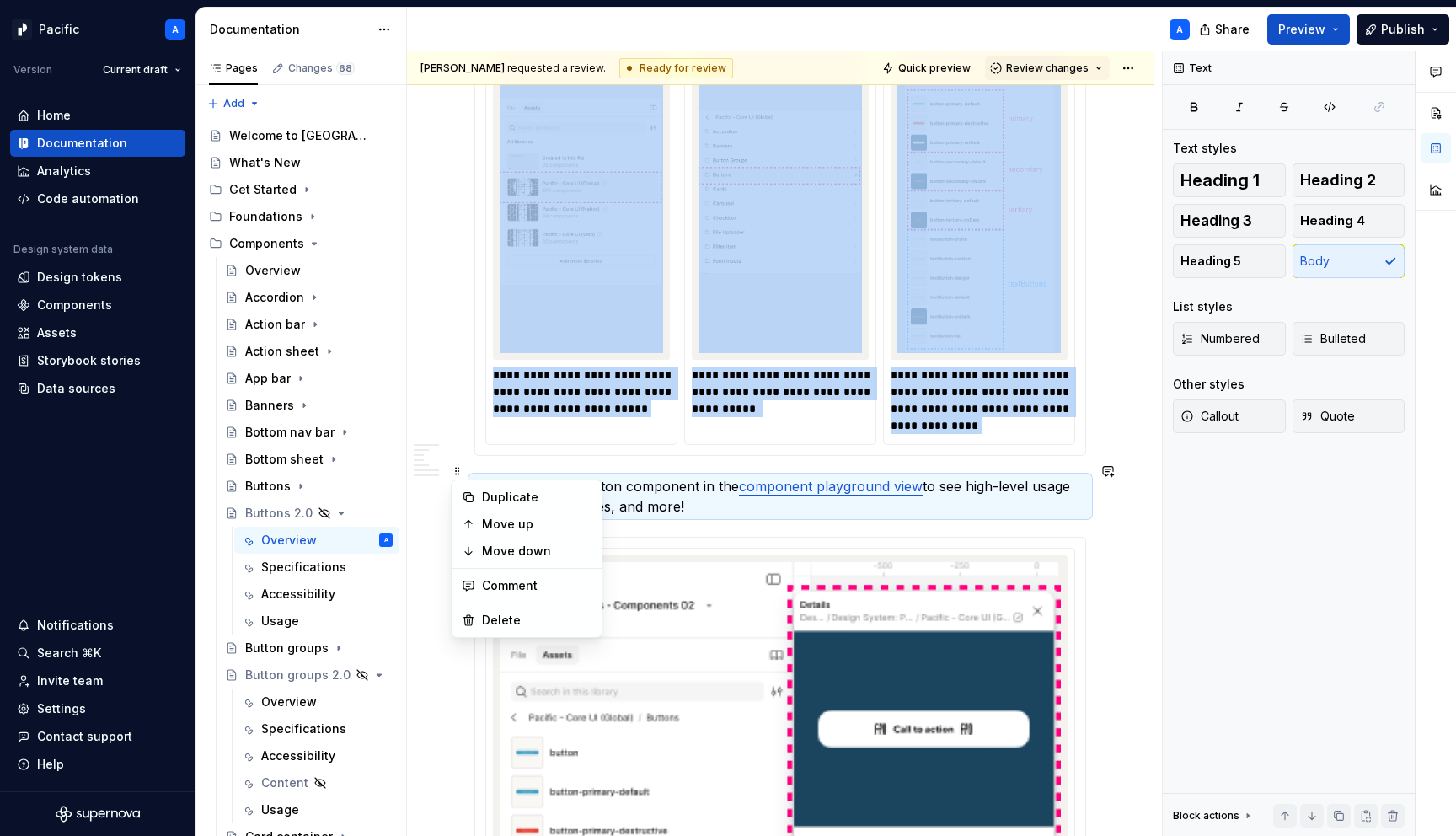
click at [506, 302] on img at bounding box center [581, 191] width 163 height 324
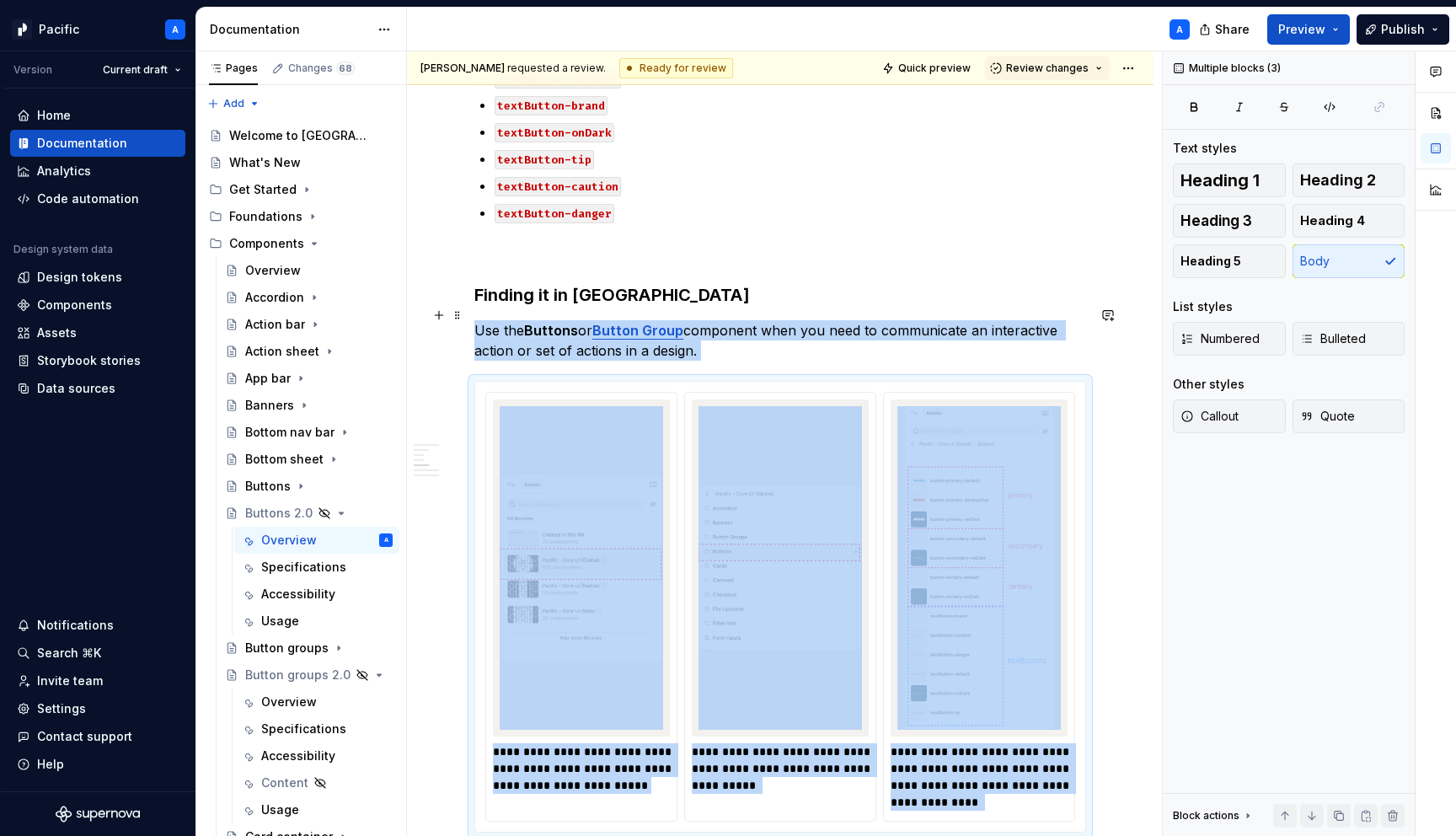
scroll to position [1584, 0]
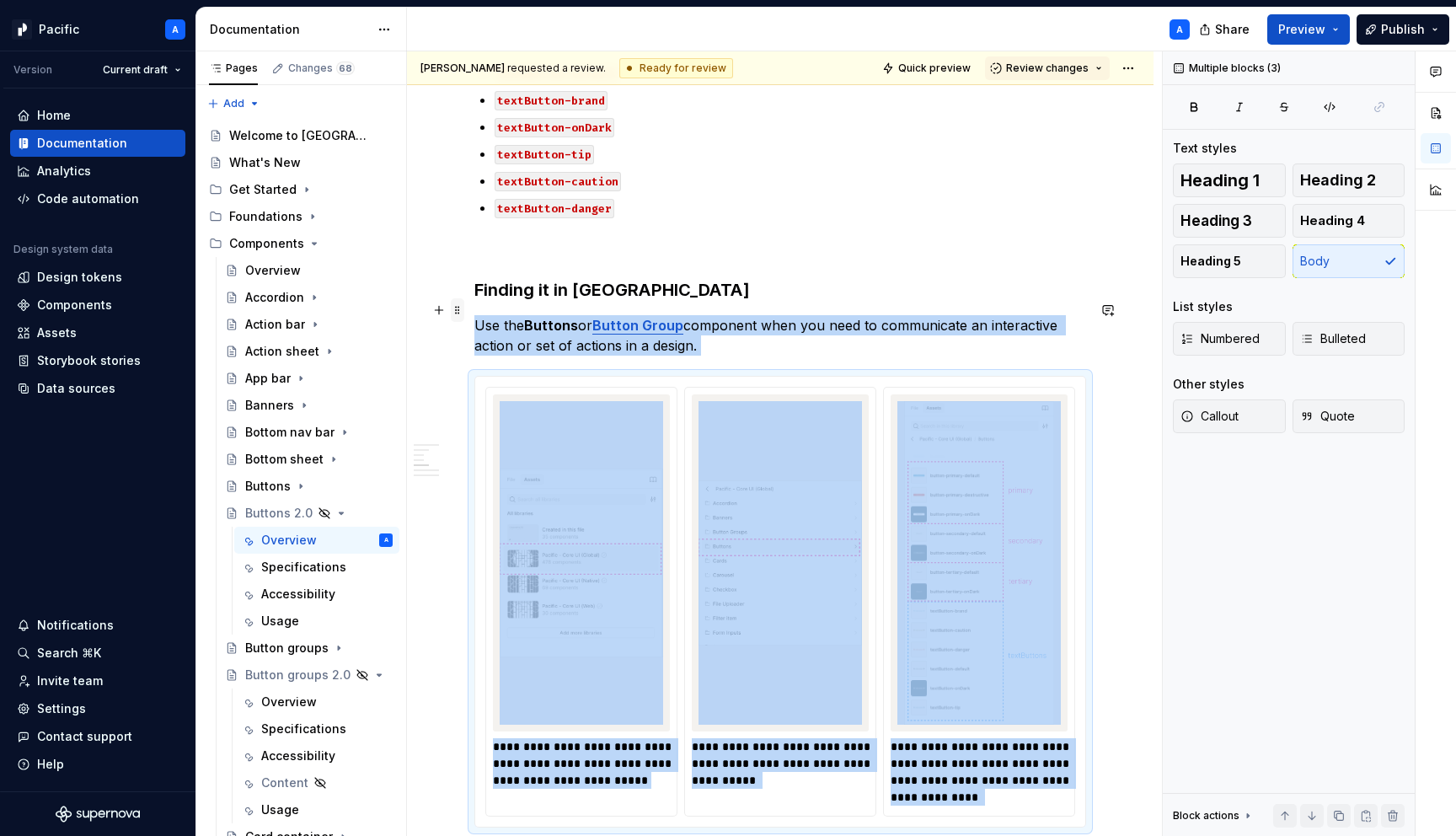
click at [457, 308] on span at bounding box center [458, 309] width 14 height 23
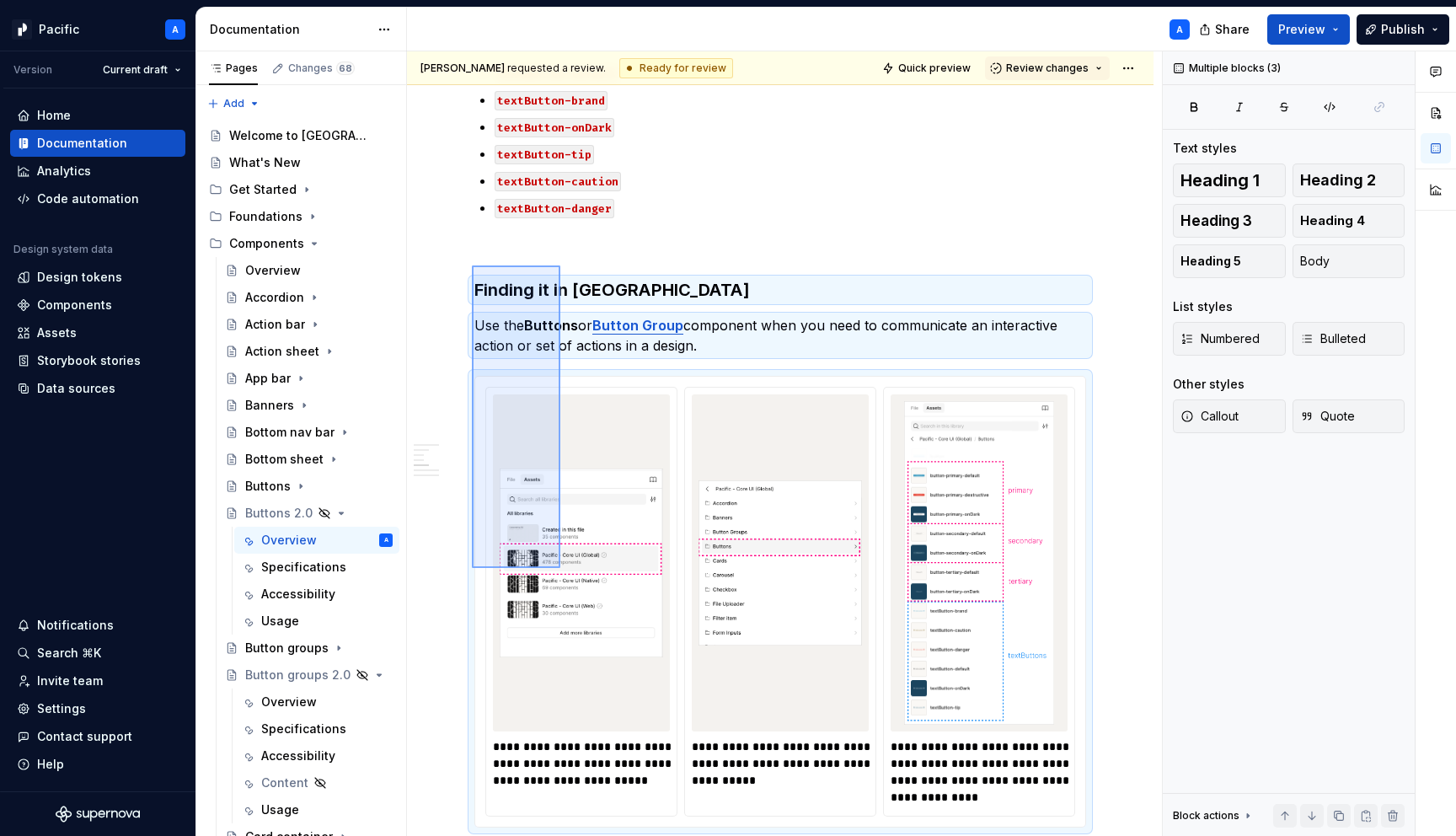
drag, startPoint x: 471, startPoint y: 266, endPoint x: 561, endPoint y: 567, distance: 314.2
click at [561, 567] on div "**********" at bounding box center [784, 443] width 755 height 785
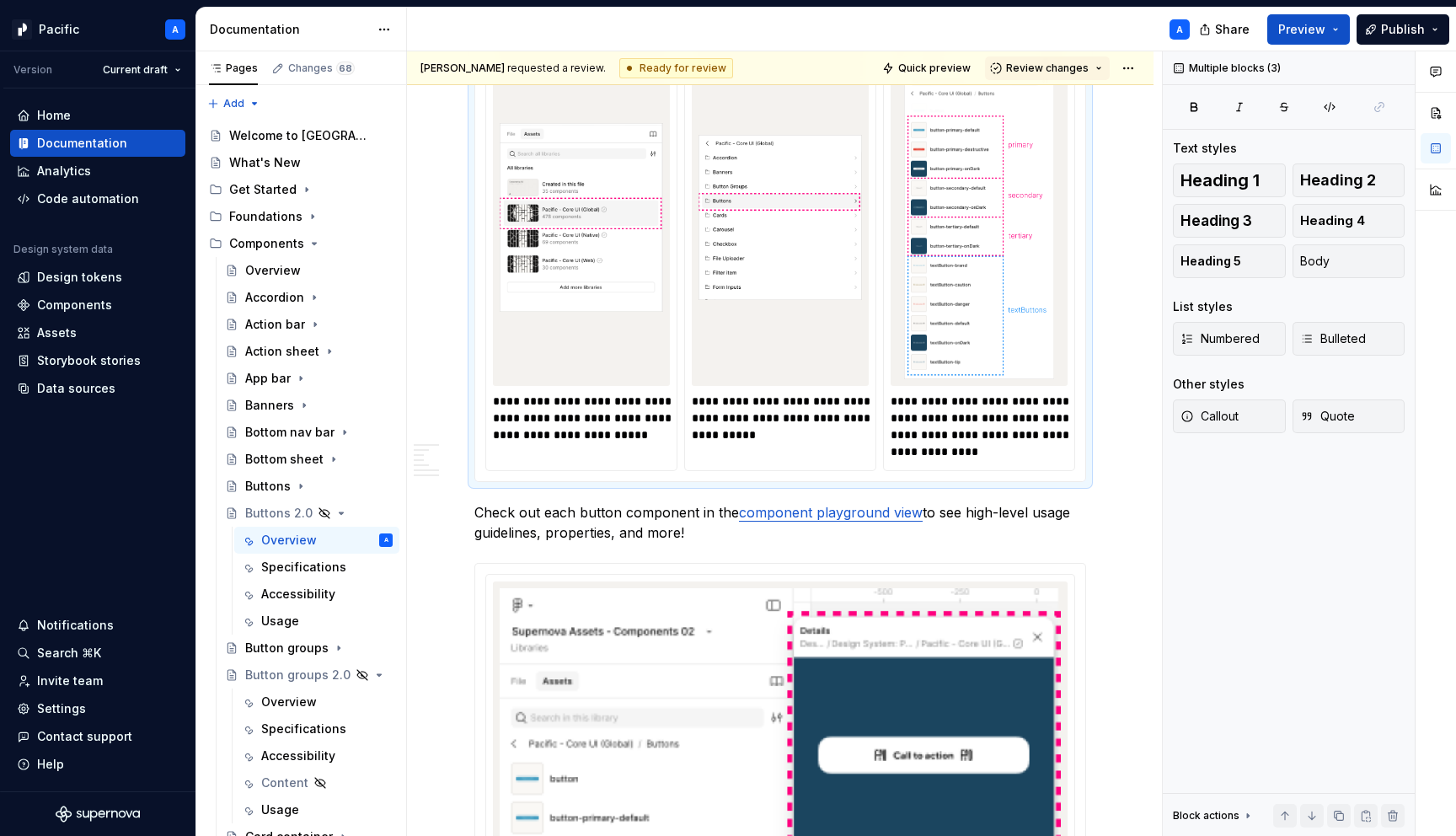
scroll to position [1975, 0]
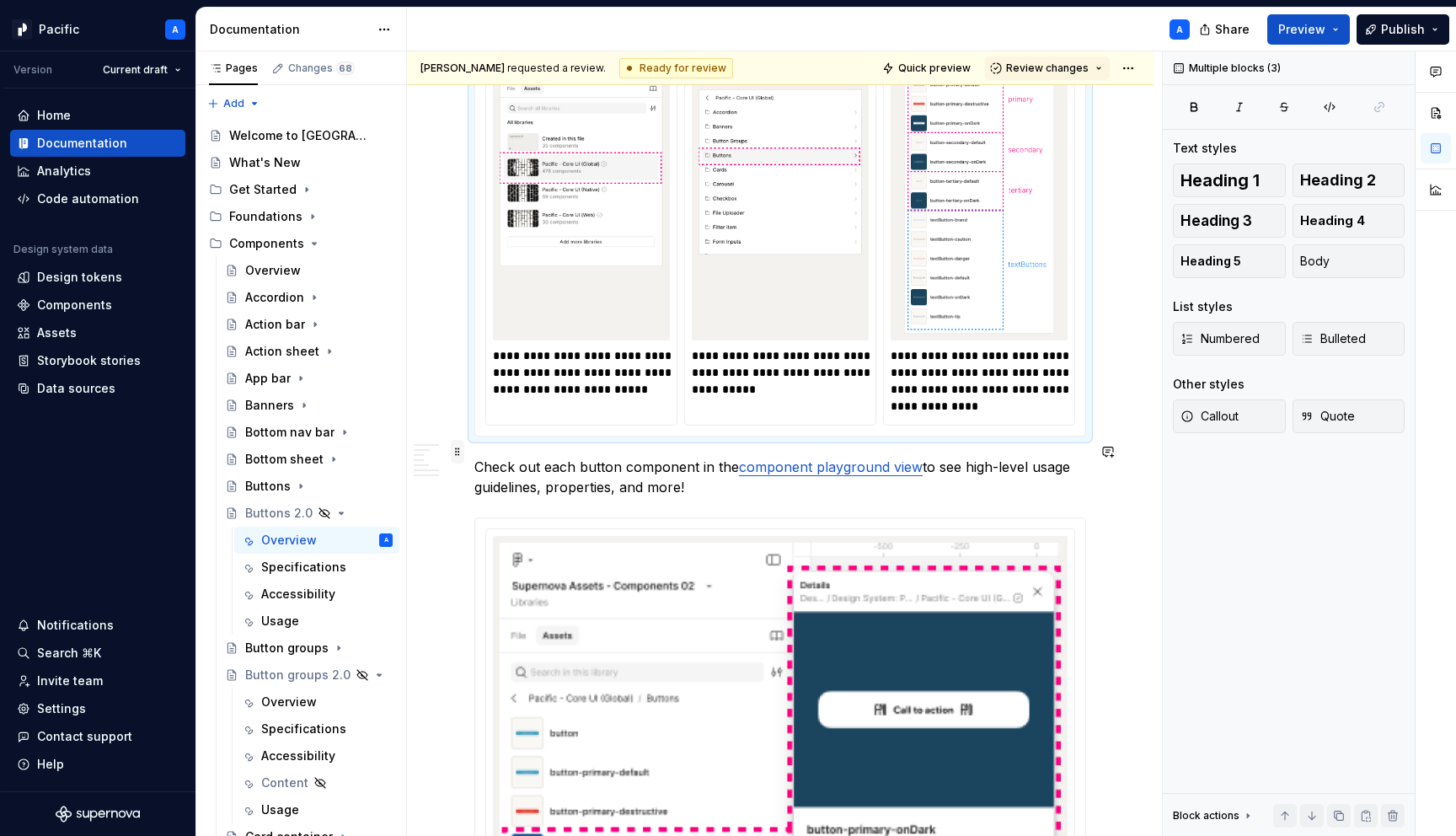
click at [458, 451] on span at bounding box center [458, 451] width 14 height 23
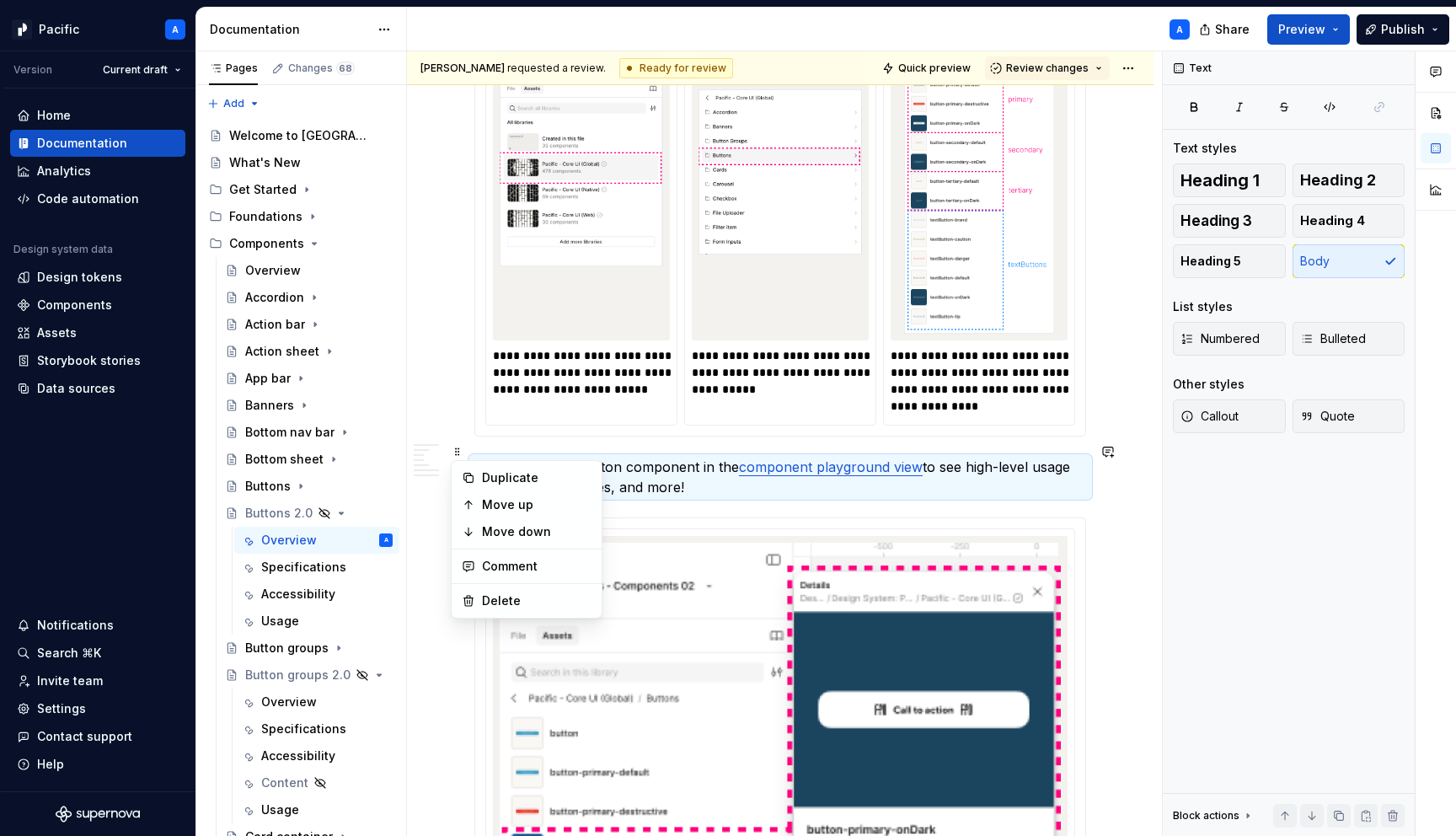
click at [557, 371] on p "**********" at bounding box center [582, 372] width 179 height 50
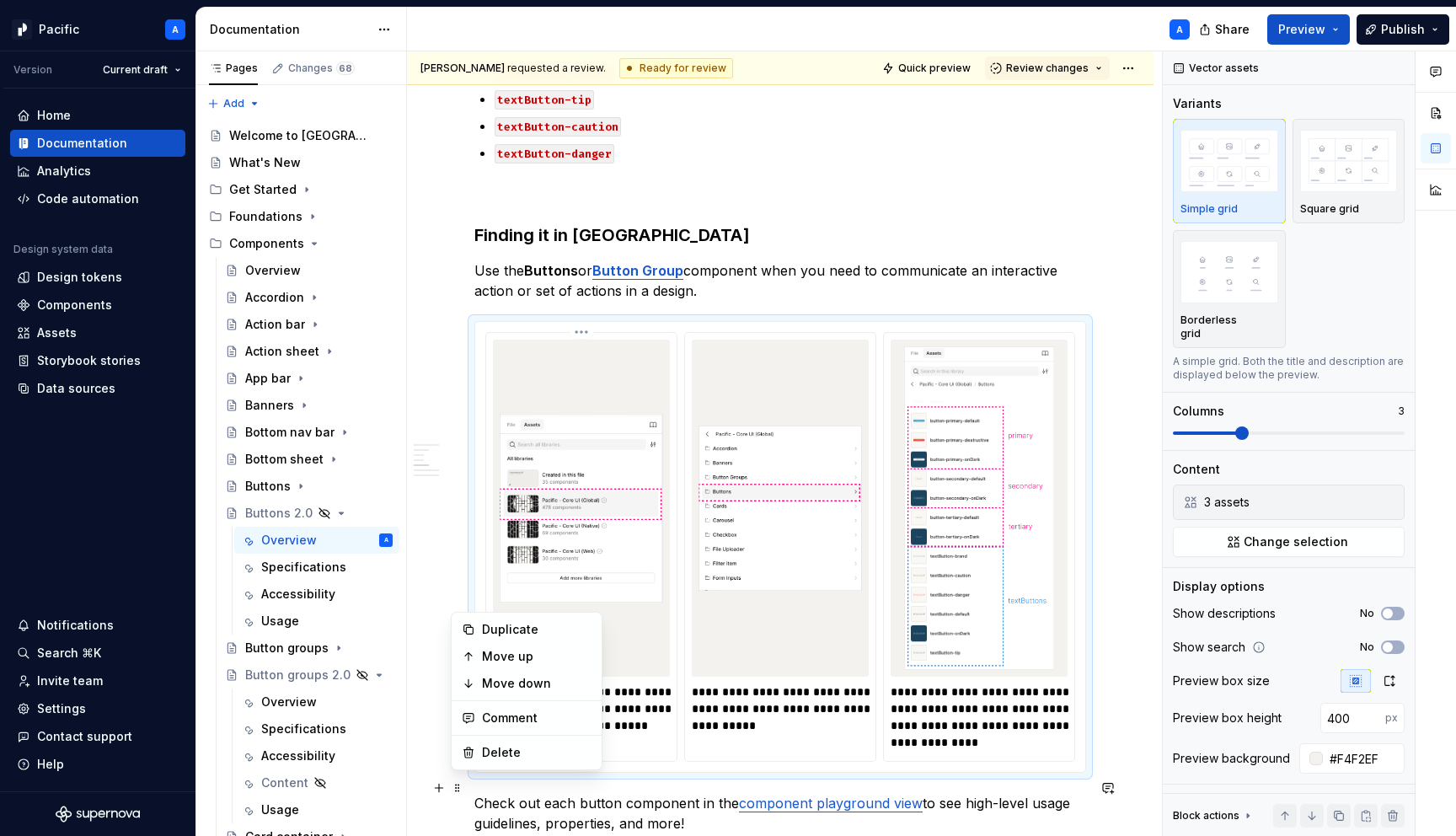
scroll to position [1642, 0]
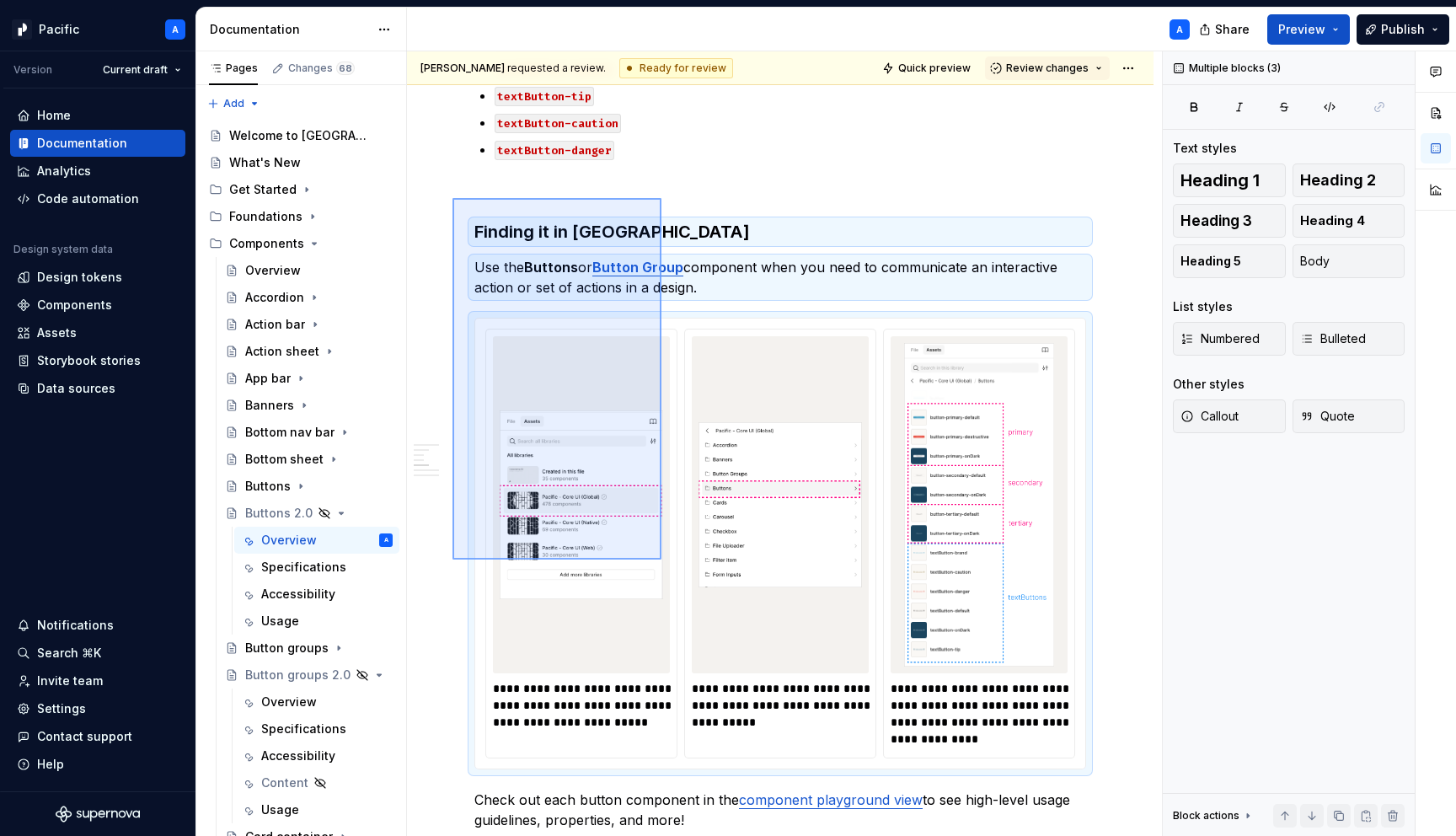
drag, startPoint x: 452, startPoint y: 198, endPoint x: 662, endPoint y: 560, distance: 418.5
click at [662, 560] on div "**********" at bounding box center [784, 443] width 755 height 785
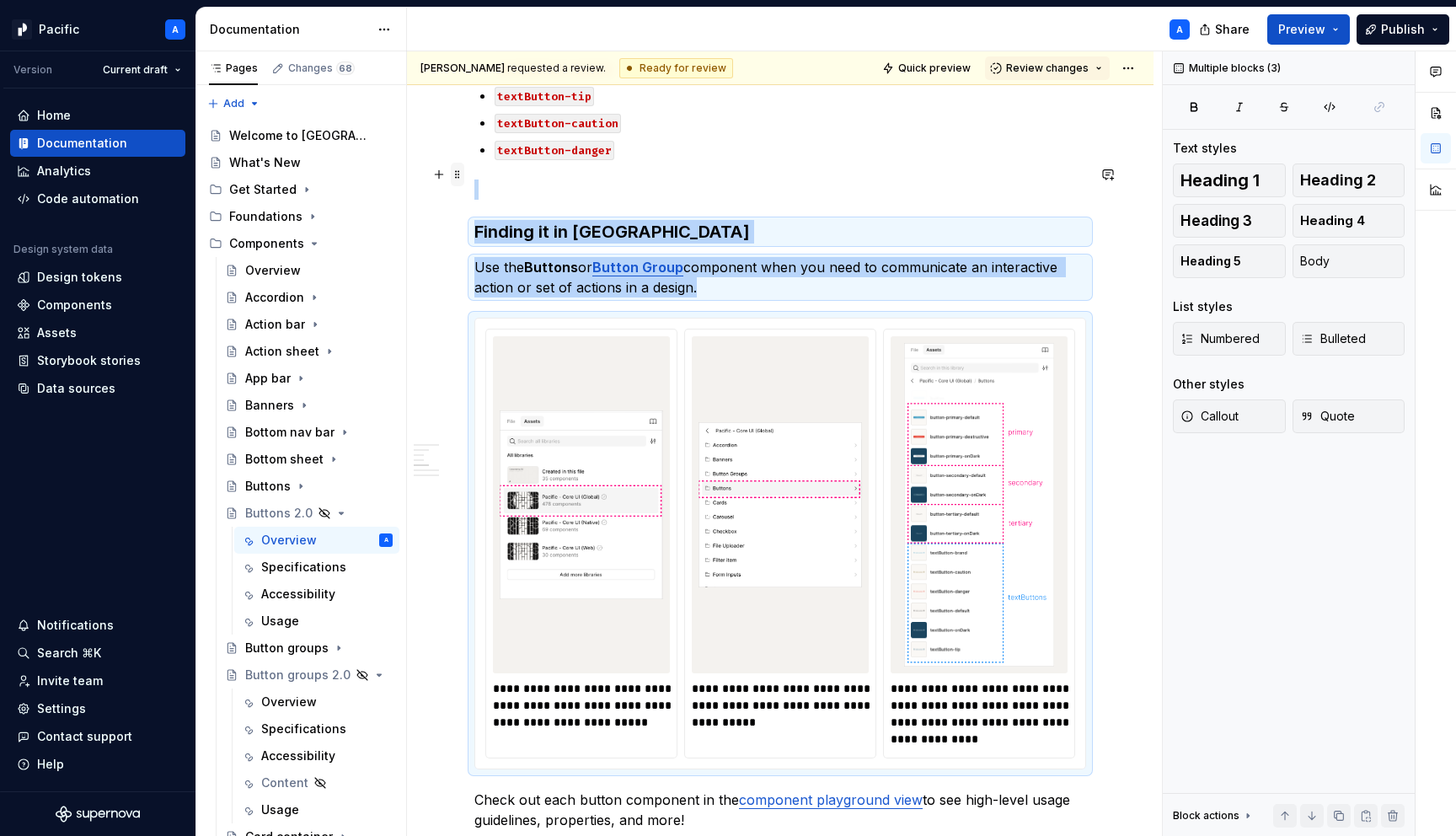
click at [453, 177] on span at bounding box center [458, 175] width 14 height 23
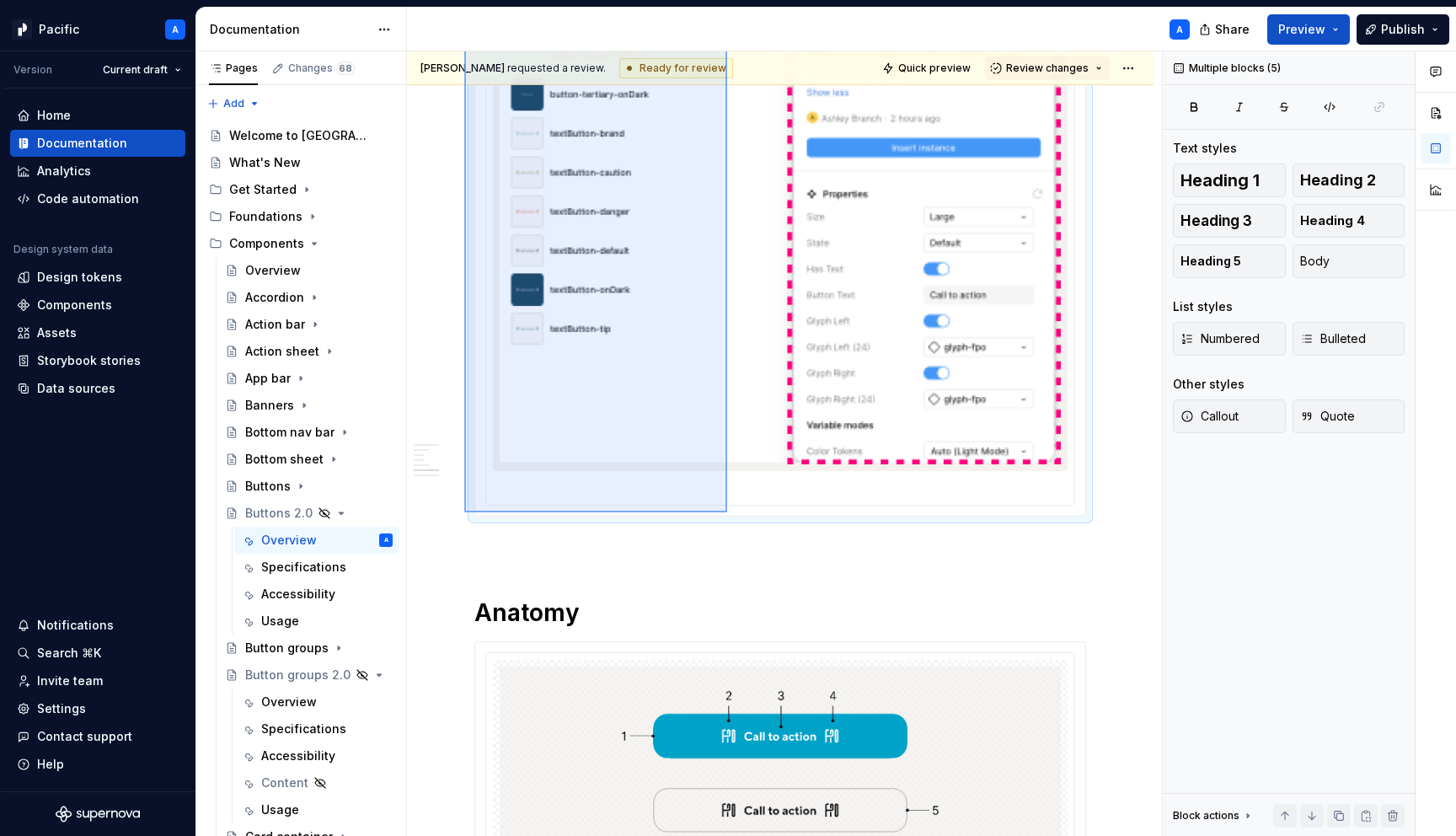
drag, startPoint x: 465, startPoint y: 197, endPoint x: 728, endPoint y: 512, distance: 410.4
click at [728, 512] on div "**********" at bounding box center [784, 443] width 755 height 785
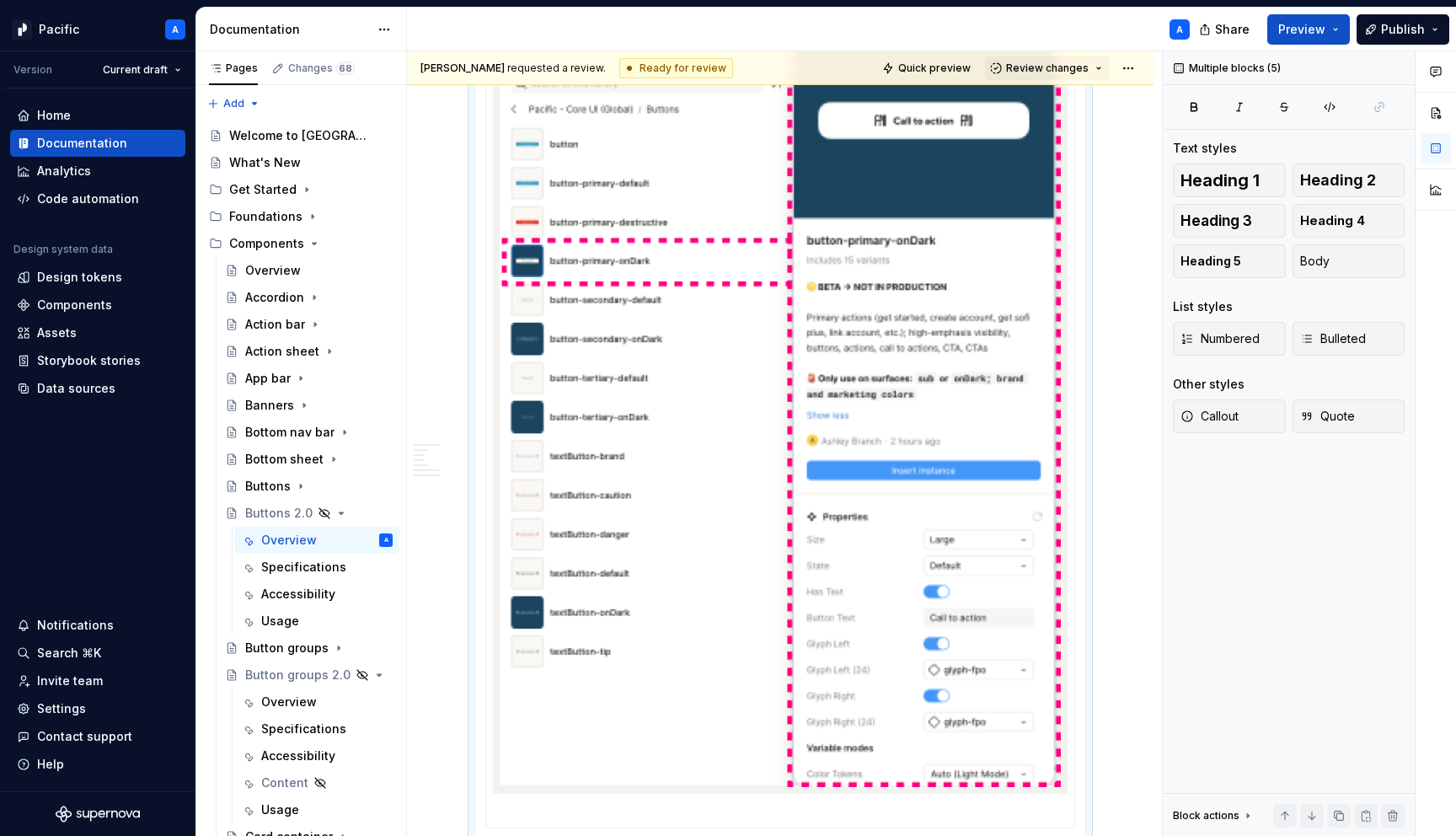
copy div "**********"
click at [334, 509] on icon "Page tree" at bounding box center [336, 513] width 14 height 14
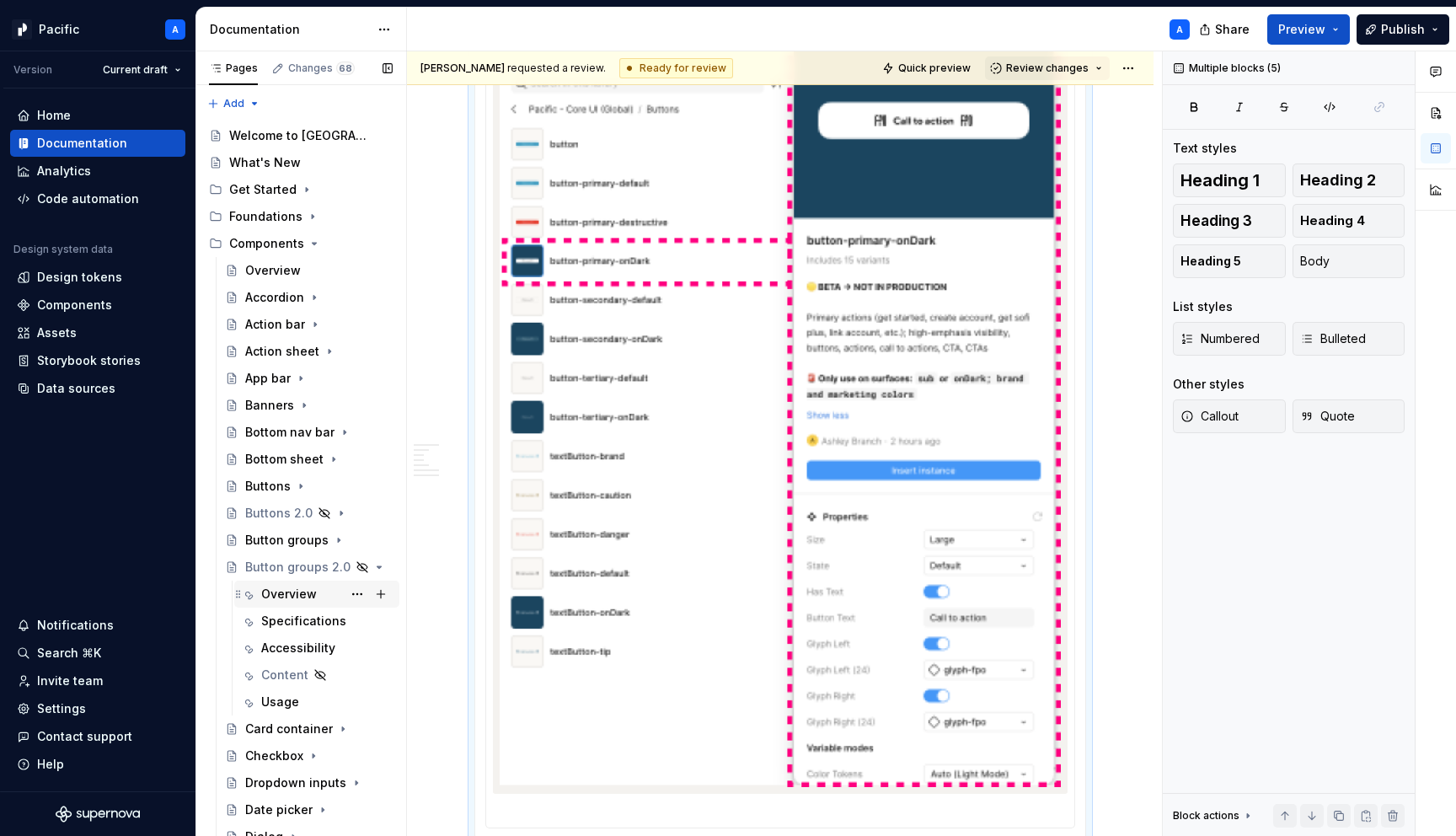
click at [316, 595] on div "Overview" at bounding box center [326, 594] width 131 height 23
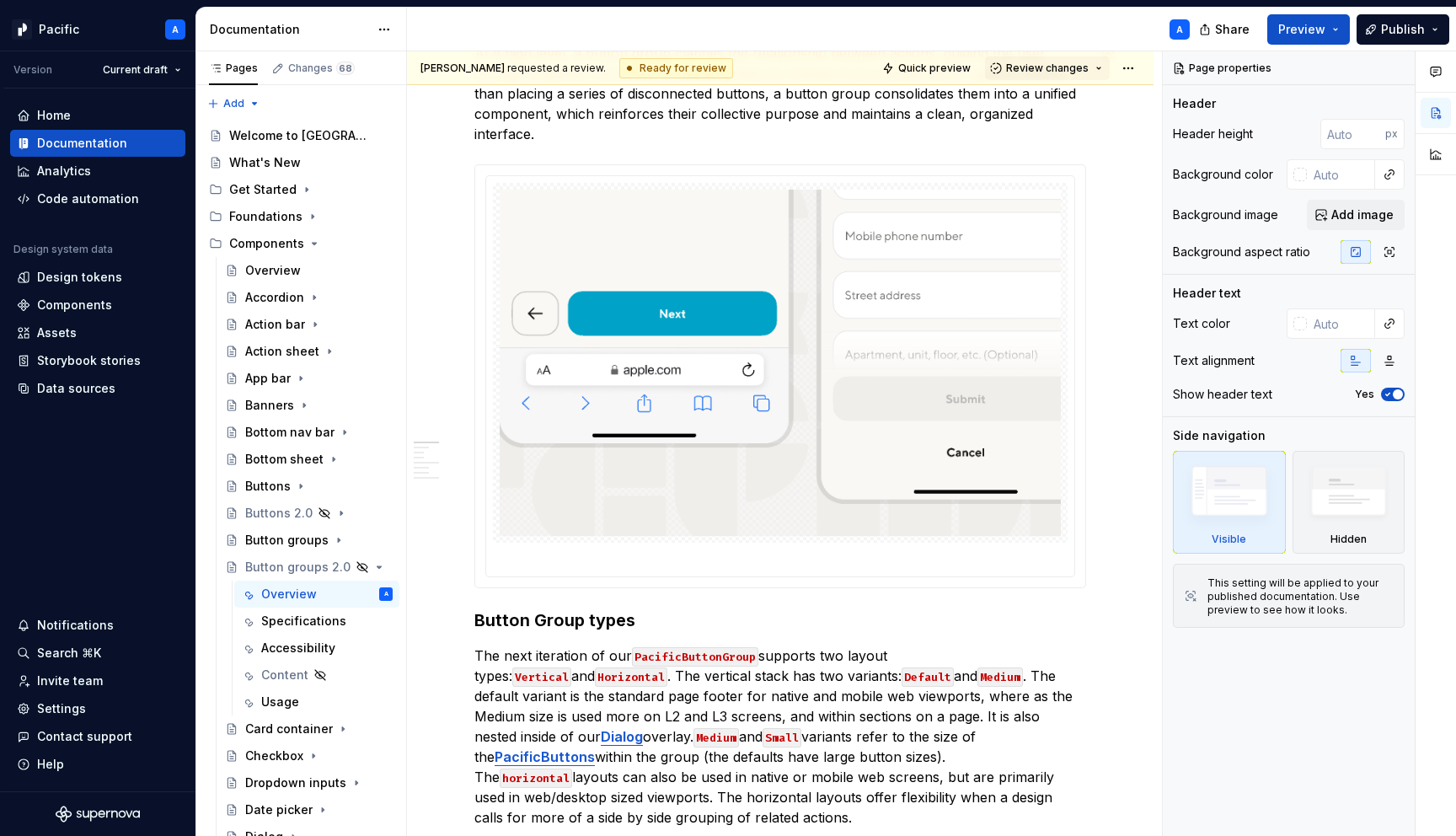
scroll to position [1288, 0]
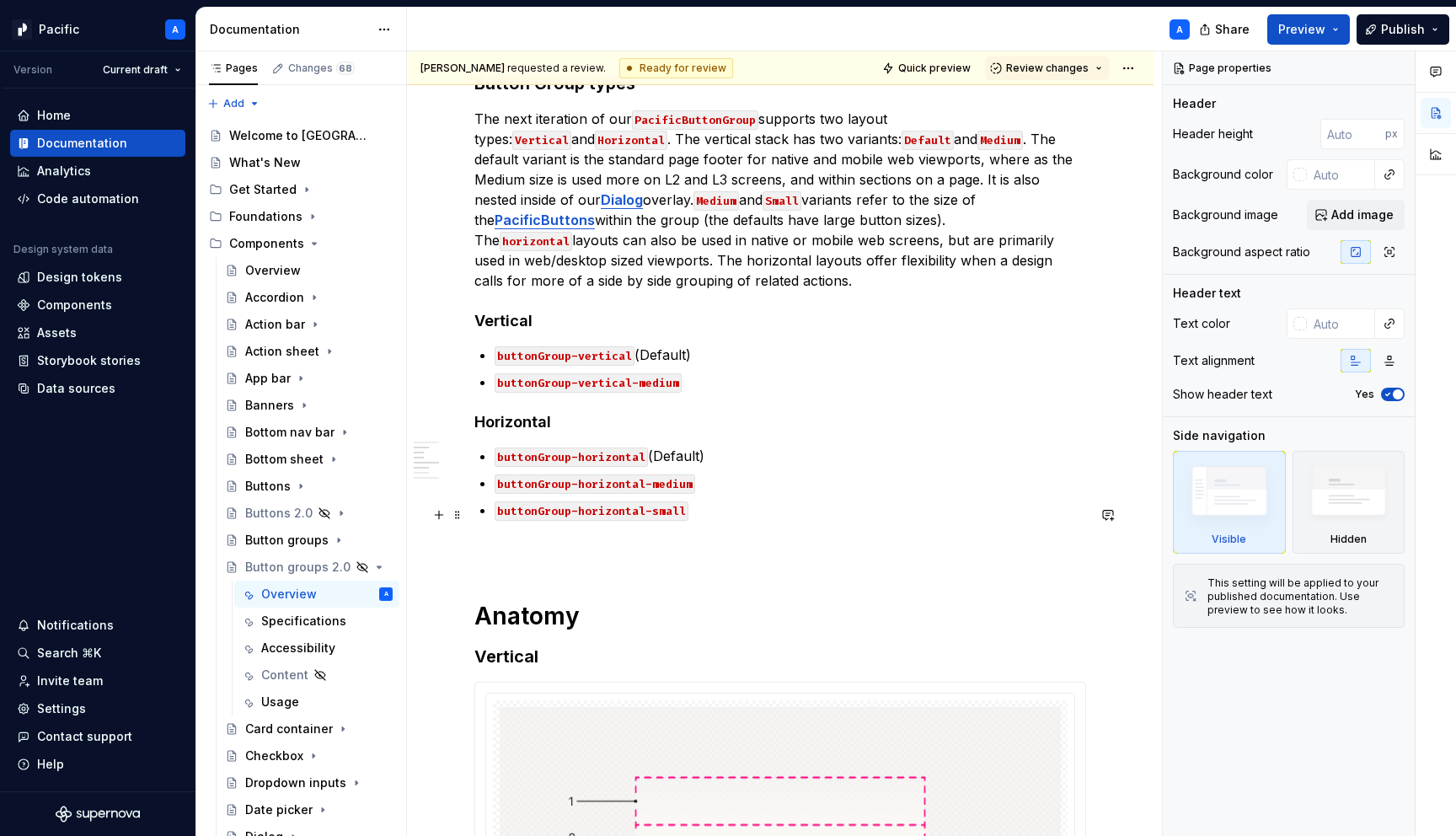
type textarea "*"
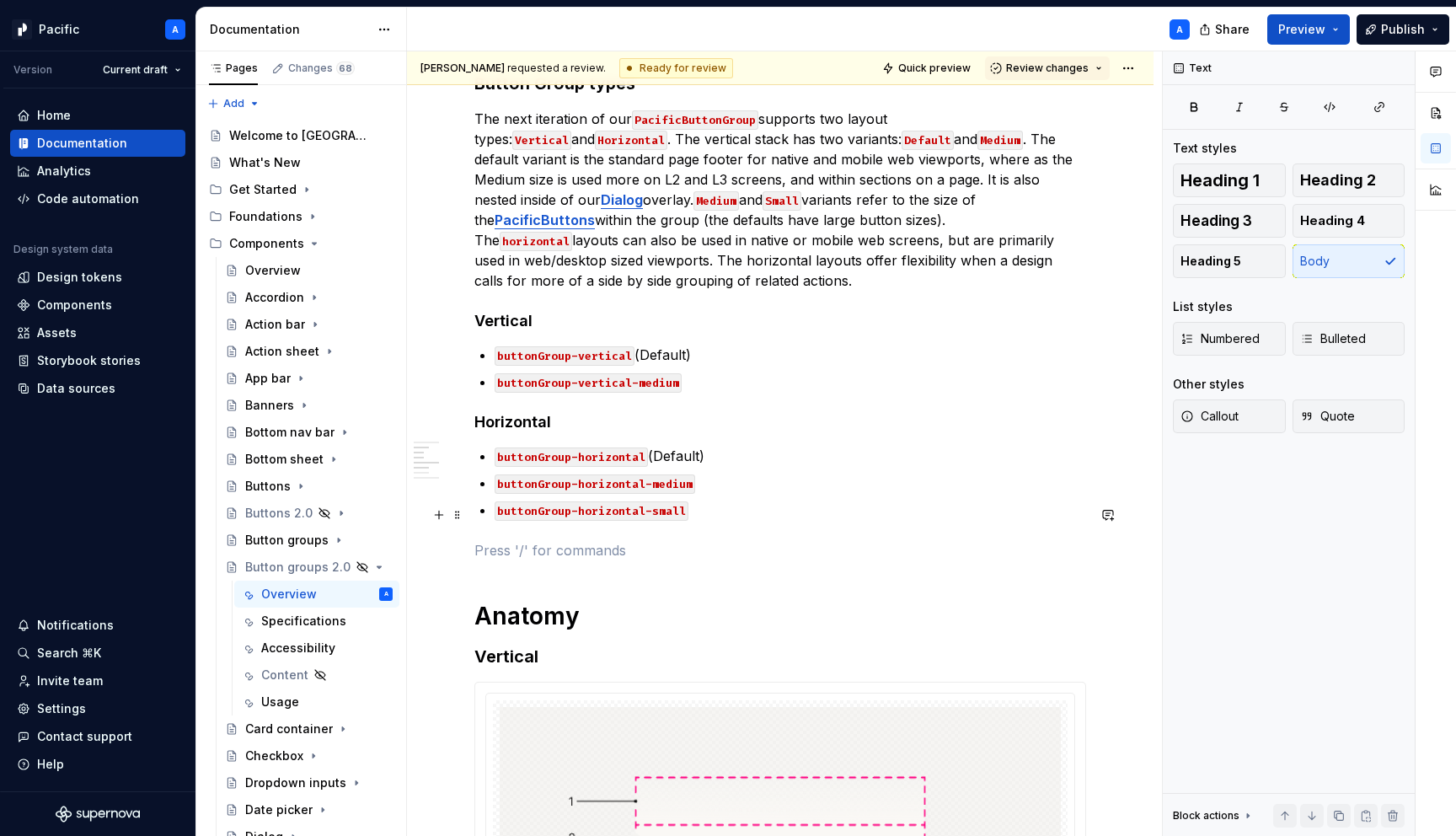
click at [534, 540] on p at bounding box center [780, 550] width 612 height 20
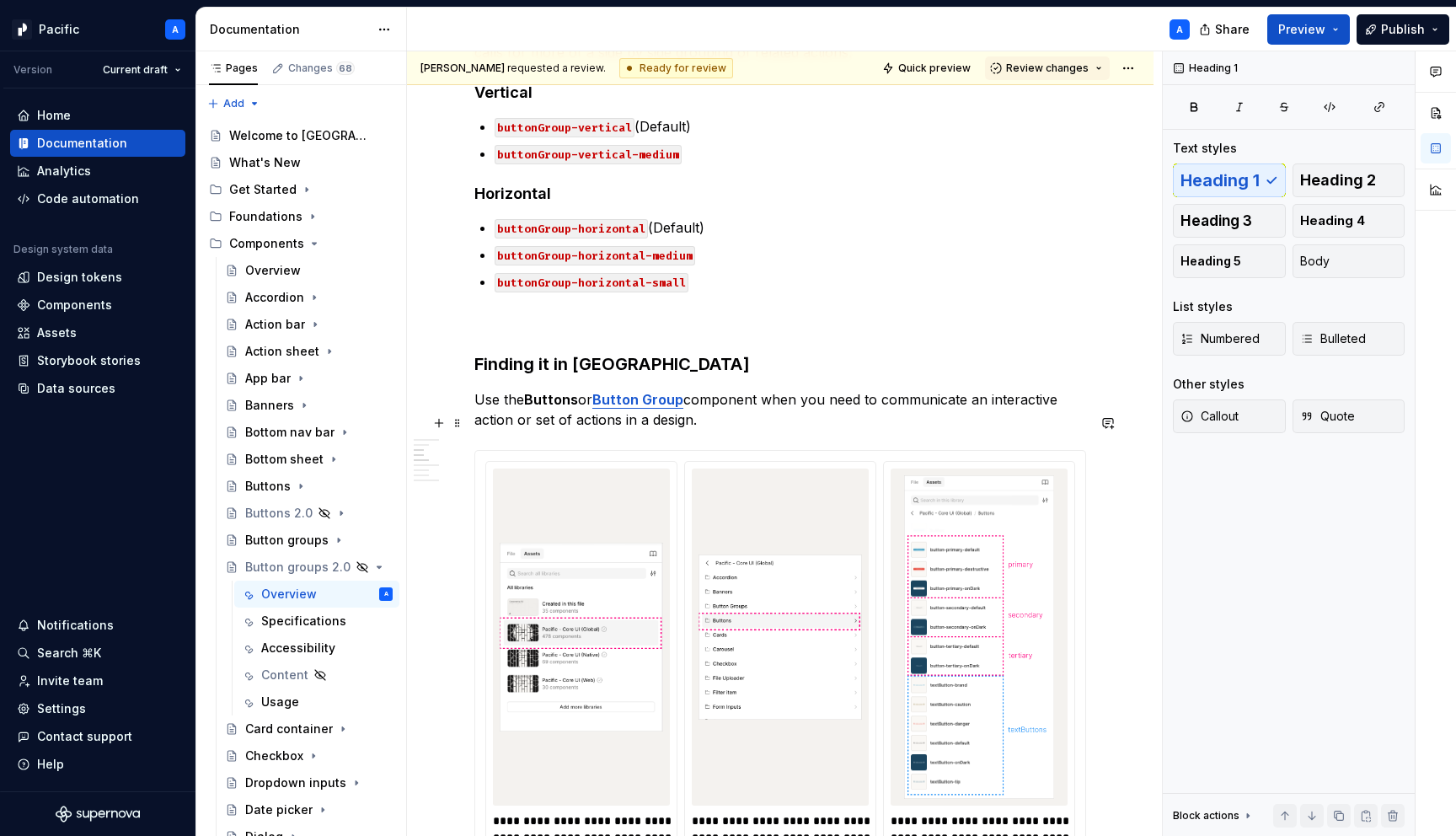
scroll to position [1518, 0]
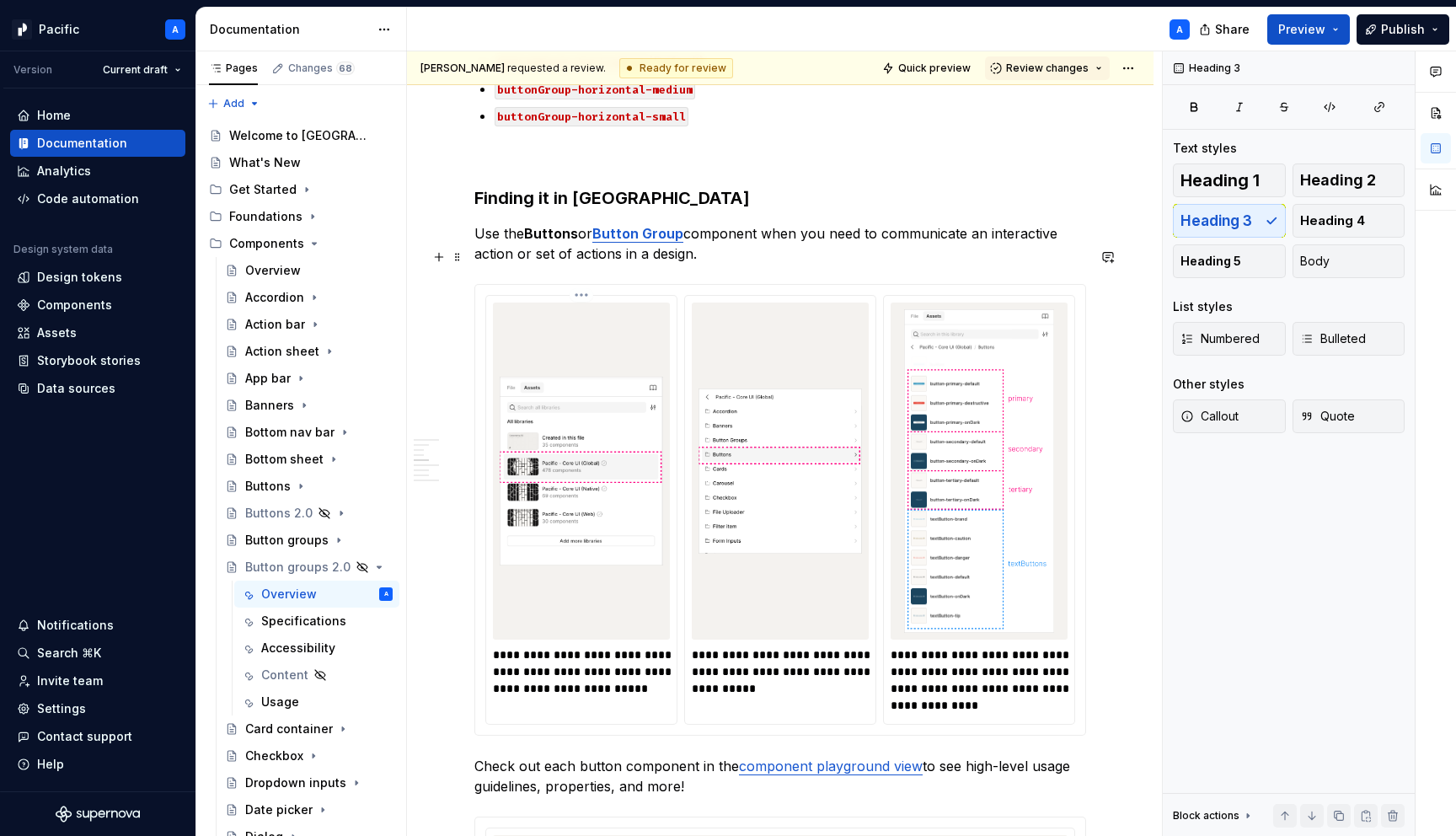
scroll to position [1675, 0]
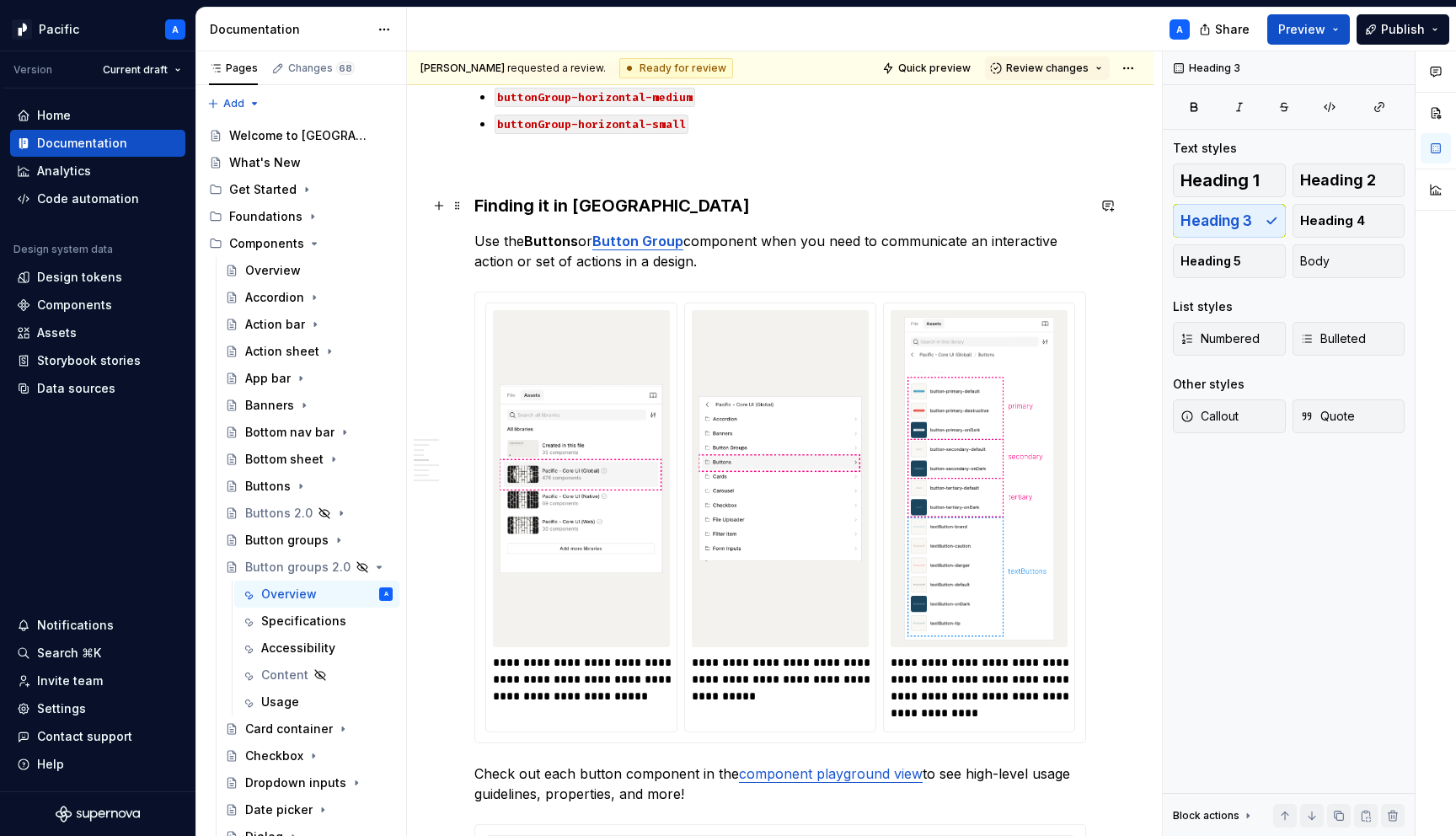
click at [552, 233] on strong "Buttons" at bounding box center [551, 241] width 54 height 16
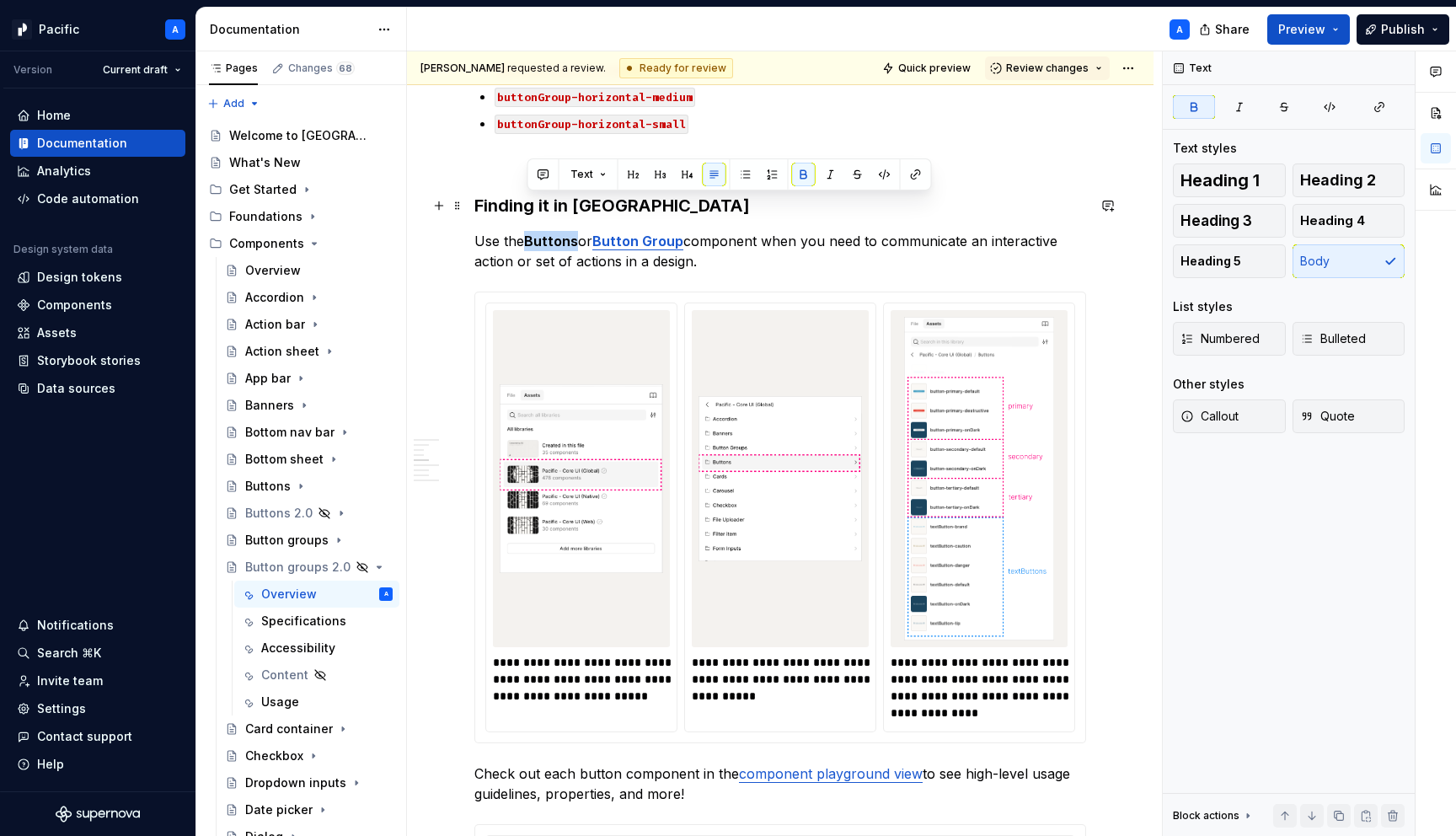
click at [552, 233] on strong "Buttons" at bounding box center [551, 241] width 54 height 16
click at [908, 175] on button "button" at bounding box center [916, 175] width 23 height 23
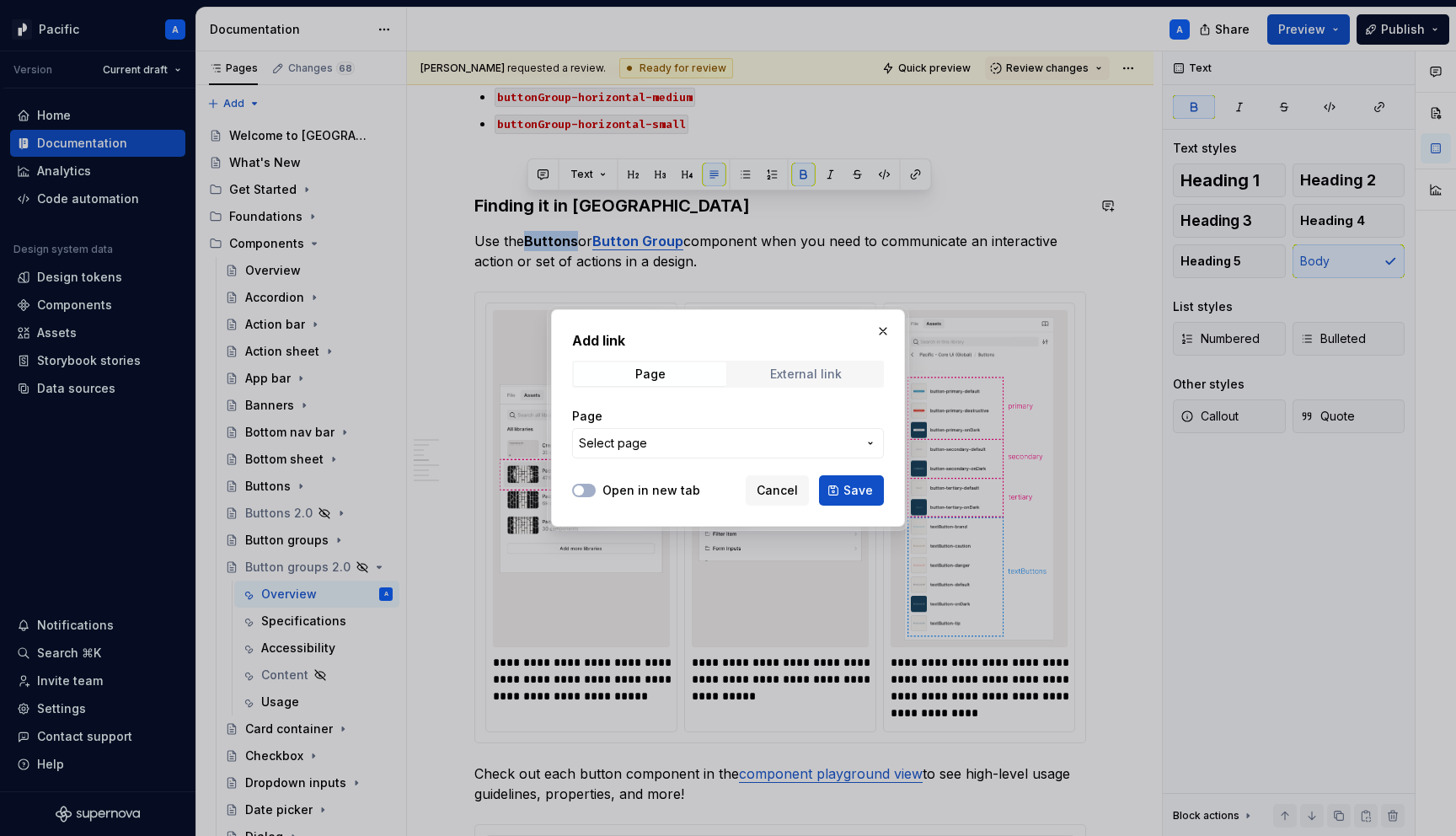
click at [817, 374] on div "External link" at bounding box center [806, 374] width 72 height 14
click at [617, 372] on span "Page" at bounding box center [649, 373] width 152 height 23
click at [653, 443] on span "Select page" at bounding box center [718, 442] width 278 height 16
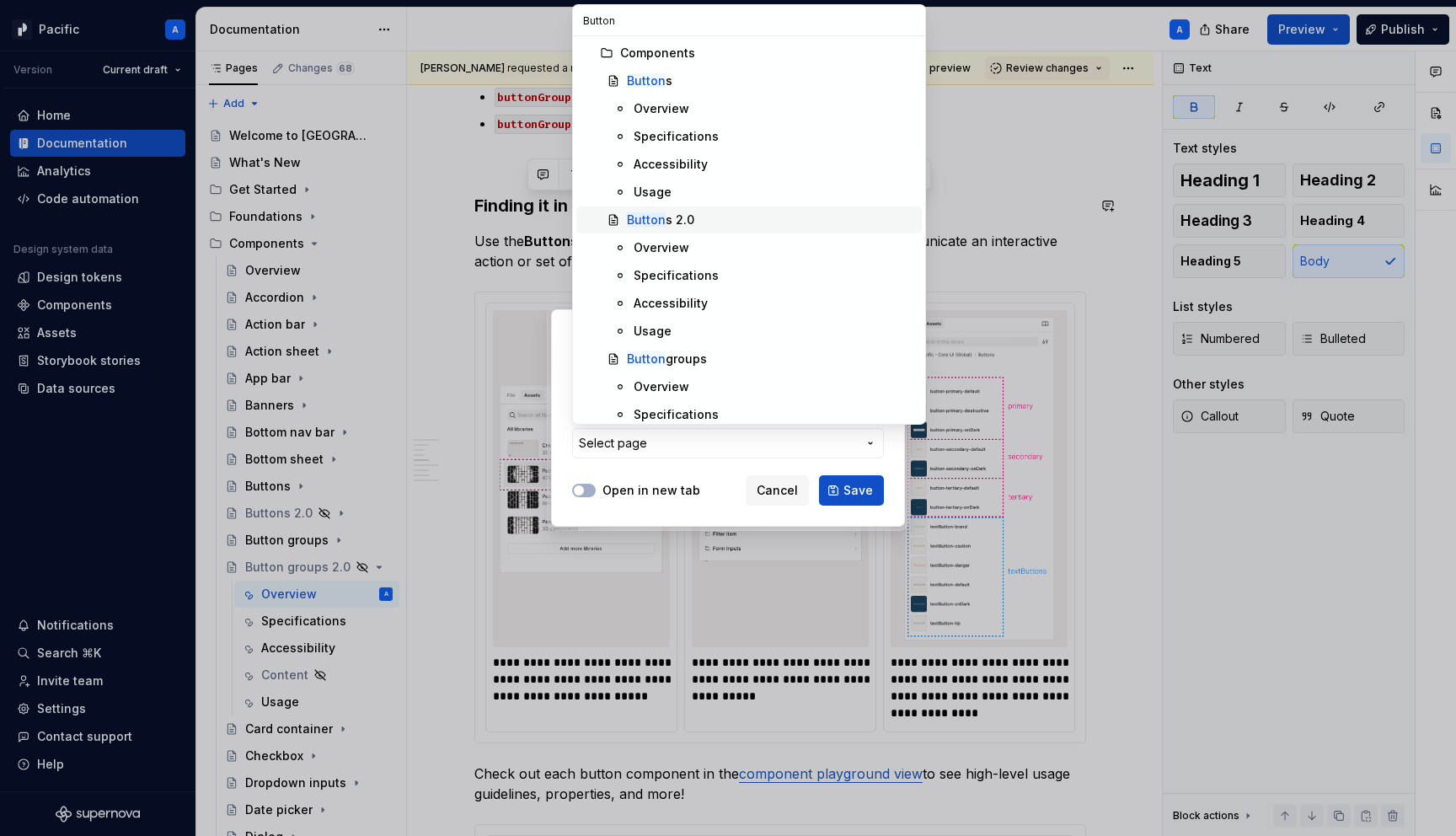
type input "Button"
click at [710, 217] on div "Button s 2.0" at bounding box center [770, 219] width 288 height 16
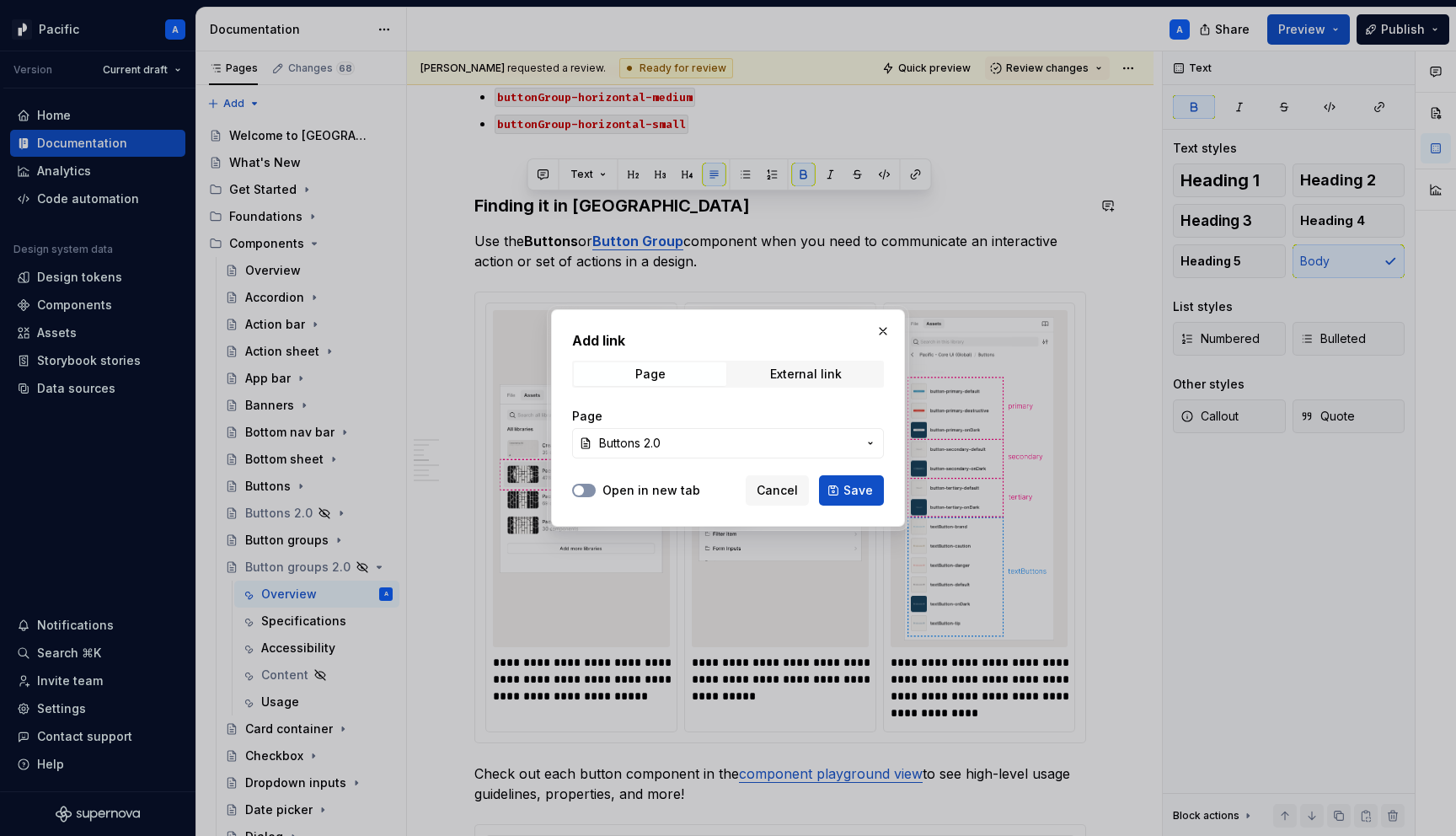
click at [584, 494] on icon "button" at bounding box center [579, 490] width 14 height 10
click at [849, 490] on span "Save" at bounding box center [857, 490] width 29 height 16
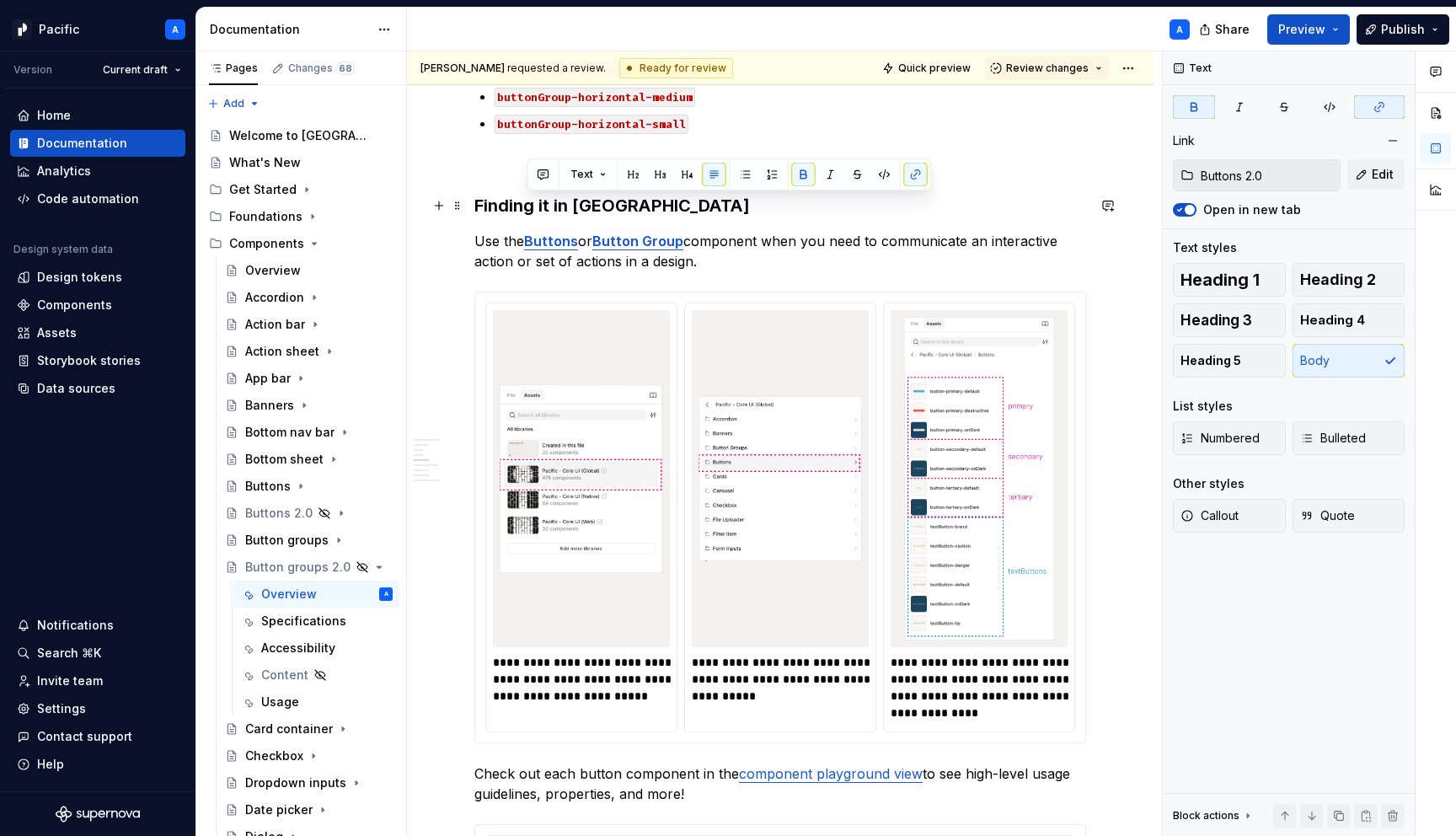
type input "Button groups 2.0"
click at [631, 233] on strong "Button Group" at bounding box center [638, 241] width 91 height 16
type textarea "*"
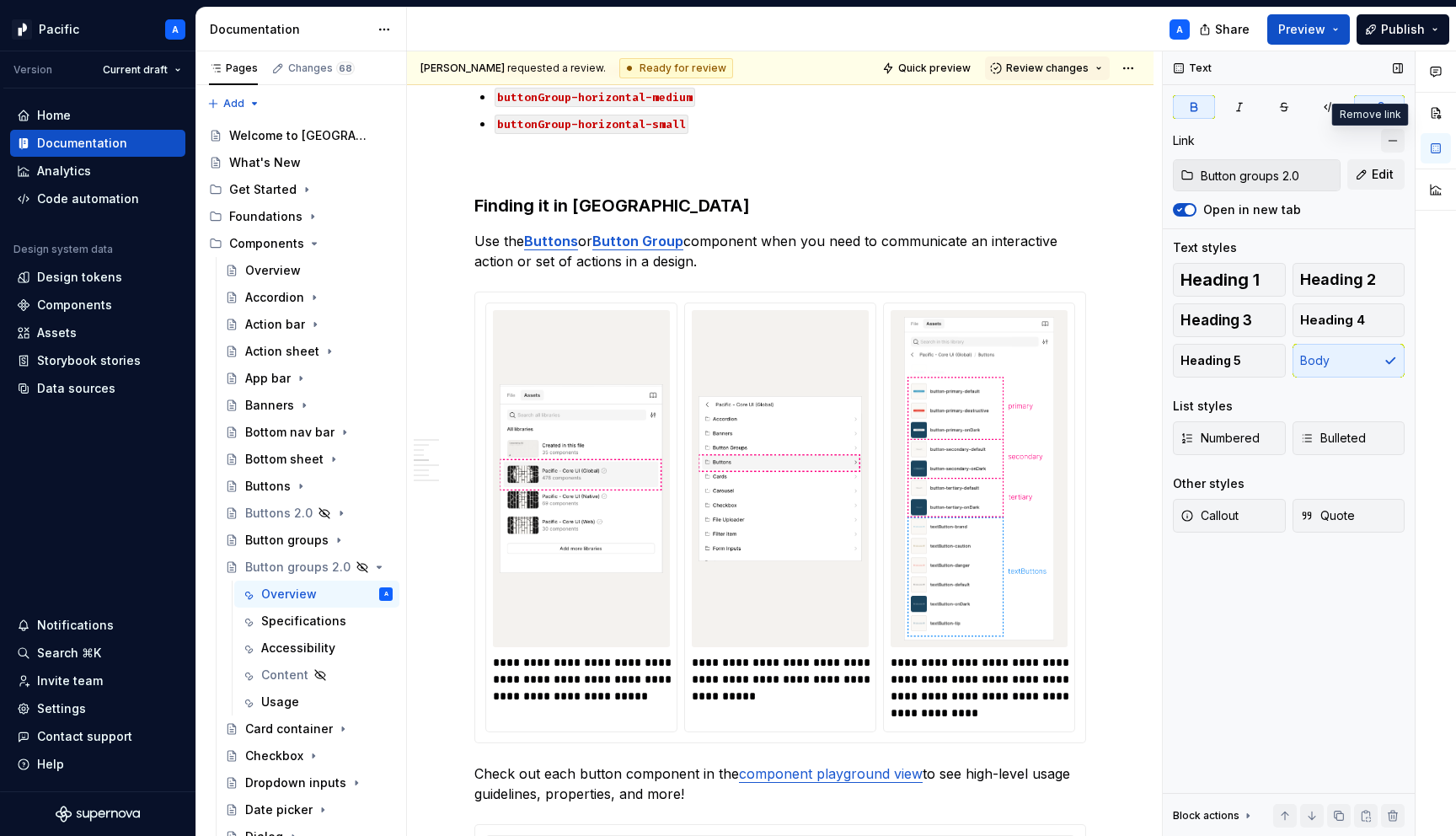
click at [1390, 136] on button "button" at bounding box center [1392, 141] width 23 height 23
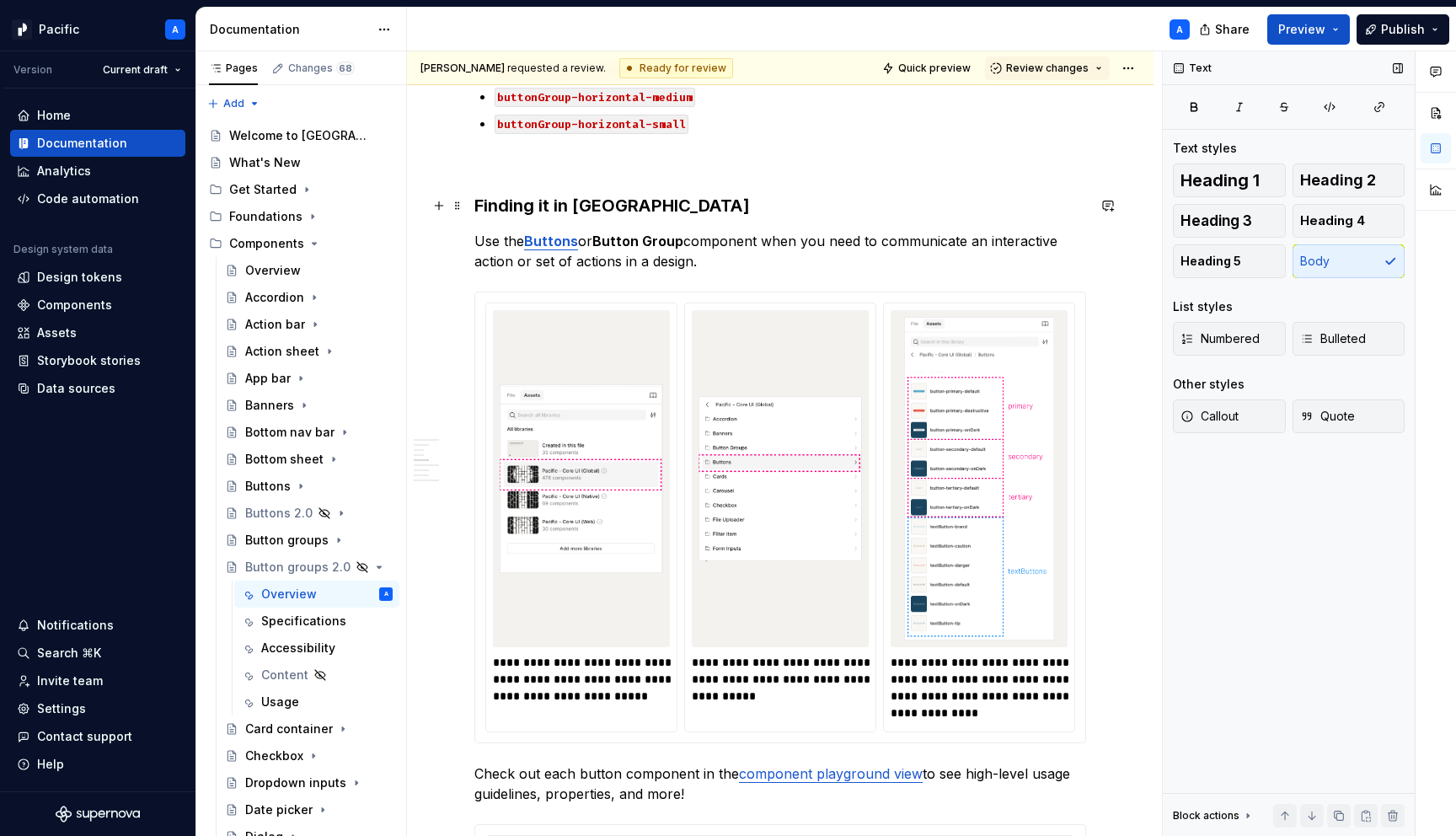
click at [796, 231] on p "Use the Buttons or Button Group component when you need to communicate an inter…" at bounding box center [780, 251] width 612 height 41
click at [682, 233] on strong "Button Group" at bounding box center [638, 241] width 91 height 16
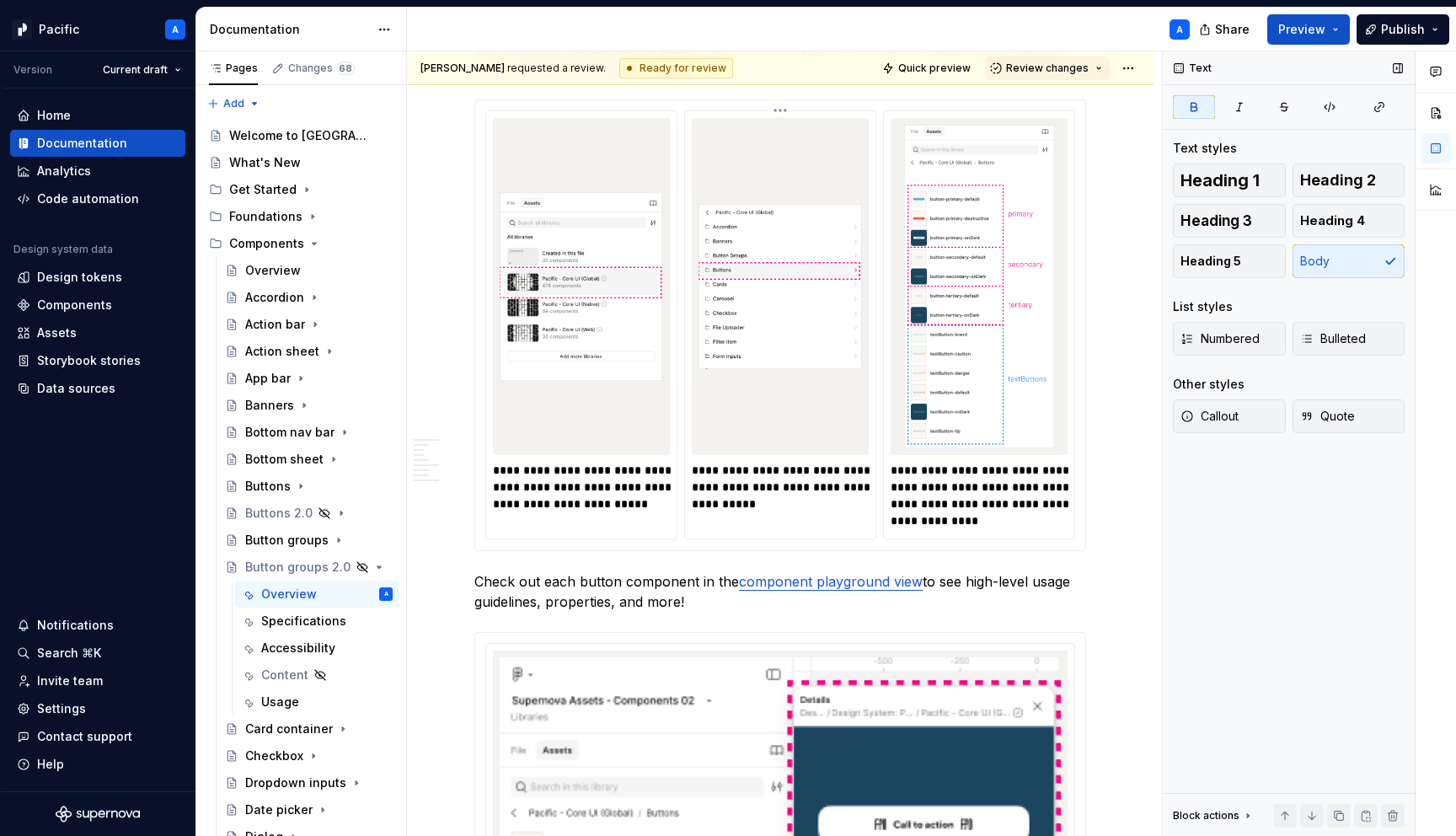
click at [829, 291] on img at bounding box center [780, 287] width 163 height 324
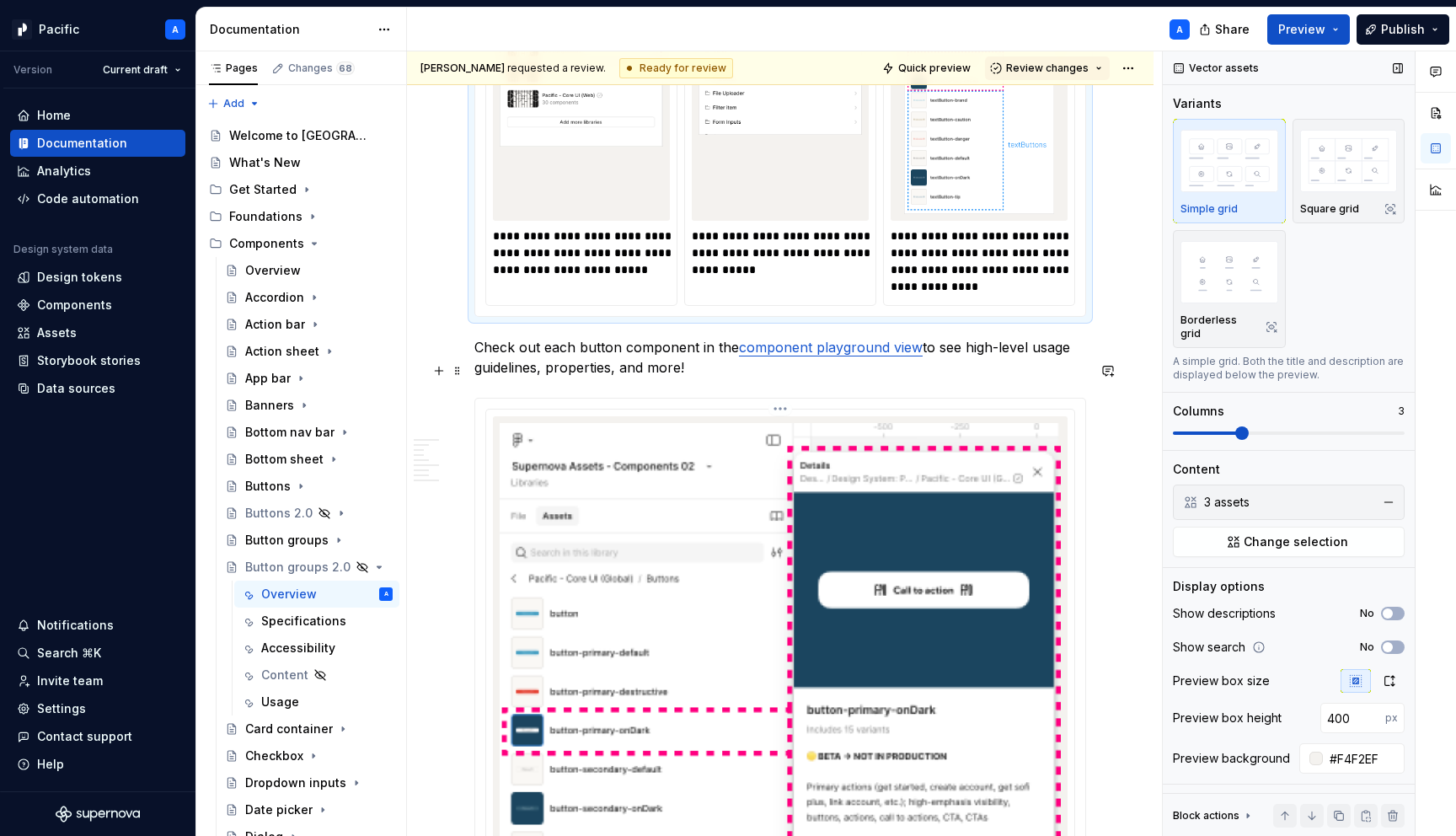
scroll to position [2098, 0]
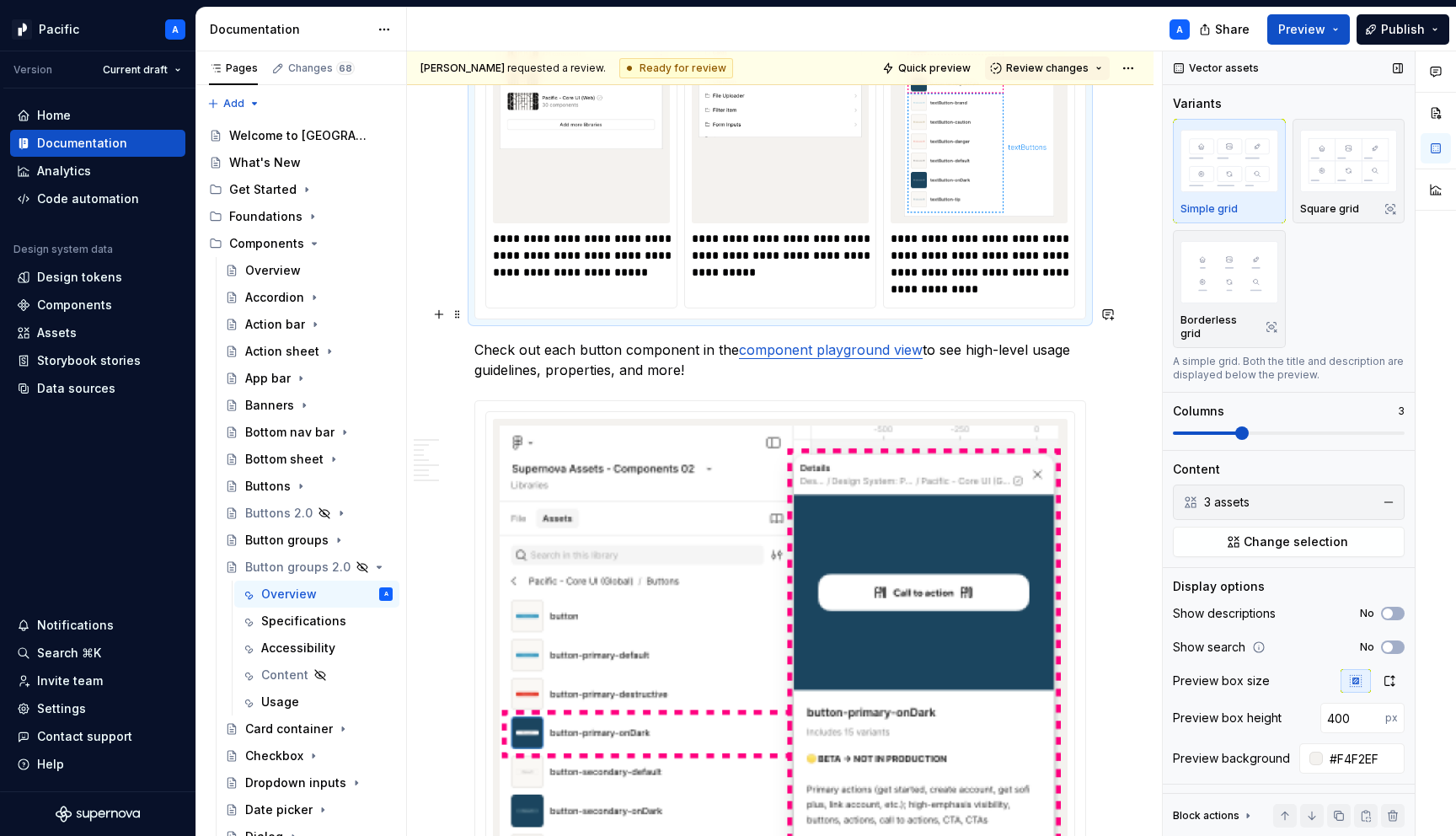
click at [474, 339] on p "Check out each button component in the component playground view to see high-le…" at bounding box center [780, 360] width 612 height 41
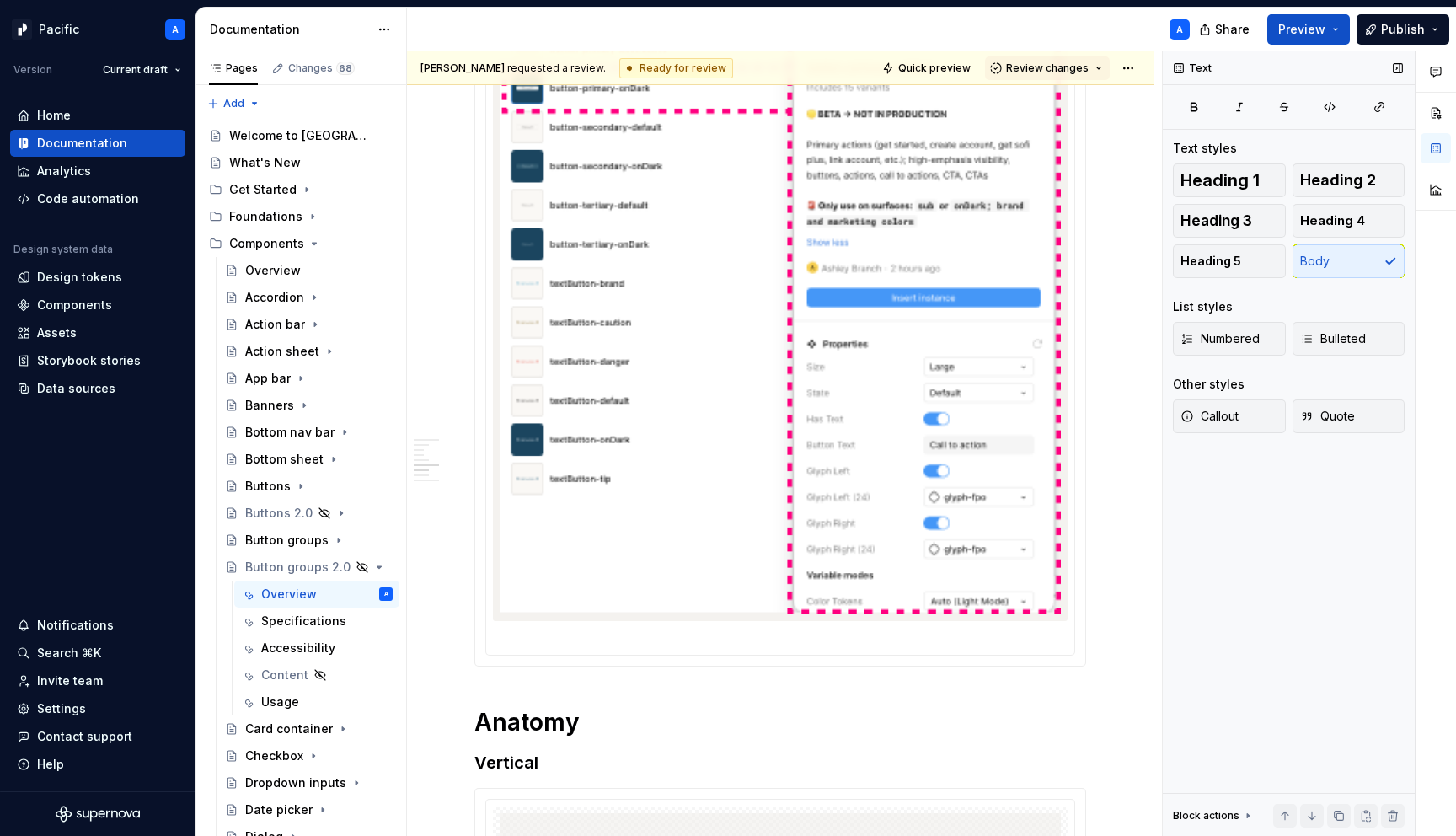
scroll to position [2766, 0]
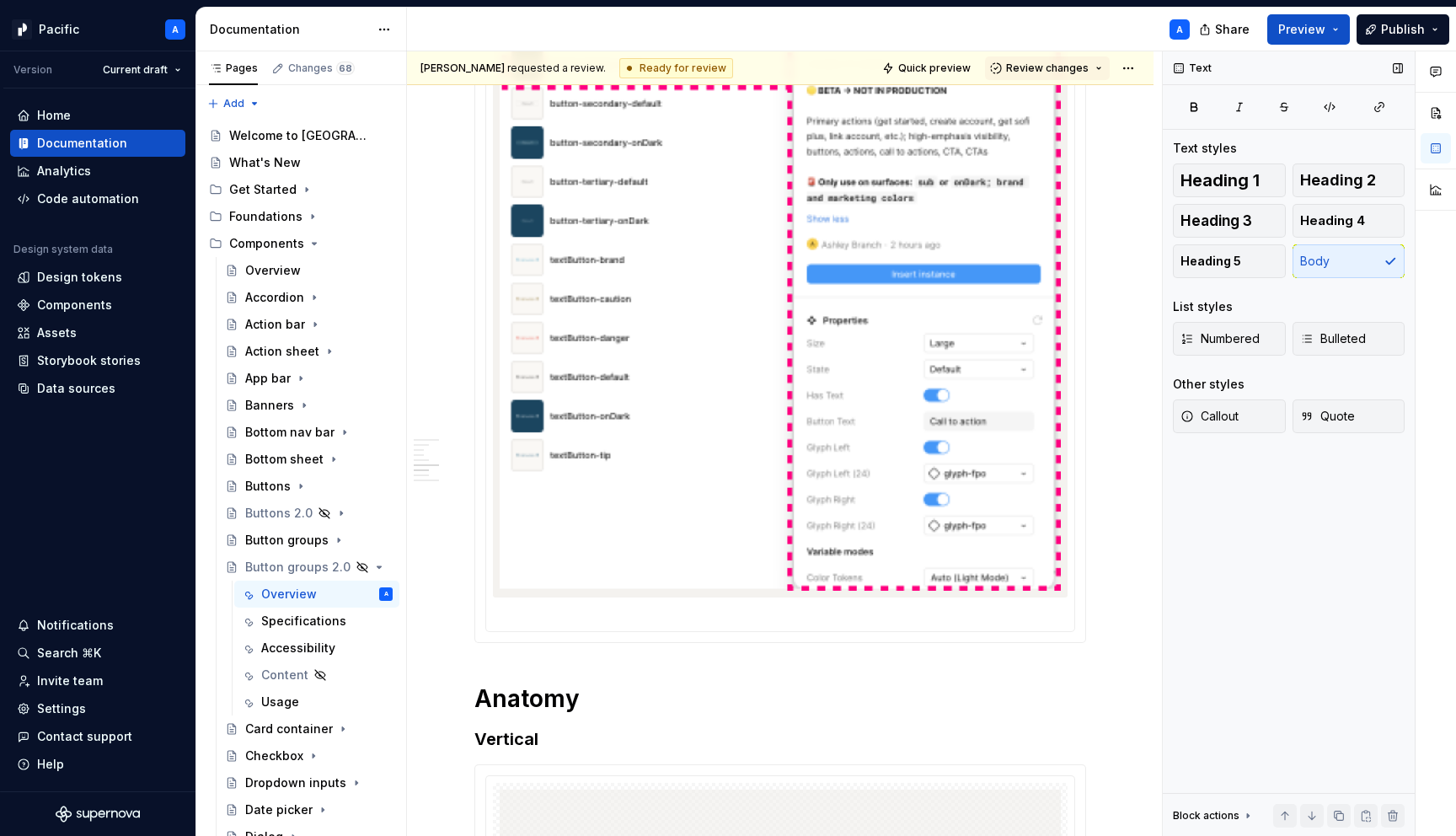
click at [573, 477] on img at bounding box center [780, 174] width 561 height 833
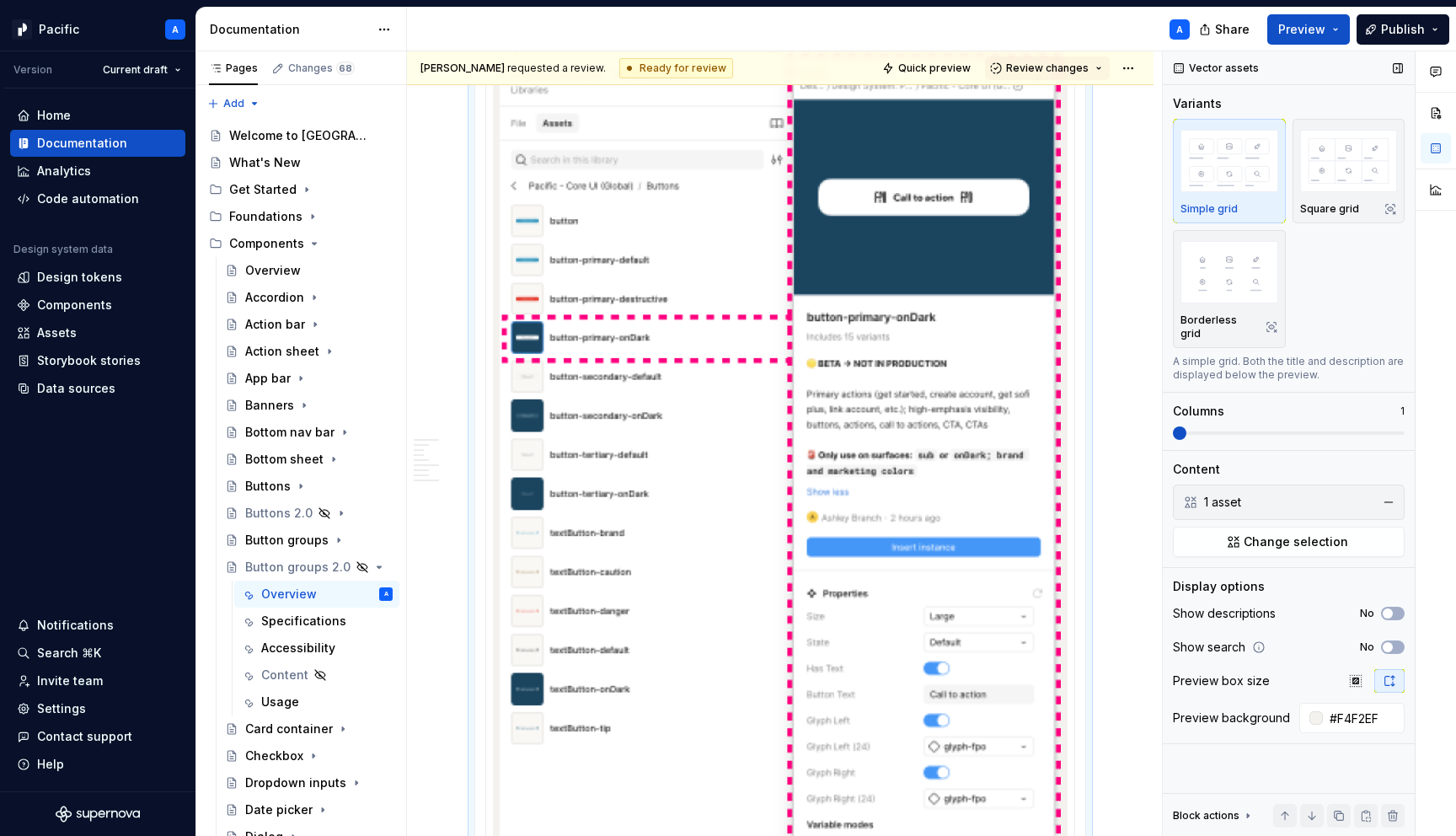
scroll to position [2500, 0]
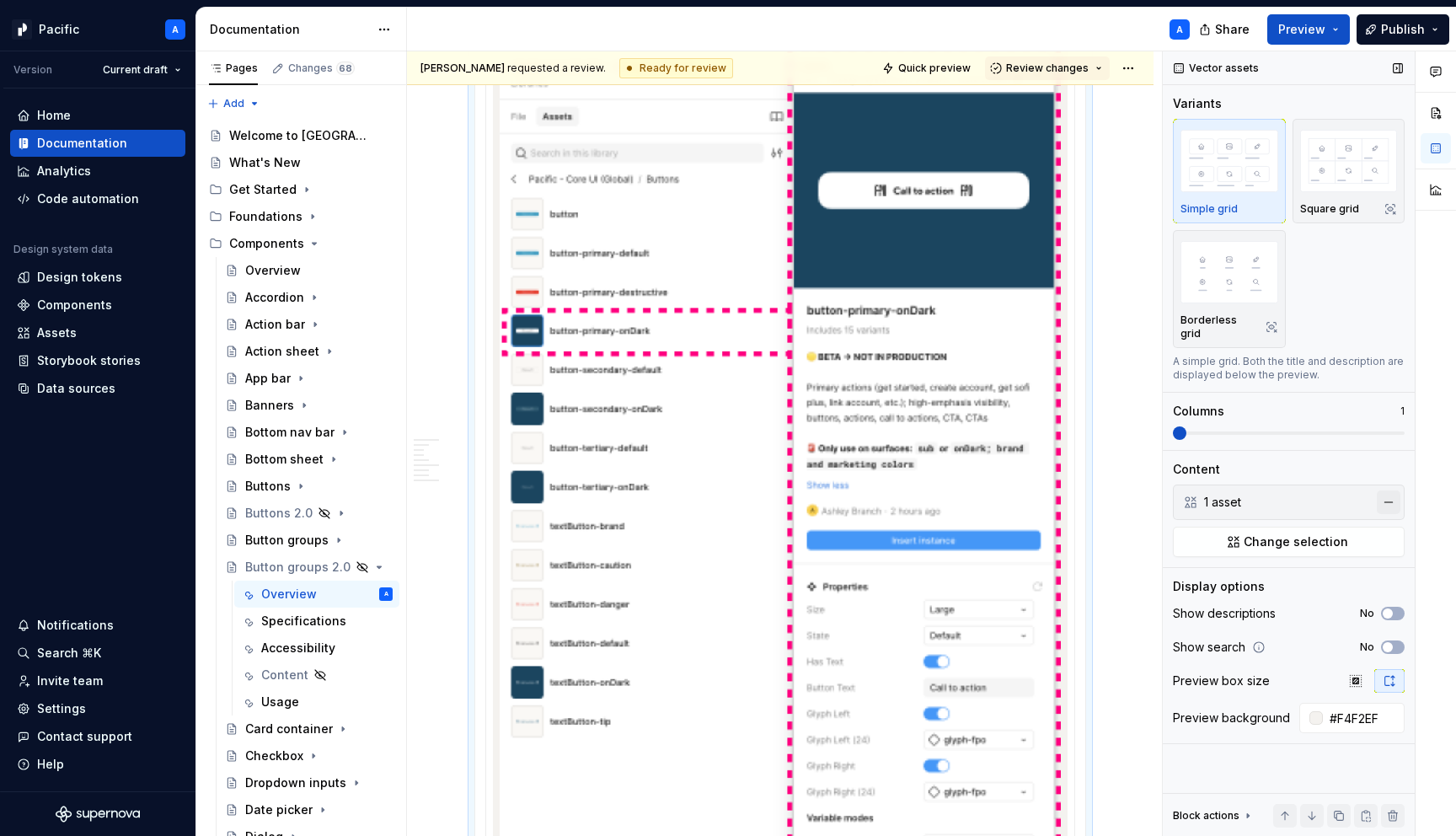
click at [1385, 490] on button "button" at bounding box center [1388, 501] width 23 height 23
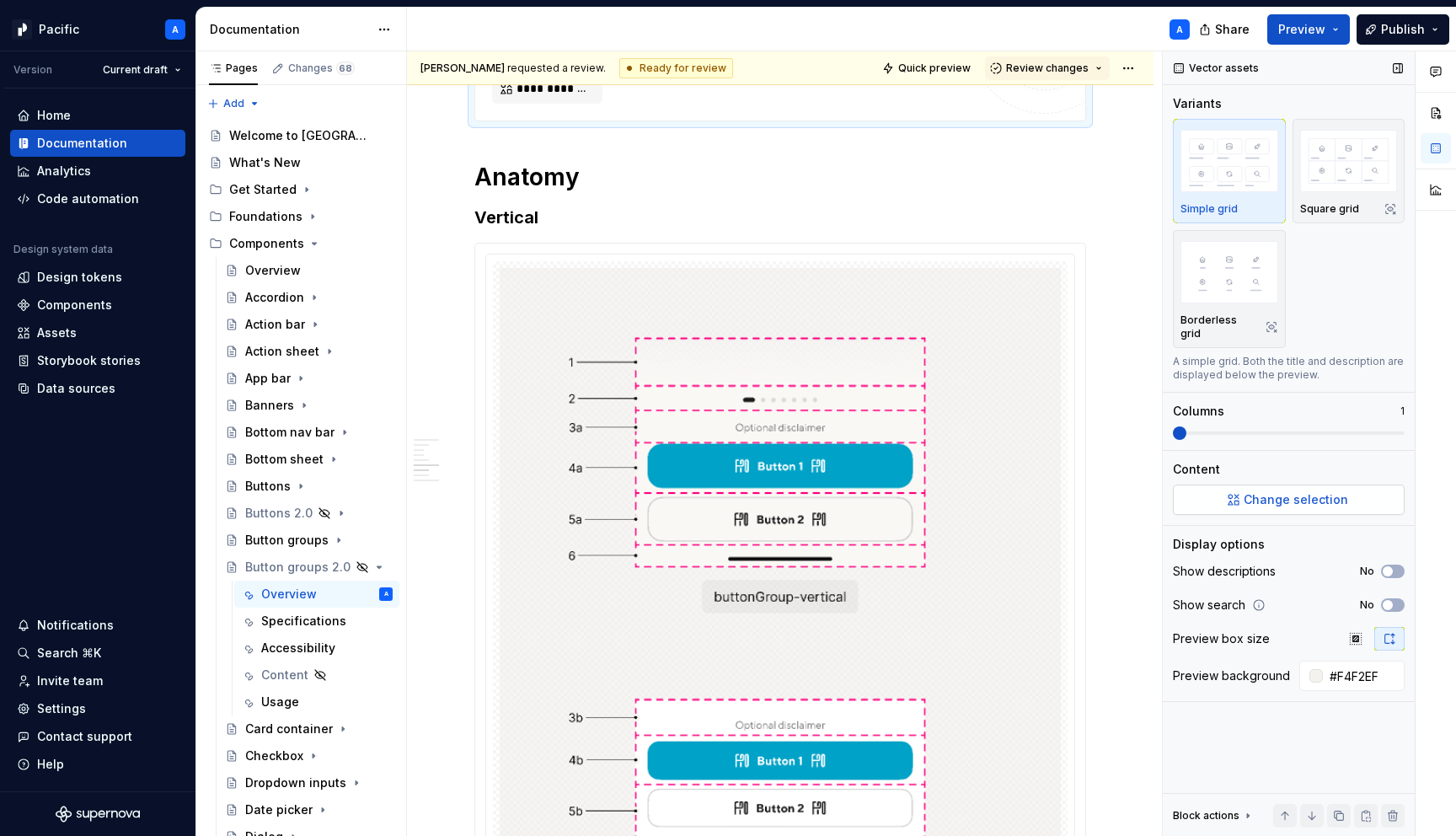
click at [1263, 491] on span "Change selection" at bounding box center [1296, 498] width 105 height 16
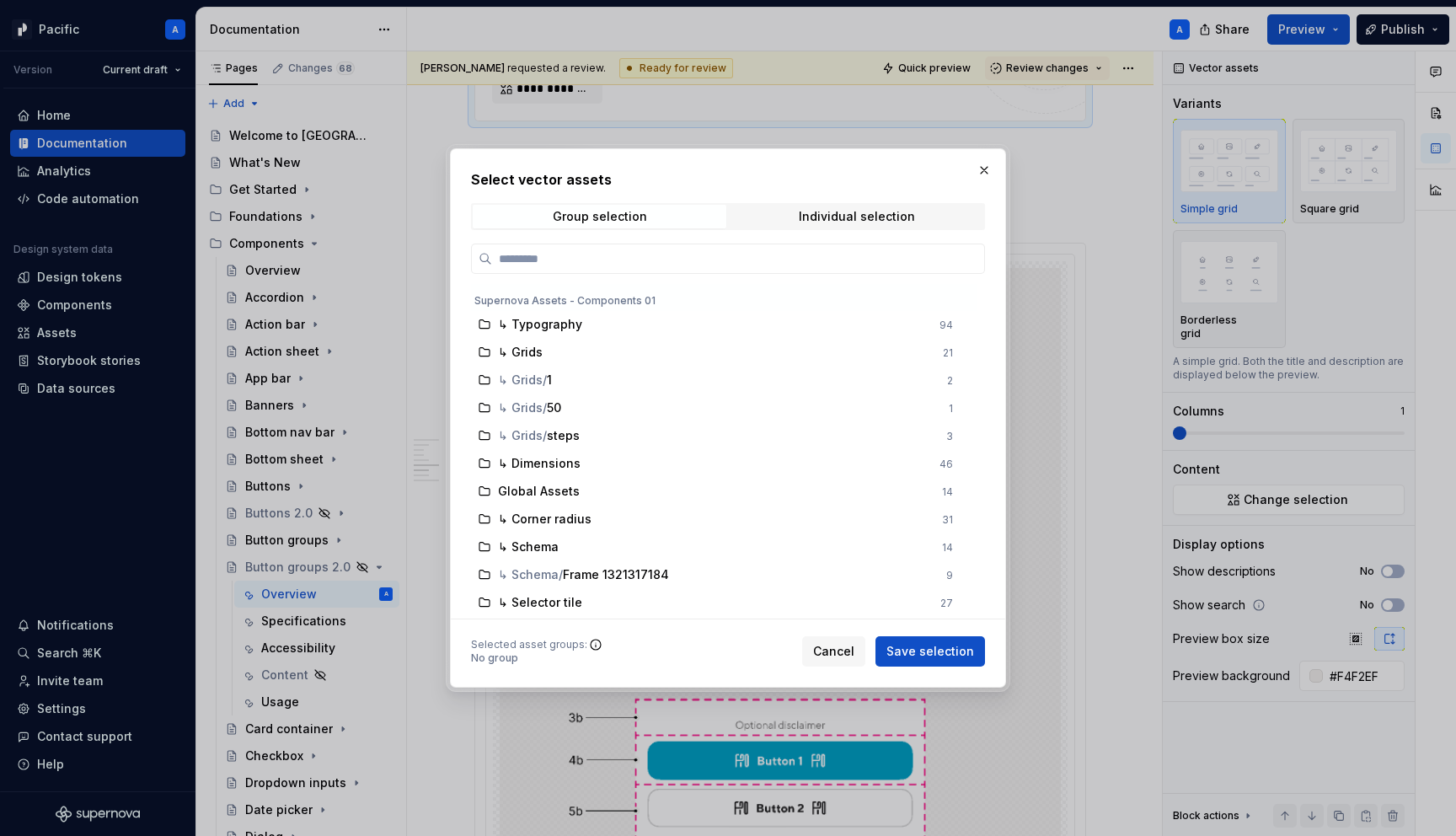
click at [839, 198] on div "Select vector assets Group selection Individual selection Supernova Assets - Co…" at bounding box center [728, 418] width 514 height 497
click at [845, 215] on div "Individual selection" at bounding box center [857, 216] width 116 height 14
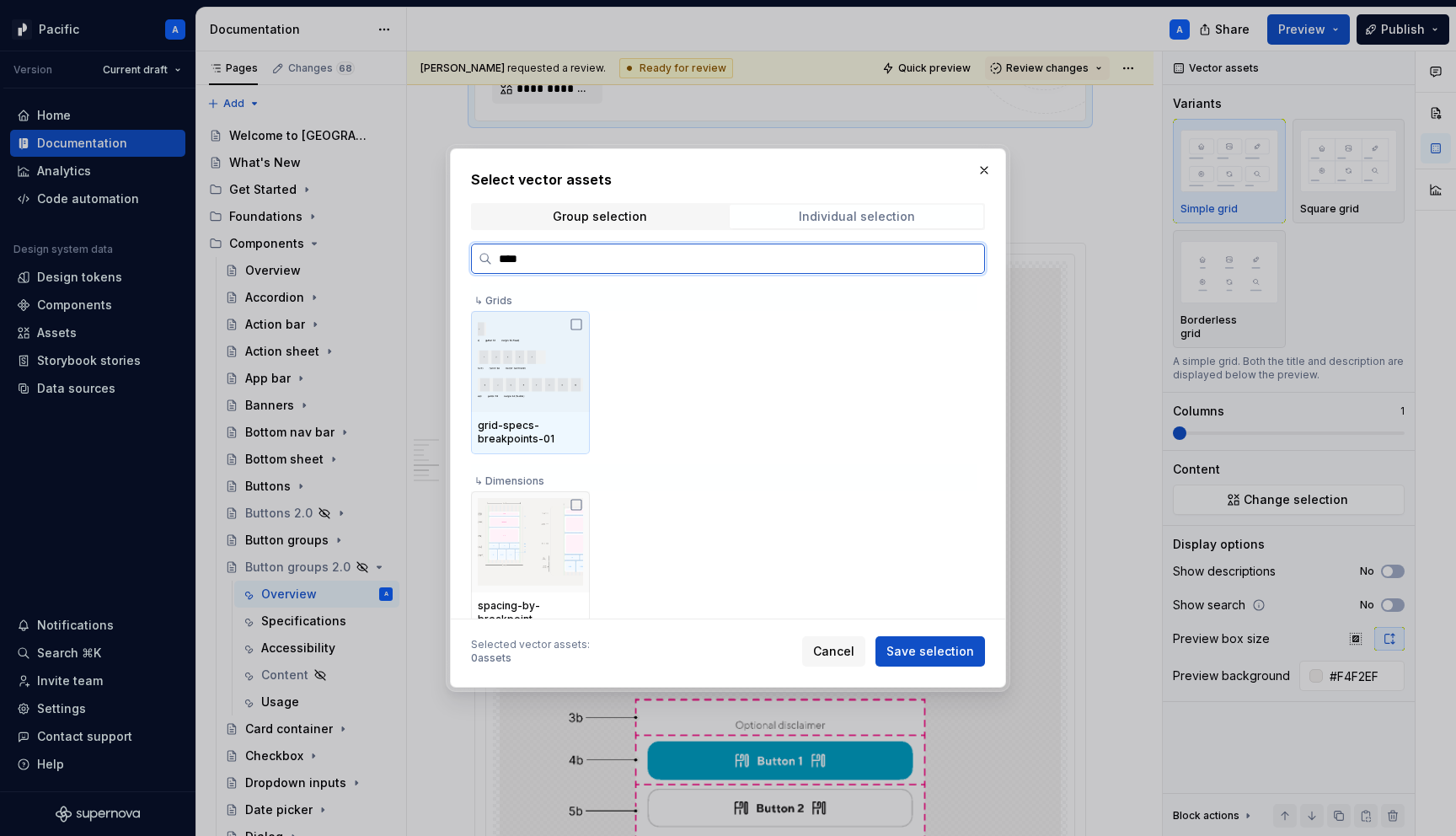
type input "*****"
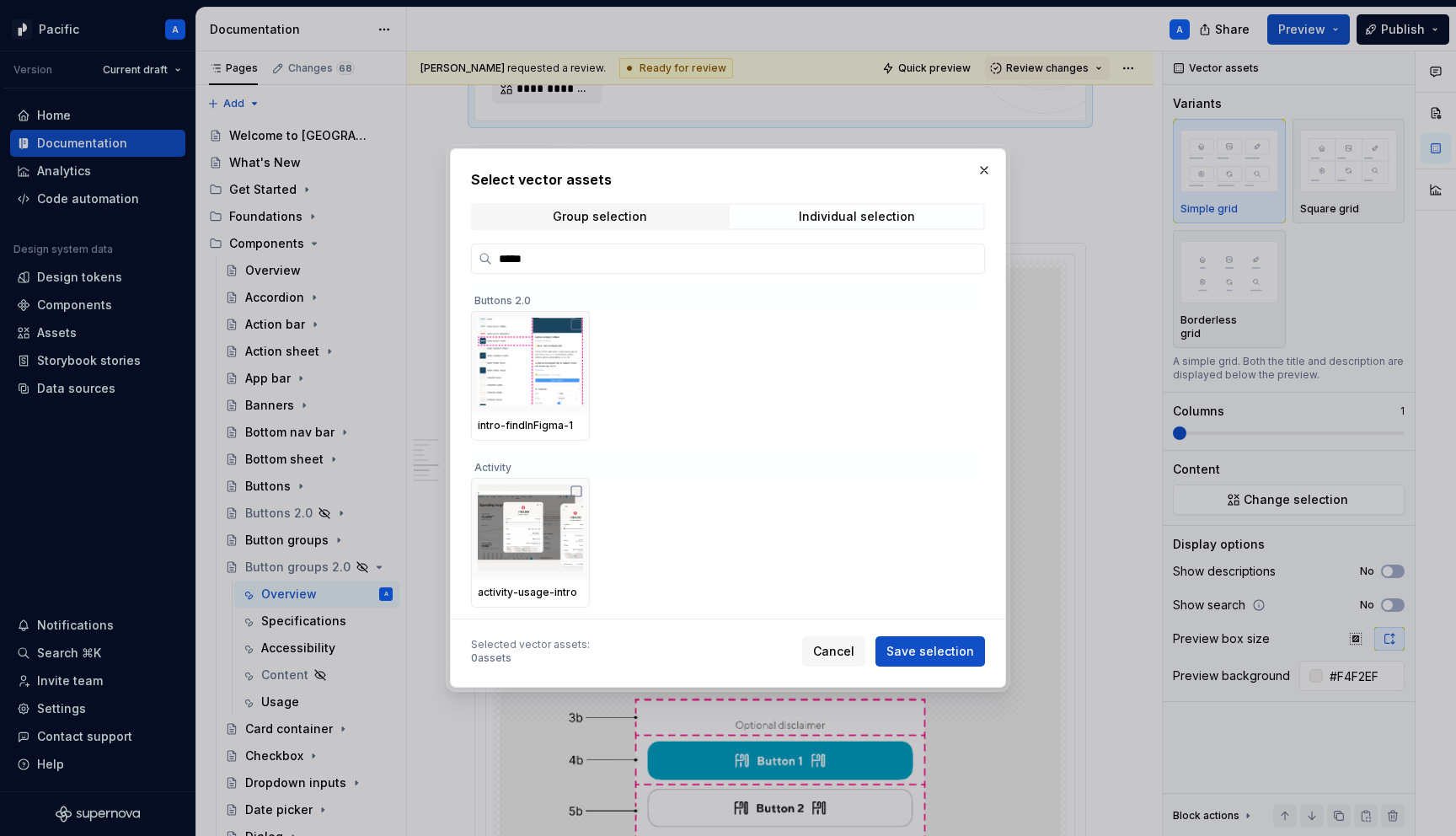
scroll to position [139, 0]
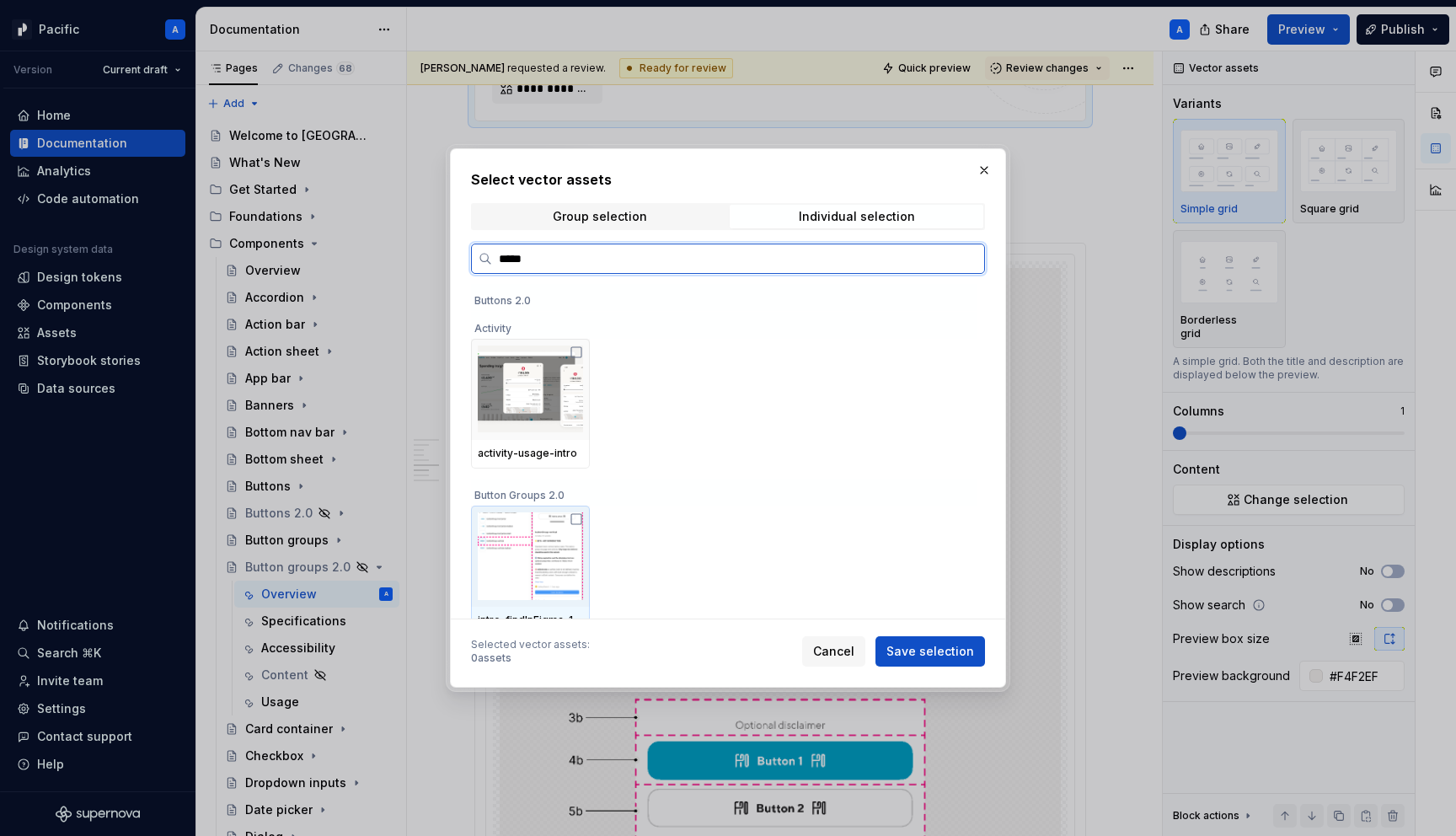
click at [563, 547] on img at bounding box center [530, 556] width 106 height 87
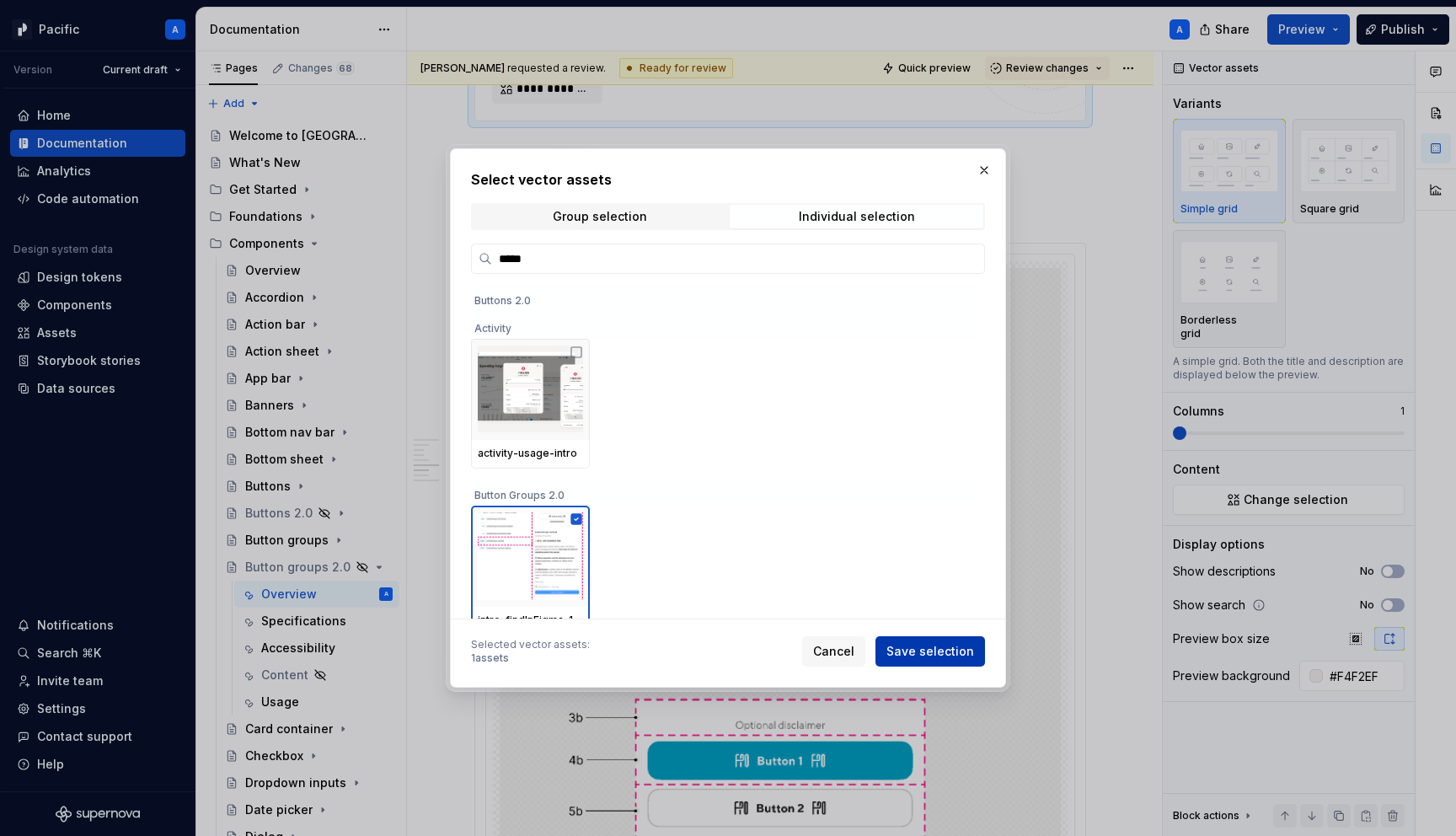
click at [964, 650] on span "Save selection" at bounding box center [930, 651] width 87 height 16
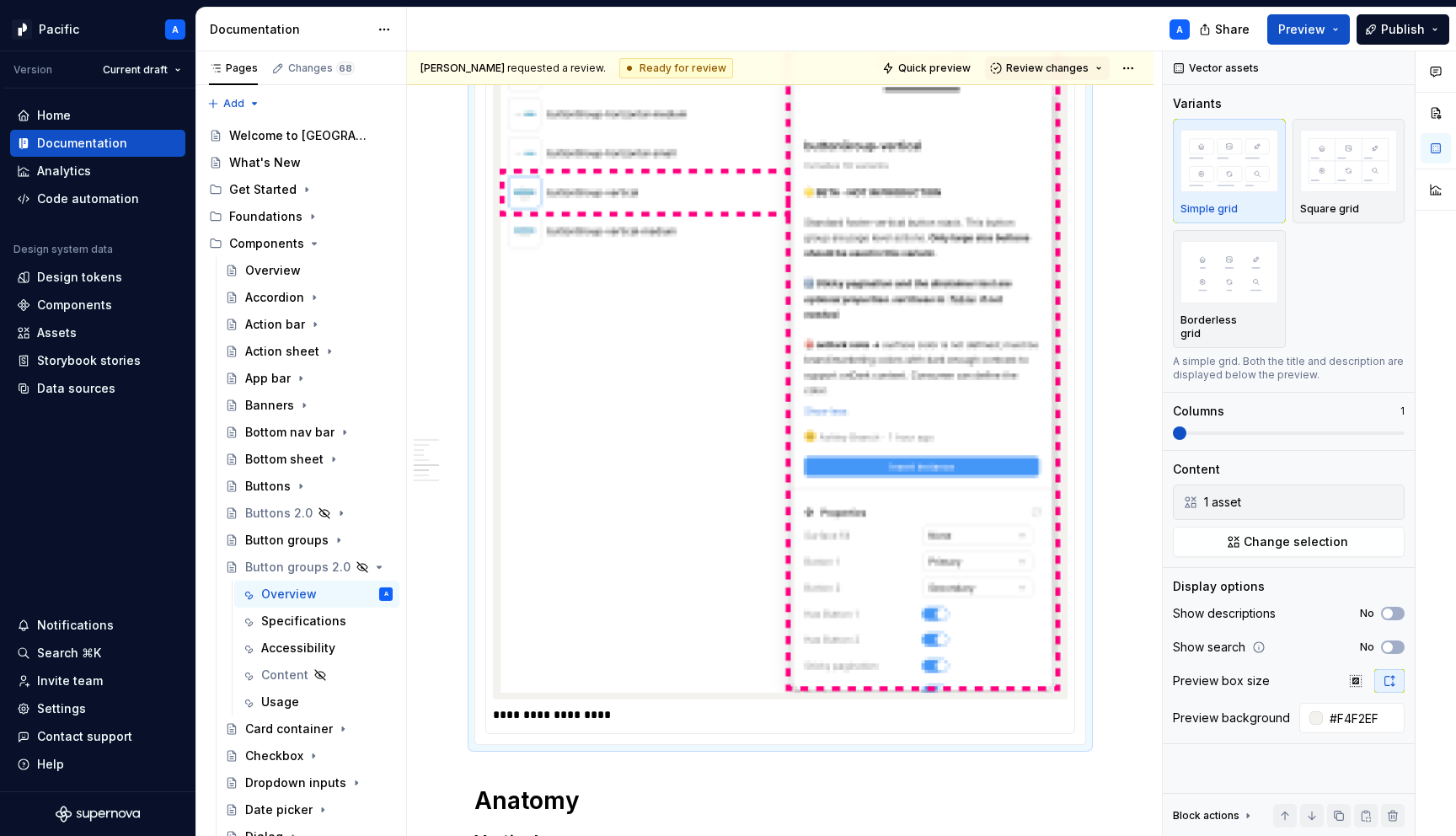
scroll to position [2673, 0]
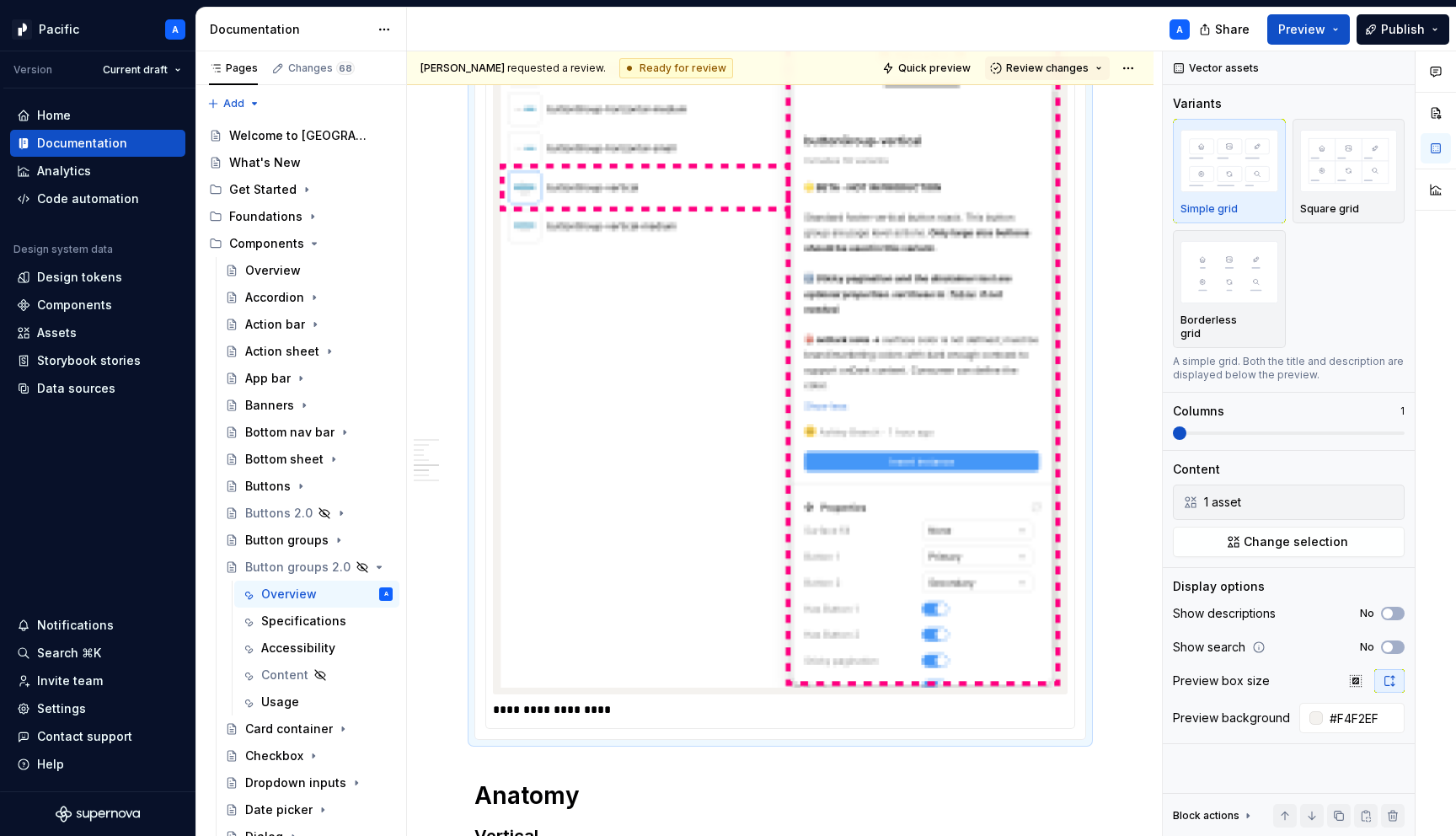
click at [572, 701] on p "**********" at bounding box center [784, 709] width 583 height 16
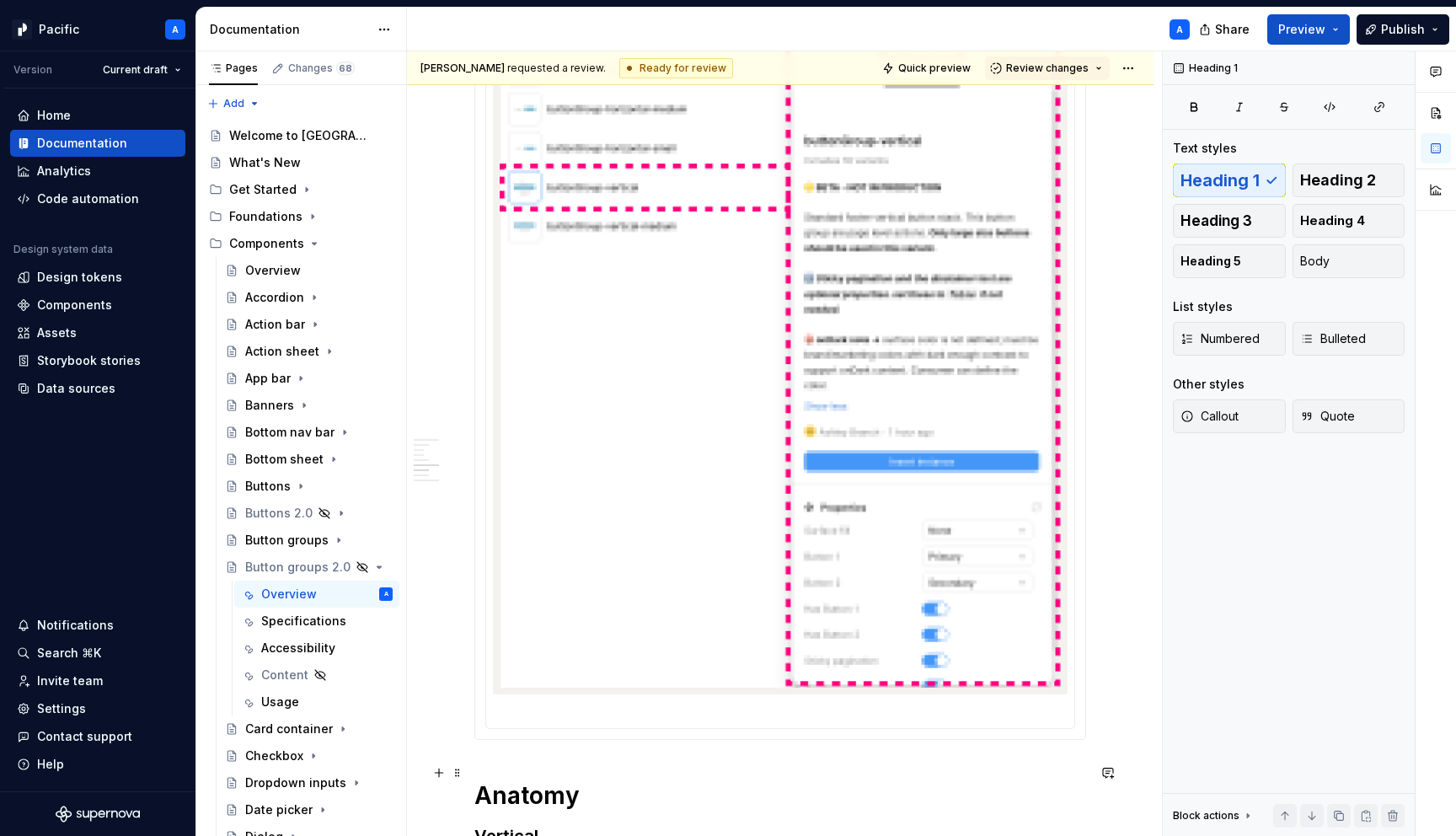
click at [474, 780] on h1 "Anatomy" at bounding box center [780, 794] width 612 height 30
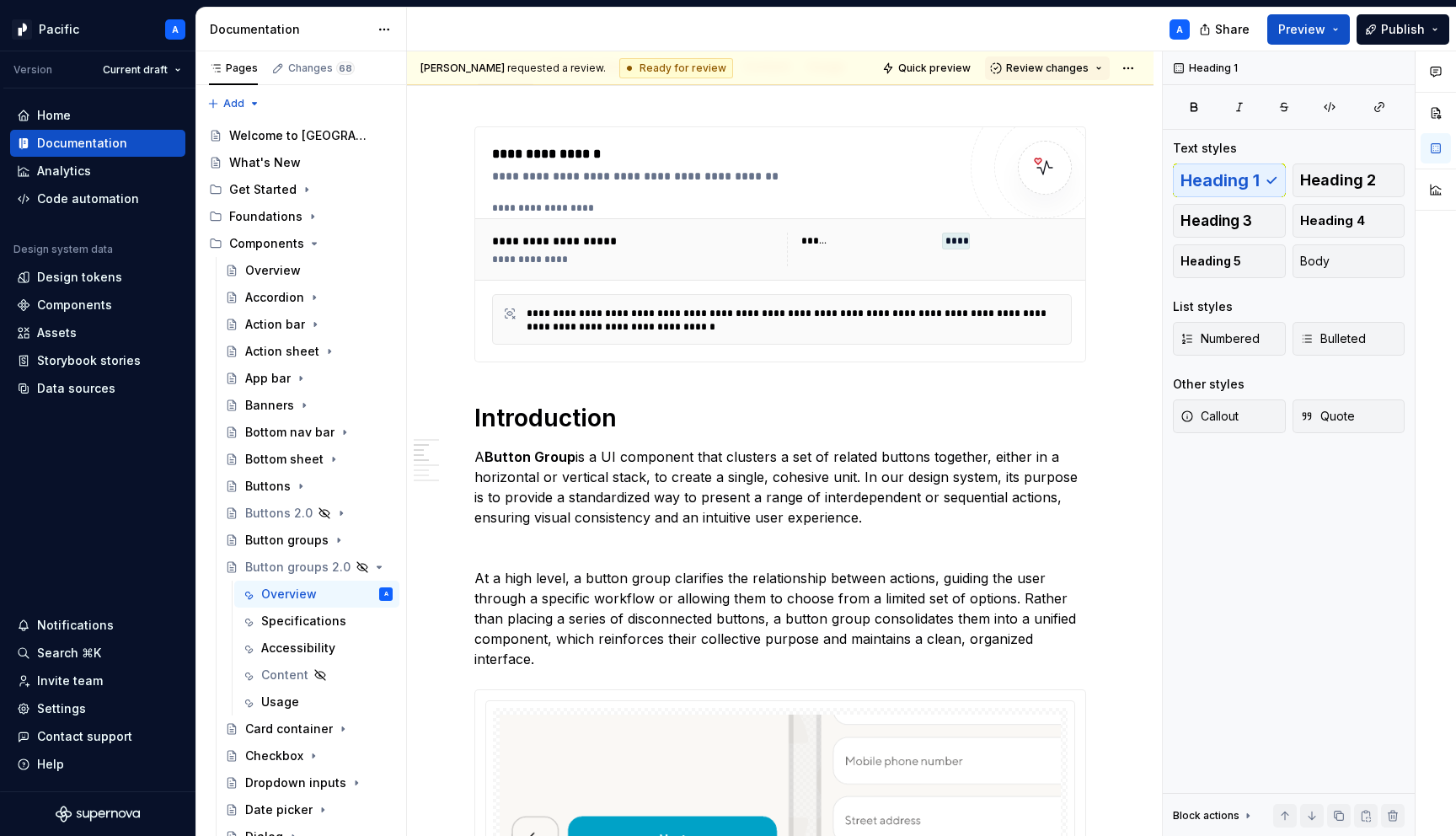
scroll to position [0, 0]
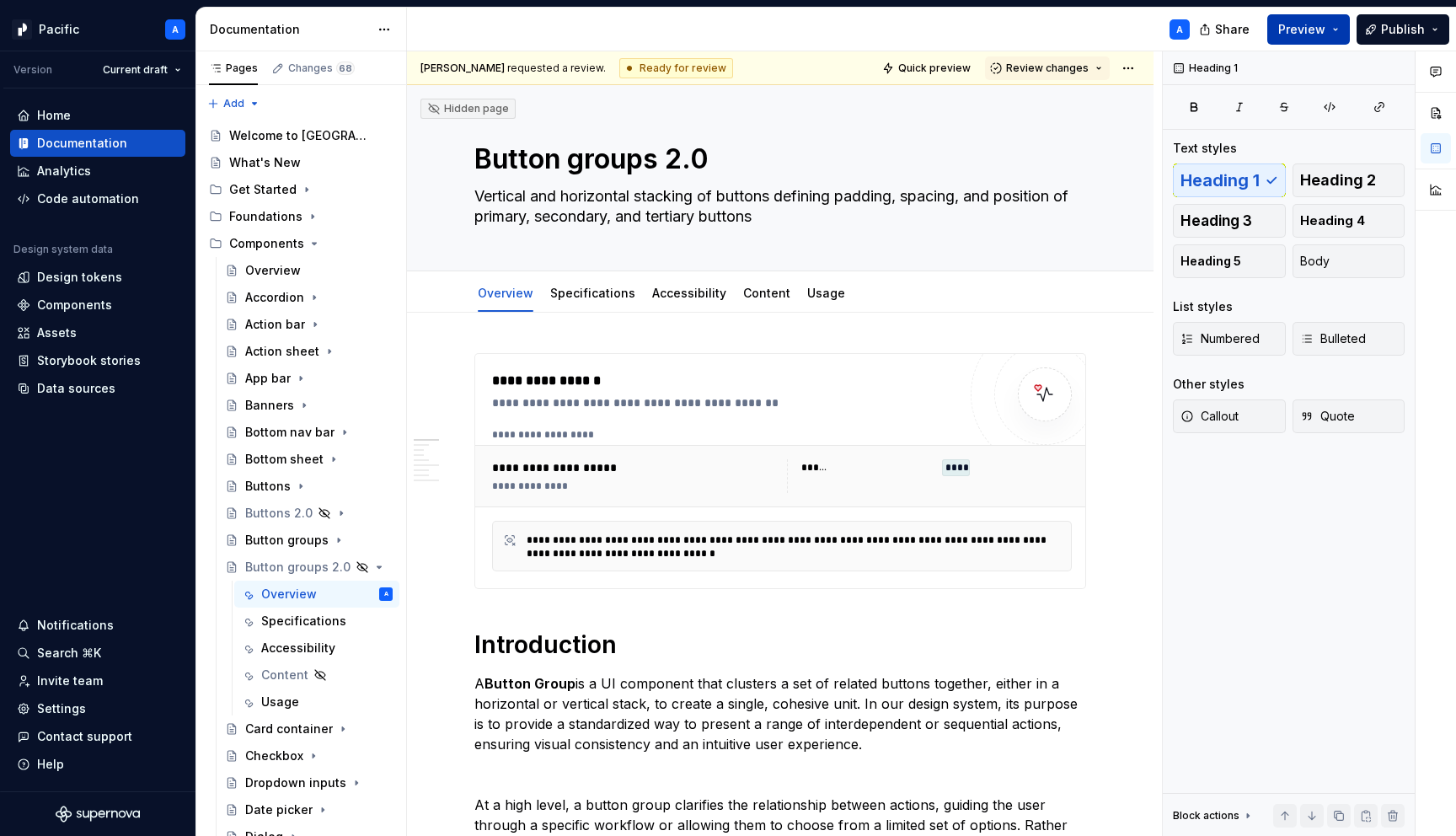
click at [1318, 25] on span "Preview" at bounding box center [1302, 29] width 48 height 16
click at [1082, 4] on div "Pacific A Version Current draft Home Documentation Analytics Code automation De…" at bounding box center [728, 418] width 1456 height 836
click at [952, 61] on span "Quick preview" at bounding box center [934, 68] width 73 height 14
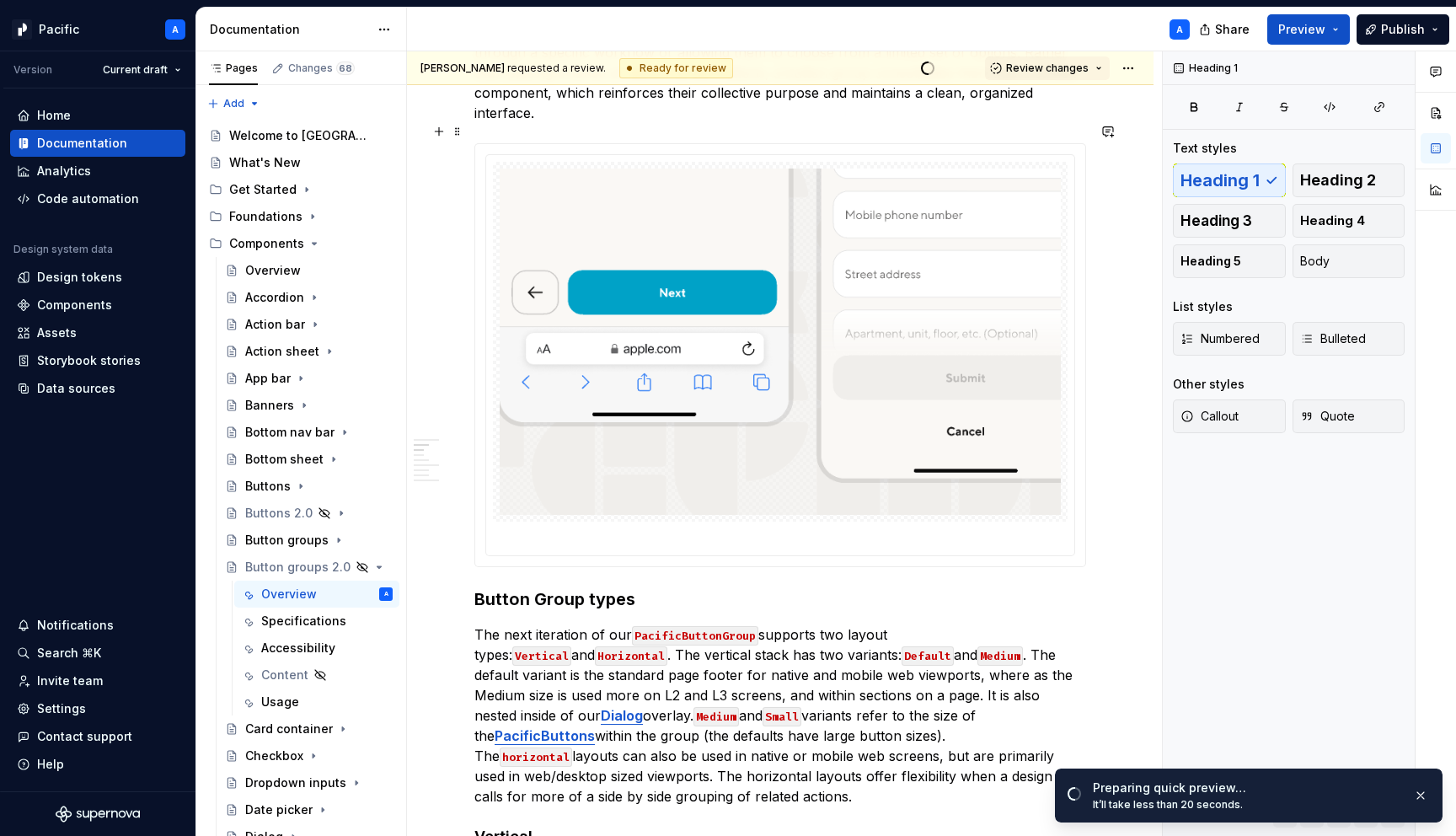
scroll to position [779, 0]
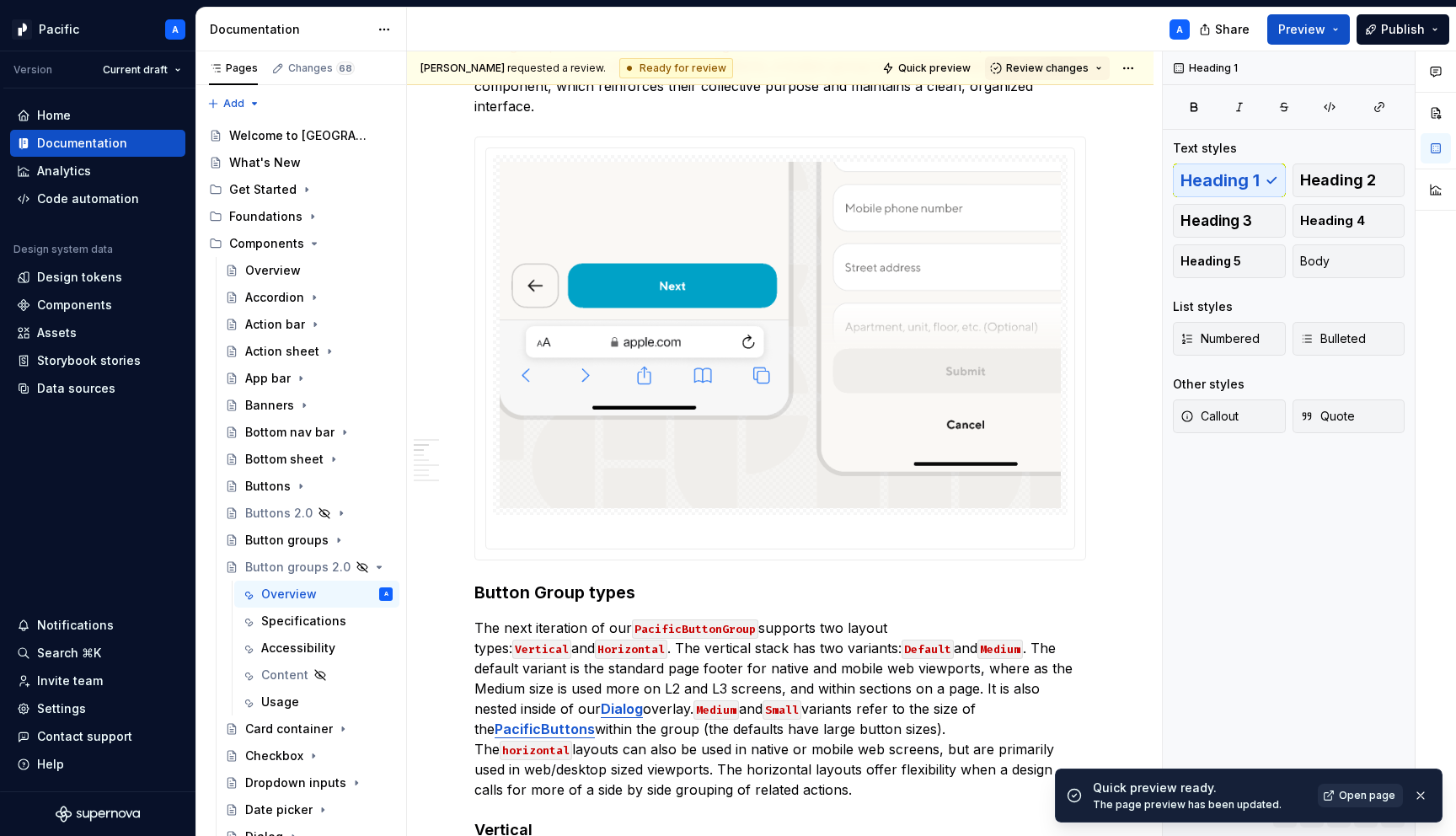
click at [1365, 797] on span "Open page" at bounding box center [1367, 795] width 56 height 14
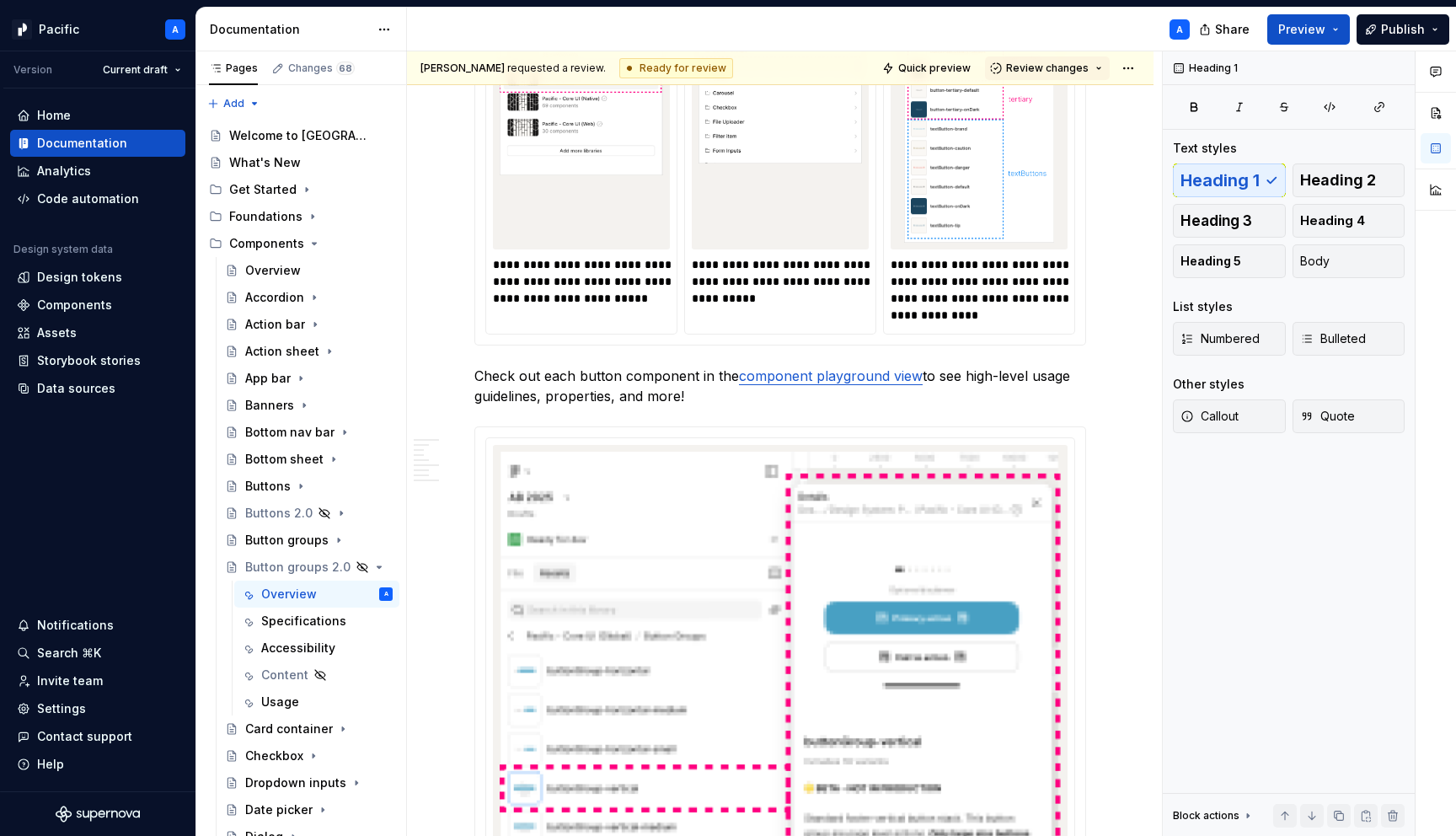
click at [726, 209] on div at bounding box center [780, 80] width 177 height 337
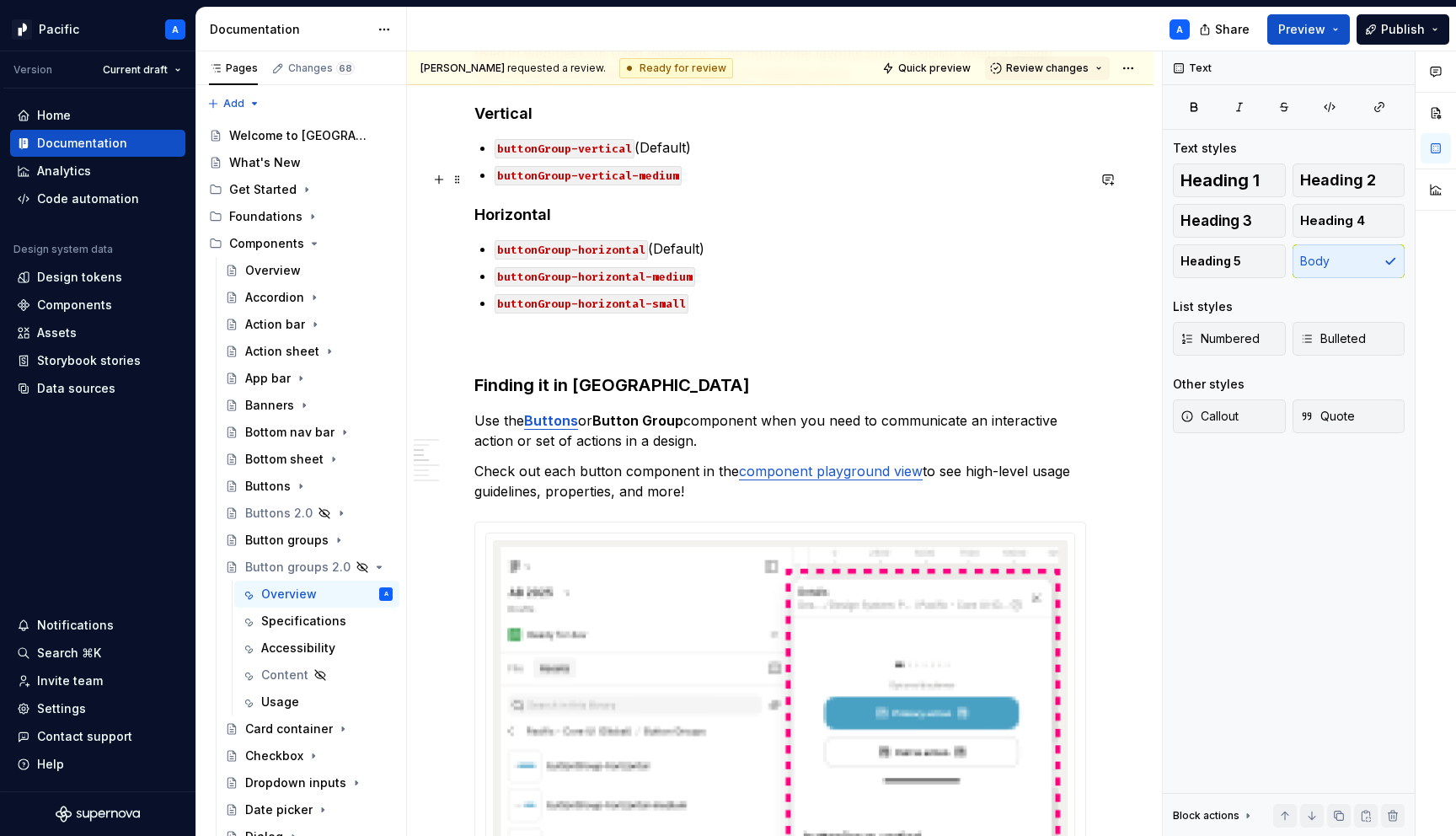
scroll to position [1464, 0]
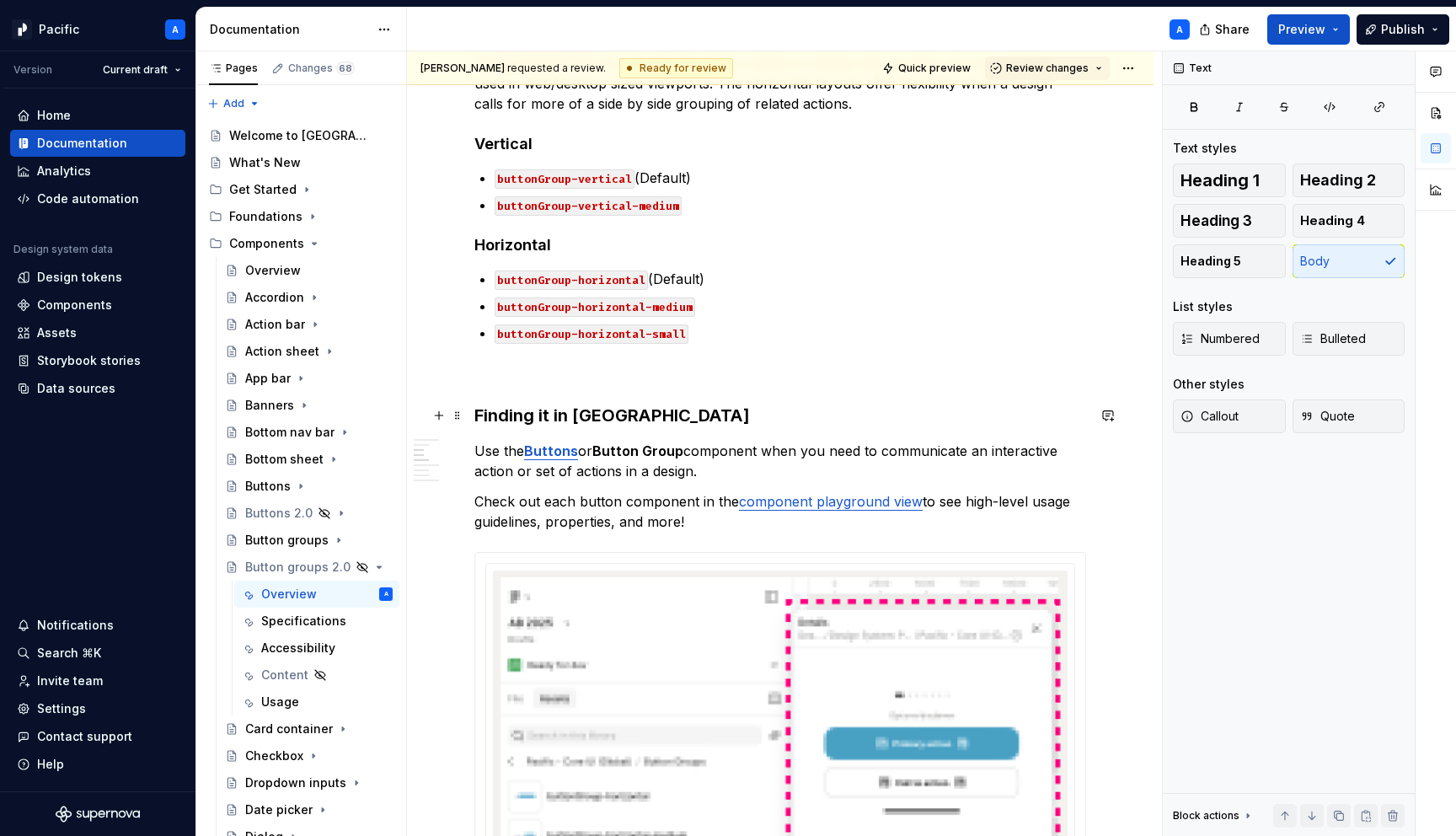
click at [739, 440] on p "Use the Buttons or Button Group component when you need to communicate an inter…" at bounding box center [780, 461] width 612 height 41
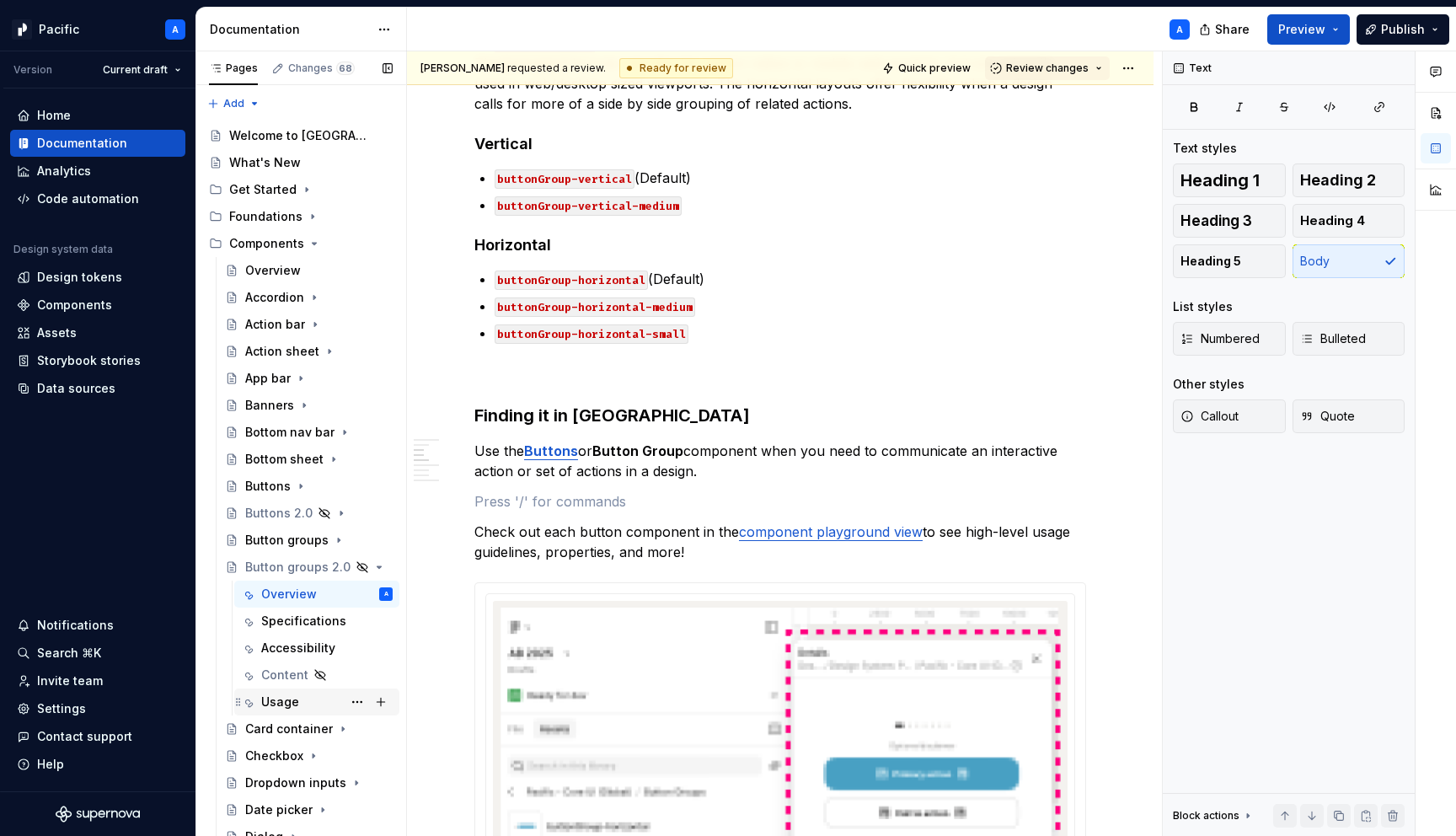
click at [285, 702] on div "Usage" at bounding box center [279, 701] width 38 height 16
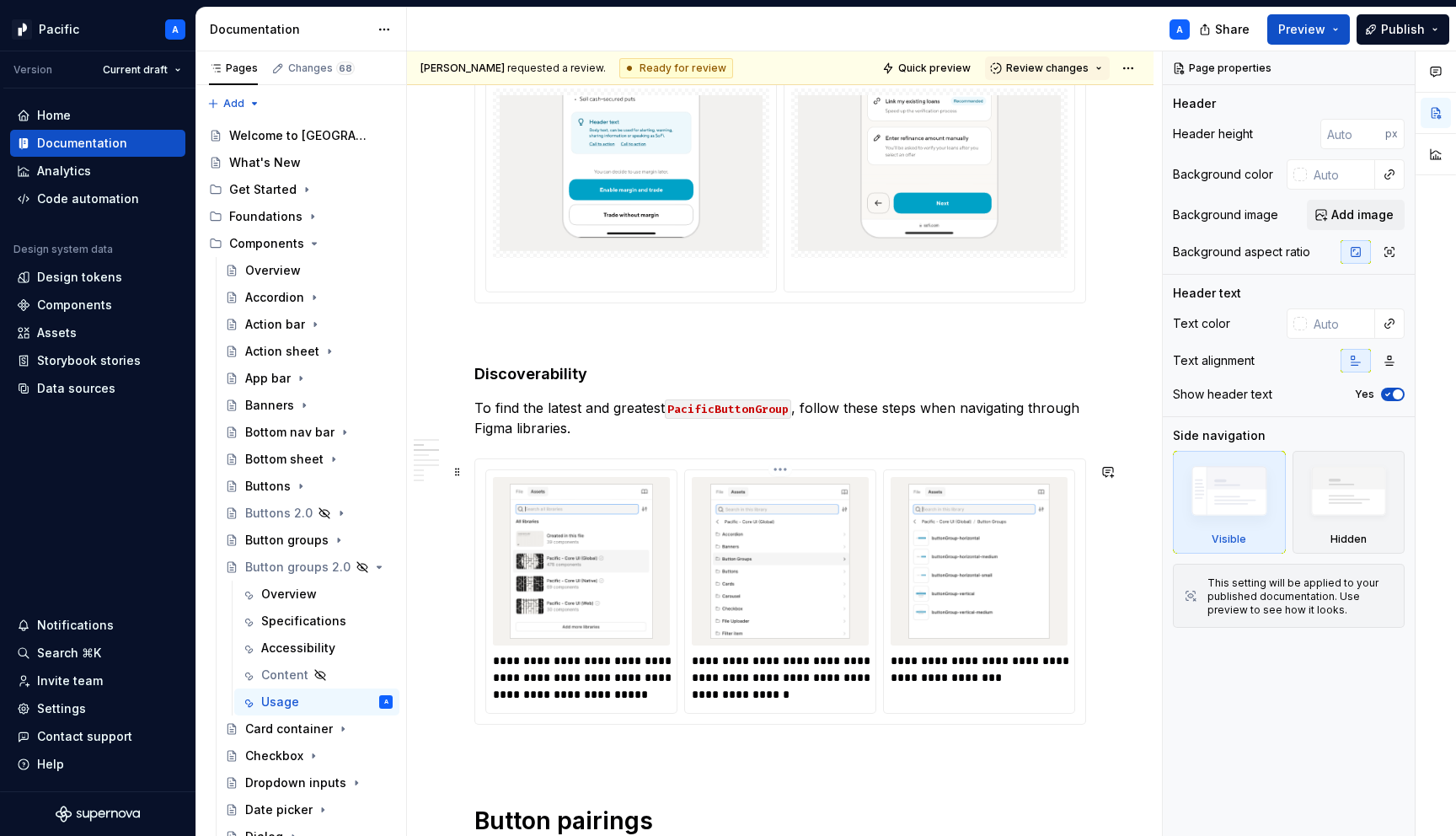
scroll to position [929, 0]
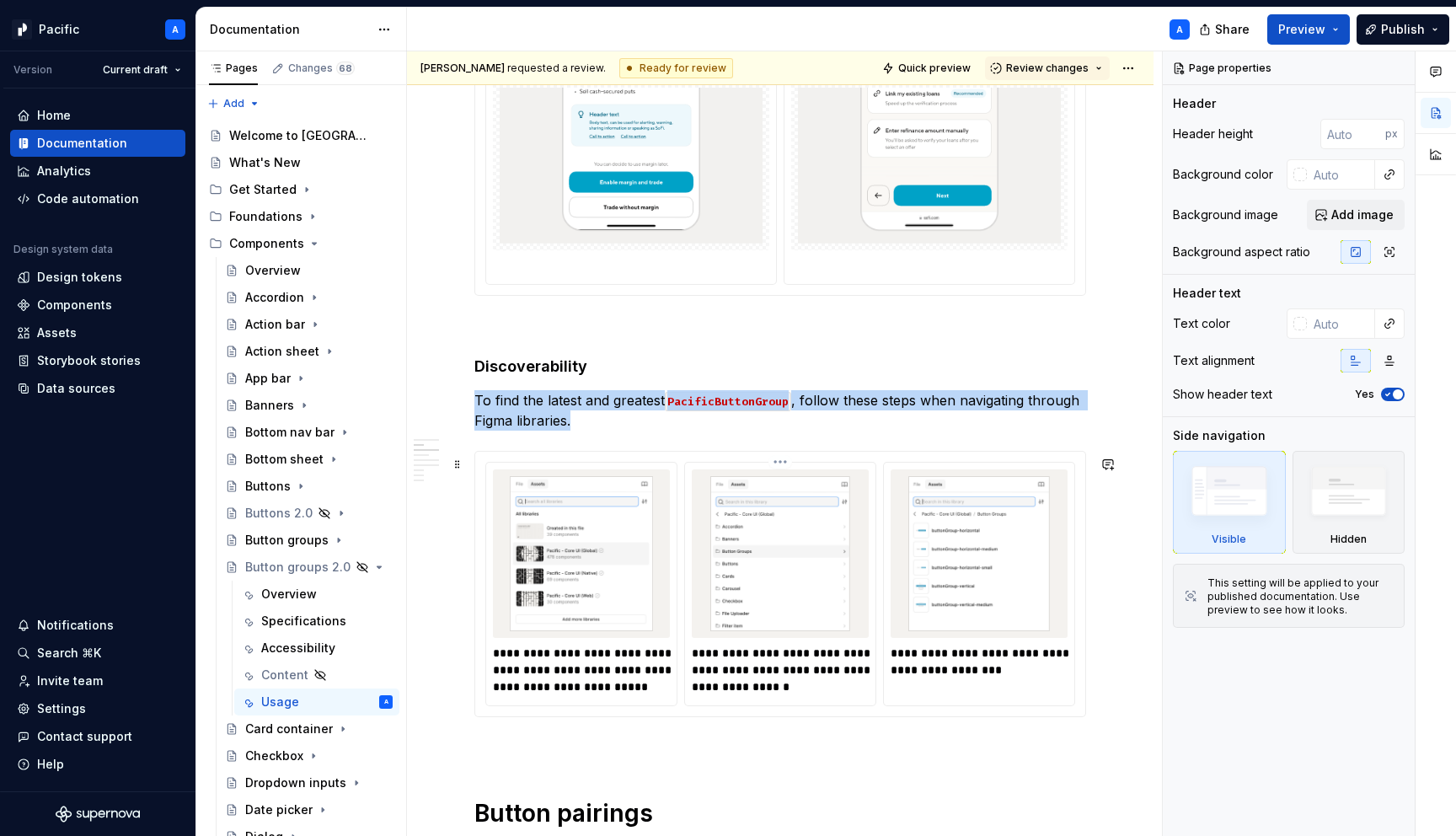
click at [837, 629] on img at bounding box center [780, 554] width 163 height 155
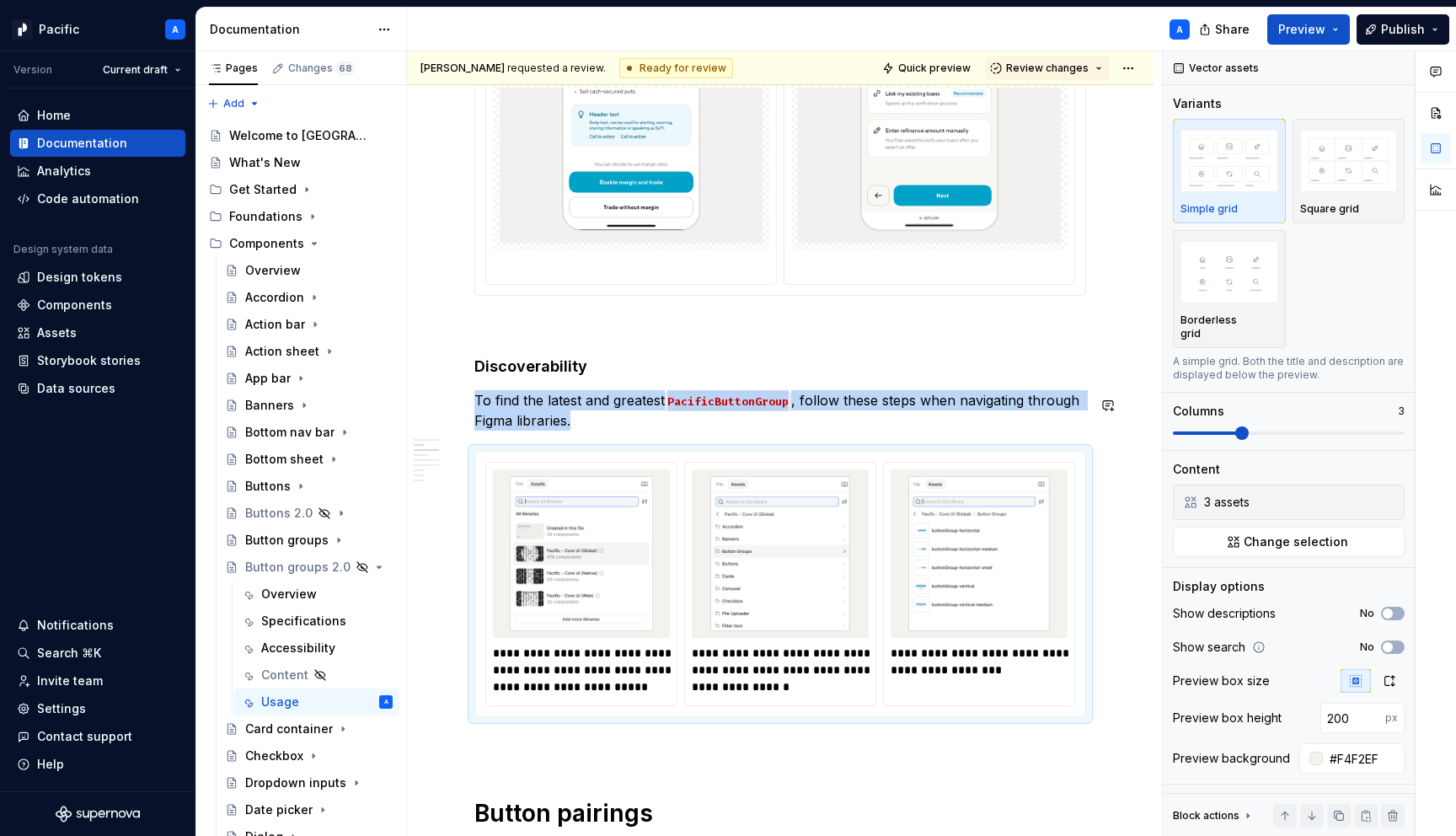
copy p "To find the latest and greatest PacificButtonGroup , follow these steps when na…"
click at [317, 618] on div "Specifications" at bounding box center [301, 620] width 81 height 16
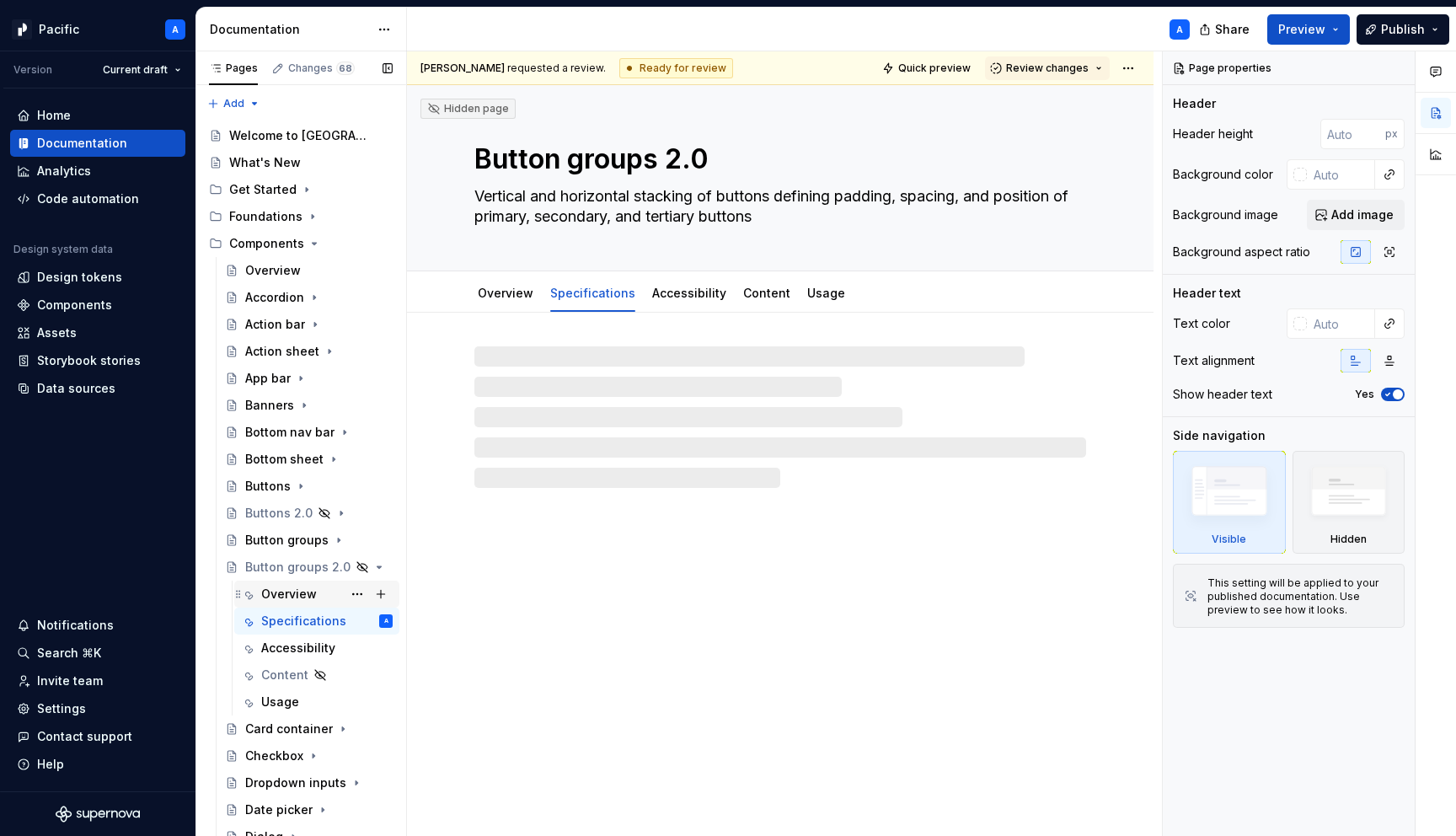
click at [297, 591] on div "Overview" at bounding box center [288, 594] width 55 height 16
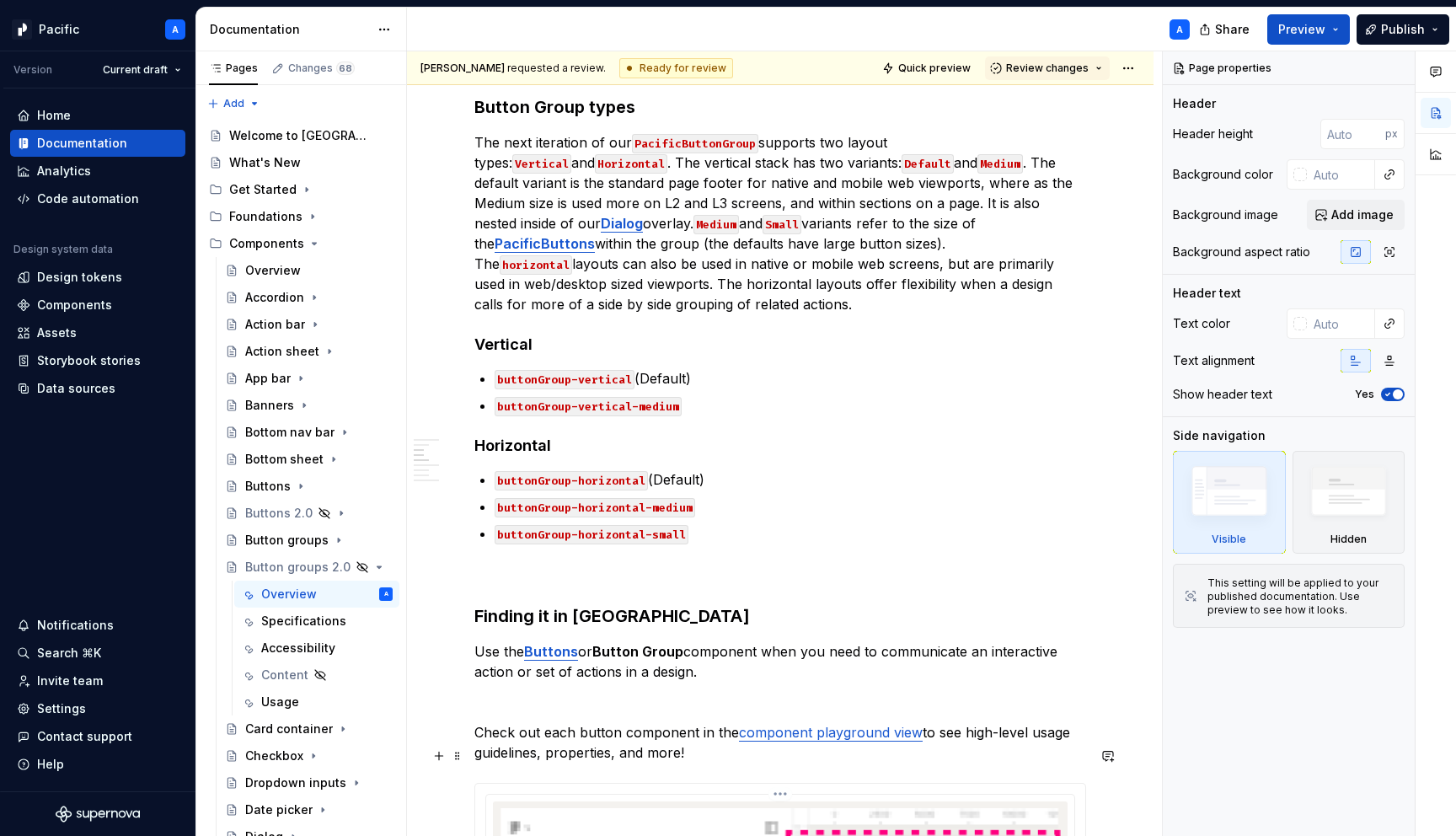
scroll to position [1170, 0]
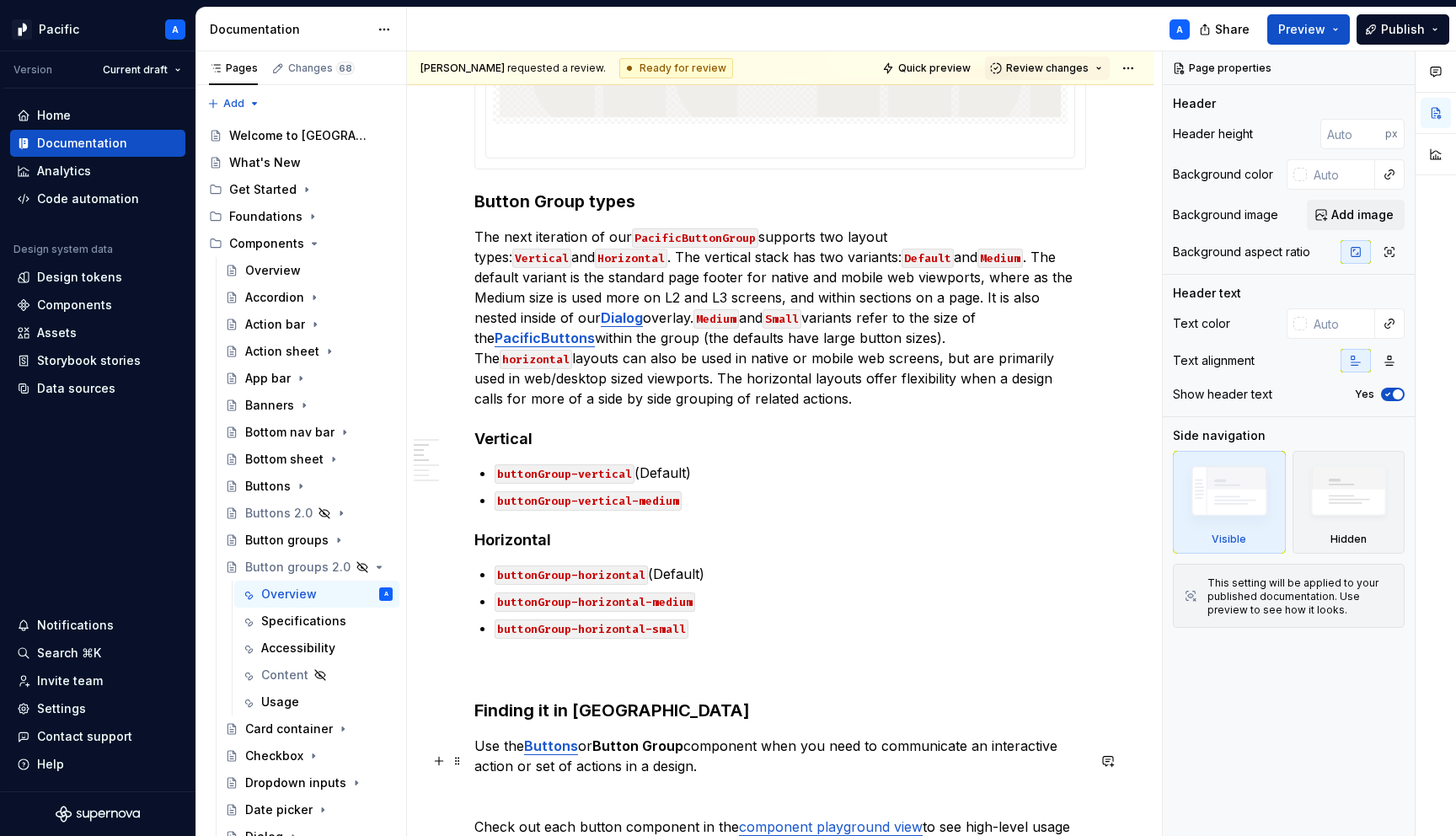
click at [729, 786] on p at bounding box center [780, 795] width 612 height 20
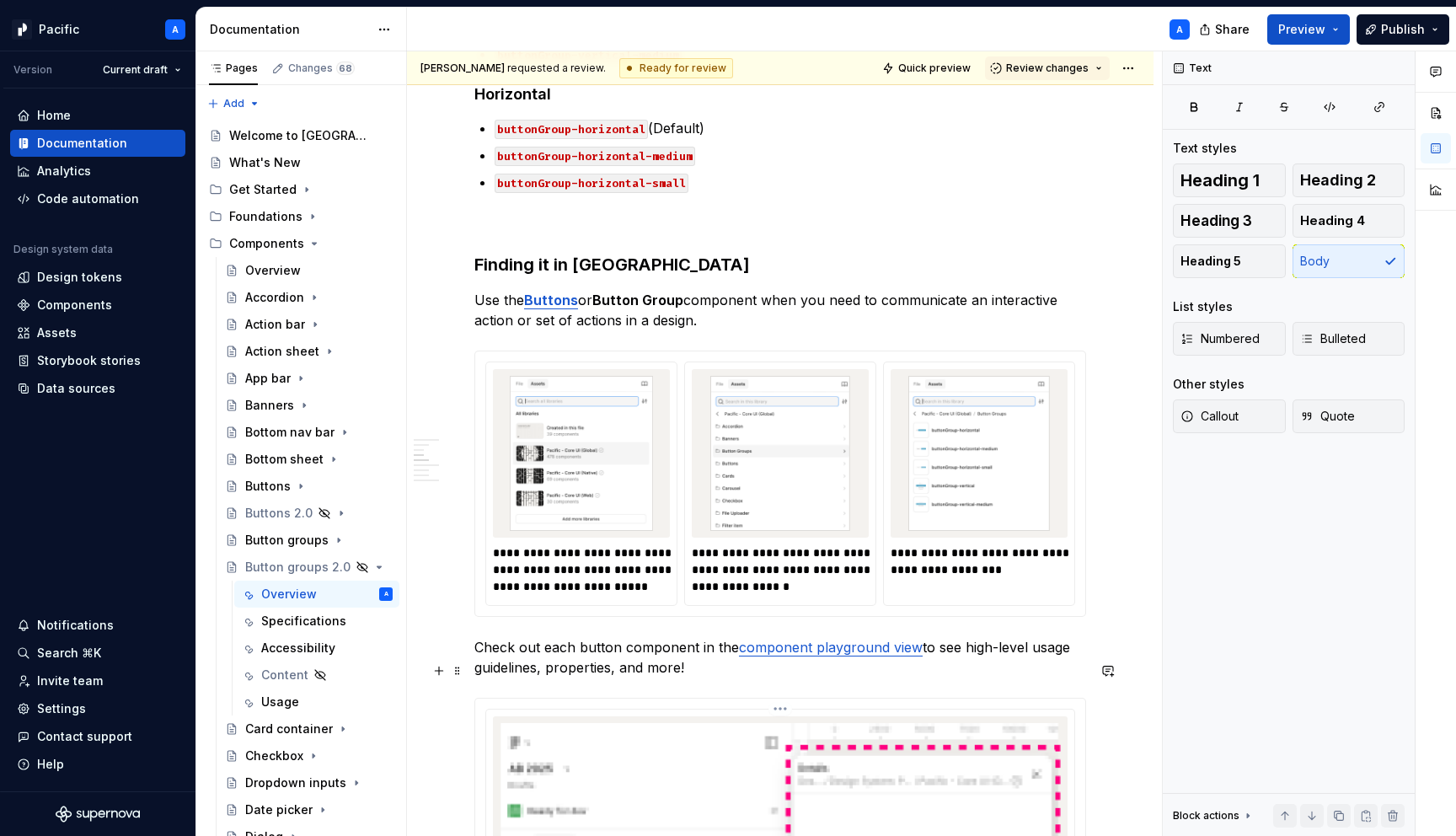
scroll to position [1615, 0]
click at [955, 69] on span "Quick preview" at bounding box center [934, 68] width 73 height 14
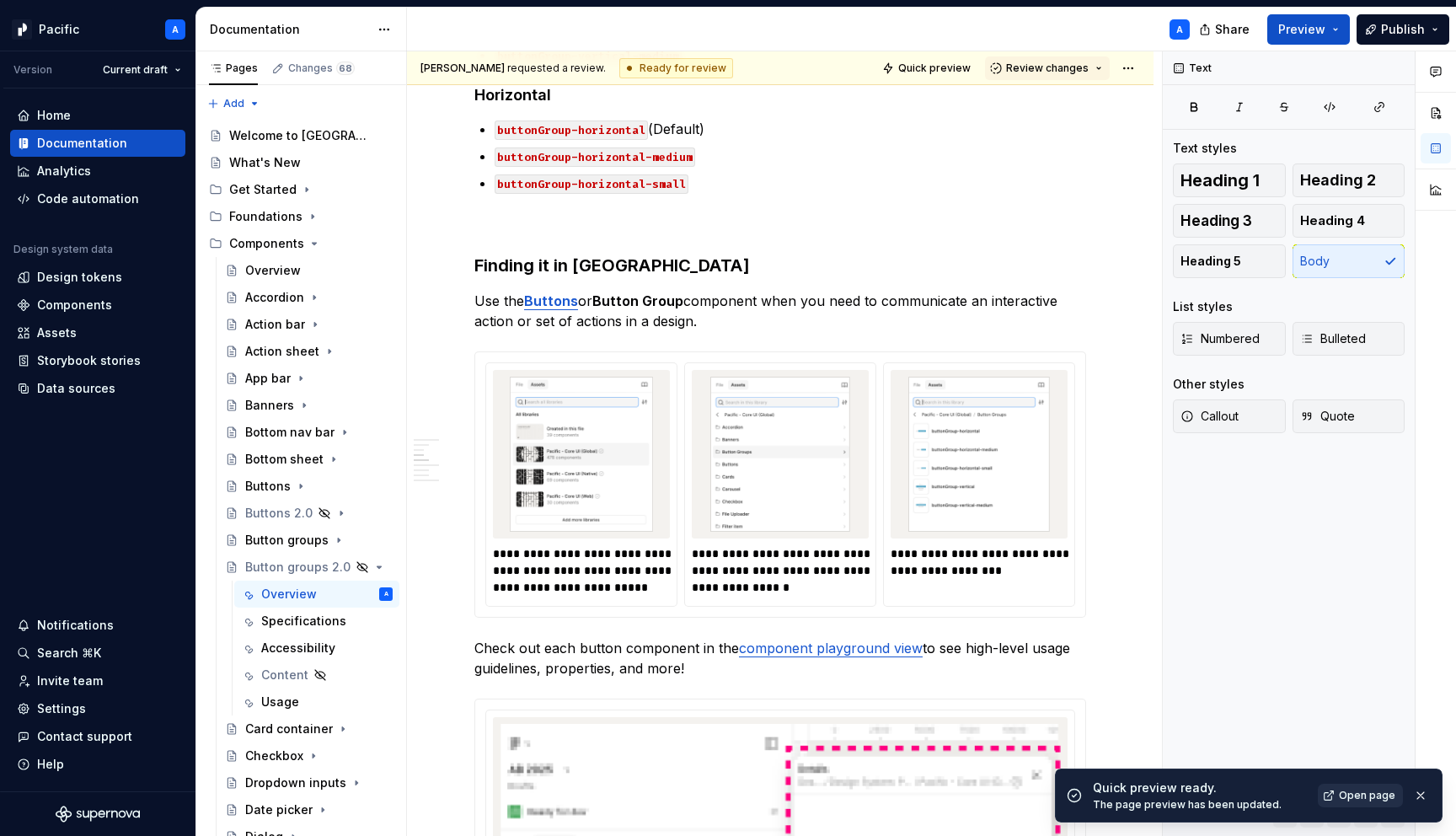
click at [1380, 797] on span "Open page" at bounding box center [1367, 795] width 56 height 14
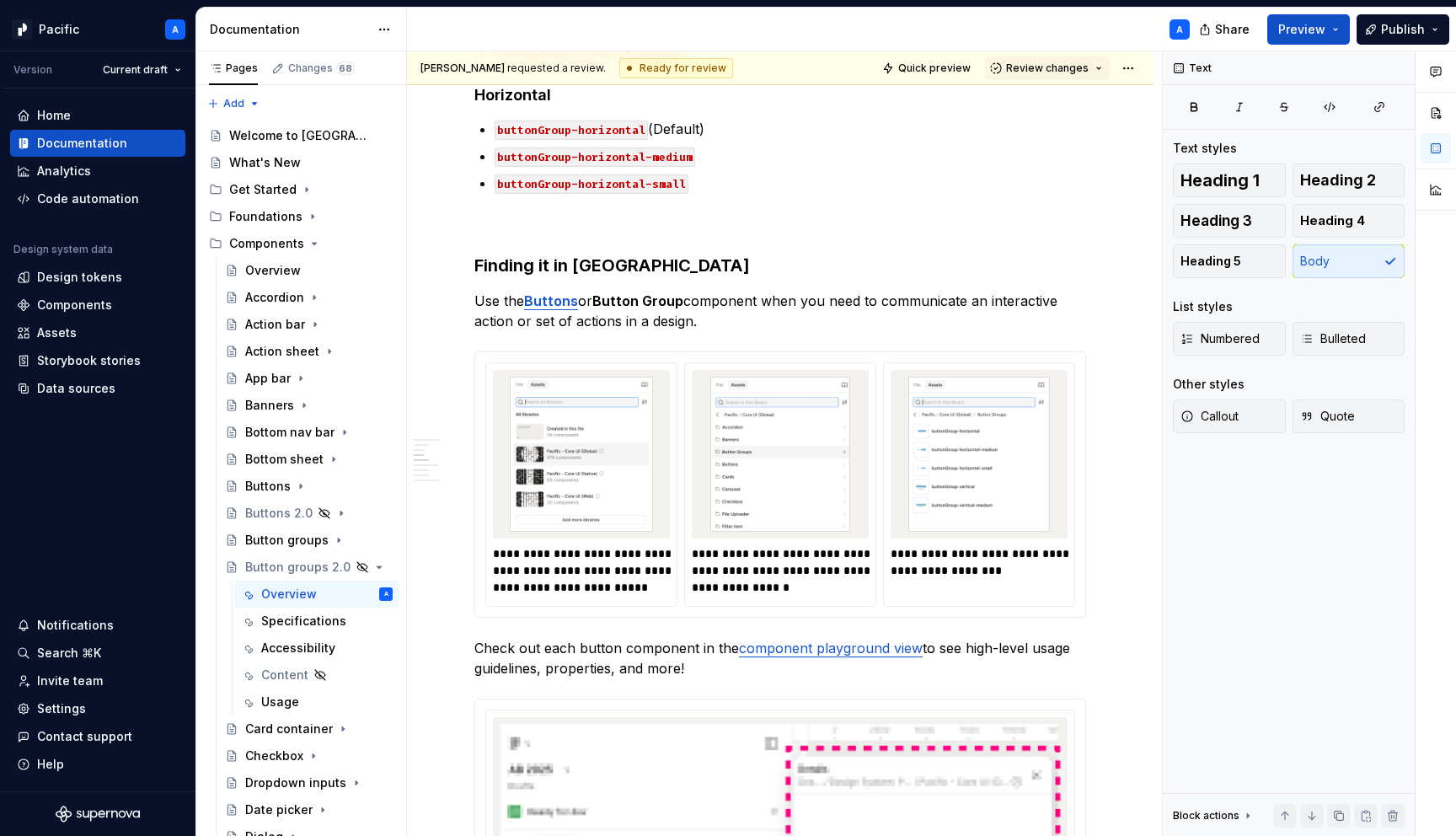
type textarea "*"
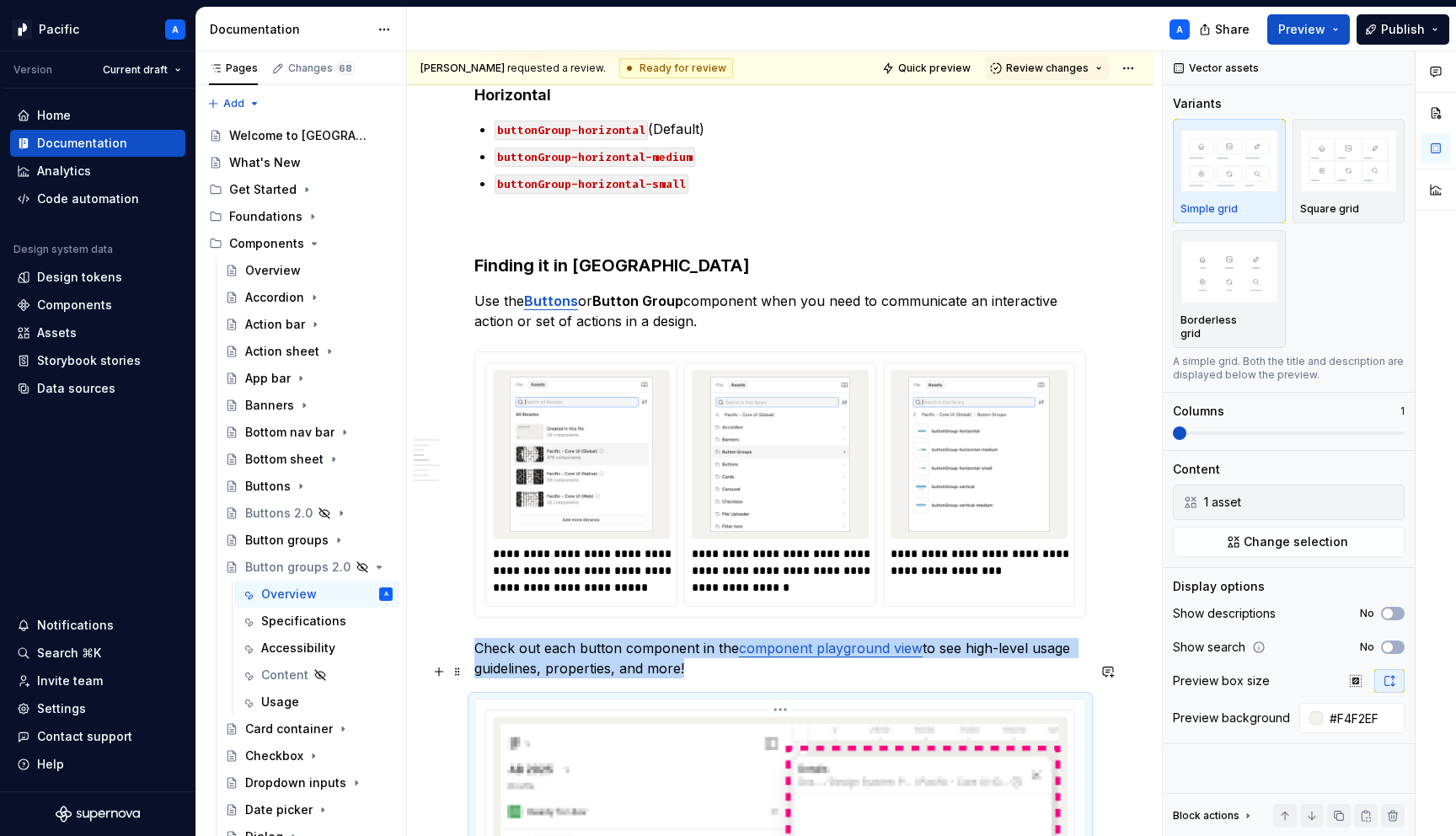
click at [1357, 675] on icon "button" at bounding box center [1354, 680] width 11 height 11
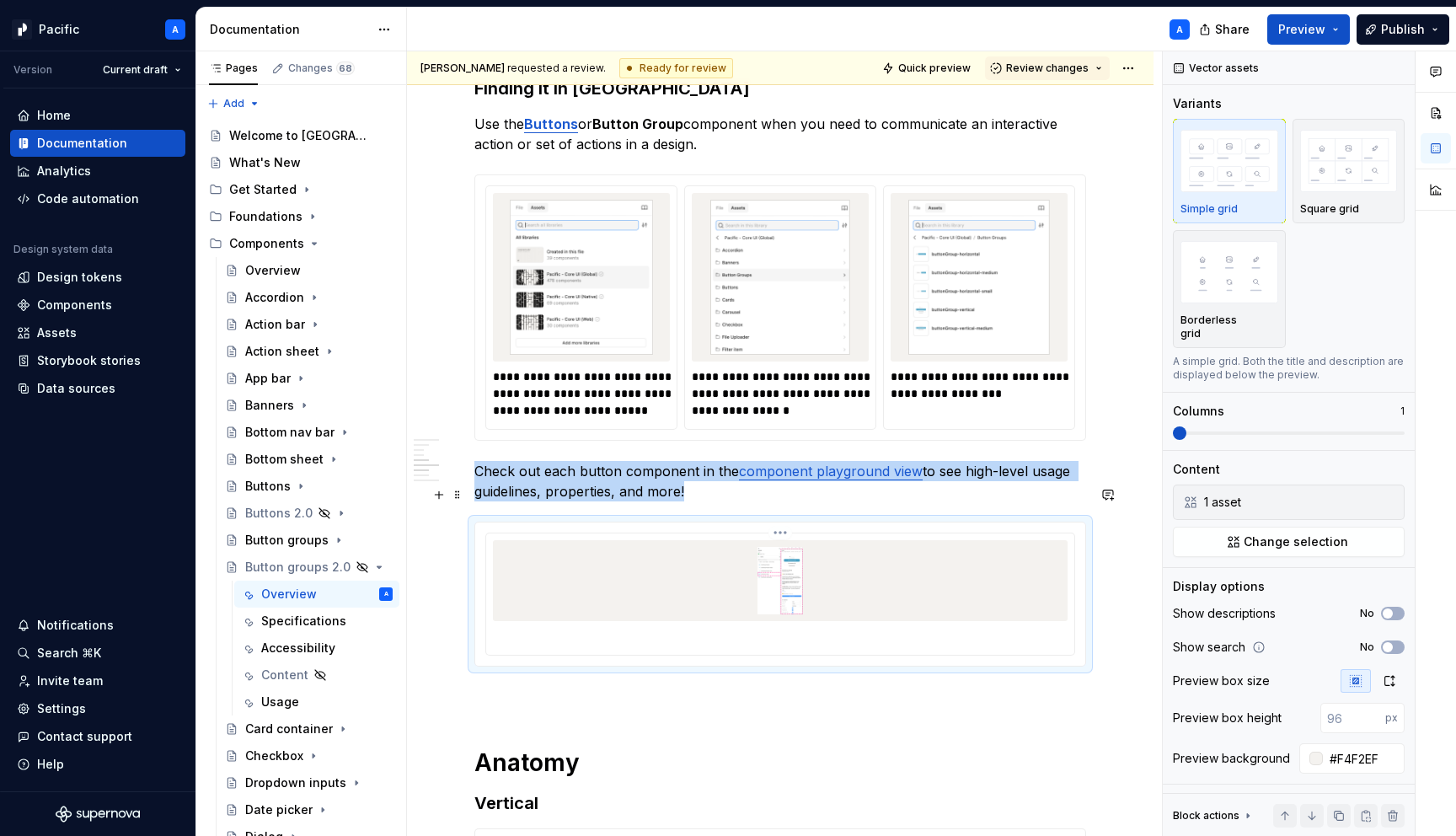
scroll to position [1796, 0]
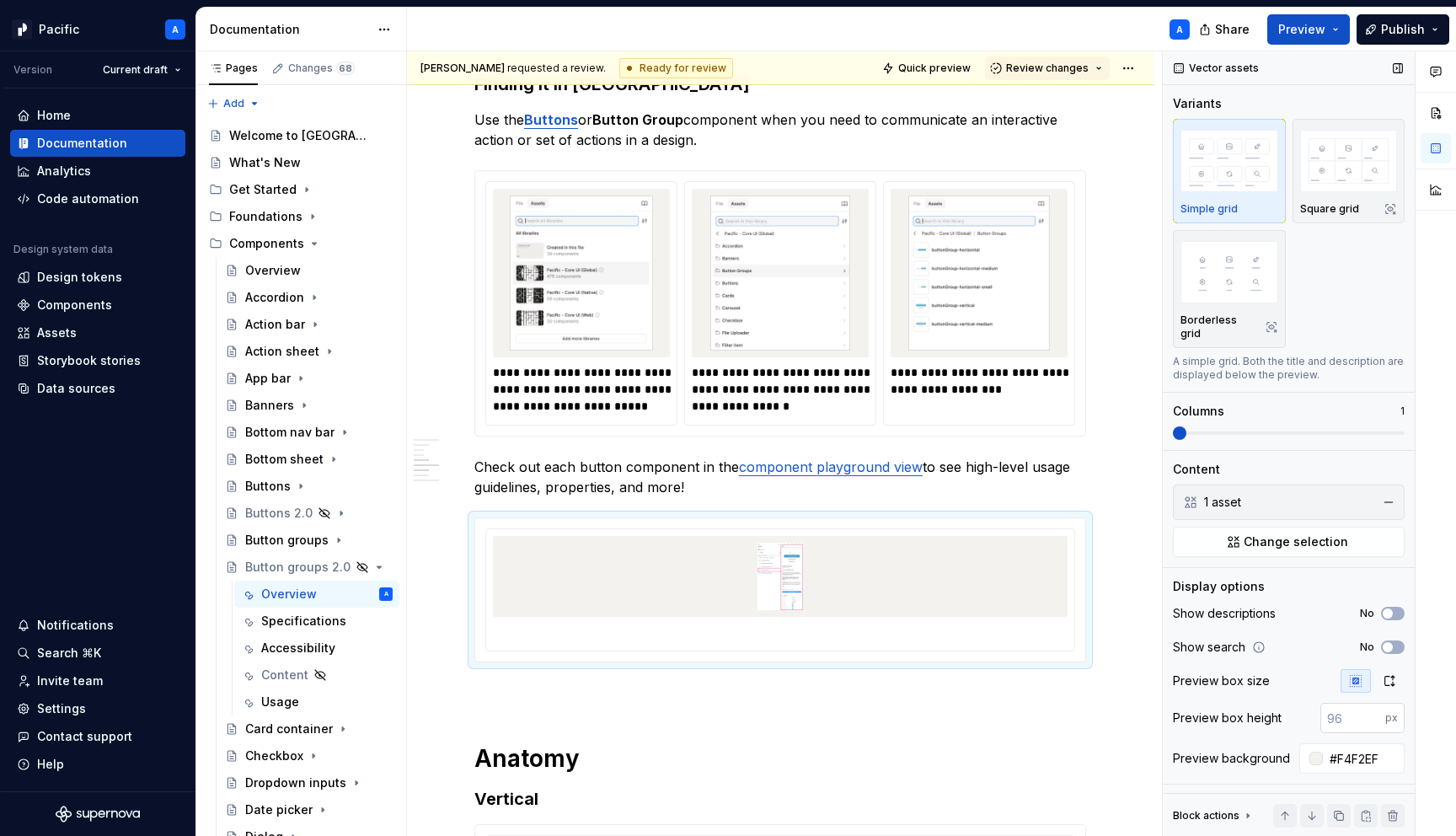
click at [1341, 702] on input "number" at bounding box center [1352, 717] width 65 height 30
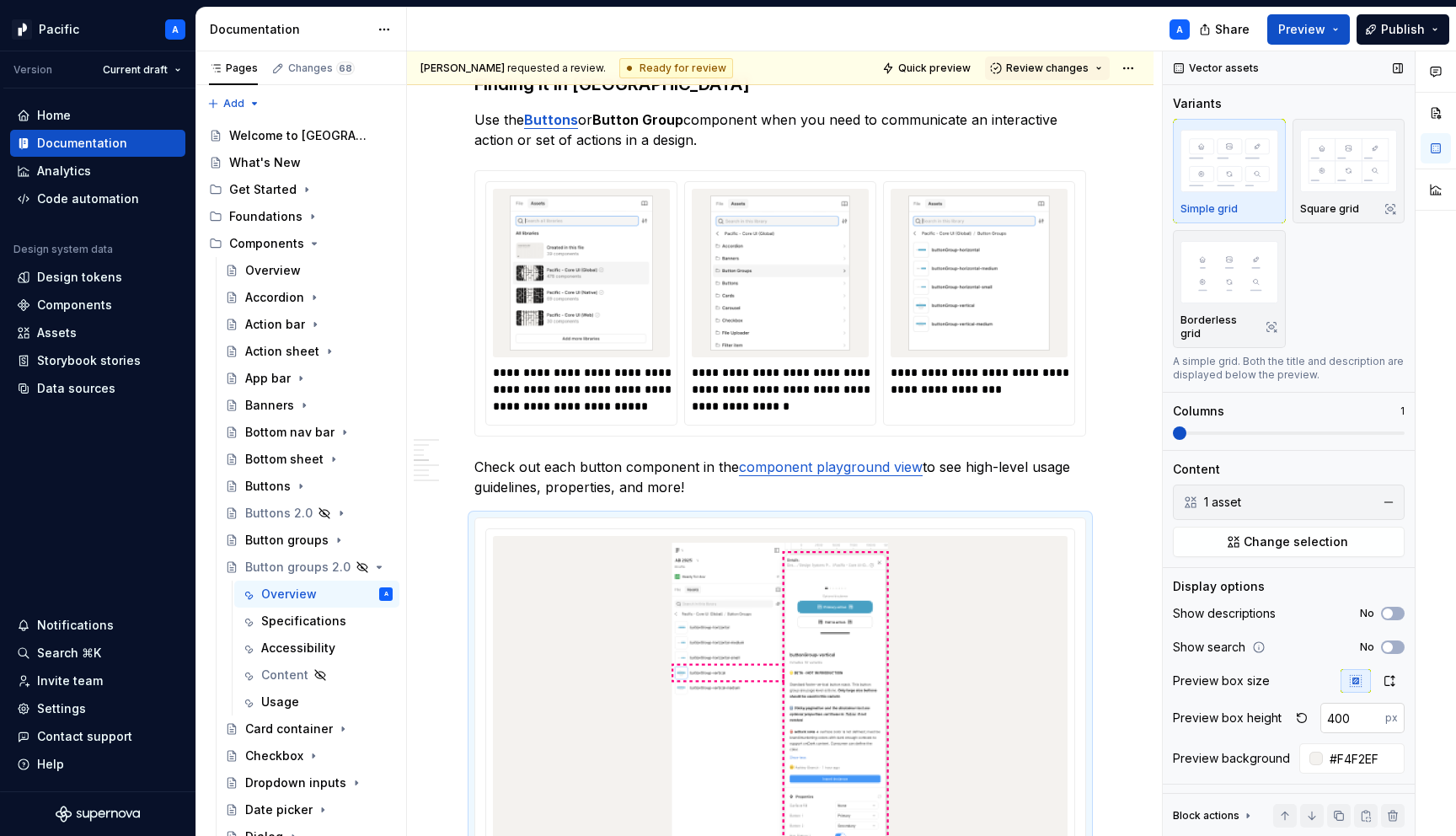
click at [1351, 703] on input "400" at bounding box center [1352, 717] width 65 height 30
type input "600"
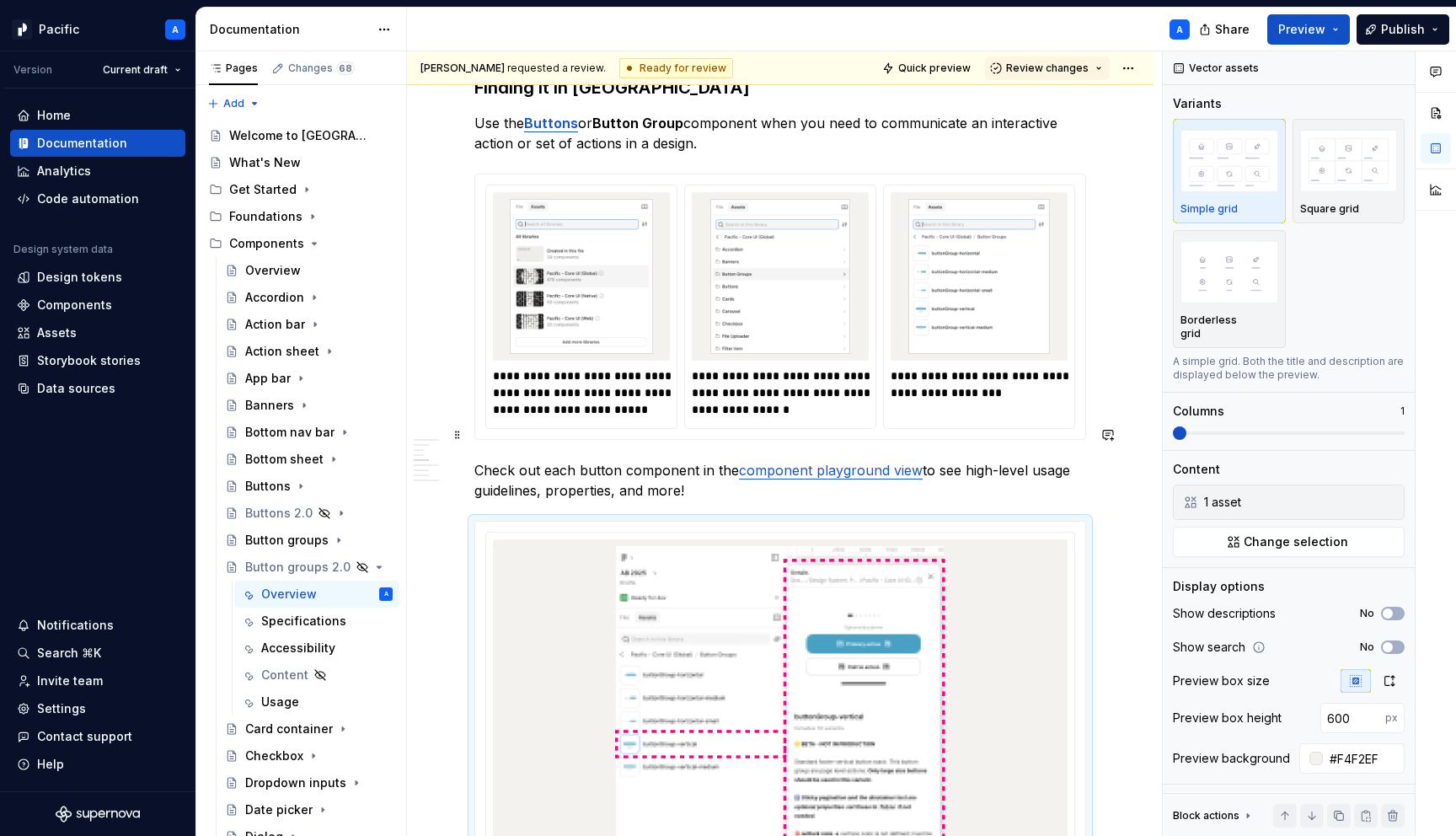
scroll to position [1790, 0]
click at [725, 462] on p "Check out each button component in the component playground view to see high-le…" at bounding box center [780, 482] width 612 height 41
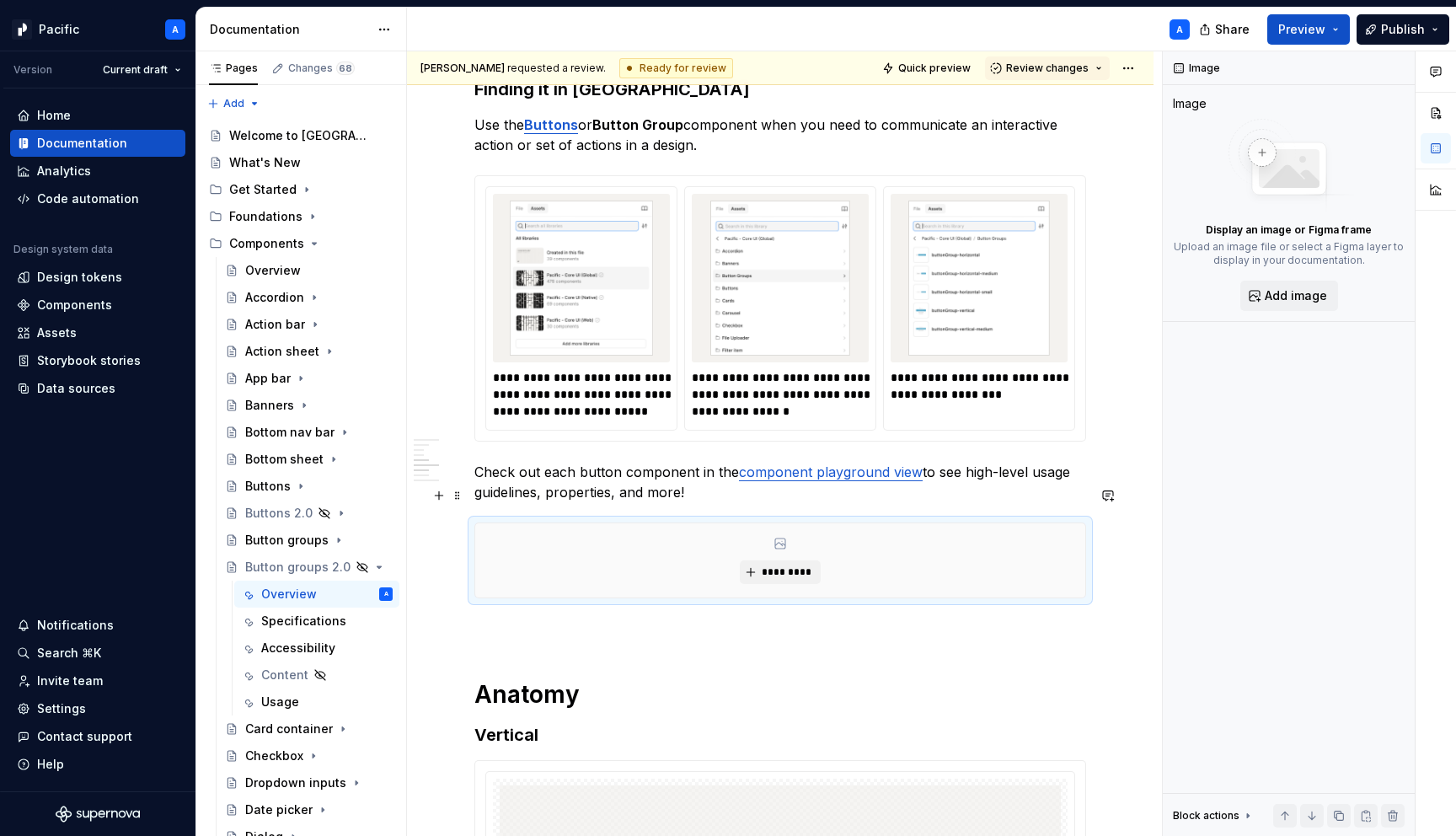
click at [667, 548] on div "*********" at bounding box center [780, 560] width 610 height 74
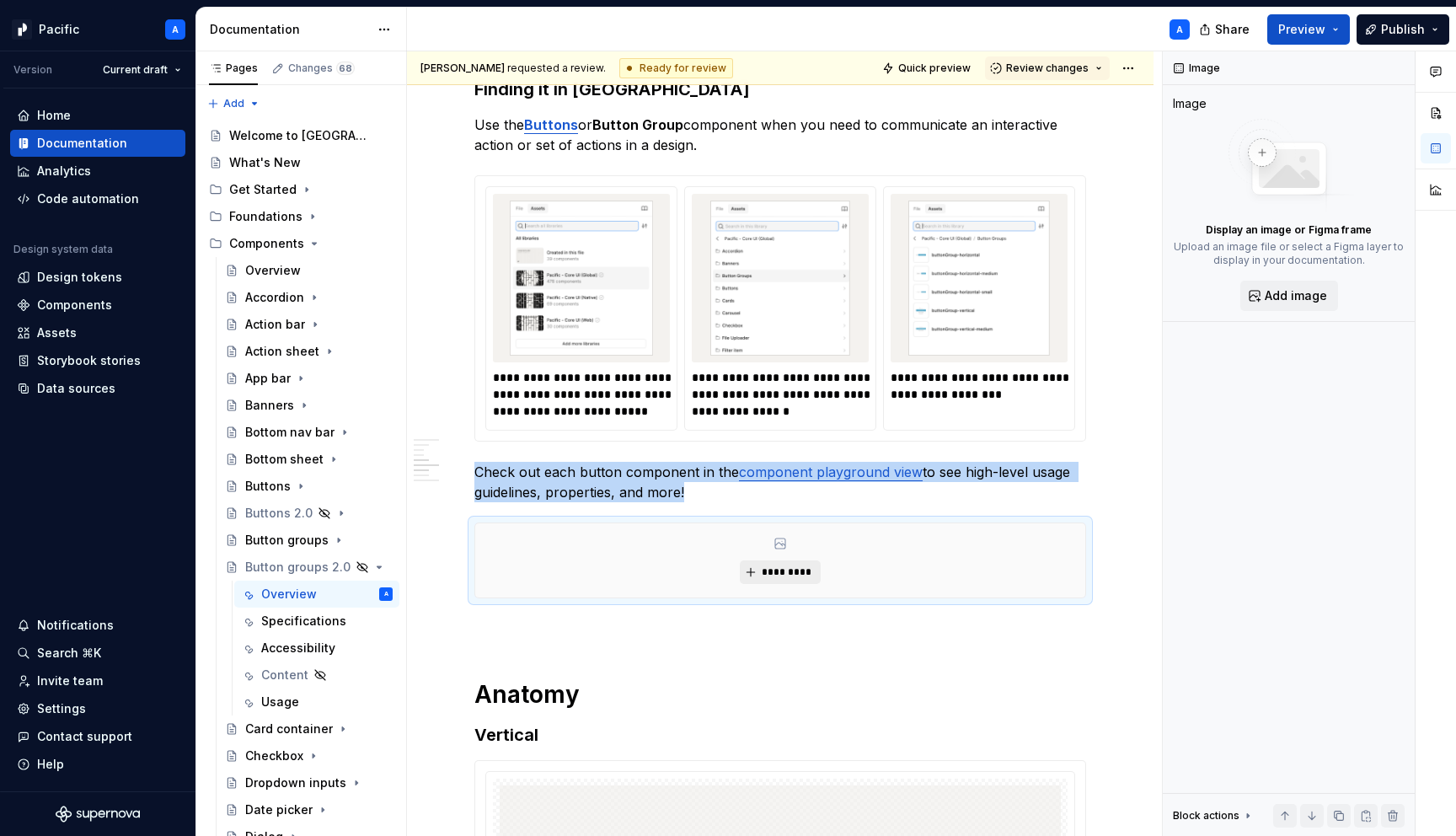
type textarea "*"
click at [789, 561] on button "*********" at bounding box center [780, 572] width 81 height 23
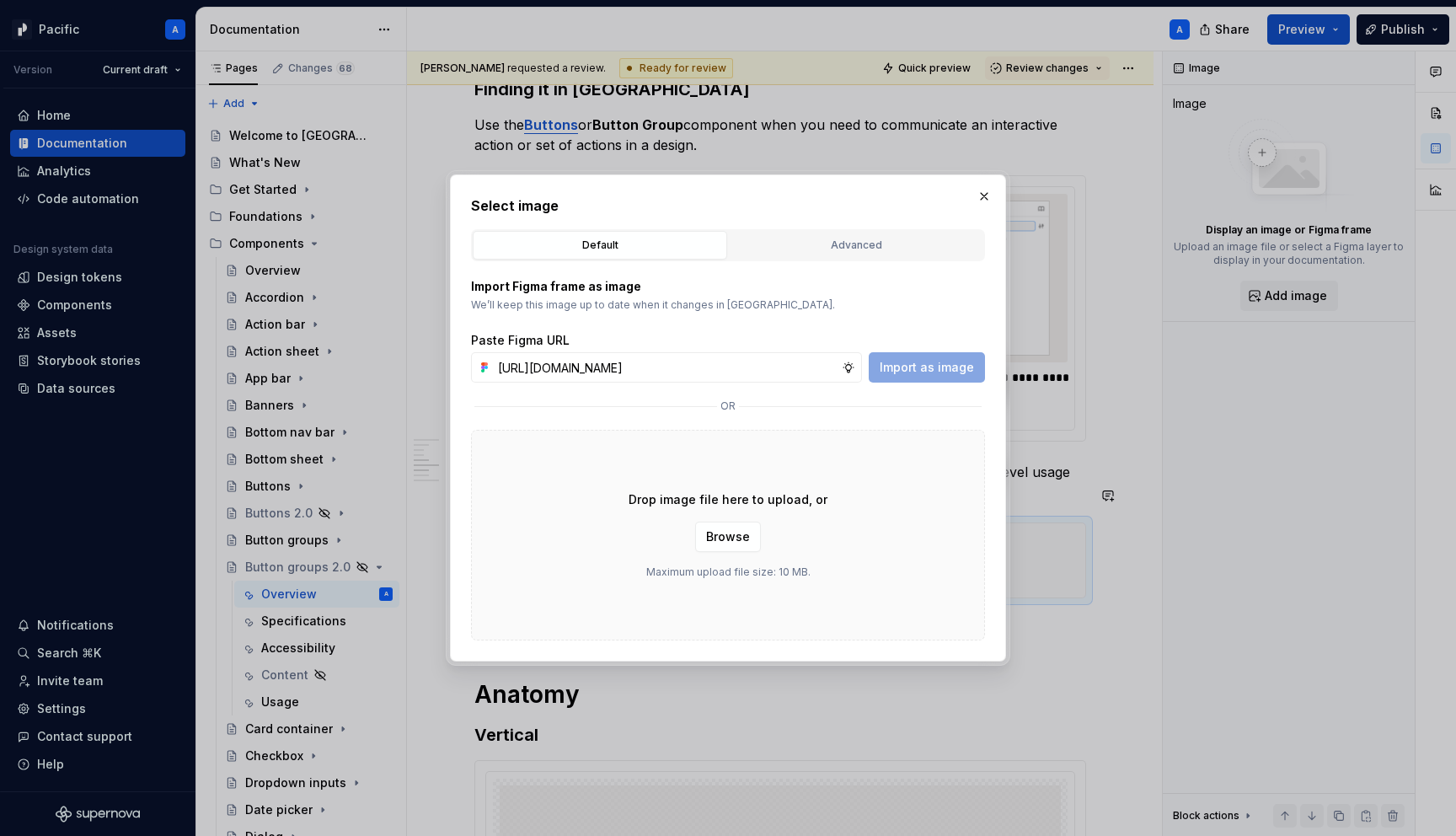
scroll to position [0, 466]
type input "[URL][DOMAIN_NAME]"
click at [939, 364] on span "Import as image" at bounding box center [926, 367] width 94 height 16
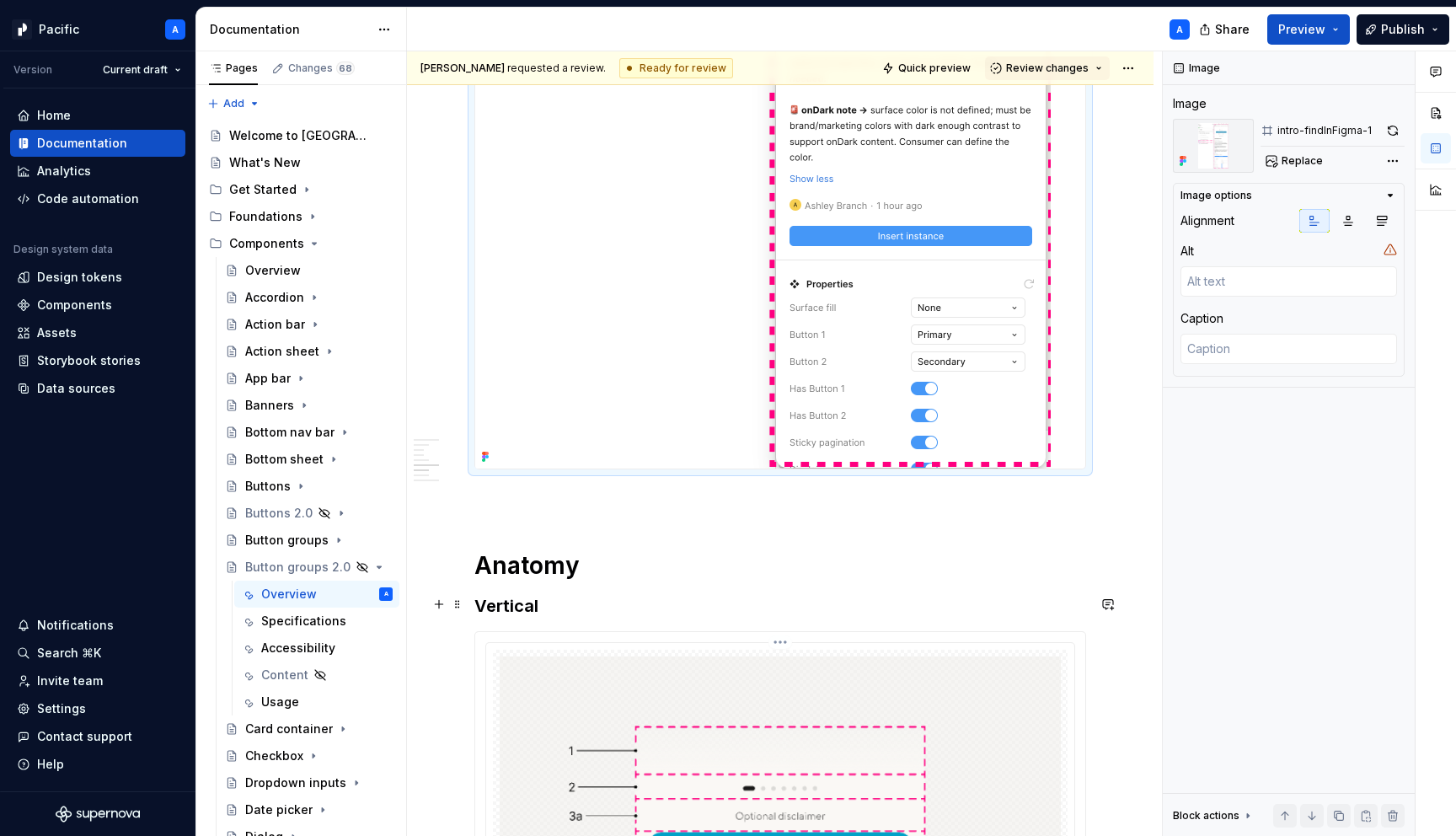
scroll to position [2686, 0]
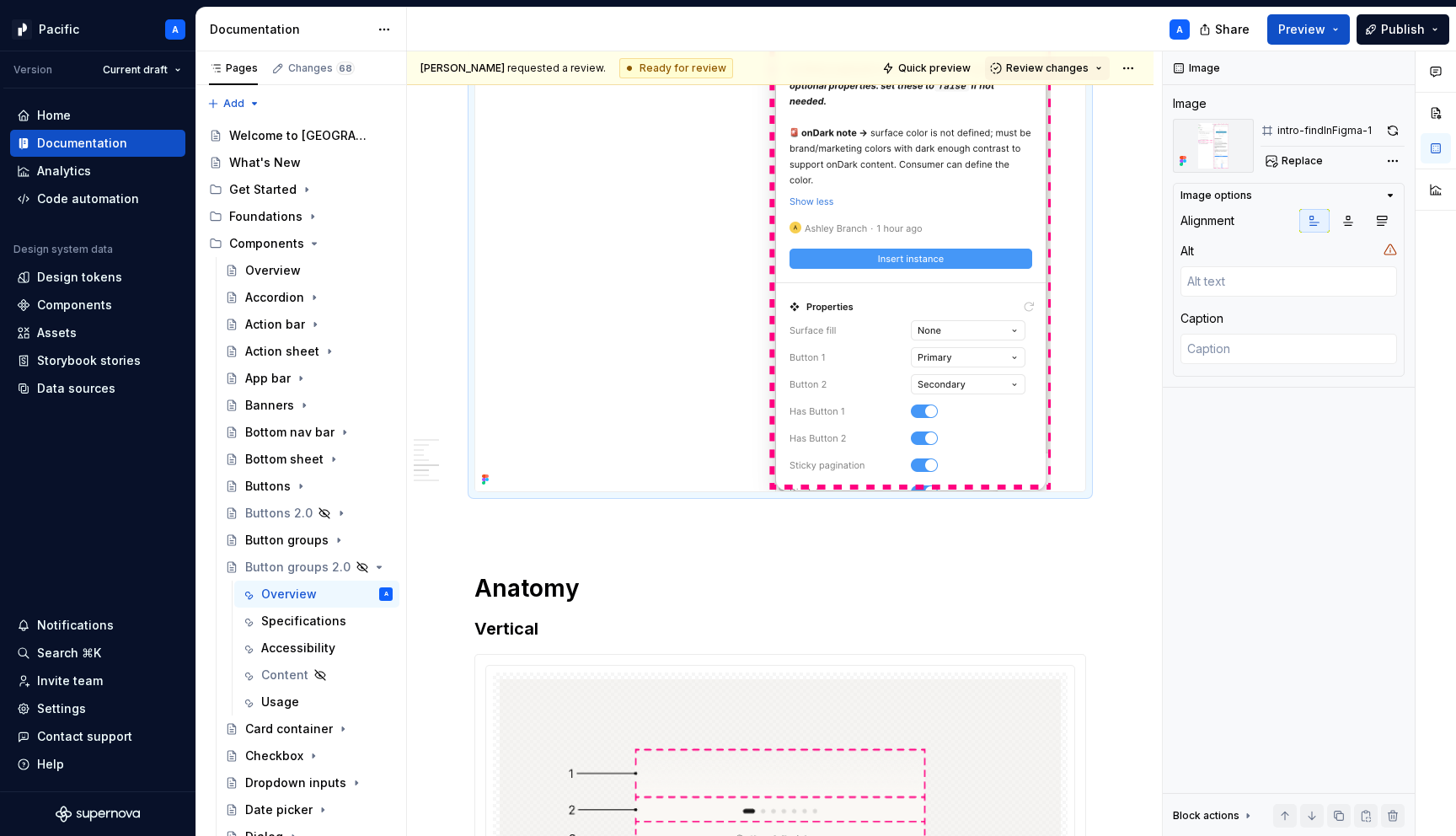
click at [810, 267] on img at bounding box center [762, 58] width 575 height 864
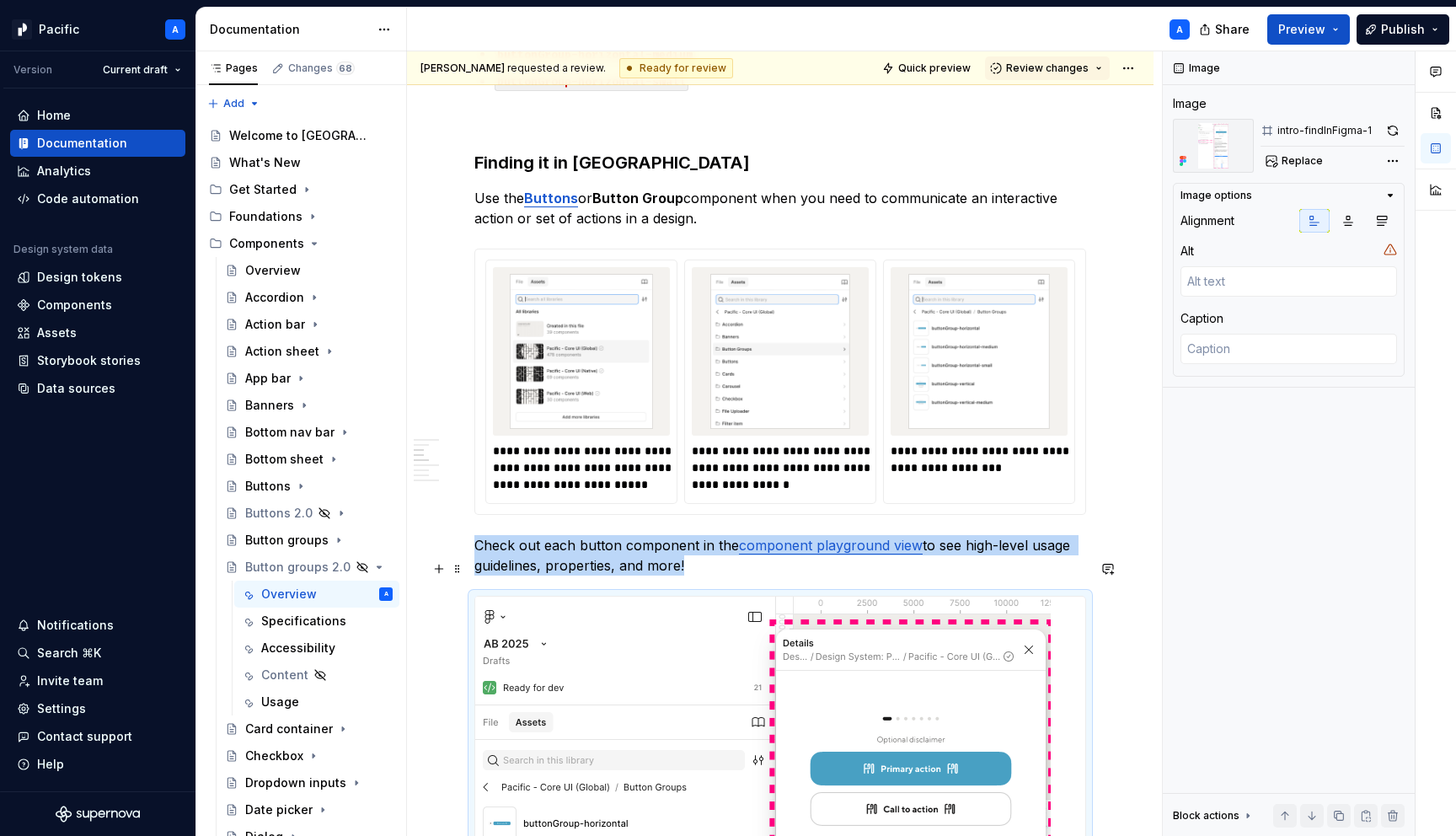
scroll to position [1737, 0]
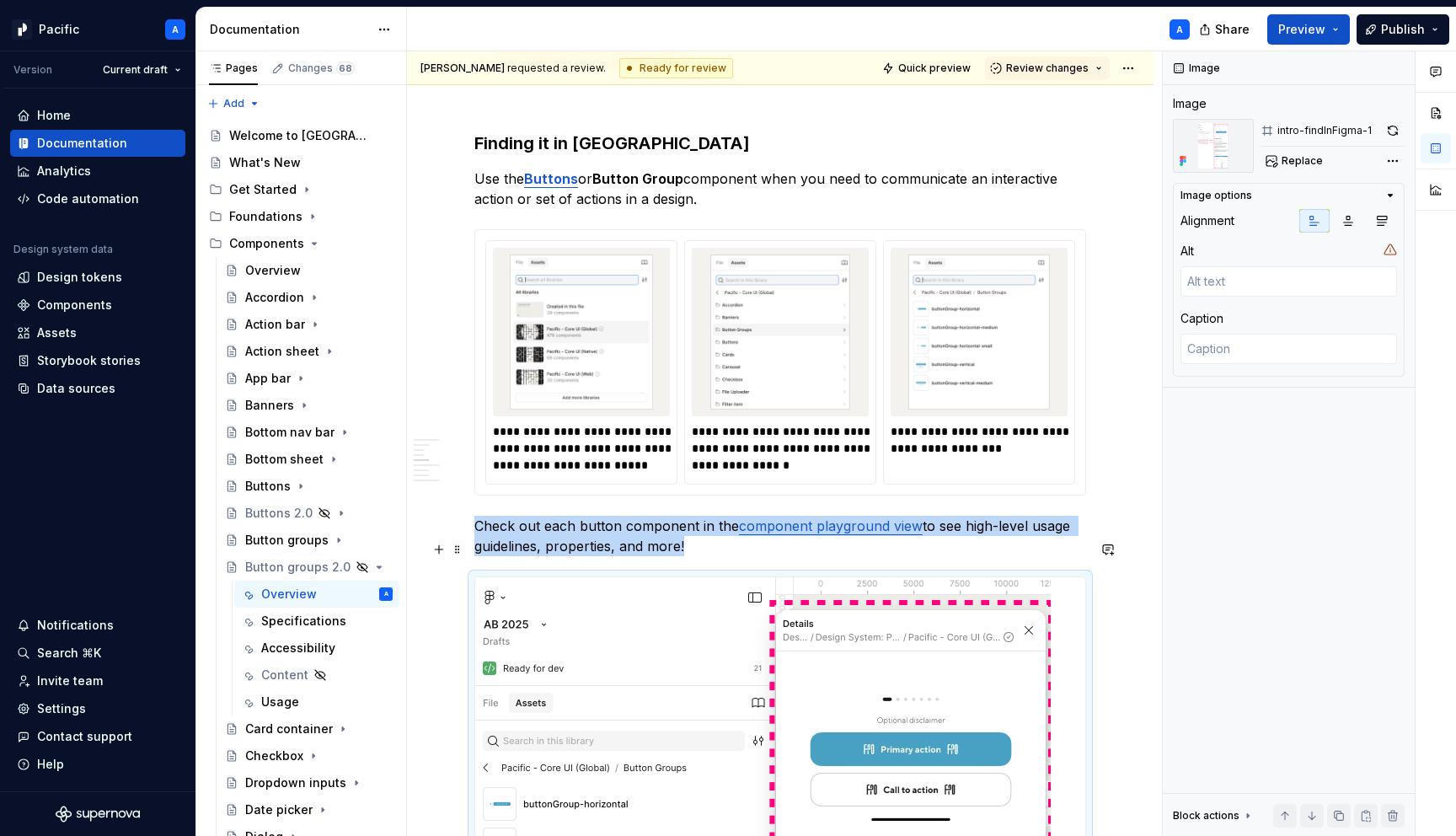
click at [1348, 219] on icon "button" at bounding box center [1348, 221] width 10 height 10
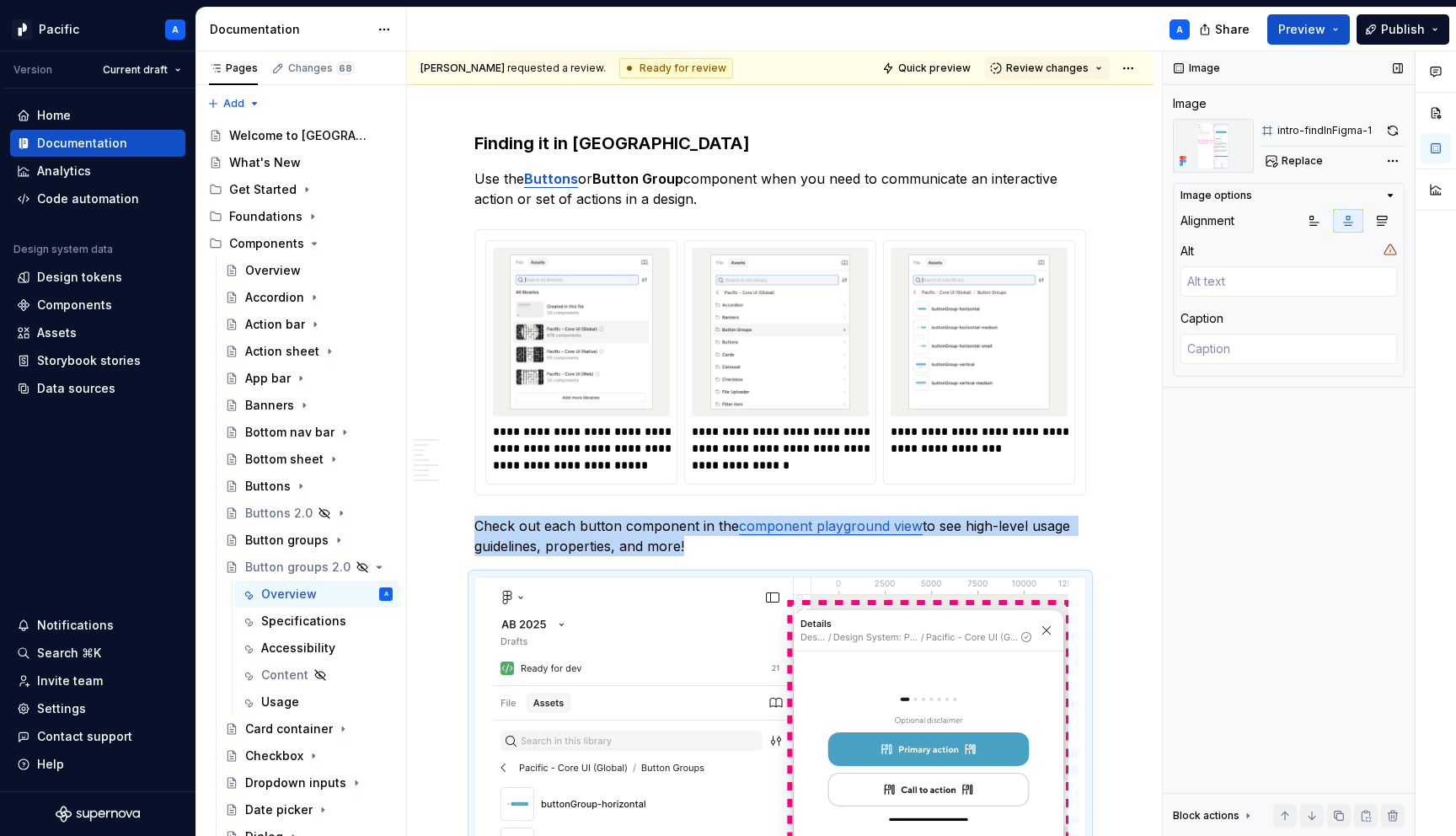
scroll to position [2226, 0]
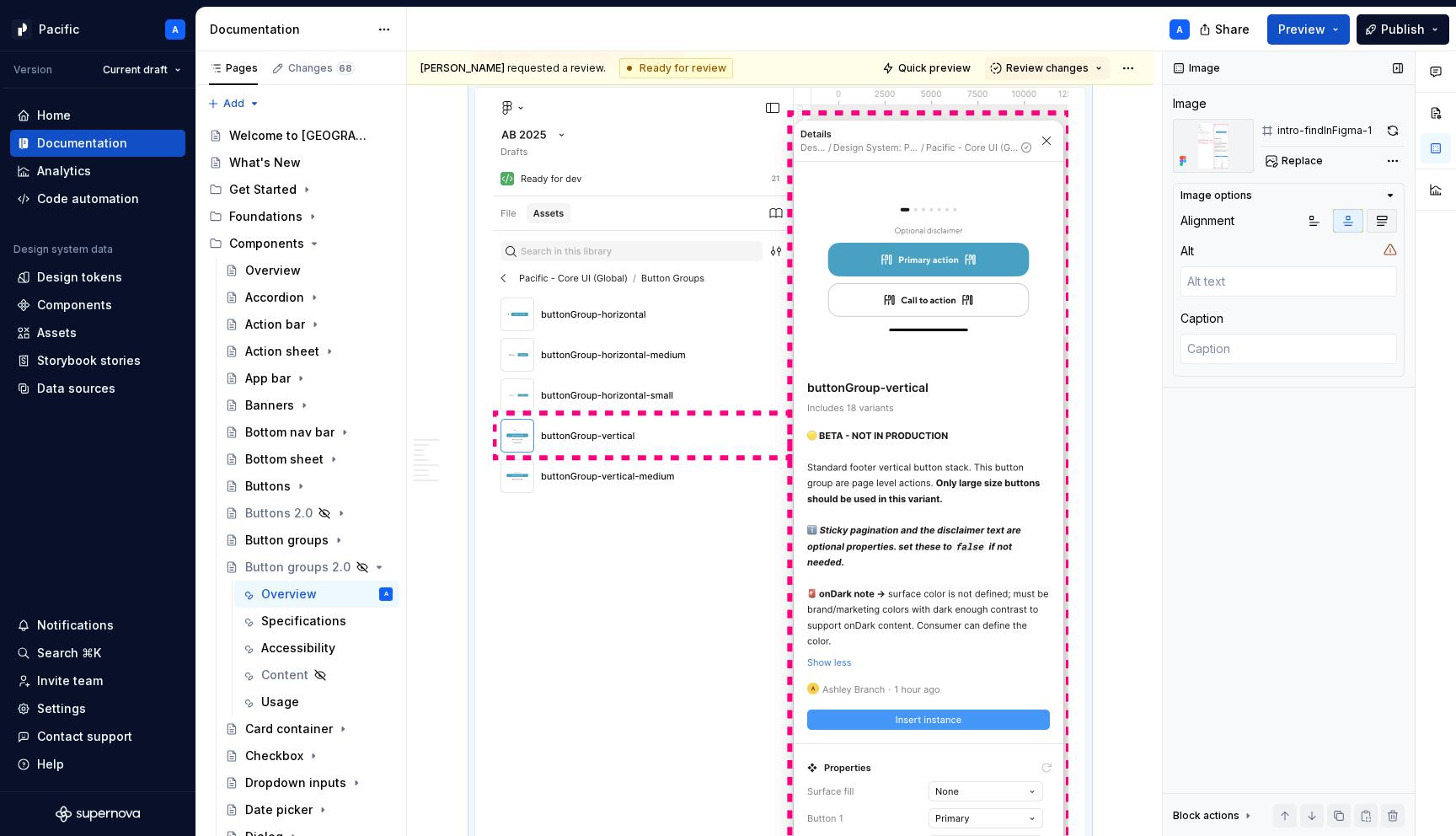
click at [1377, 221] on icon "button" at bounding box center [1382, 221] width 10 height 10
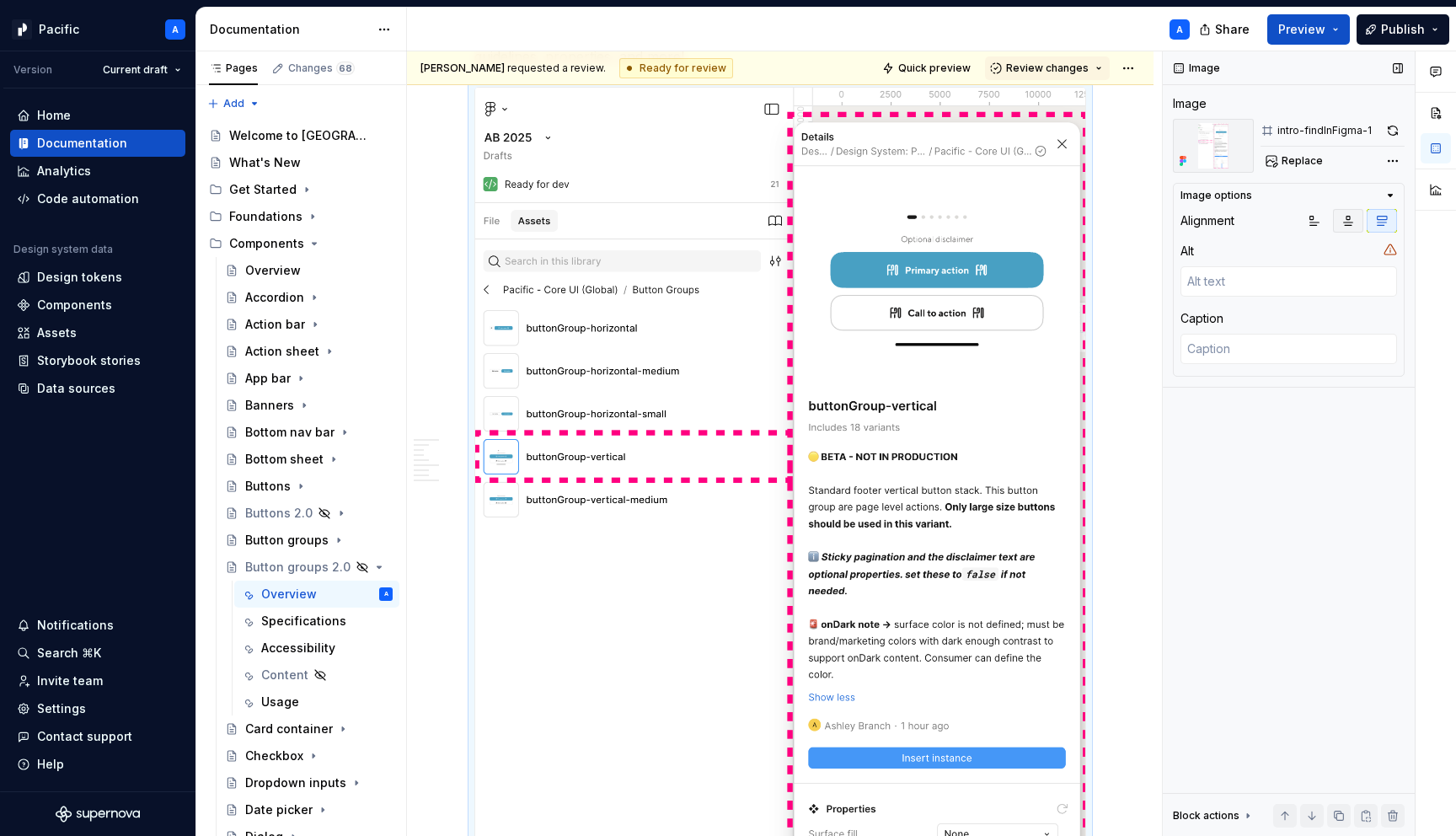
click at [1346, 221] on icon "button" at bounding box center [1348, 221] width 14 height 14
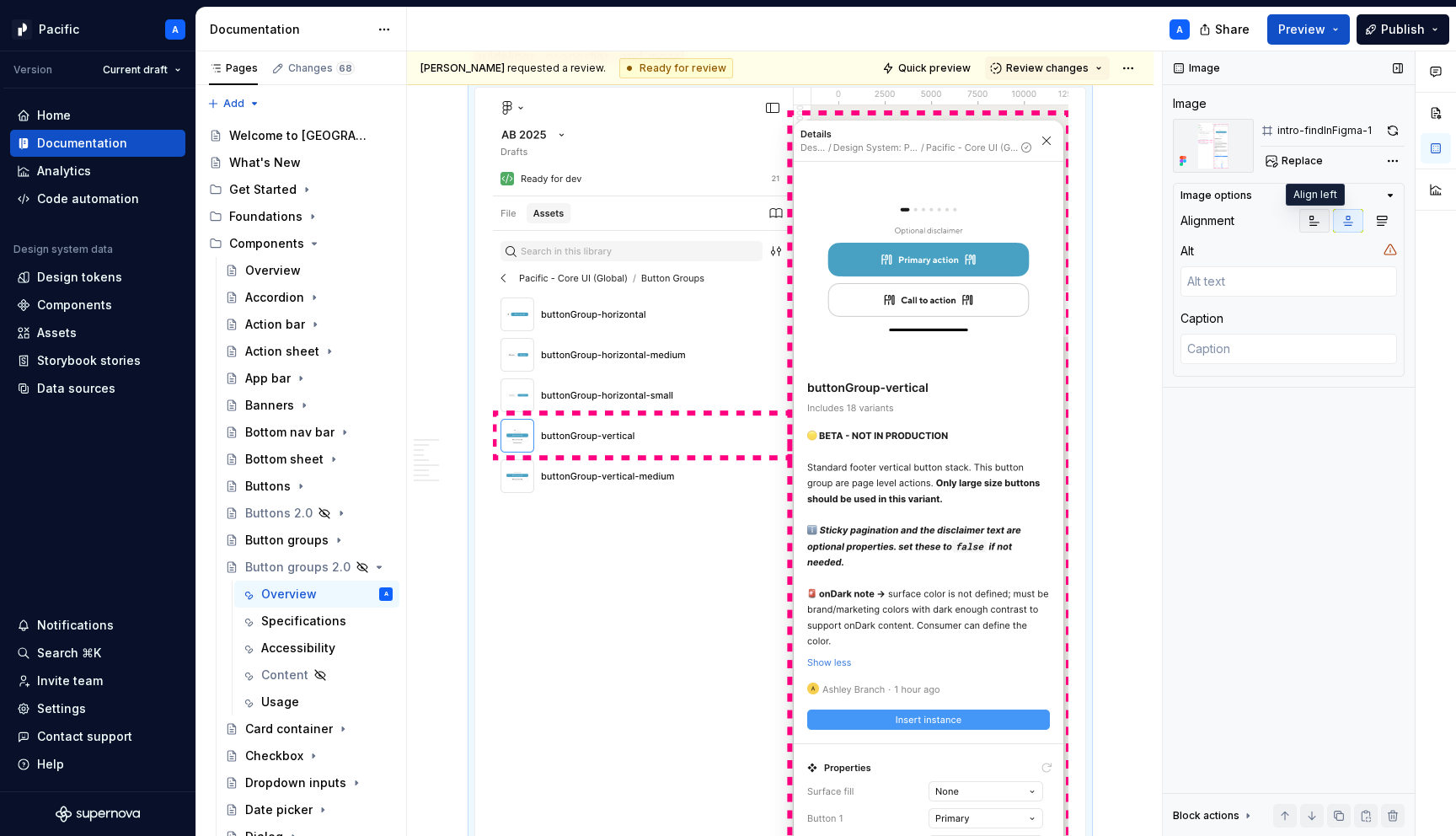
click at [1318, 215] on icon "button" at bounding box center [1314, 221] width 14 height 14
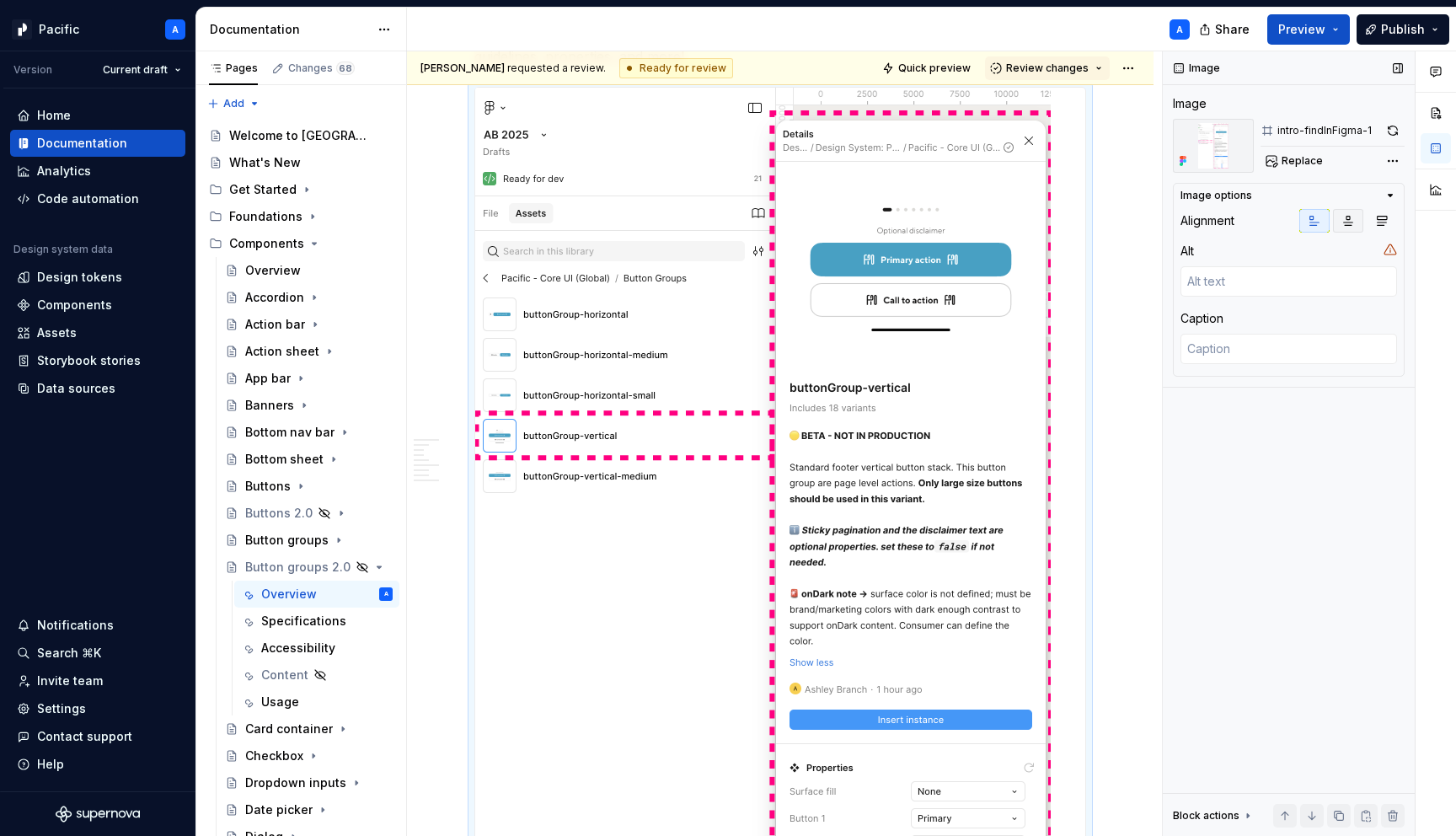
click at [1351, 210] on button "button" at bounding box center [1347, 220] width 30 height 23
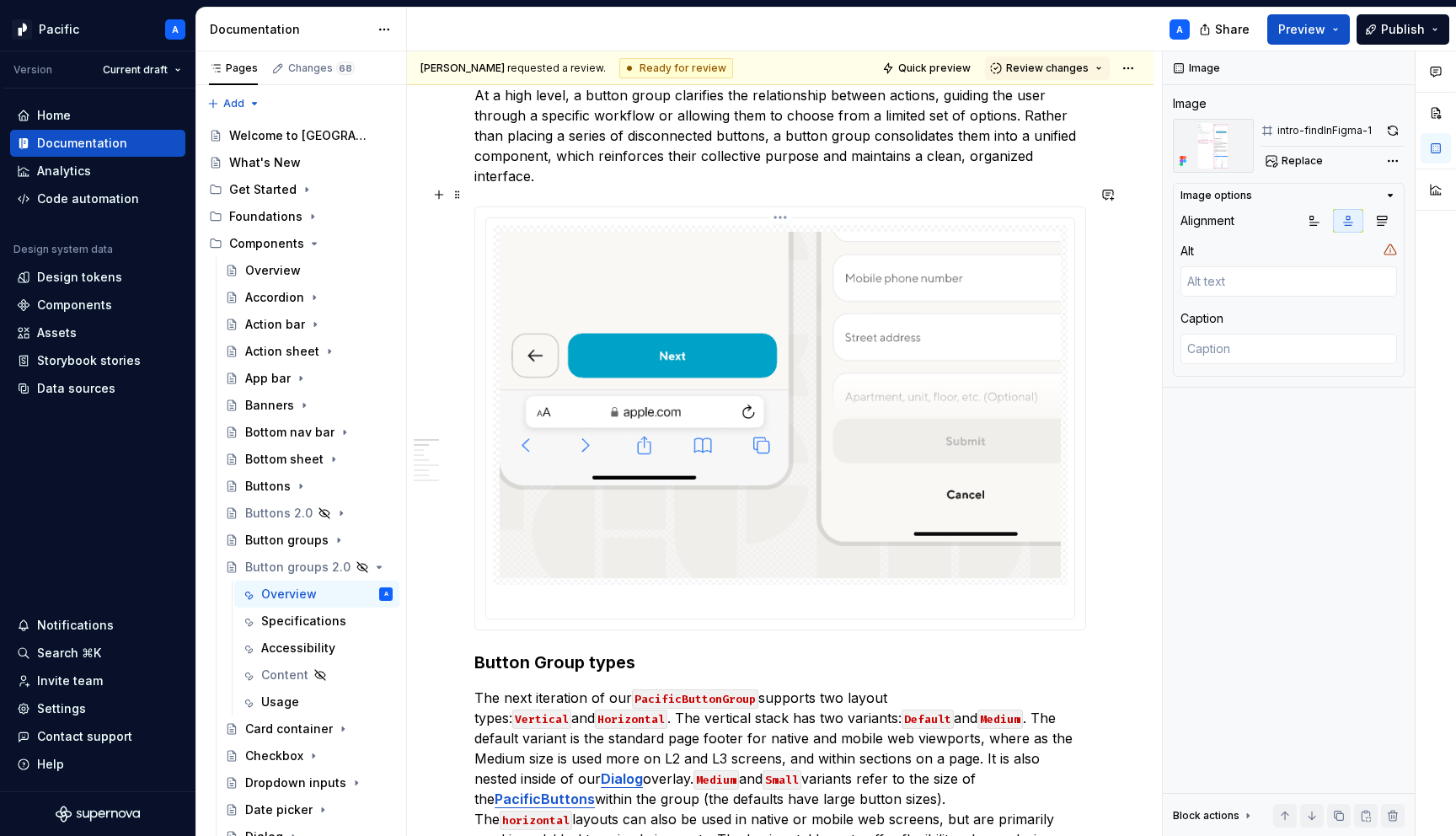
scroll to position [602, 0]
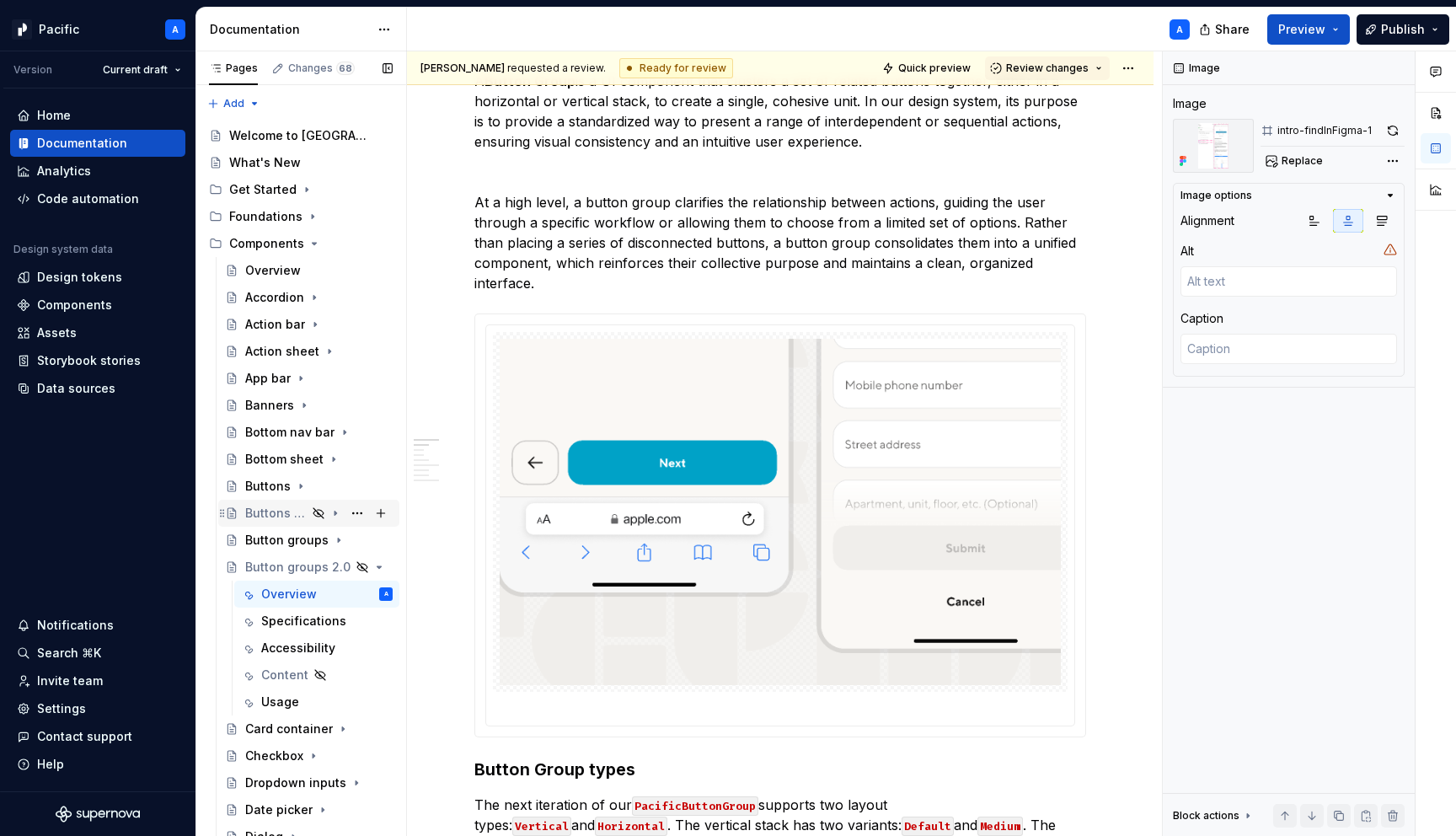
click at [338, 509] on icon "Page tree" at bounding box center [336, 513] width 14 height 14
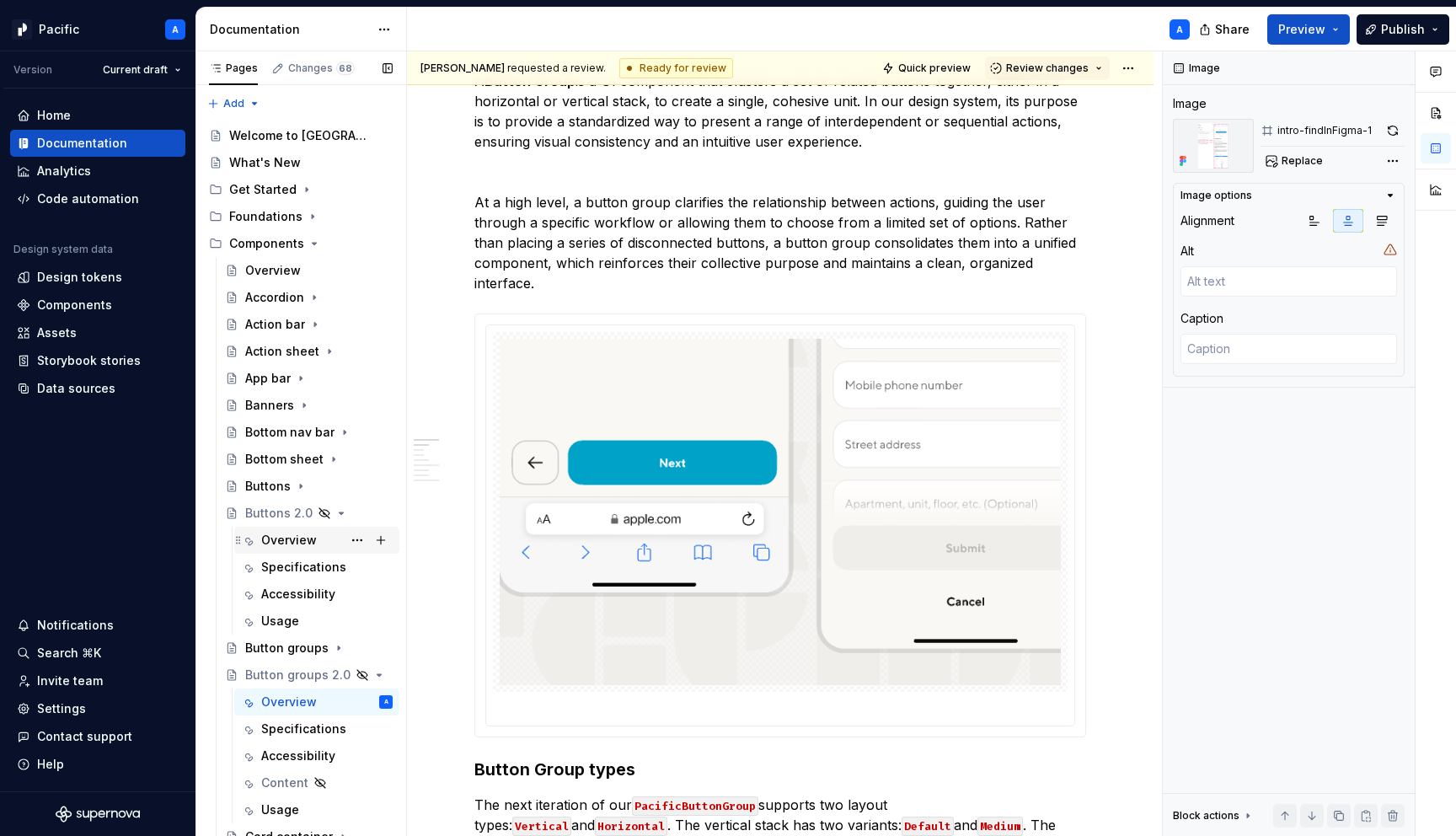
click at [297, 535] on div "Overview" at bounding box center [288, 539] width 55 height 16
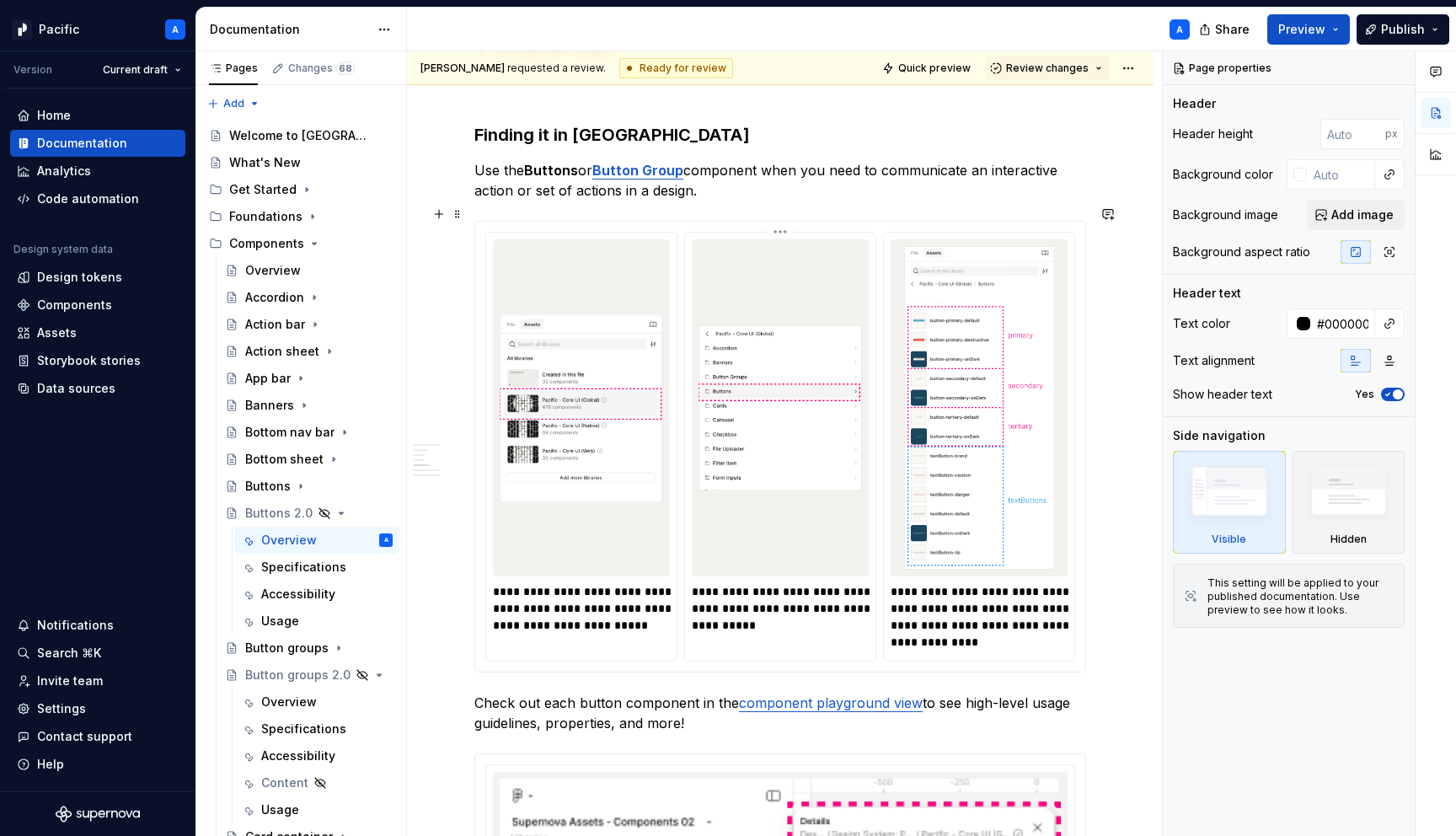
scroll to position [1964, 0]
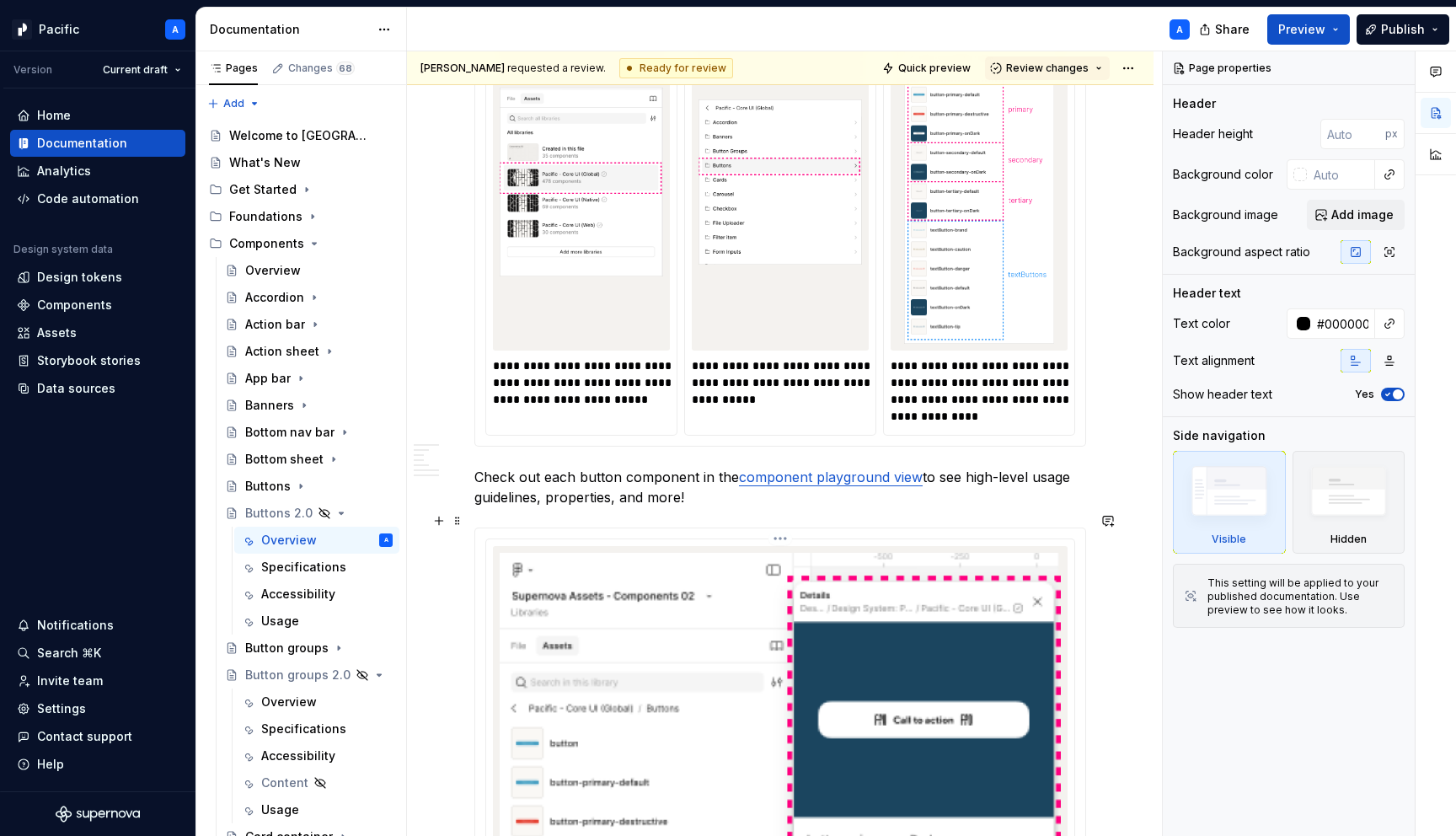
type textarea "*"
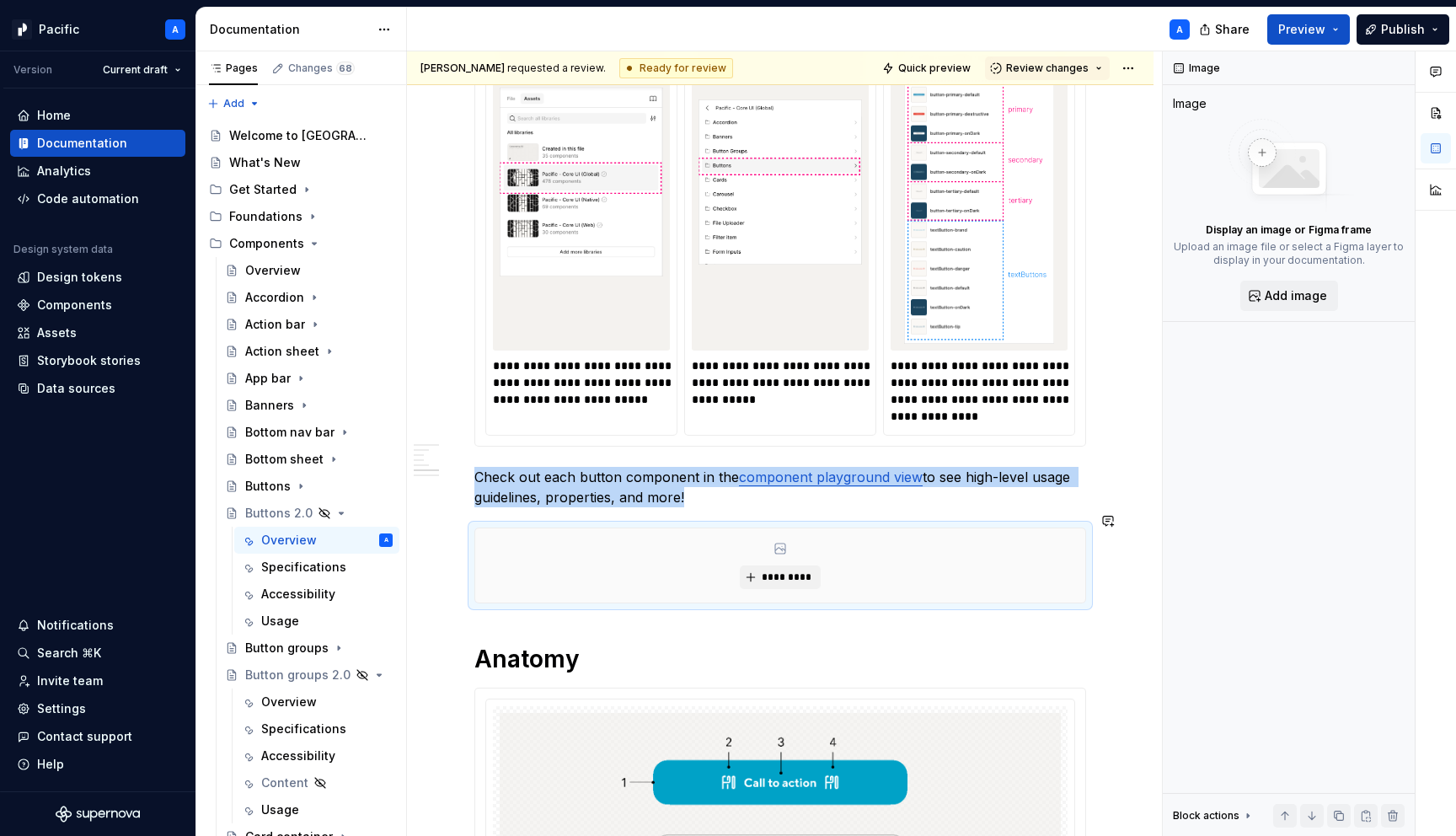
click at [465, 626] on div "**********" at bounding box center [779, 261] width 746 height 3866
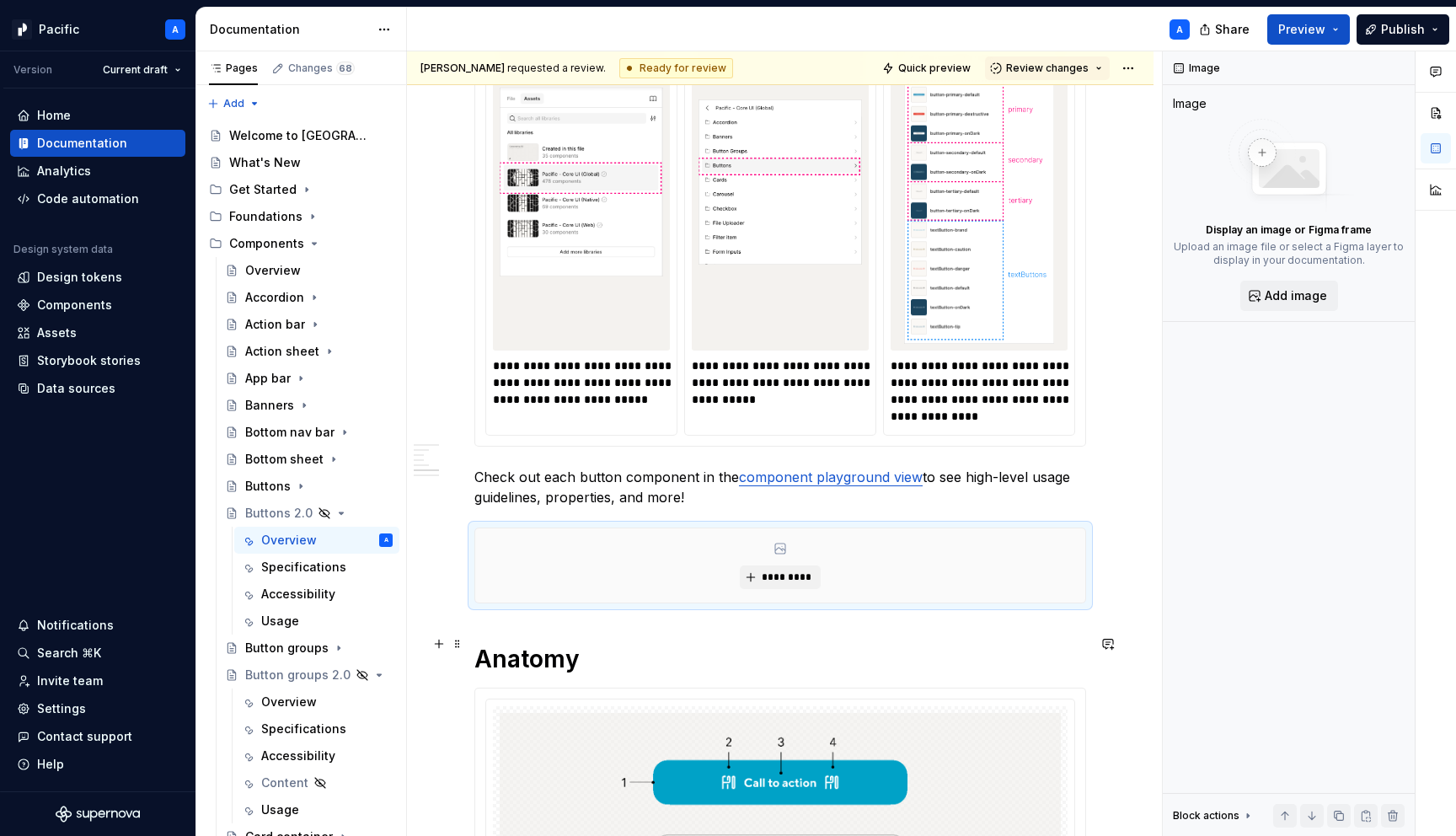
click at [476, 644] on h1 "Anatomy" at bounding box center [780, 659] width 612 height 30
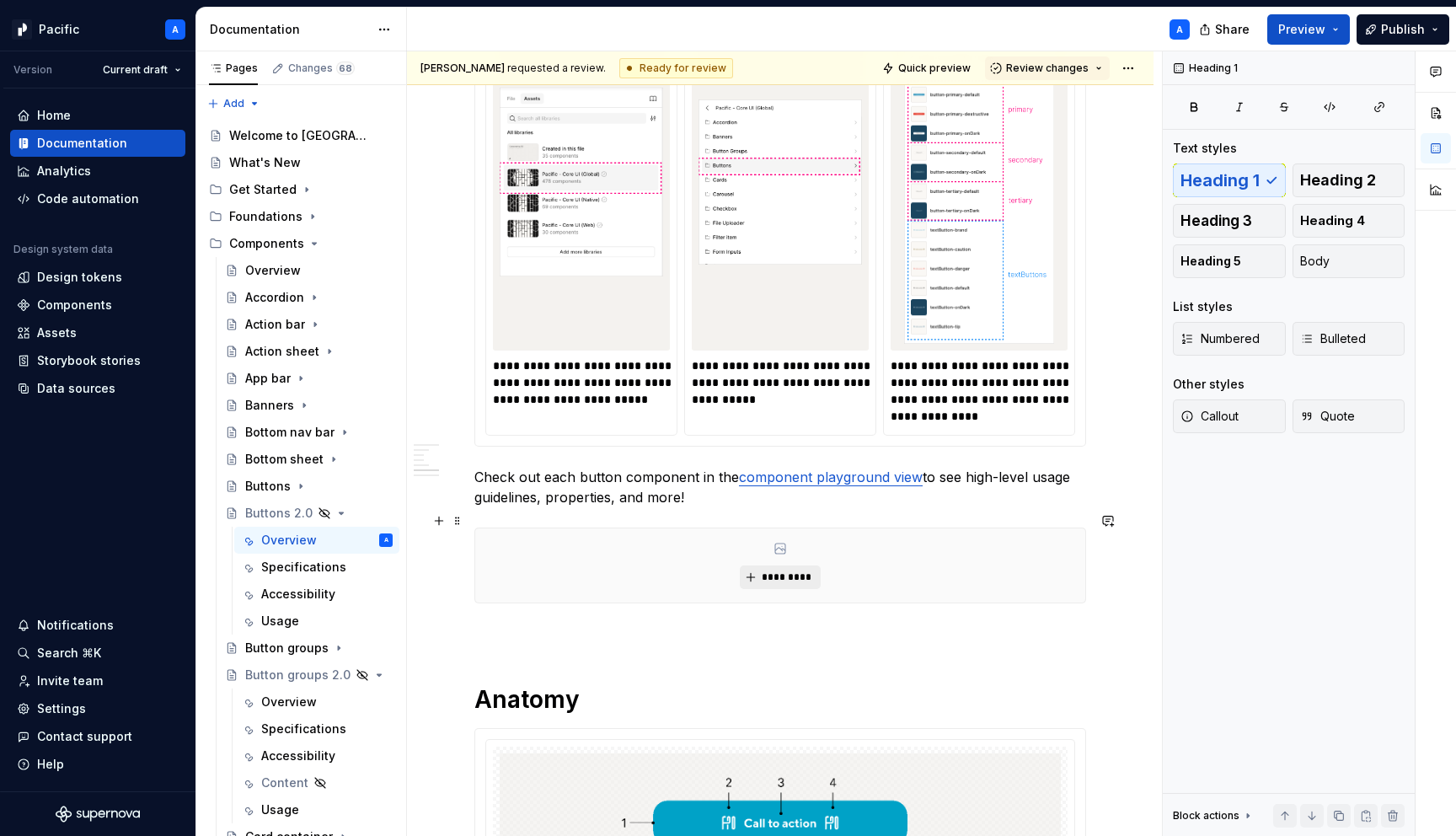
click at [791, 570] on span "*********" at bounding box center [786, 577] width 51 height 14
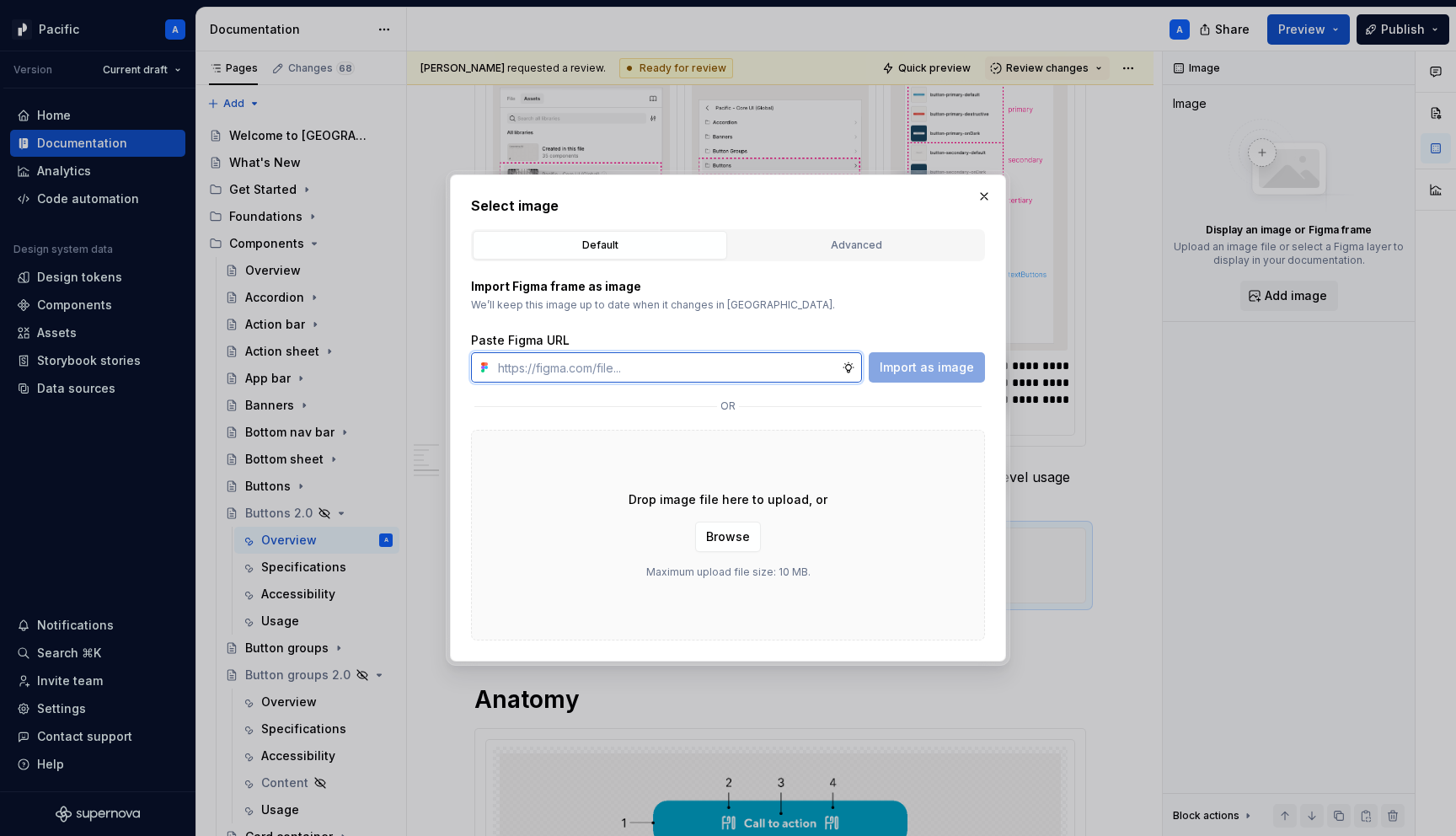
type textarea "*"
click at [764, 363] on input "text" at bounding box center [665, 367] width 350 height 30
paste input "[URL][DOMAIN_NAME]"
type input "[URL][DOMAIN_NAME]"
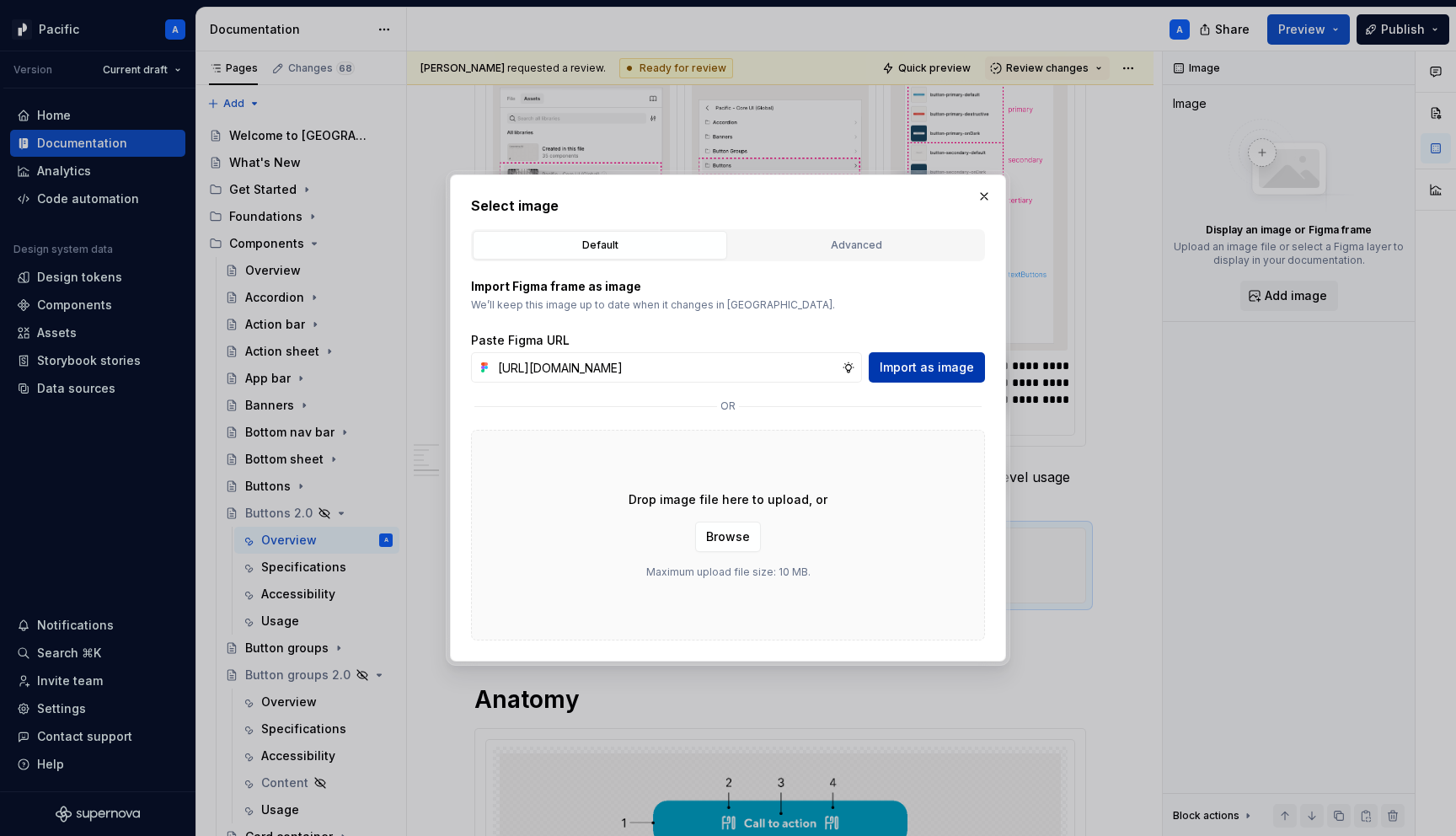
scroll to position [0, 0]
click at [938, 369] on span "Import as image" at bounding box center [926, 367] width 94 height 16
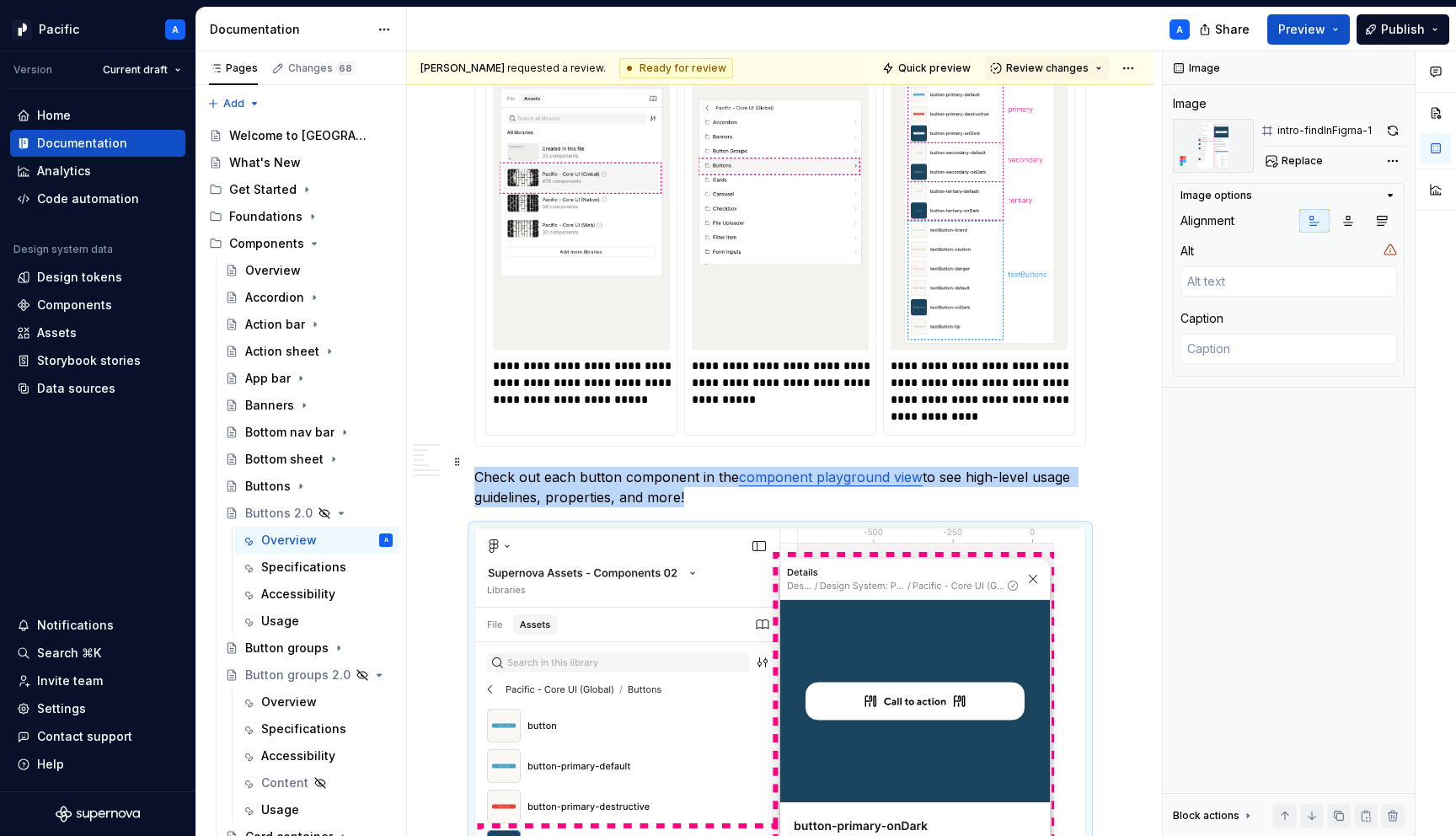
scroll to position [2200, 0]
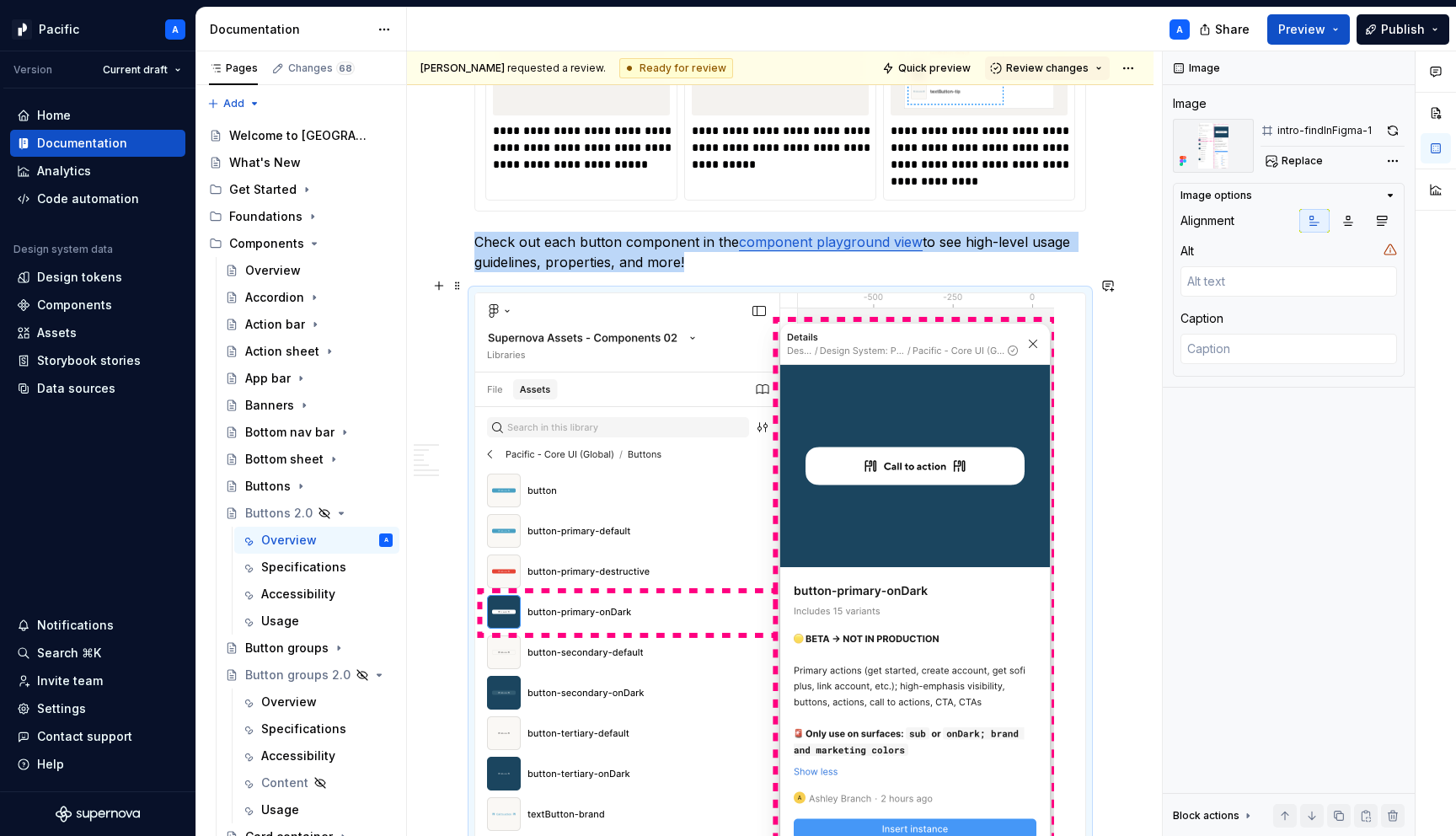
click at [898, 340] on img at bounding box center [764, 723] width 579 height 861
click at [1349, 228] on button "button" at bounding box center [1347, 220] width 30 height 23
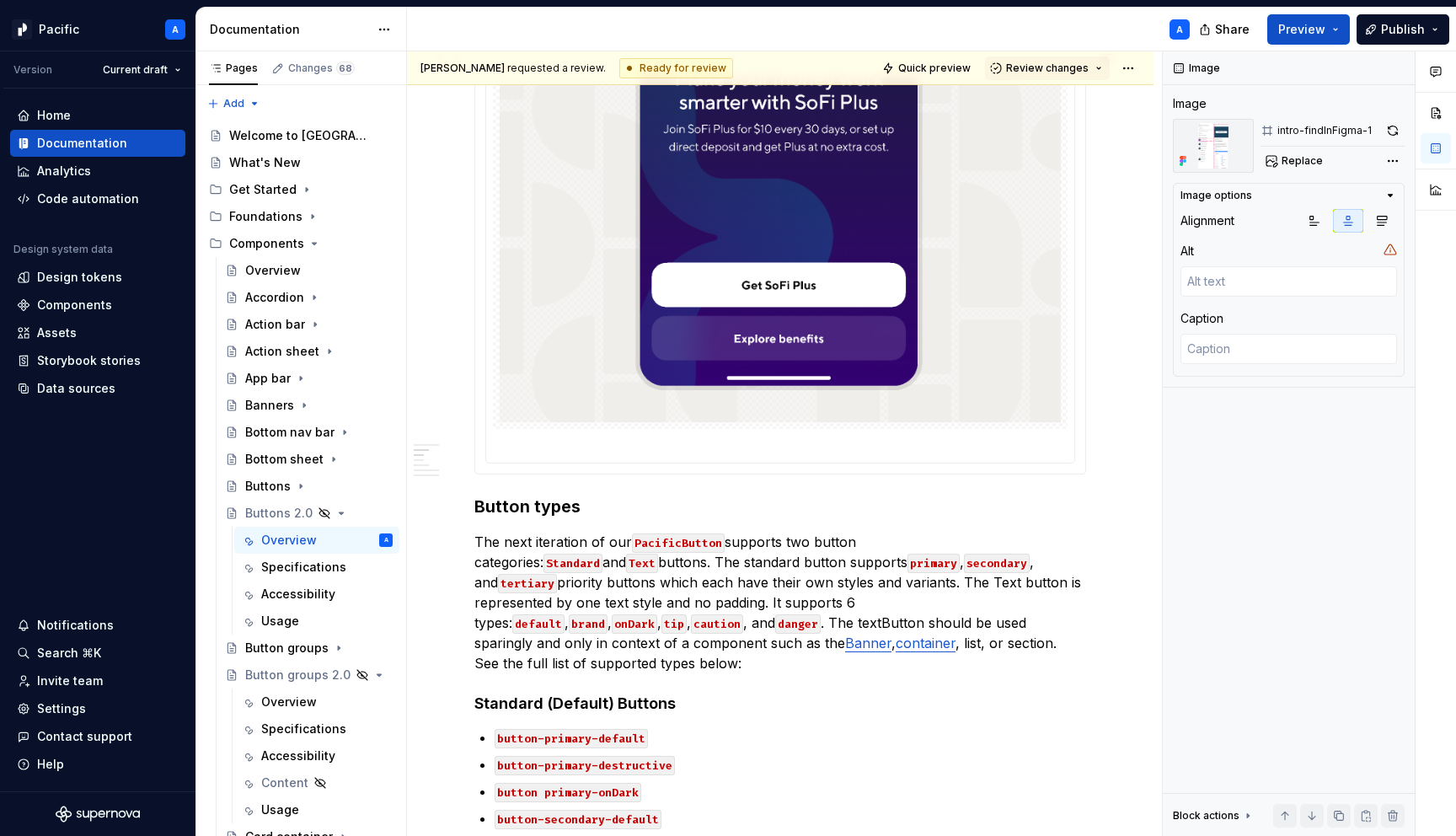
scroll to position [0, 0]
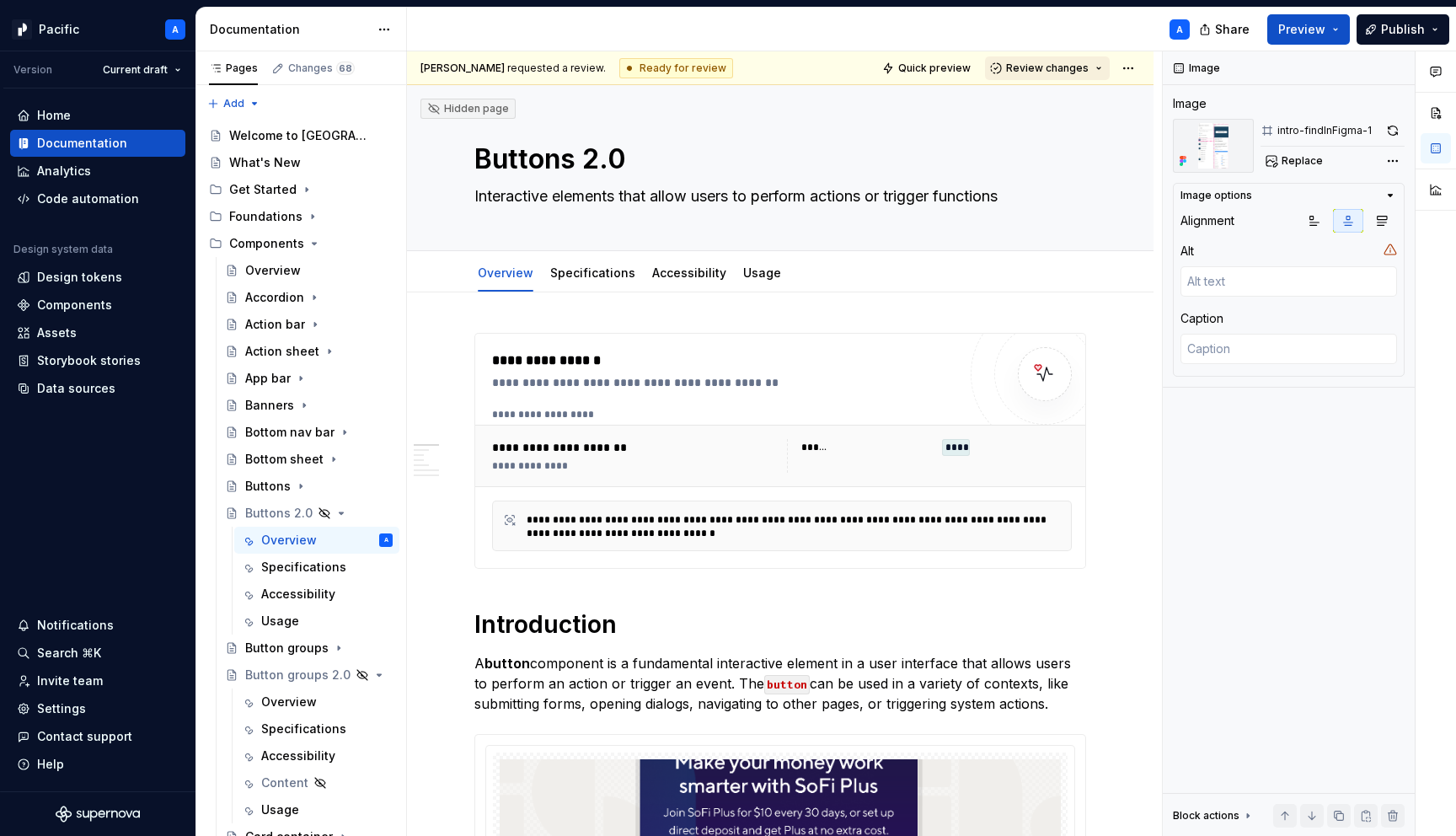
click at [1107, 71] on button "Review changes" at bounding box center [1047, 68] width 125 height 23
click at [959, 71] on span "Quick preview" at bounding box center [934, 68] width 73 height 14
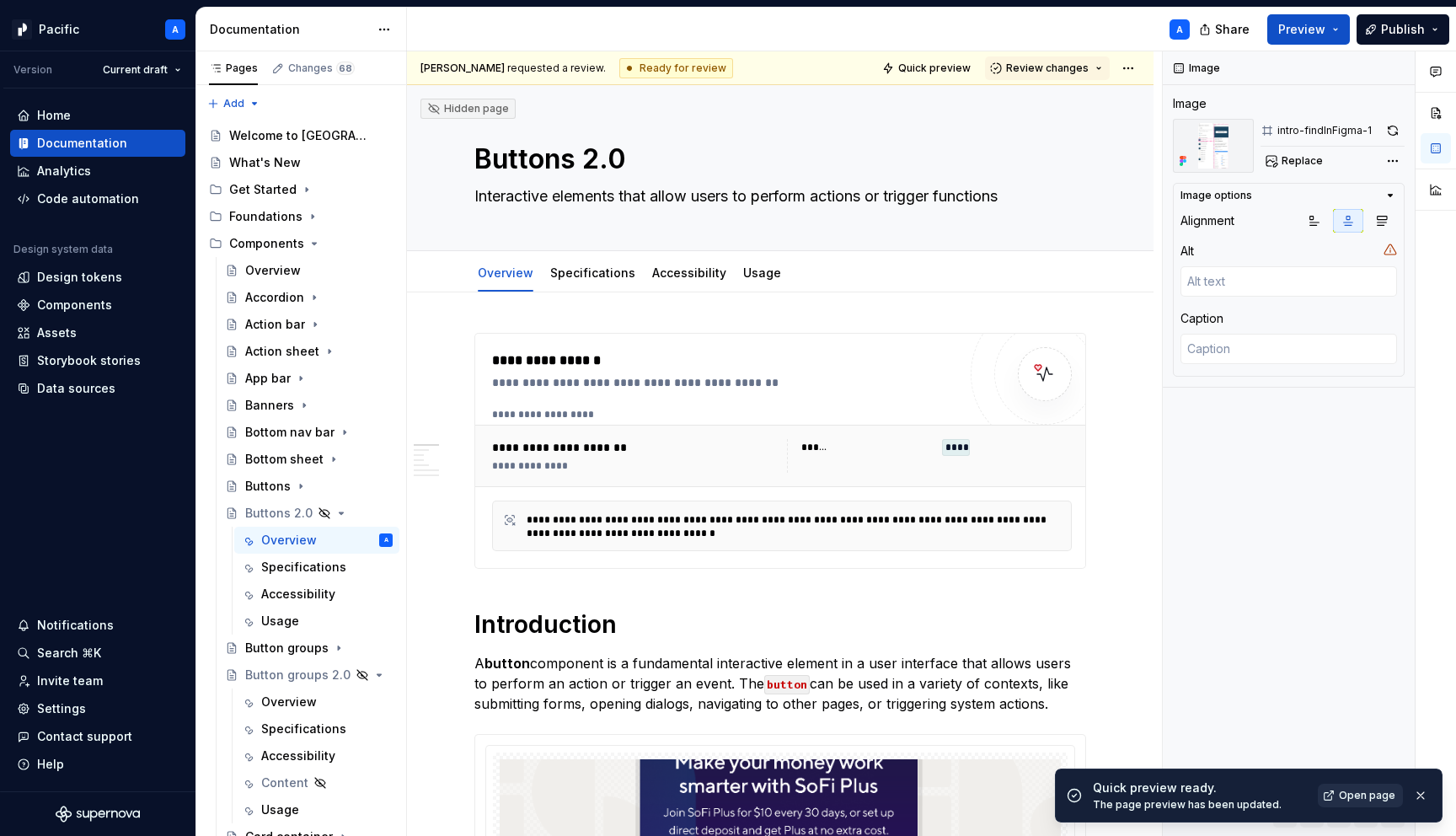
click at [1381, 795] on span "Open page" at bounding box center [1367, 795] width 56 height 14
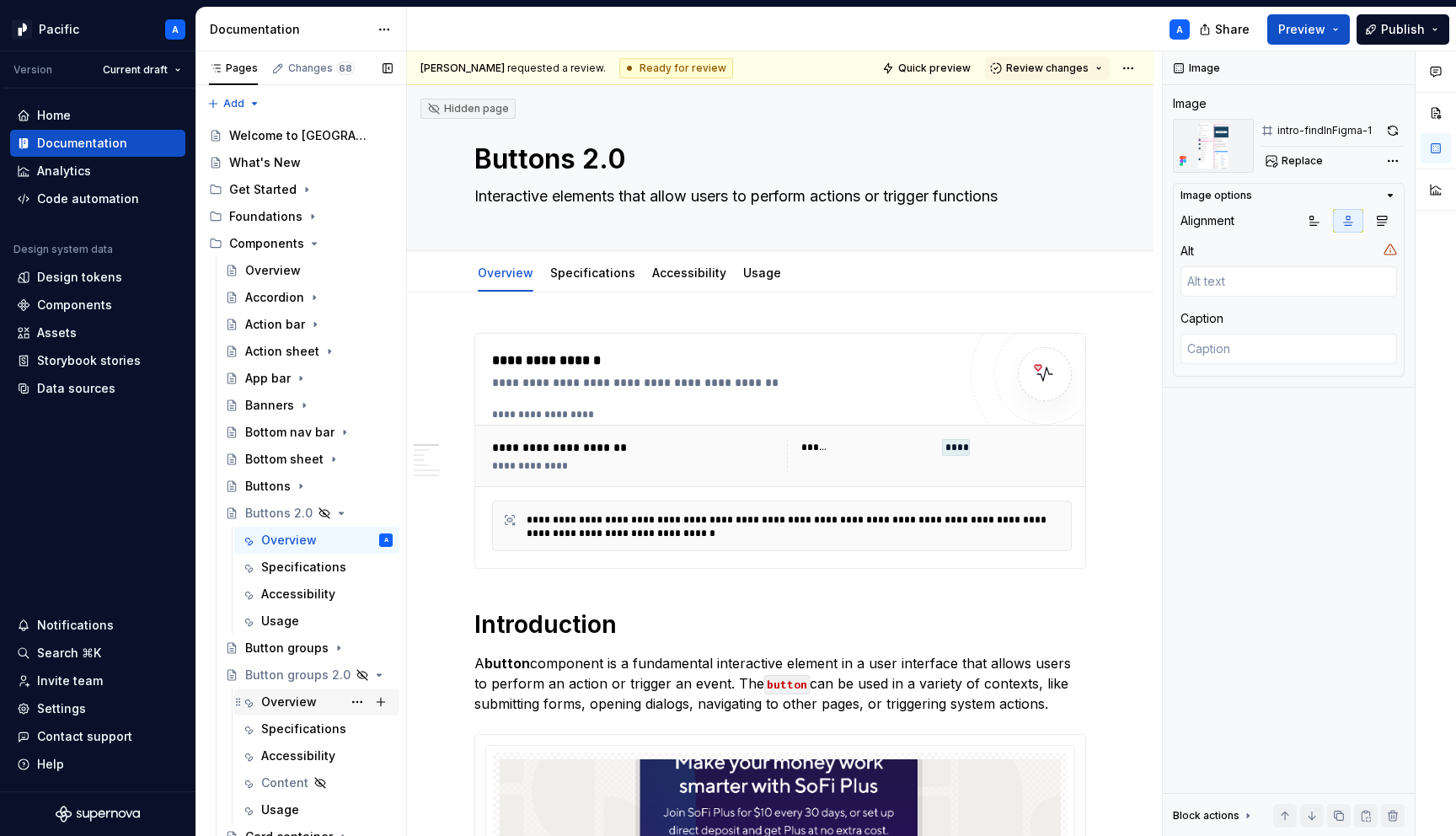
click at [305, 697] on div "Overview" at bounding box center [288, 701] width 55 height 16
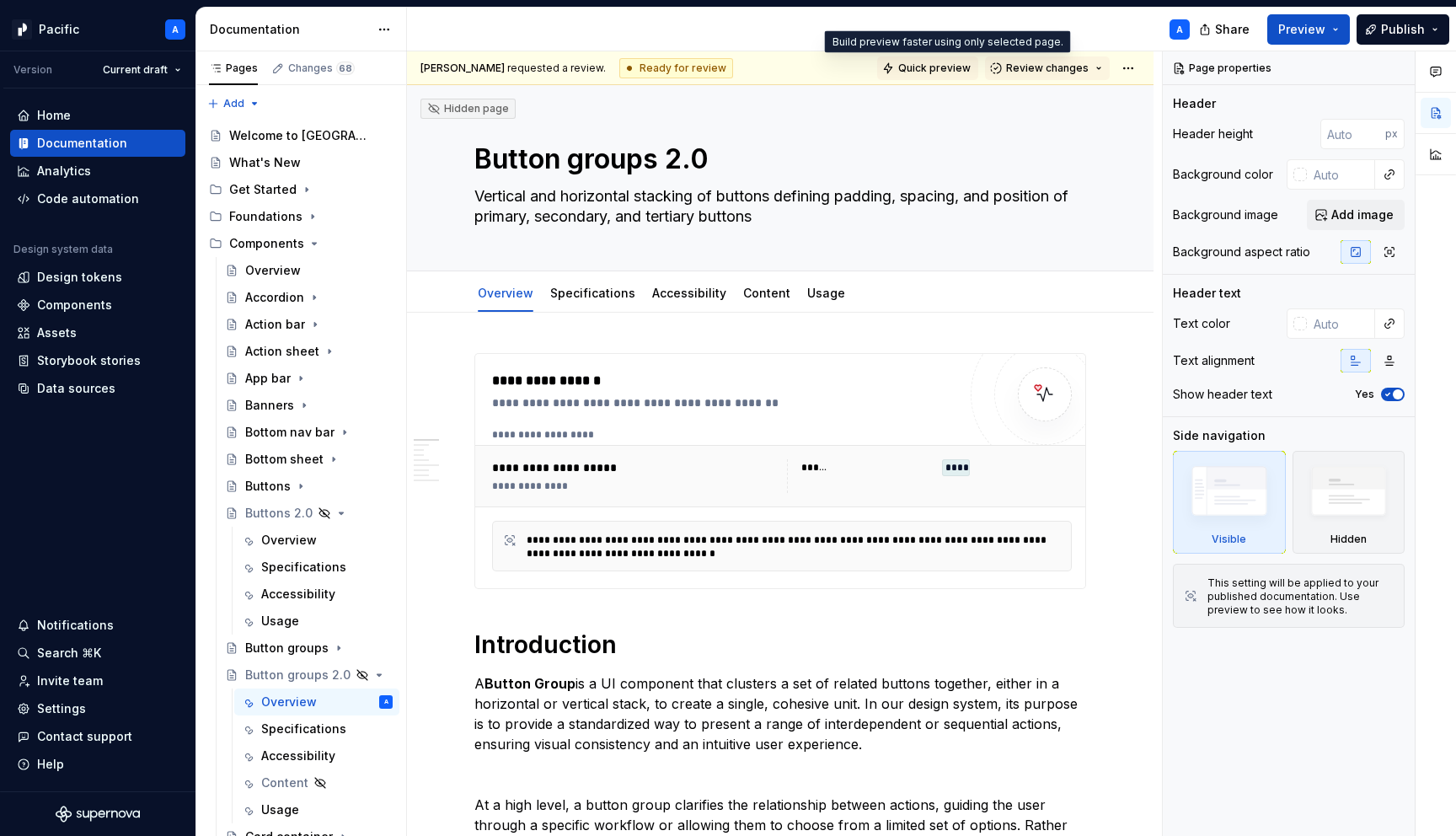
click at [932, 67] on span "Quick preview" at bounding box center [934, 68] width 73 height 14
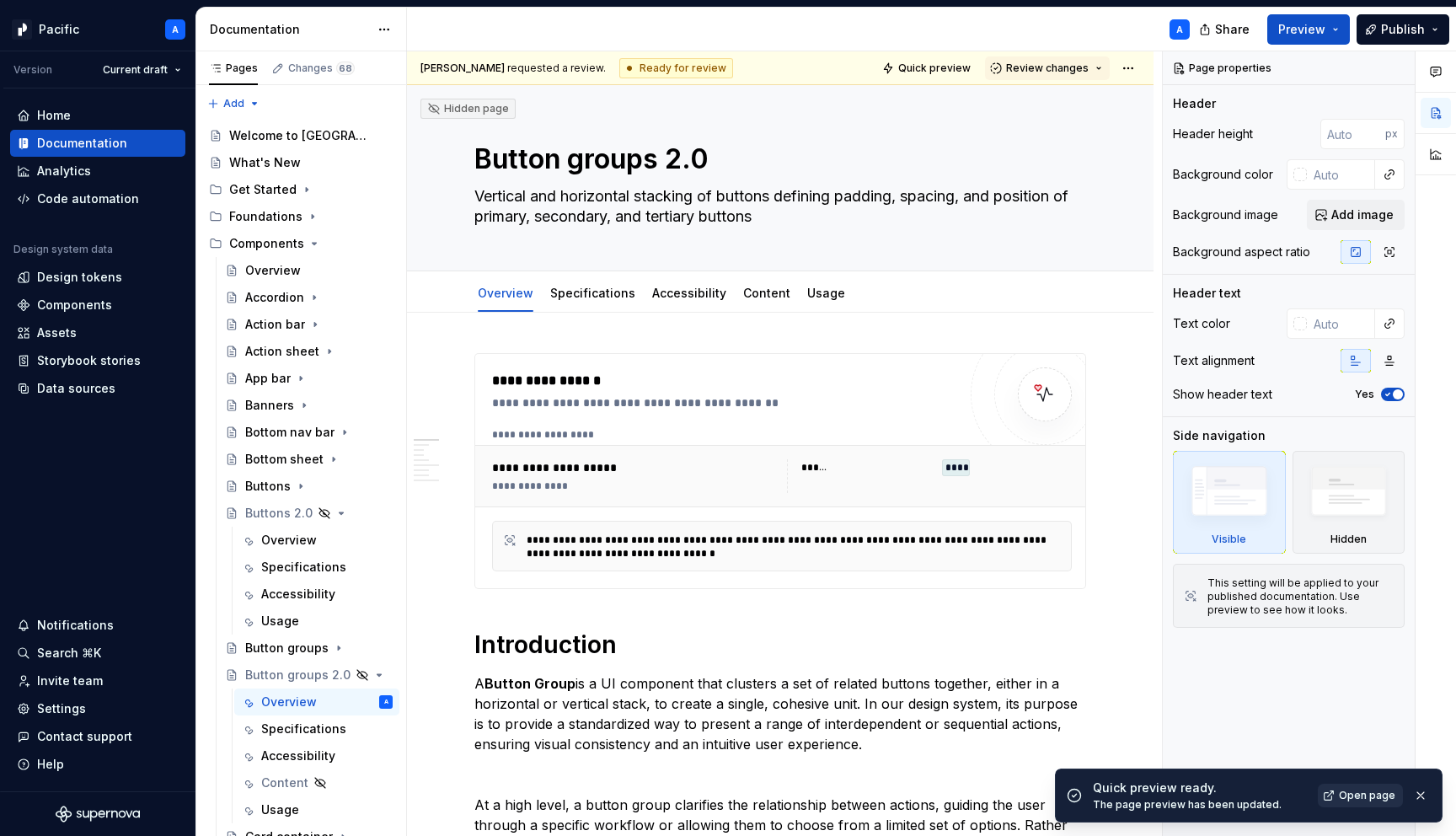
click at [1359, 797] on span "Open page" at bounding box center [1367, 795] width 56 height 14
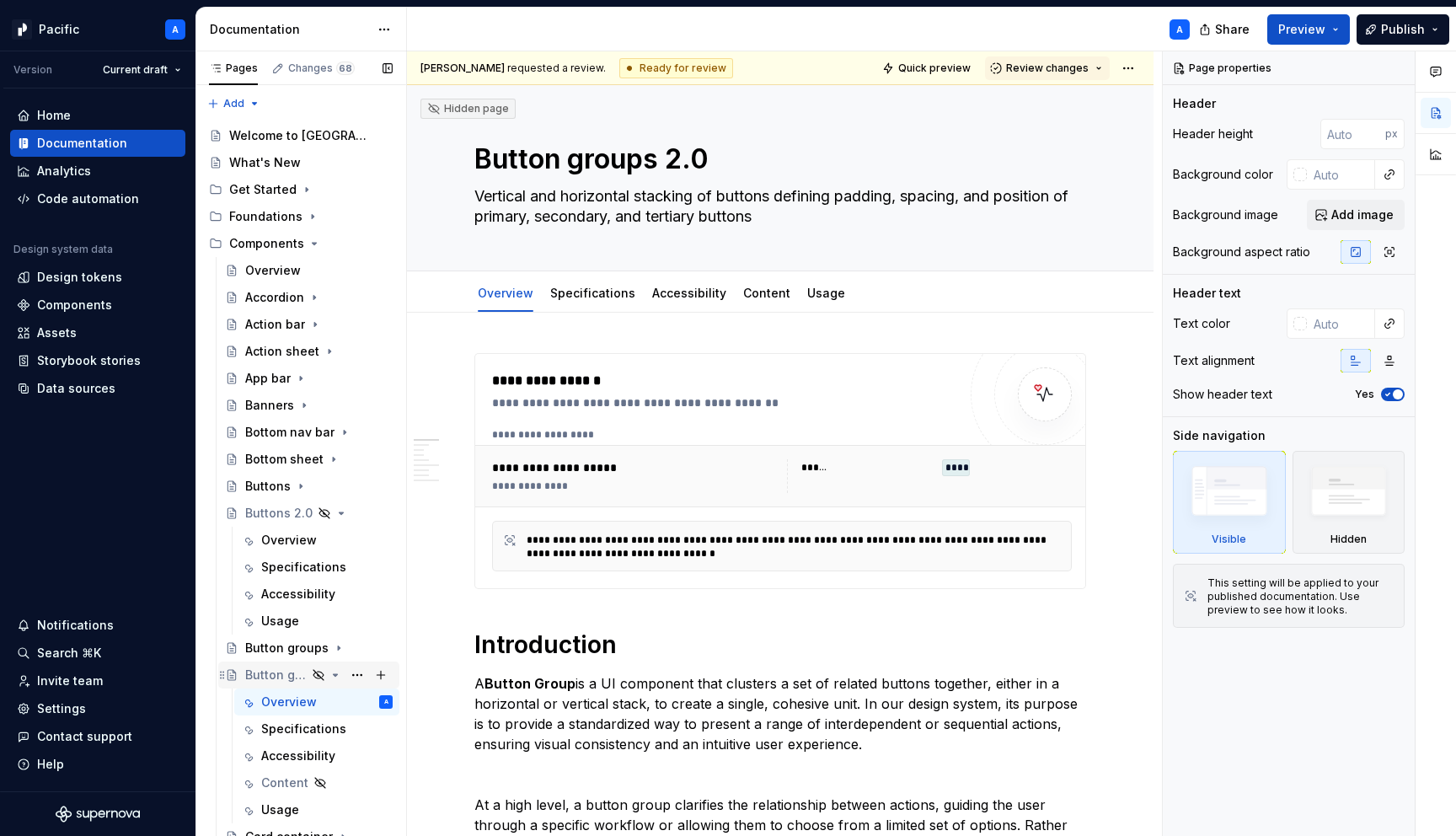
click at [333, 669] on icon "Page tree" at bounding box center [336, 675] width 14 height 14
click at [336, 509] on icon "Page tree" at bounding box center [336, 513] width 14 height 14
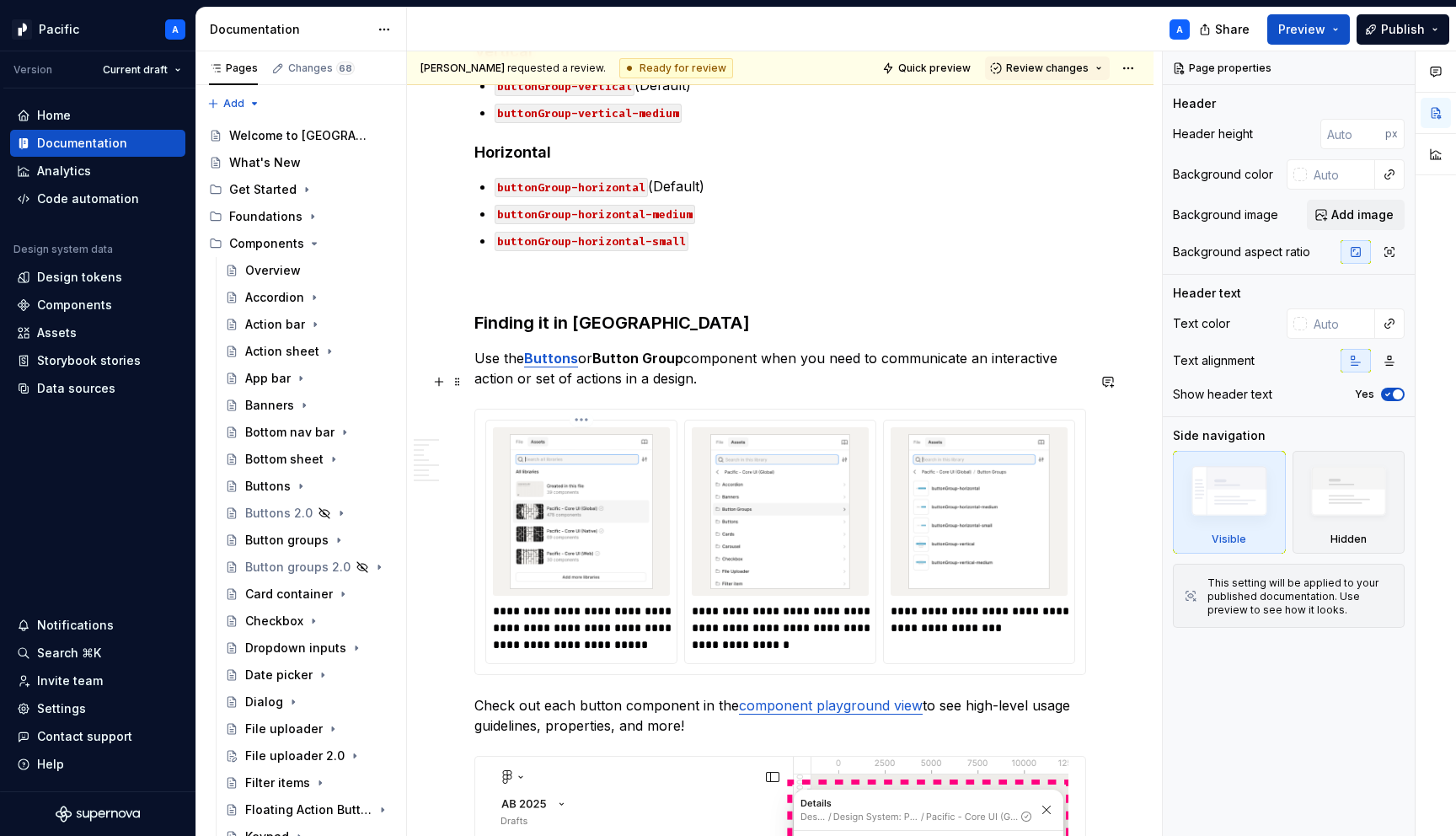
scroll to position [497, 0]
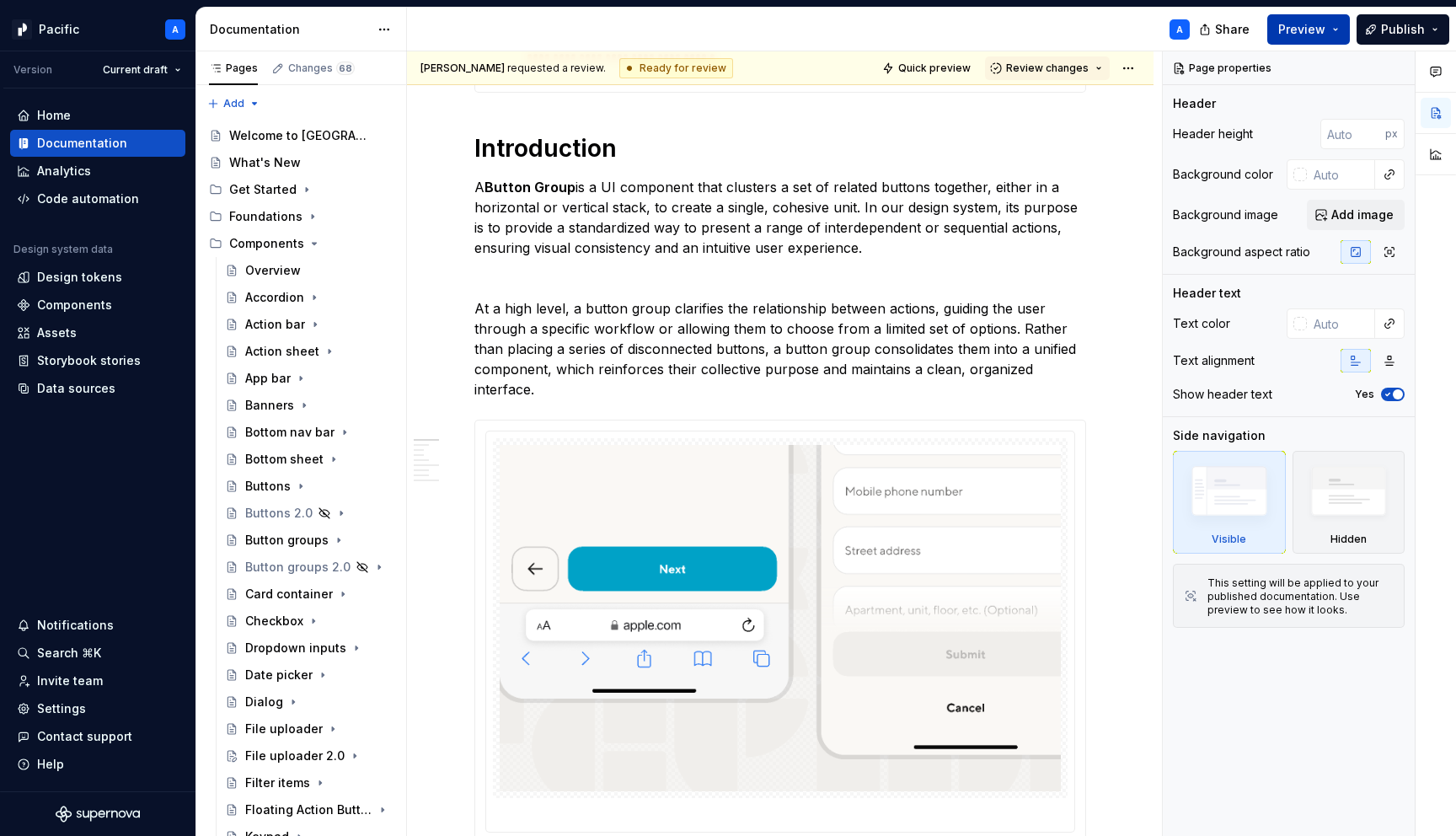
click at [1300, 32] on span "Preview" at bounding box center [1302, 29] width 48 height 16
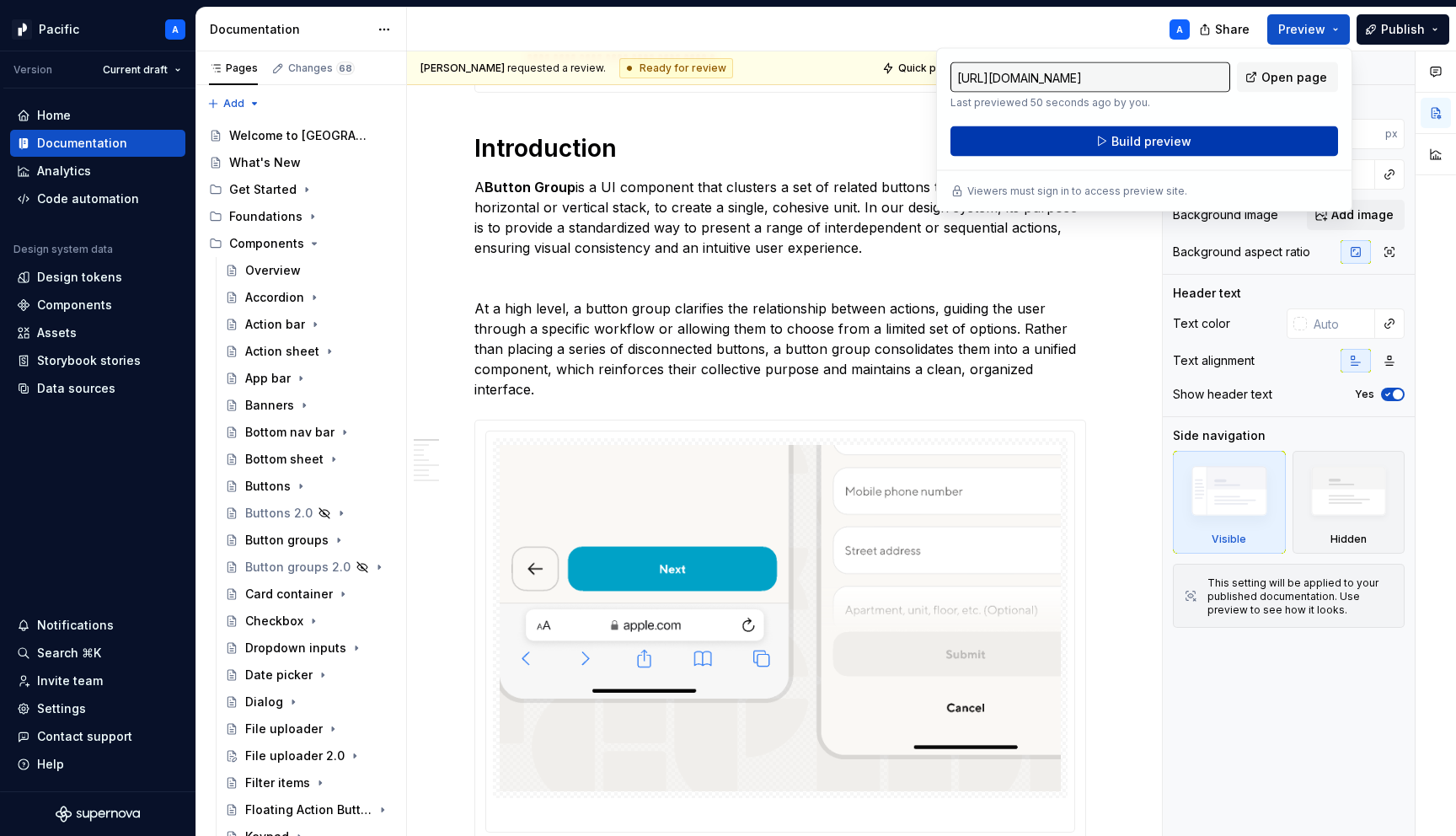
click at [1251, 138] on button "Build preview" at bounding box center [1145, 141] width 388 height 30
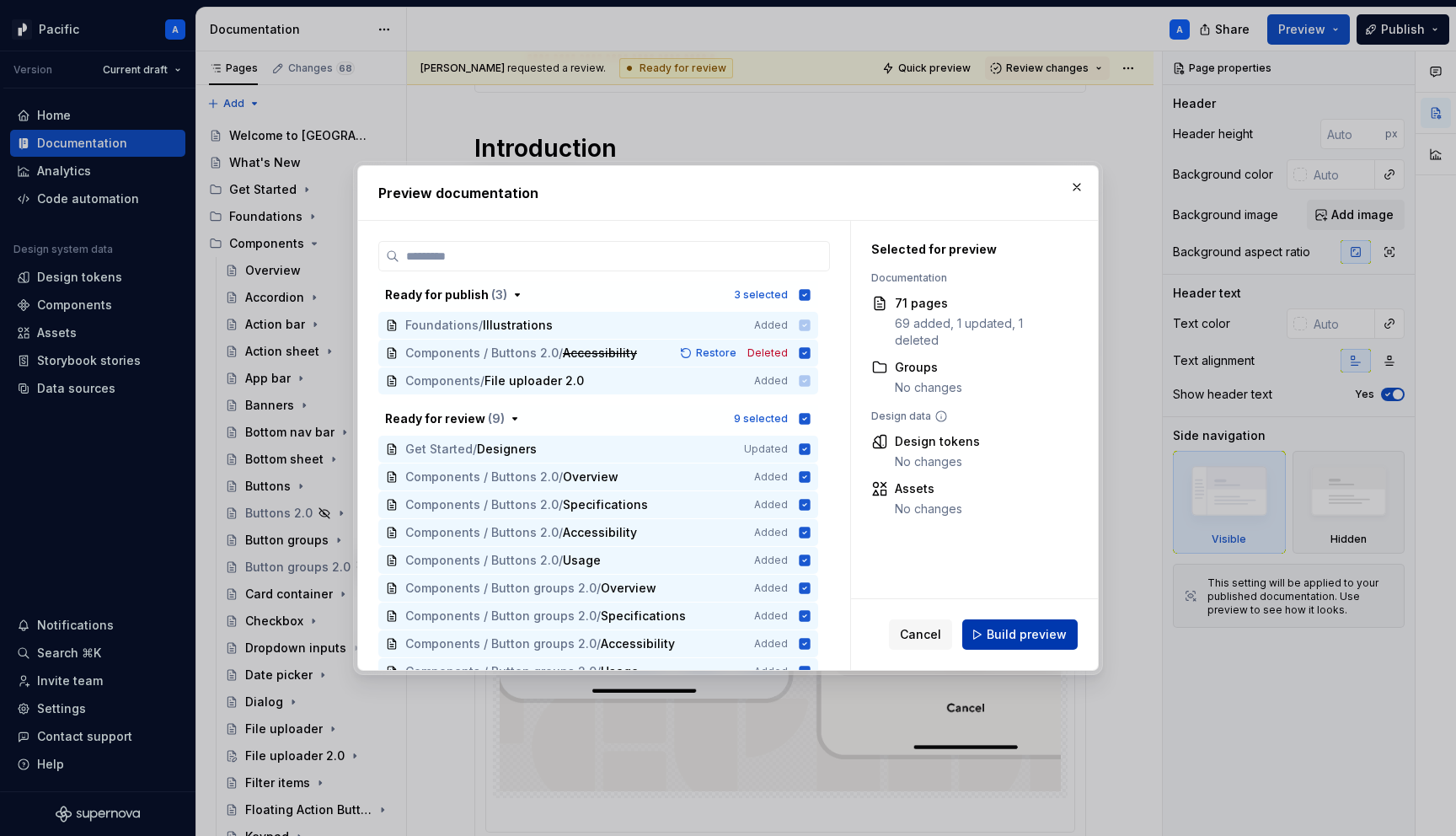
click at [1016, 636] on span "Build preview" at bounding box center [1026, 633] width 81 height 16
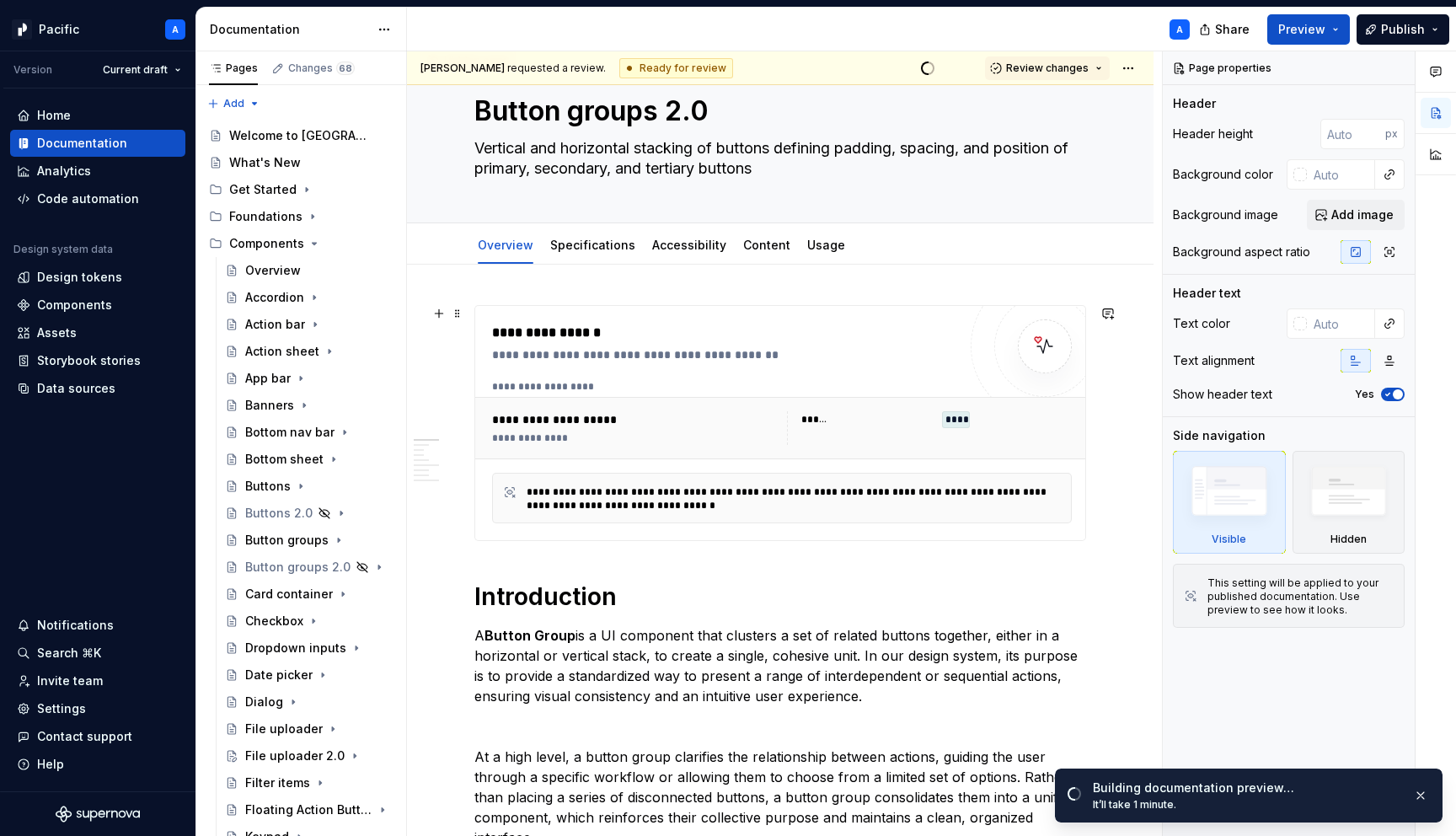
scroll to position [0, 0]
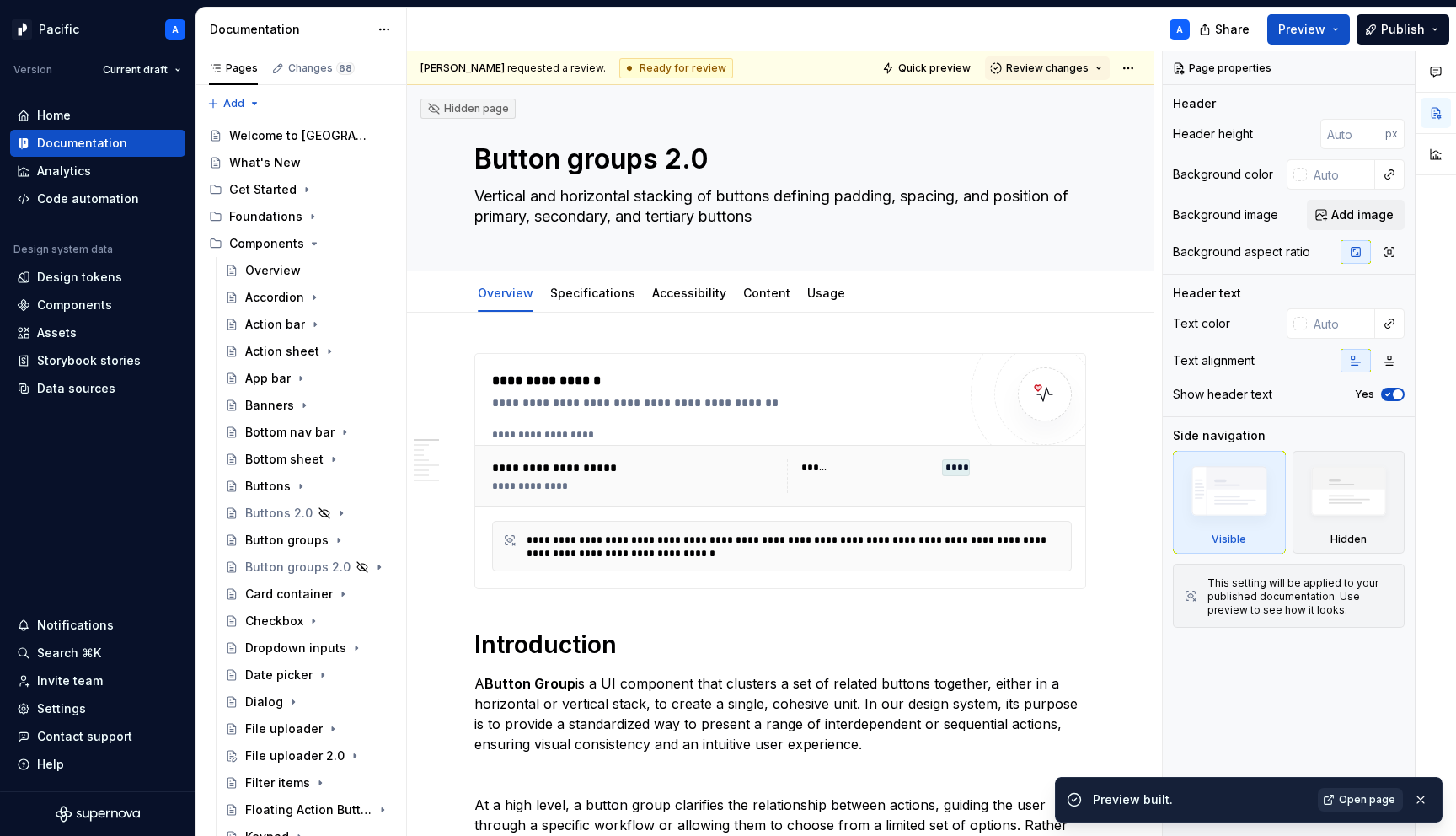
click at [1343, 795] on span "Open page" at bounding box center [1367, 799] width 56 height 14
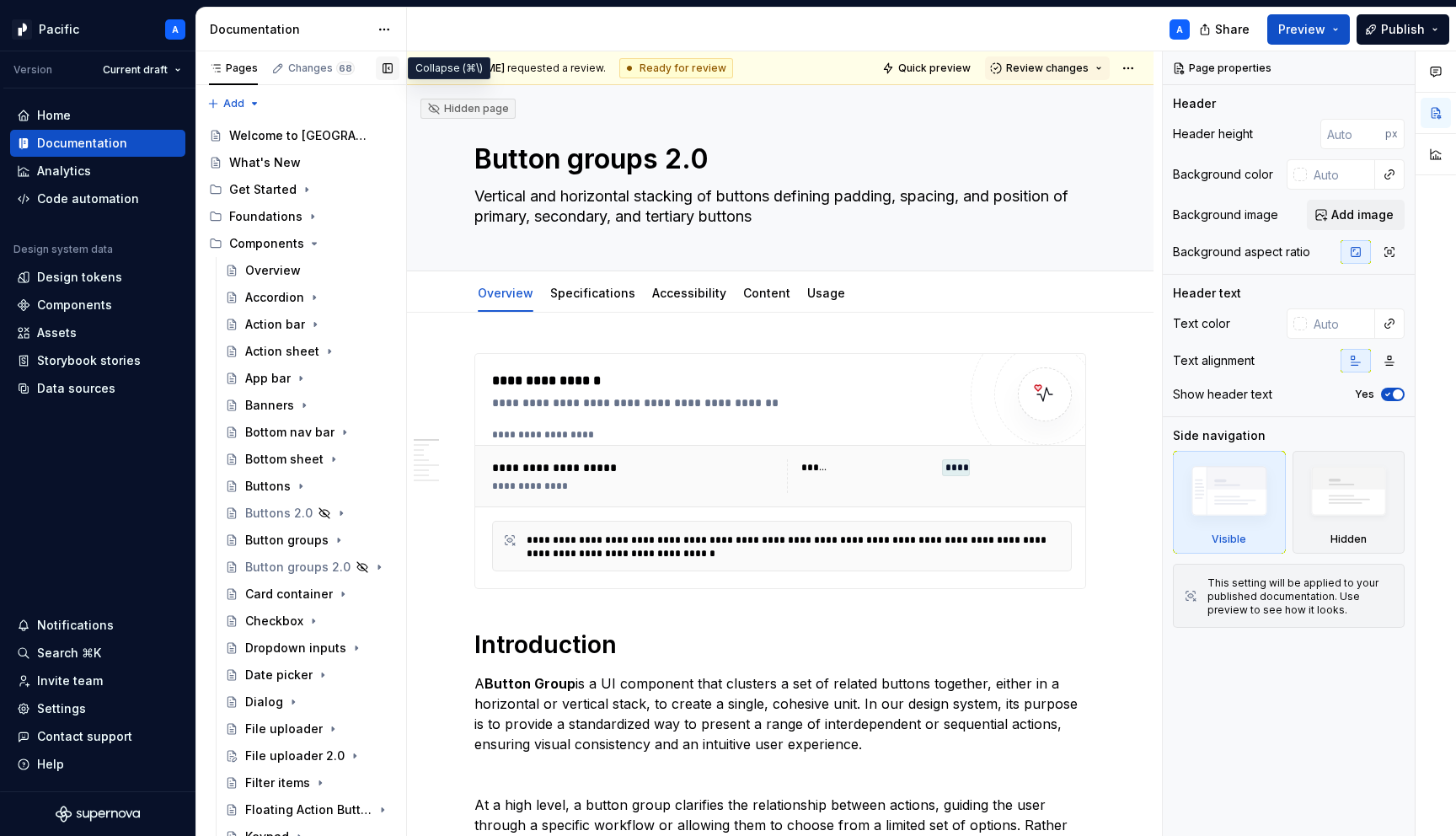
click at [384, 67] on button "button" at bounding box center [387, 68] width 23 height 23
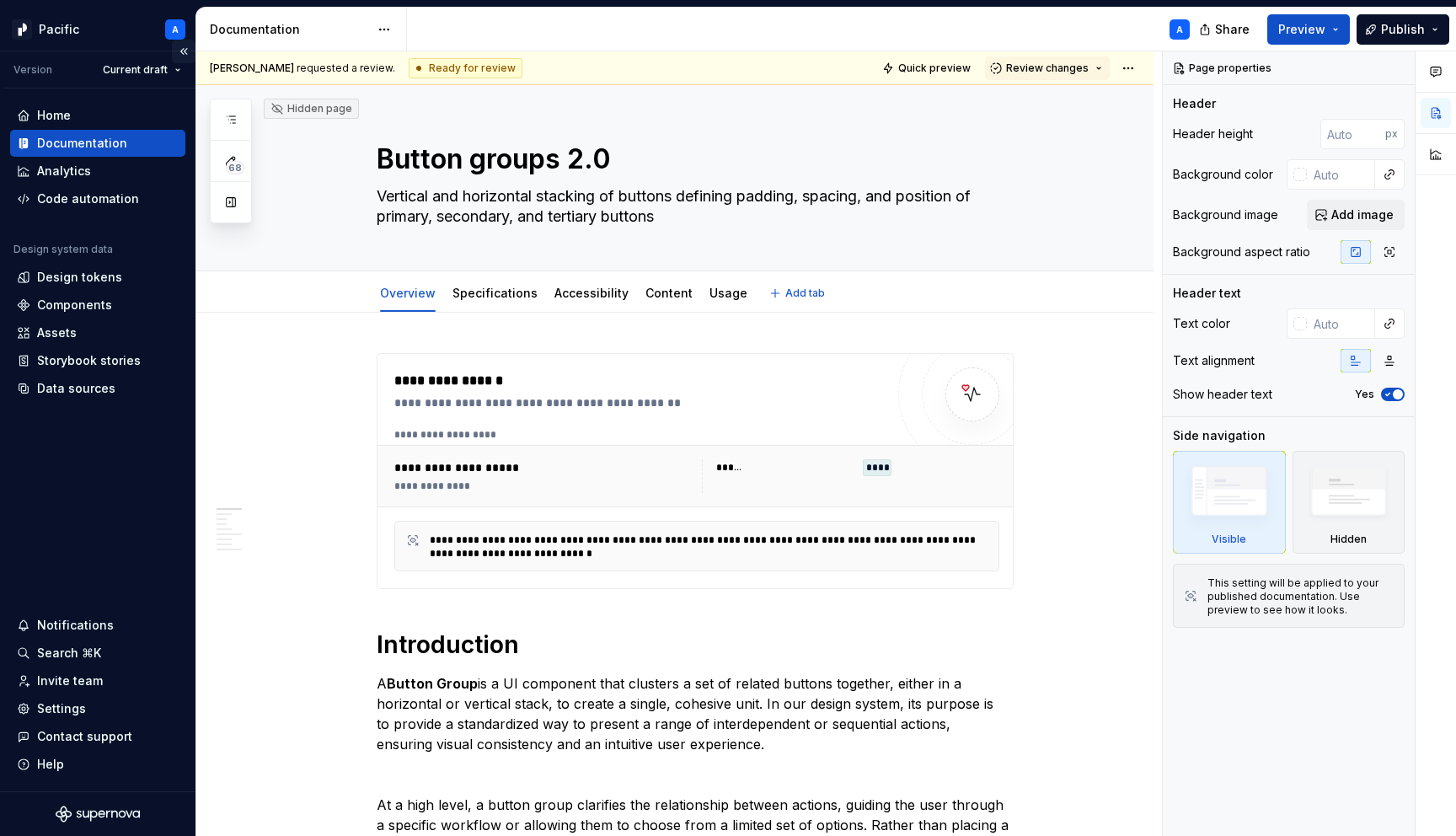
type textarea "*"
